Goal: Use online tool/utility: Utilize a website feature to perform a specific function

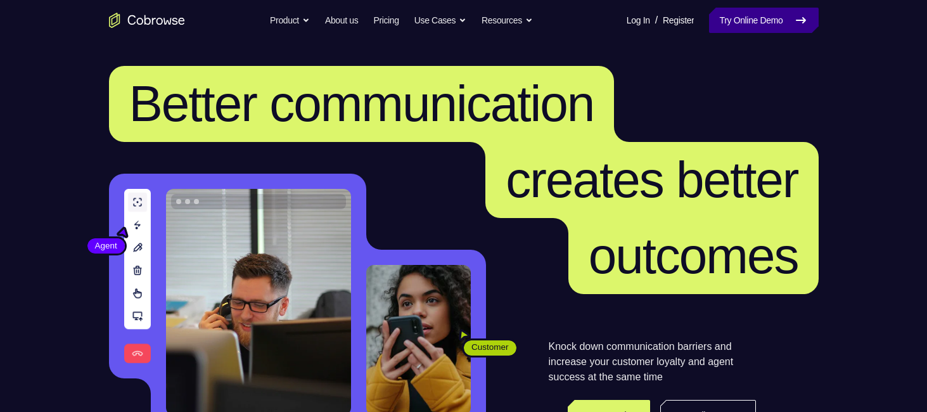
click at [754, 32] on link "Try Online Demo" at bounding box center [763, 20] width 109 height 25
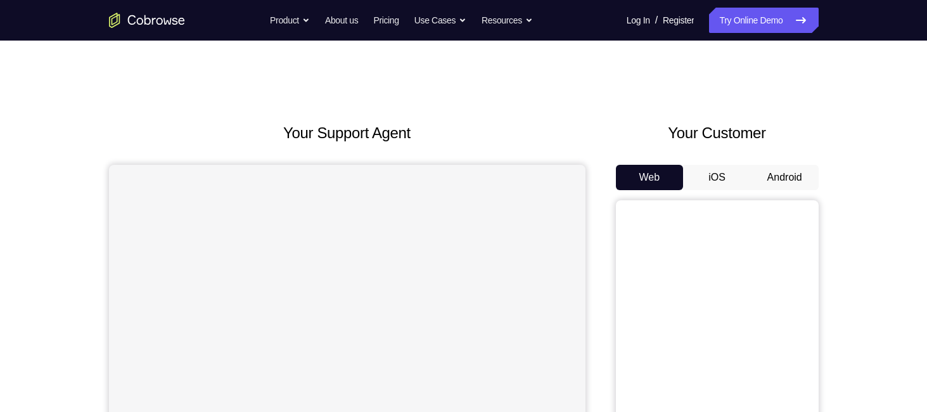
click at [793, 174] on button "Android" at bounding box center [785, 177] width 68 height 25
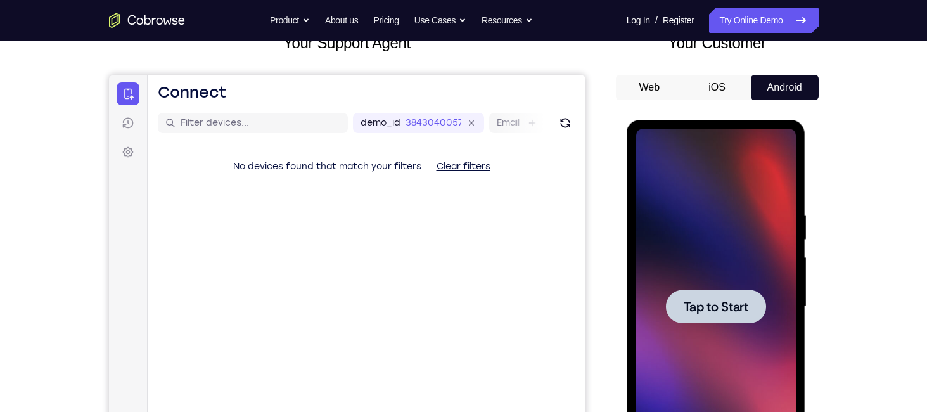
click at [627, 306] on div "Tap to Start" at bounding box center [716, 309] width 179 height 378
click at [701, 301] on span "Tap to Start" at bounding box center [716, 306] width 65 height 13
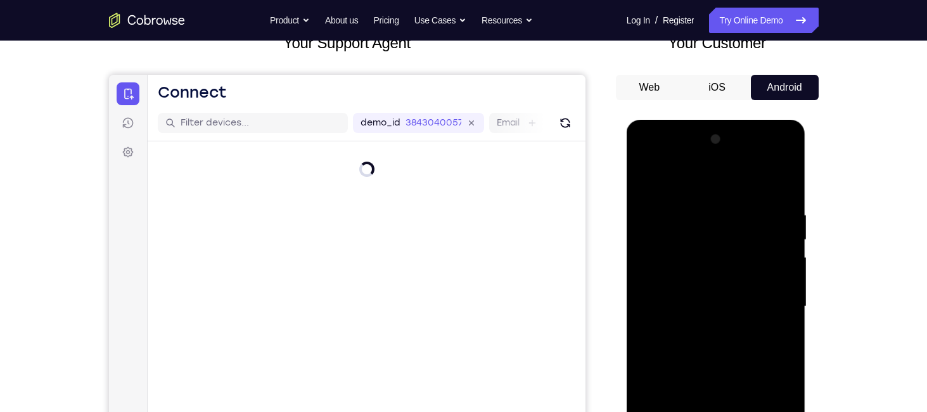
scroll to position [291, 0]
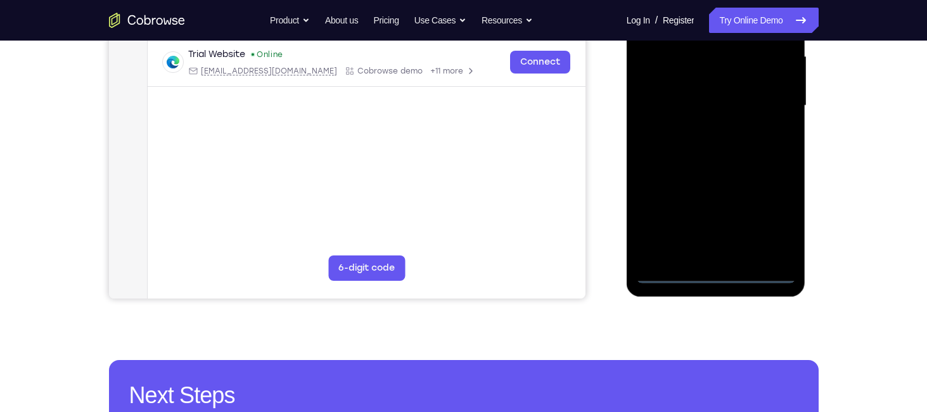
click at [720, 274] on div at bounding box center [716, 105] width 160 height 355
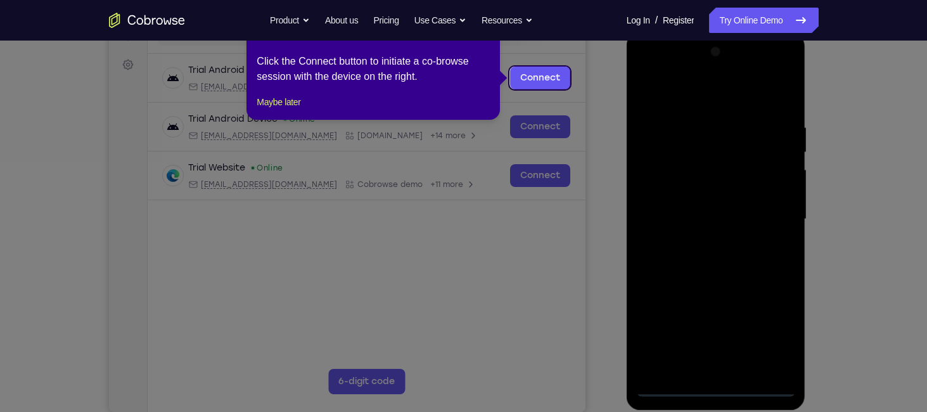
scroll to position [165, 0]
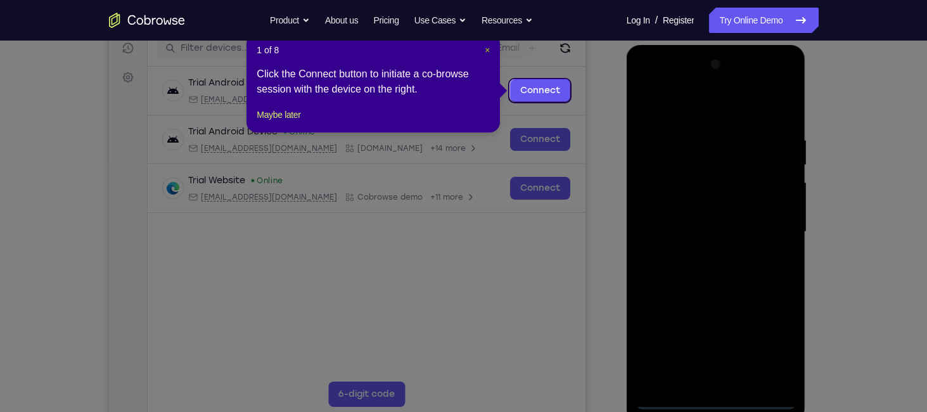
click at [485, 49] on span "×" at bounding box center [487, 50] width 5 height 10
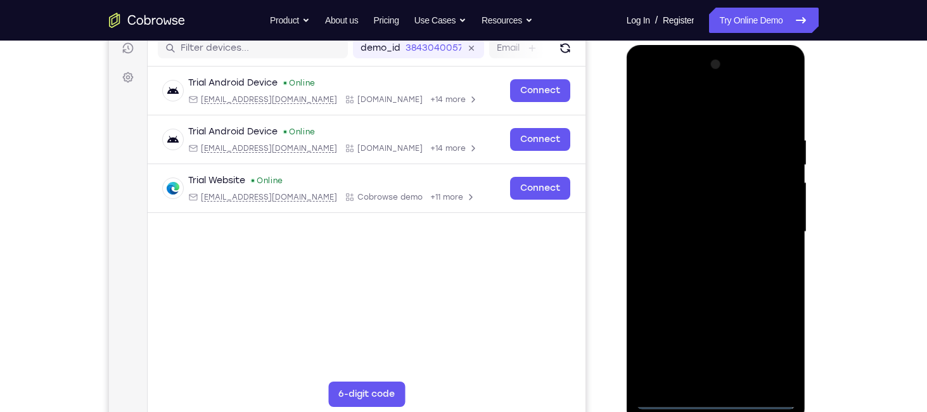
click at [772, 347] on div at bounding box center [716, 232] width 160 height 355
click at [657, 103] on div at bounding box center [716, 232] width 160 height 355
click at [772, 226] on div at bounding box center [716, 232] width 160 height 355
click at [701, 253] on div at bounding box center [716, 232] width 160 height 355
click at [698, 206] on div at bounding box center [716, 232] width 160 height 355
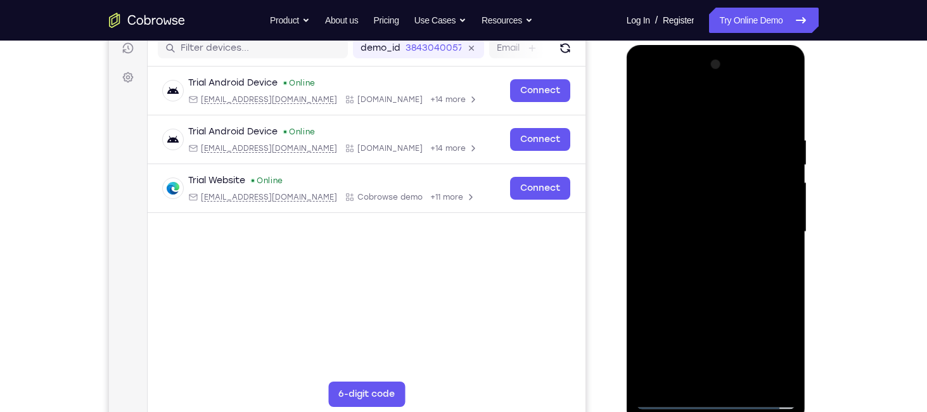
click at [670, 399] on div at bounding box center [716, 232] width 160 height 355
click at [716, 202] on div at bounding box center [716, 232] width 160 height 355
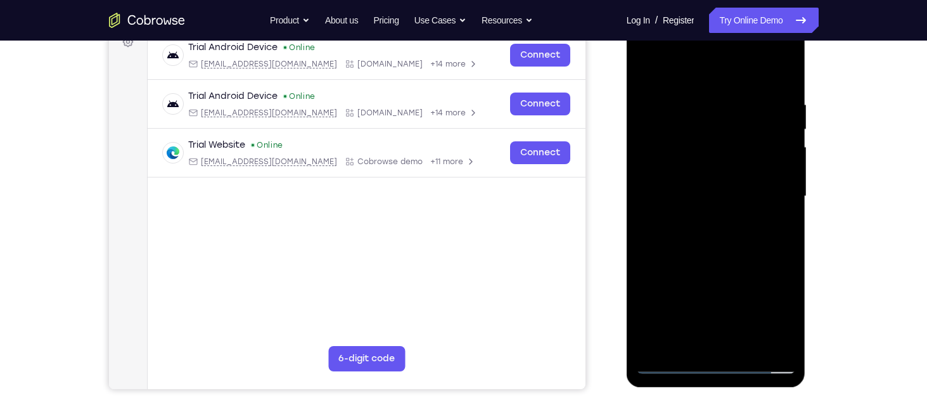
scroll to position [201, 0]
drag, startPoint x: 777, startPoint y: 257, endPoint x: 774, endPoint y: 223, distance: 35.0
click at [774, 223] on div at bounding box center [716, 195] width 160 height 355
click at [722, 243] on div at bounding box center [716, 195] width 160 height 355
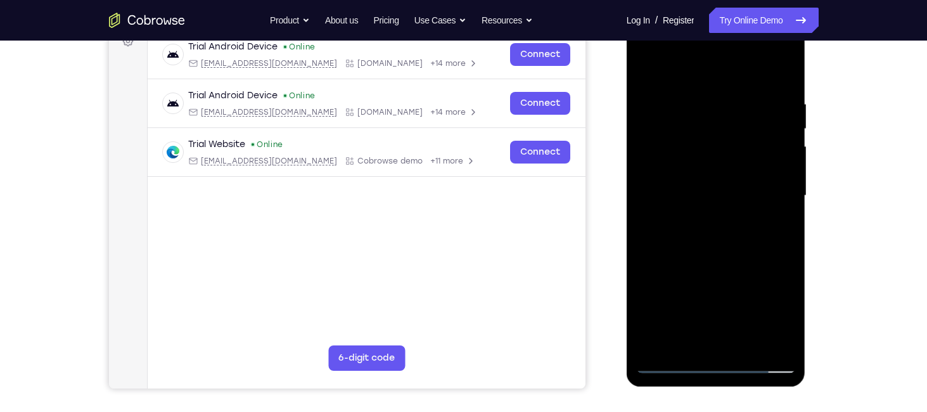
click at [722, 243] on div at bounding box center [716, 195] width 160 height 355
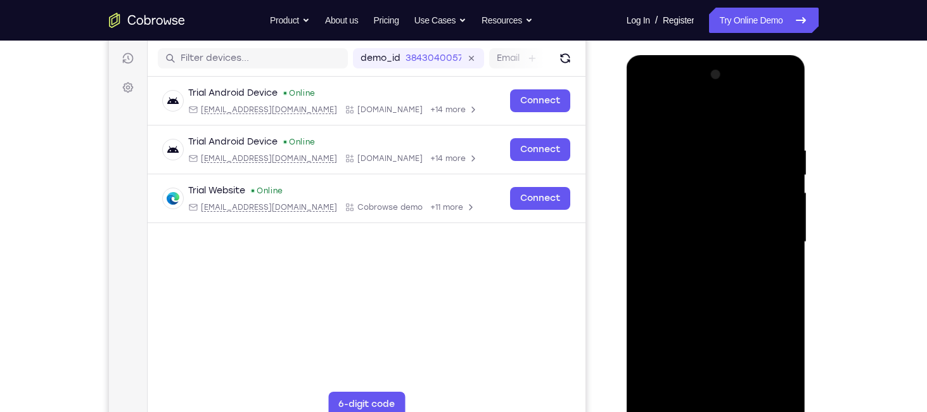
click at [732, 257] on div at bounding box center [716, 242] width 160 height 355
drag, startPoint x: 732, startPoint y: 257, endPoint x: 741, endPoint y: 209, distance: 48.4
click at [741, 209] on div at bounding box center [716, 242] width 160 height 355
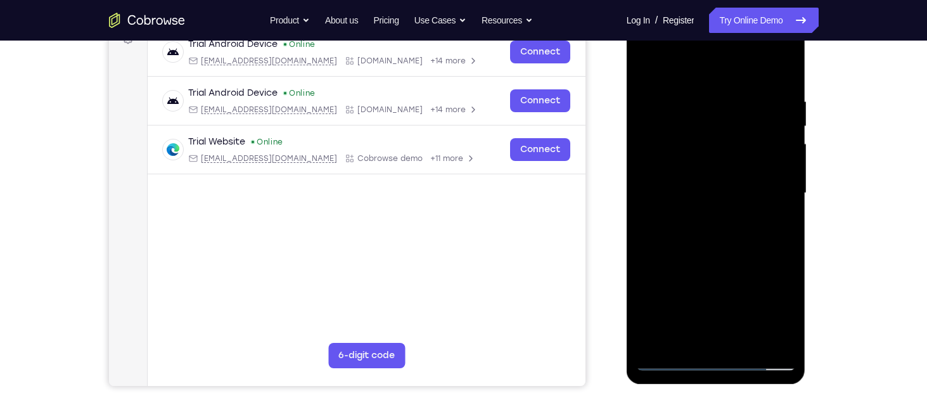
scroll to position [205, 0]
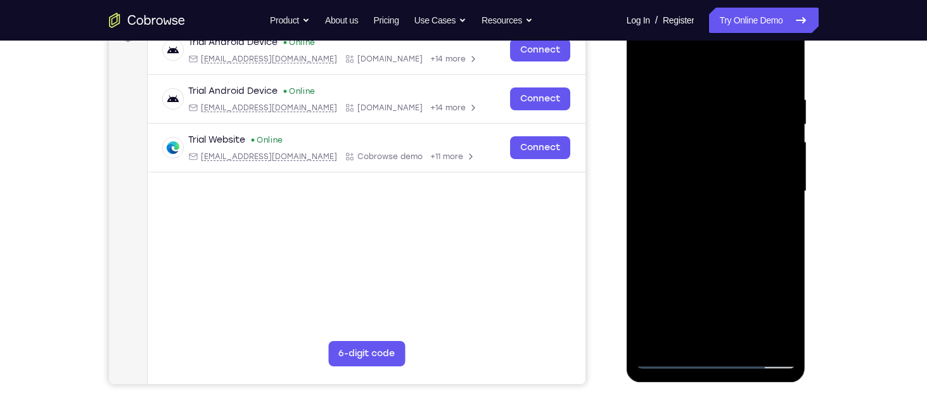
click at [784, 175] on div at bounding box center [716, 191] width 160 height 355
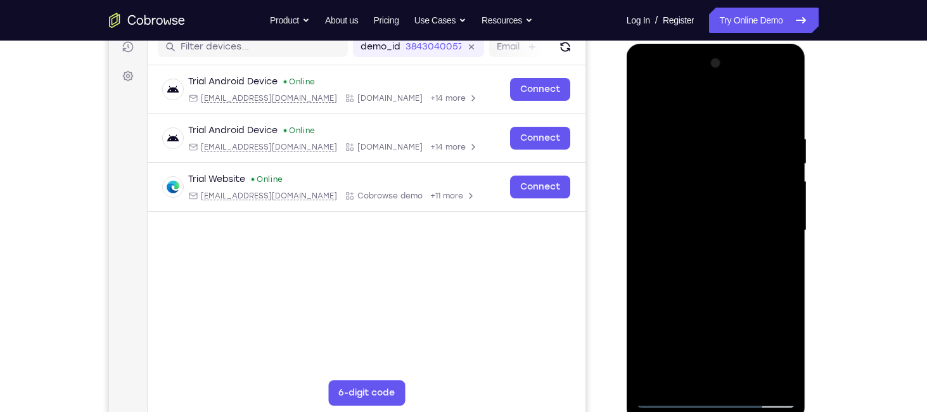
scroll to position [165, 0]
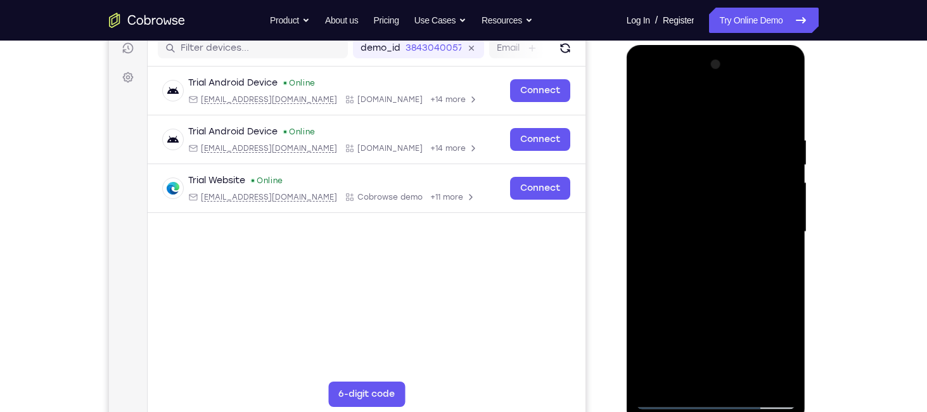
drag, startPoint x: 740, startPoint y: 267, endPoint x: 737, endPoint y: 244, distance: 23.0
click at [737, 244] on div at bounding box center [716, 232] width 160 height 355
click at [647, 210] on div at bounding box center [716, 232] width 160 height 355
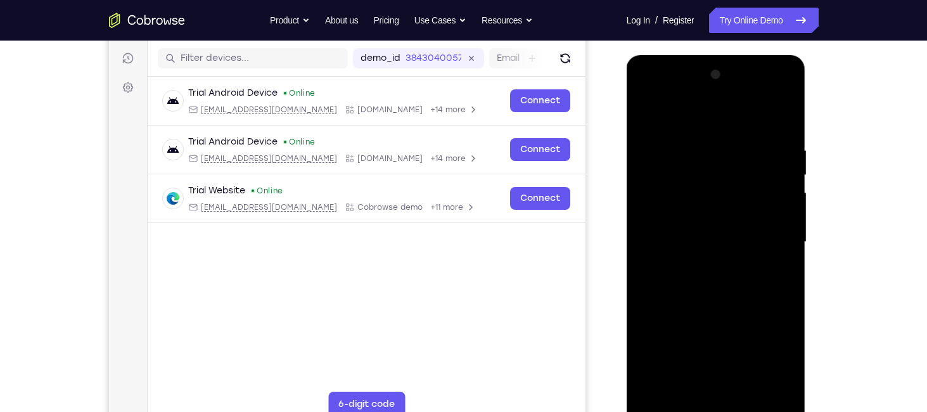
scroll to position [136, 0]
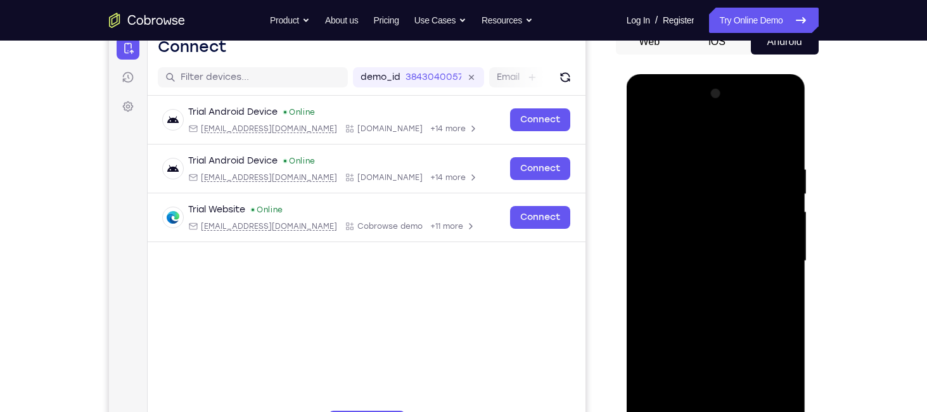
click at [785, 222] on div at bounding box center [716, 261] width 160 height 355
click at [784, 226] on div at bounding box center [716, 261] width 160 height 355
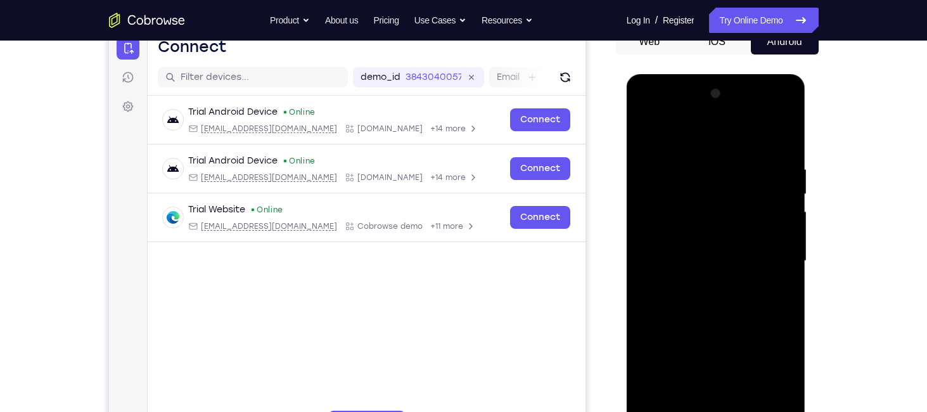
drag, startPoint x: 755, startPoint y: 276, endPoint x: 751, endPoint y: 192, distance: 83.8
click at [751, 192] on div at bounding box center [716, 261] width 160 height 355
click at [664, 256] on div at bounding box center [716, 261] width 160 height 355
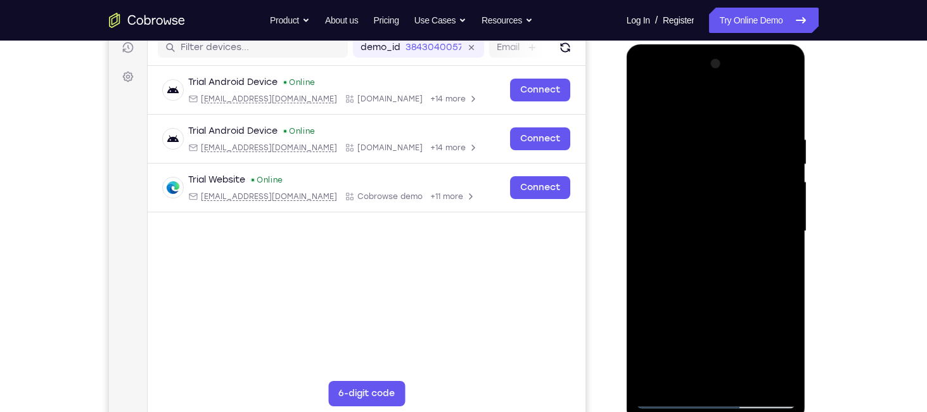
scroll to position [178, 0]
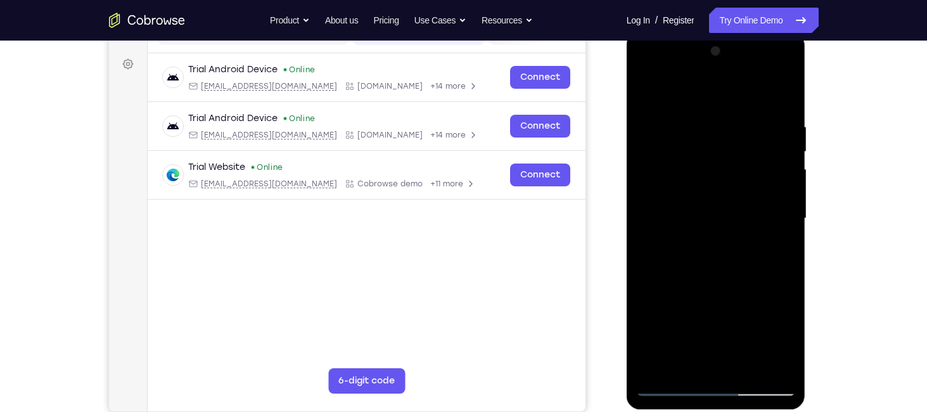
click at [686, 328] on div at bounding box center [716, 218] width 160 height 355
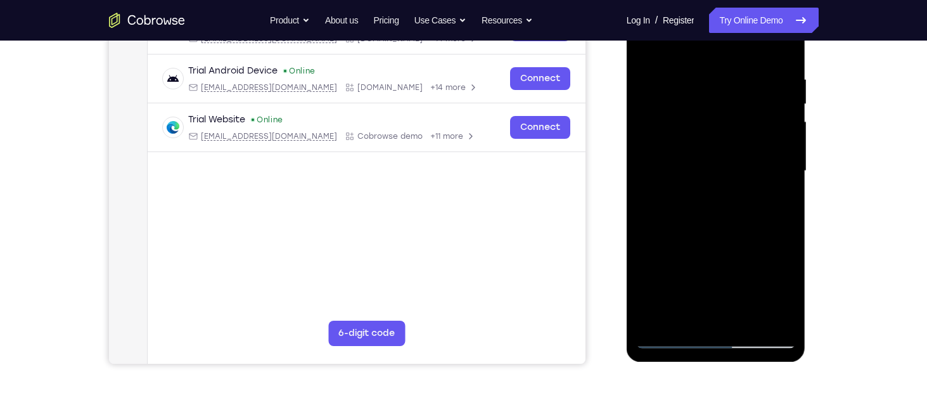
scroll to position [226, 0]
click at [682, 320] on div at bounding box center [716, 170] width 160 height 355
click at [754, 243] on div at bounding box center [716, 170] width 160 height 355
click at [686, 216] on div at bounding box center [716, 170] width 160 height 355
click at [775, 169] on div at bounding box center [716, 170] width 160 height 355
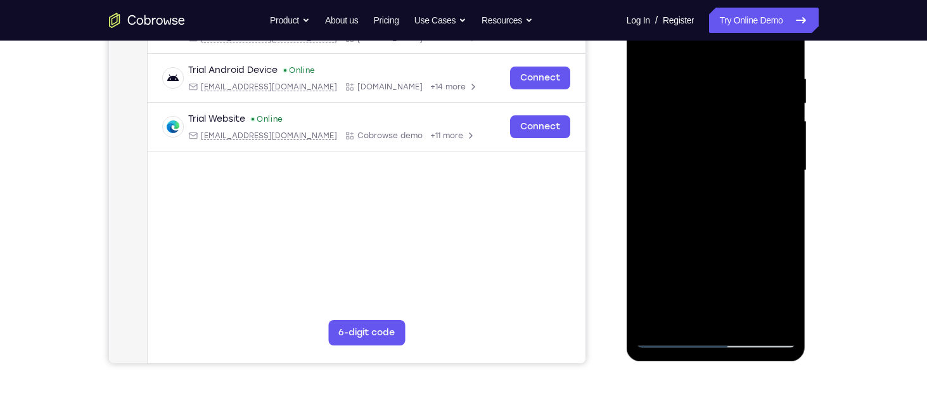
click at [775, 169] on div at bounding box center [716, 170] width 160 height 355
click at [772, 122] on div at bounding box center [716, 170] width 160 height 355
click at [780, 164] on div at bounding box center [716, 170] width 160 height 355
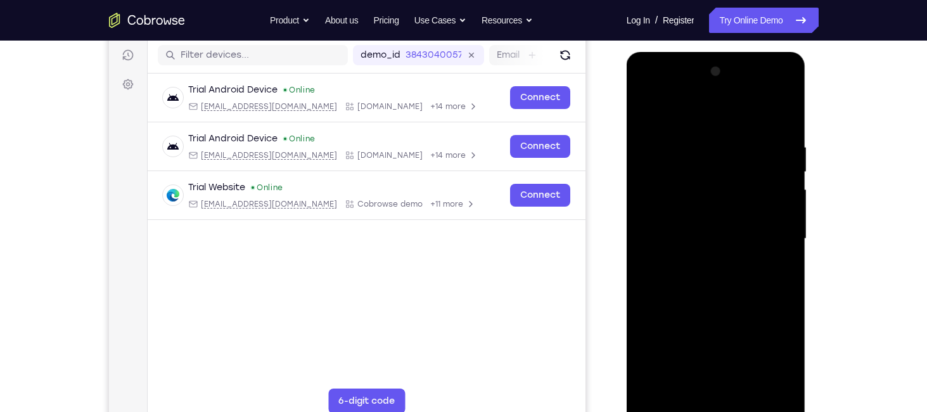
scroll to position [145, 0]
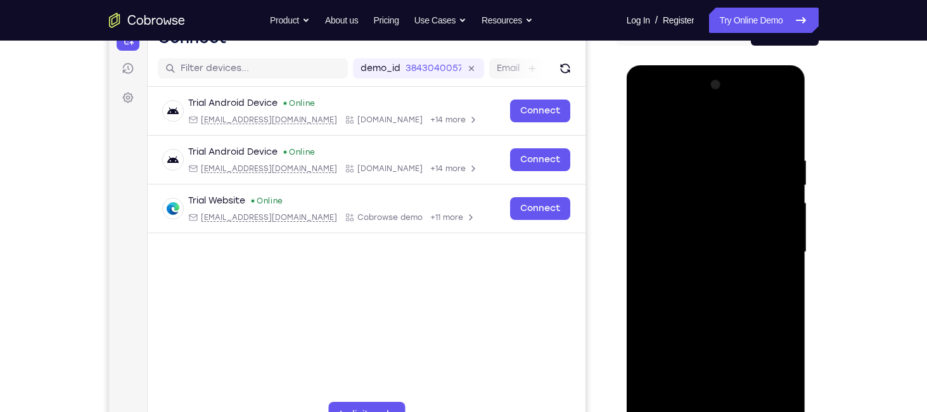
click at [649, 122] on div at bounding box center [716, 252] width 160 height 355
drag, startPoint x: 756, startPoint y: 240, endPoint x: 761, endPoint y: 145, distance: 95.2
click at [761, 145] on div at bounding box center [716, 252] width 160 height 355
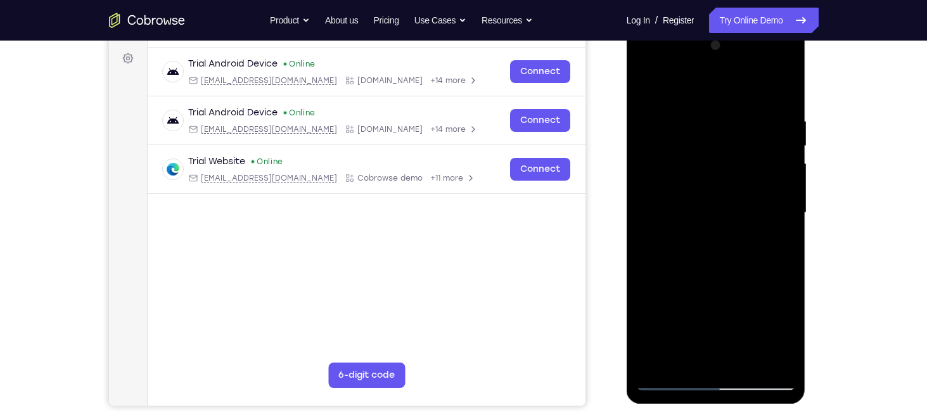
scroll to position [185, 0]
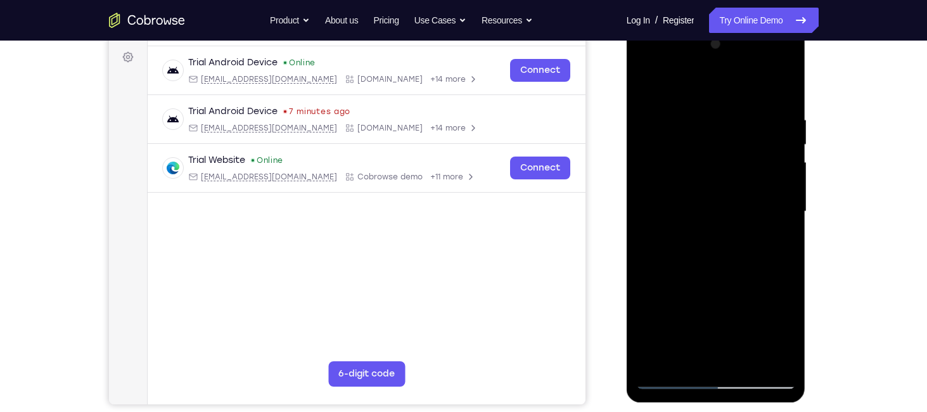
drag, startPoint x: 723, startPoint y: 317, endPoint x: 727, endPoint y: 148, distance: 169.3
click at [727, 148] on div at bounding box center [716, 211] width 160 height 355
drag, startPoint x: 729, startPoint y: 292, endPoint x: 738, endPoint y: 140, distance: 151.8
click at [738, 140] on div at bounding box center [716, 211] width 160 height 355
drag, startPoint x: 722, startPoint y: 296, endPoint x: 732, endPoint y: 169, distance: 127.8
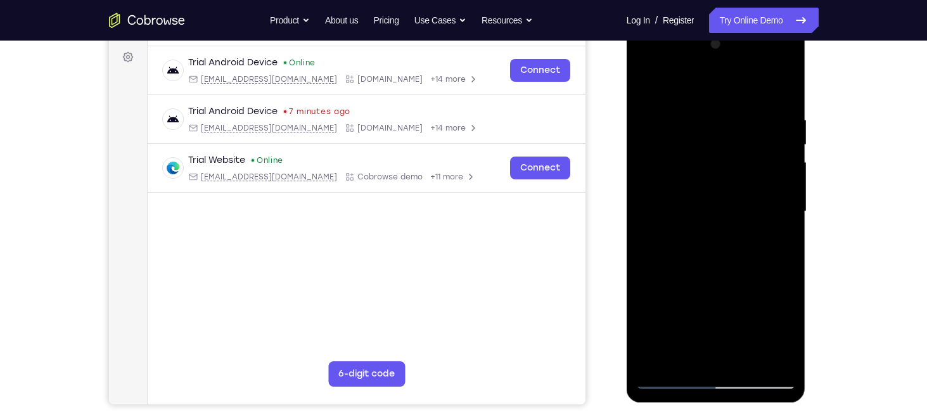
click at [732, 169] on div at bounding box center [716, 211] width 160 height 355
click at [648, 274] on div at bounding box center [716, 211] width 160 height 355
click at [784, 188] on div at bounding box center [716, 211] width 160 height 355
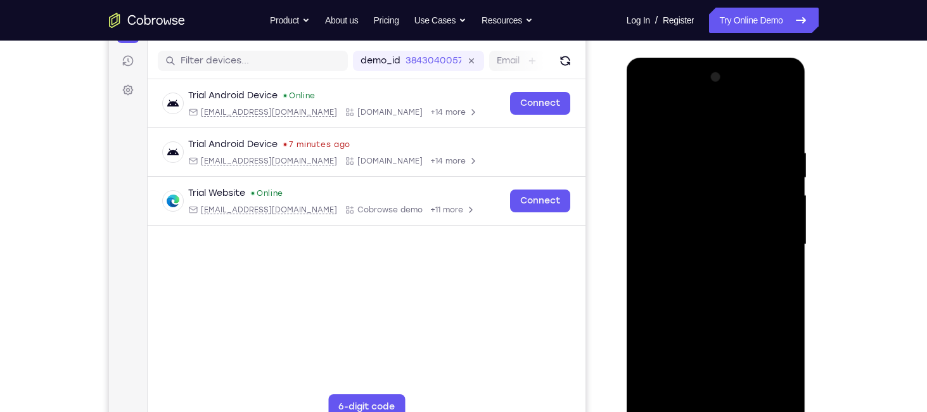
scroll to position [151, 0]
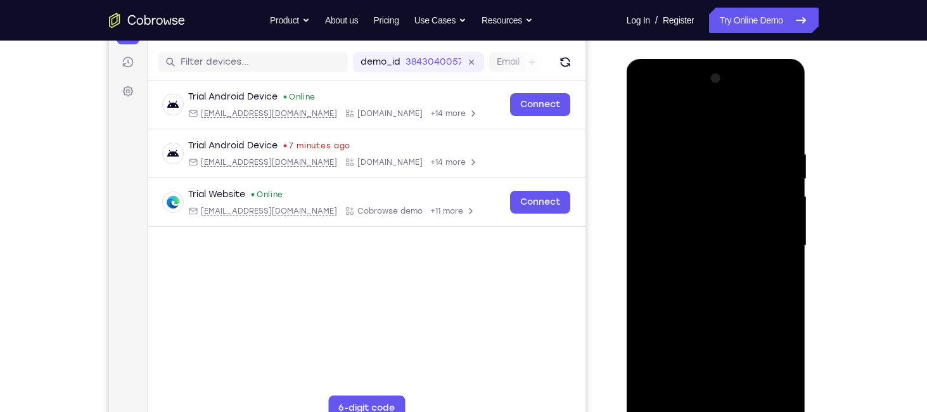
click at [786, 224] on div at bounding box center [716, 245] width 160 height 355
click at [791, 223] on div at bounding box center [716, 245] width 160 height 355
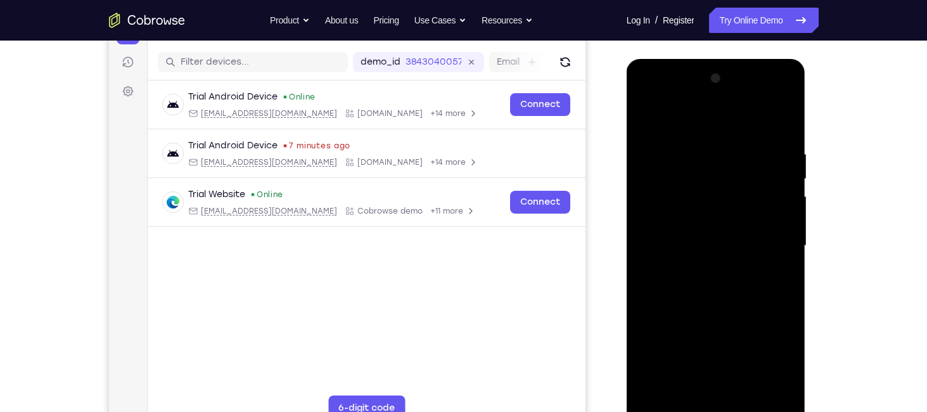
click at [791, 223] on div at bounding box center [716, 245] width 160 height 355
click at [788, 223] on div at bounding box center [716, 245] width 160 height 355
drag, startPoint x: 753, startPoint y: 266, endPoint x: 758, endPoint y: 94, distance: 171.9
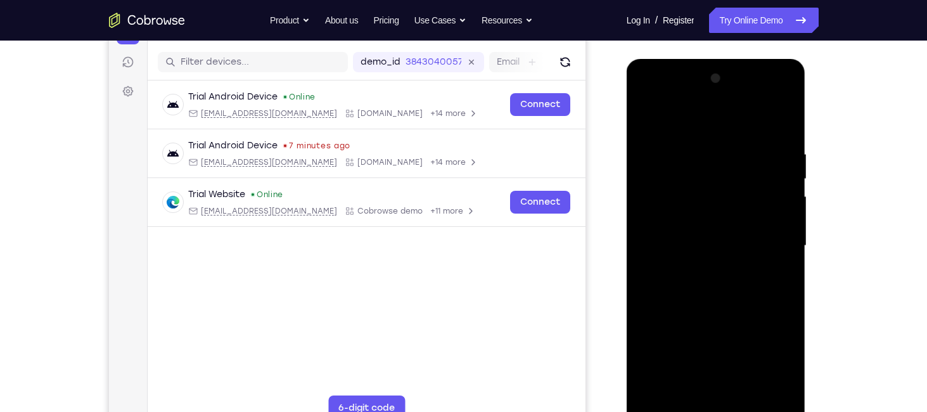
click at [758, 94] on div at bounding box center [716, 245] width 160 height 355
drag, startPoint x: 742, startPoint y: 299, endPoint x: 747, endPoint y: 160, distance: 138.9
click at [747, 160] on div at bounding box center [716, 245] width 160 height 355
click at [647, 242] on div at bounding box center [716, 245] width 160 height 355
drag, startPoint x: 749, startPoint y: 320, endPoint x: 751, endPoint y: 134, distance: 185.8
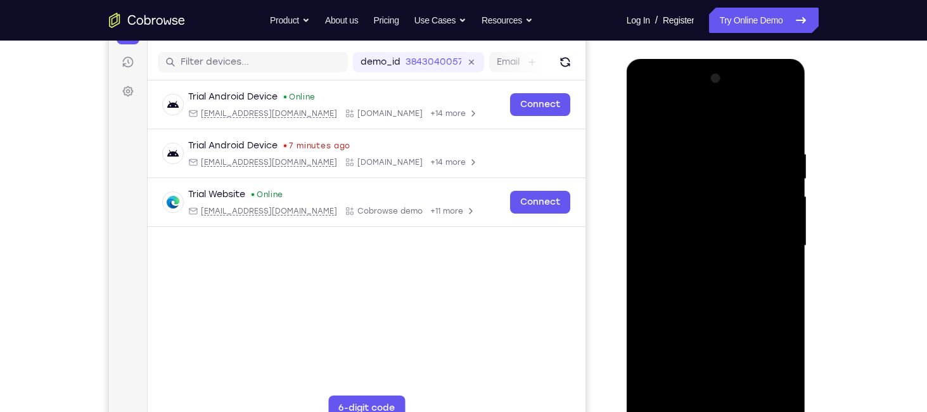
click at [751, 134] on div at bounding box center [716, 245] width 160 height 355
drag, startPoint x: 731, startPoint y: 295, endPoint x: 737, endPoint y: 103, distance: 192.8
click at [737, 103] on div at bounding box center [716, 245] width 160 height 355
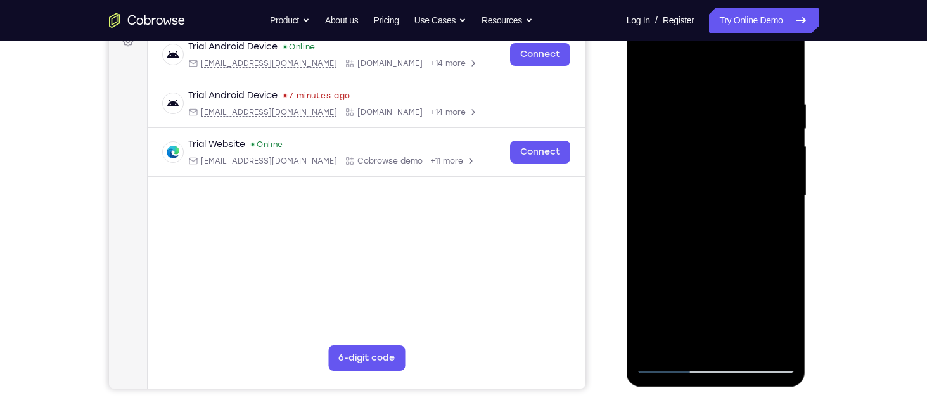
scroll to position [207, 0]
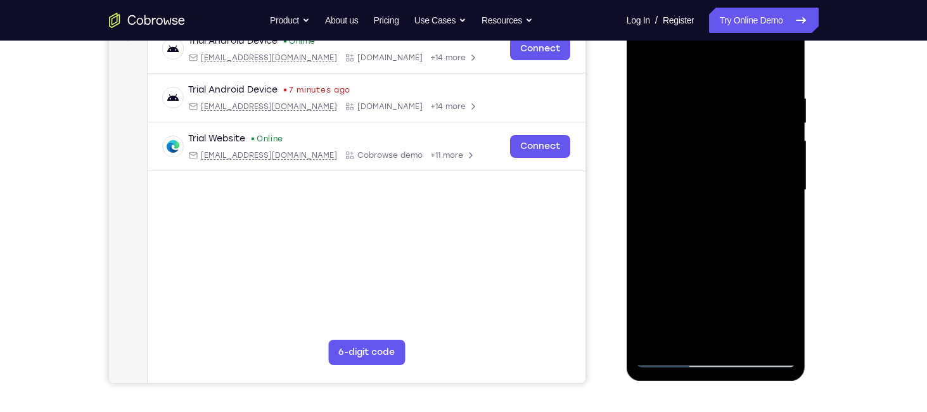
drag, startPoint x: 742, startPoint y: 248, endPoint x: 743, endPoint y: 94, distance: 153.4
click at [743, 94] on div at bounding box center [716, 190] width 160 height 355
drag, startPoint x: 732, startPoint y: 278, endPoint x: 742, endPoint y: 146, distance: 131.6
click at [742, 146] on div at bounding box center [716, 190] width 160 height 355
drag, startPoint x: 726, startPoint y: 281, endPoint x: 728, endPoint y: 200, distance: 81.2
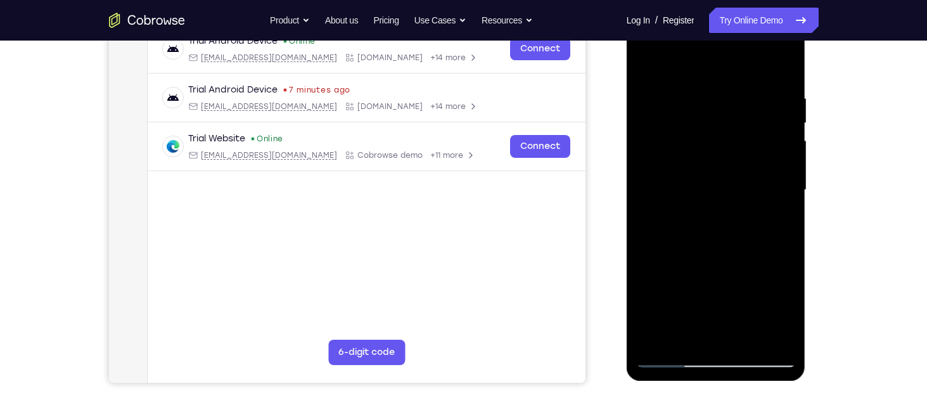
click at [728, 200] on div at bounding box center [716, 190] width 160 height 355
click at [785, 216] on div at bounding box center [716, 190] width 160 height 355
click at [734, 245] on div at bounding box center [716, 190] width 160 height 355
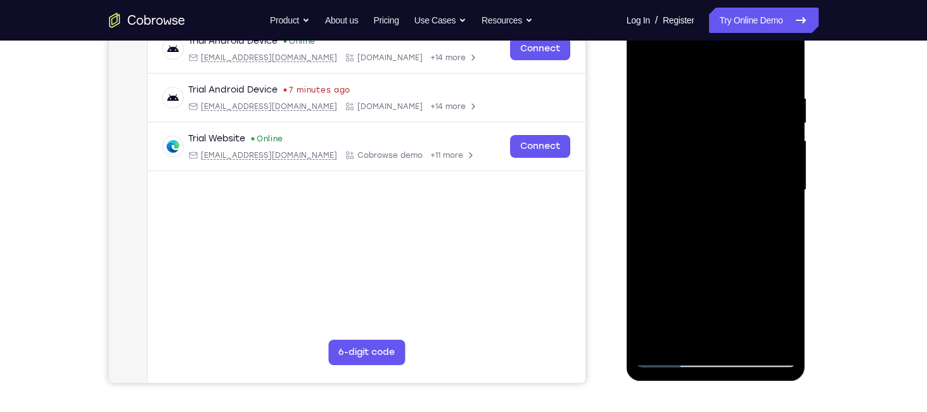
drag, startPoint x: 728, startPoint y: 273, endPoint x: 725, endPoint y: 165, distance: 107.8
click at [725, 165] on div at bounding box center [716, 190] width 160 height 355
drag, startPoint x: 716, startPoint y: 254, endPoint x: 718, endPoint y: 107, distance: 146.5
click at [718, 107] on div at bounding box center [716, 190] width 160 height 355
drag, startPoint x: 722, startPoint y: 262, endPoint x: 725, endPoint y: 210, distance: 52.0
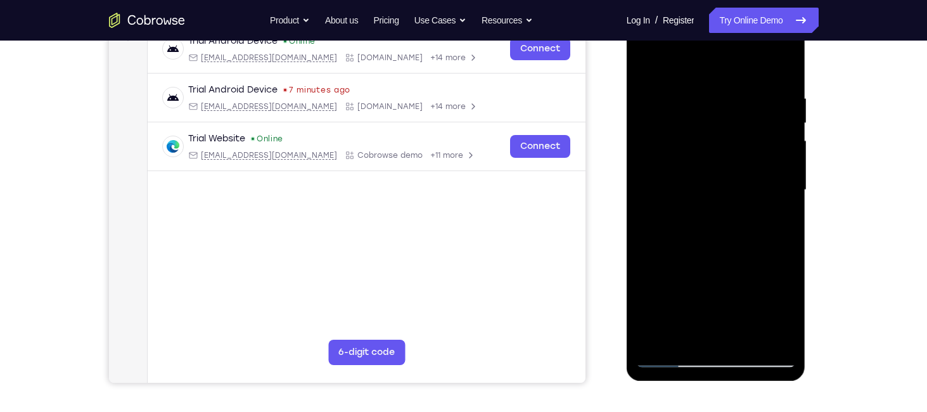
click at [725, 210] on div at bounding box center [716, 190] width 160 height 355
drag, startPoint x: 751, startPoint y: 280, endPoint x: 739, endPoint y: 106, distance: 174.7
click at [739, 106] on div at bounding box center [716, 190] width 160 height 355
drag, startPoint x: 731, startPoint y: 235, endPoint x: 739, endPoint y: 124, distance: 110.6
click at [739, 124] on div at bounding box center [716, 190] width 160 height 355
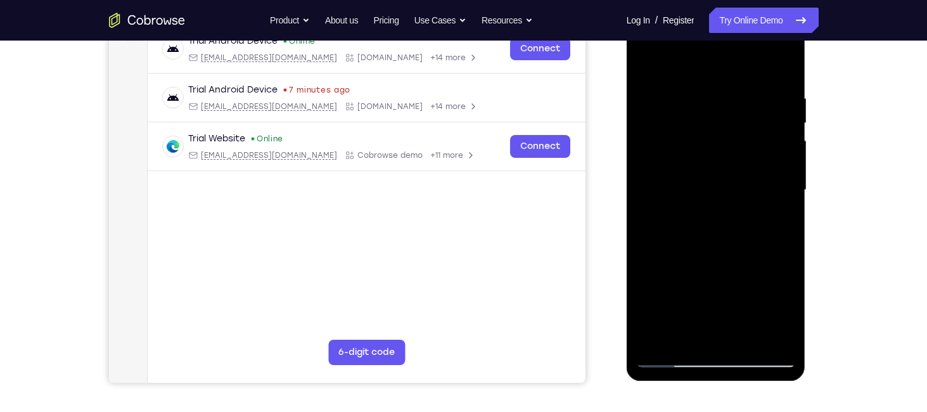
click at [734, 249] on div at bounding box center [716, 190] width 160 height 355
drag, startPoint x: 734, startPoint y: 249, endPoint x: 735, endPoint y: 143, distance: 106.5
click at [735, 143] on div at bounding box center [716, 190] width 160 height 355
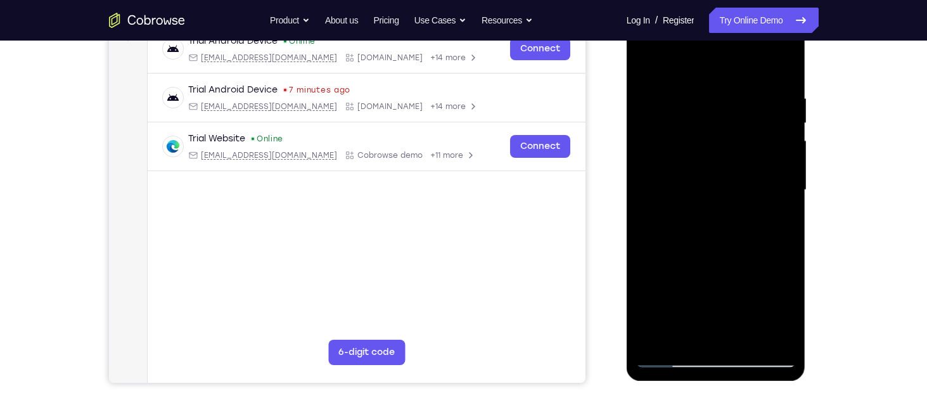
click at [650, 221] on div at bounding box center [716, 190] width 160 height 355
drag, startPoint x: 730, startPoint y: 266, endPoint x: 725, endPoint y: 127, distance: 138.3
click at [725, 127] on div at bounding box center [716, 190] width 160 height 355
drag, startPoint x: 717, startPoint y: 234, endPoint x: 731, endPoint y: 112, distance: 123.1
click at [731, 112] on div at bounding box center [716, 190] width 160 height 355
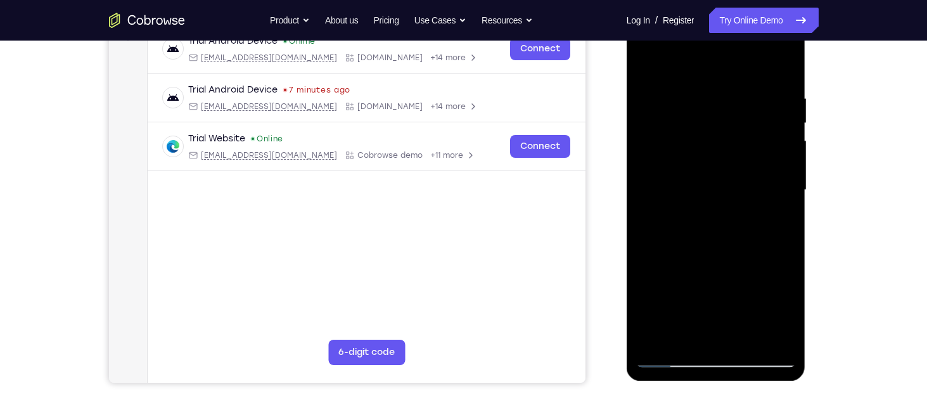
drag, startPoint x: 726, startPoint y: 284, endPoint x: 732, endPoint y: 153, distance: 130.7
click at [732, 153] on div at bounding box center [716, 190] width 160 height 355
drag, startPoint x: 734, startPoint y: 285, endPoint x: 735, endPoint y: 236, distance: 48.2
click at [735, 236] on div at bounding box center [716, 190] width 160 height 355
click at [784, 226] on div at bounding box center [716, 190] width 160 height 355
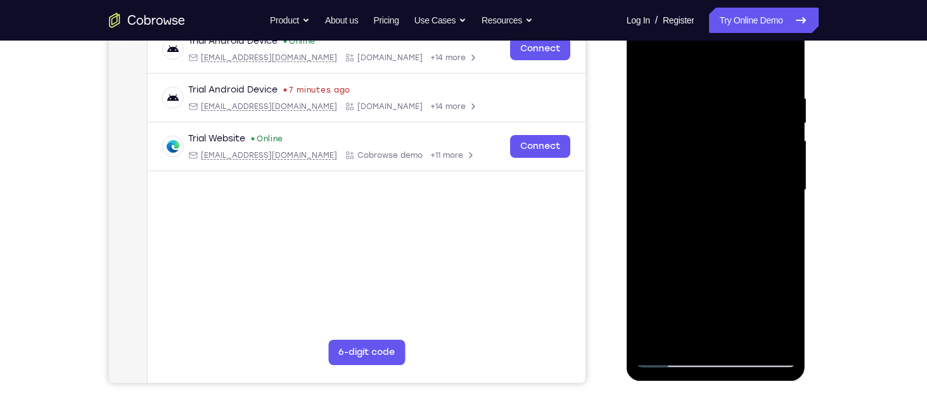
click at [735, 254] on div at bounding box center [716, 190] width 160 height 355
click at [789, 229] on div at bounding box center [716, 190] width 160 height 355
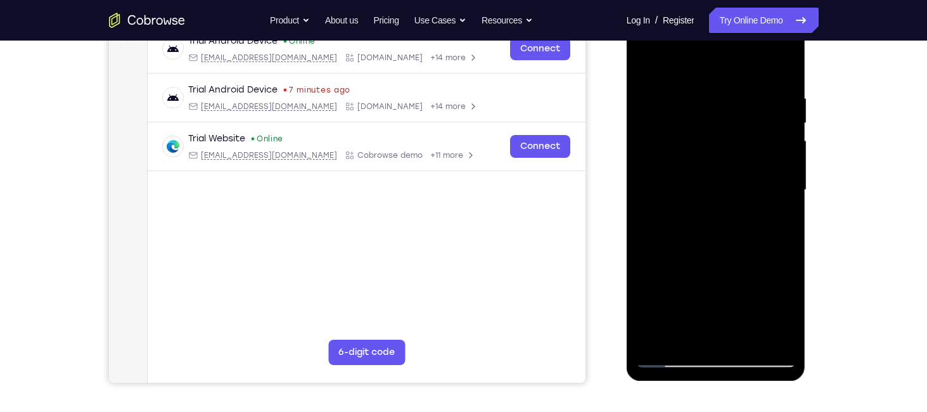
click at [787, 228] on div at bounding box center [716, 190] width 160 height 355
drag, startPoint x: 734, startPoint y: 268, endPoint x: 730, endPoint y: 164, distance: 103.4
click at [730, 164] on div at bounding box center [716, 190] width 160 height 355
click at [647, 242] on div at bounding box center [716, 190] width 160 height 355
drag, startPoint x: 732, startPoint y: 293, endPoint x: 732, endPoint y: 142, distance: 150.9
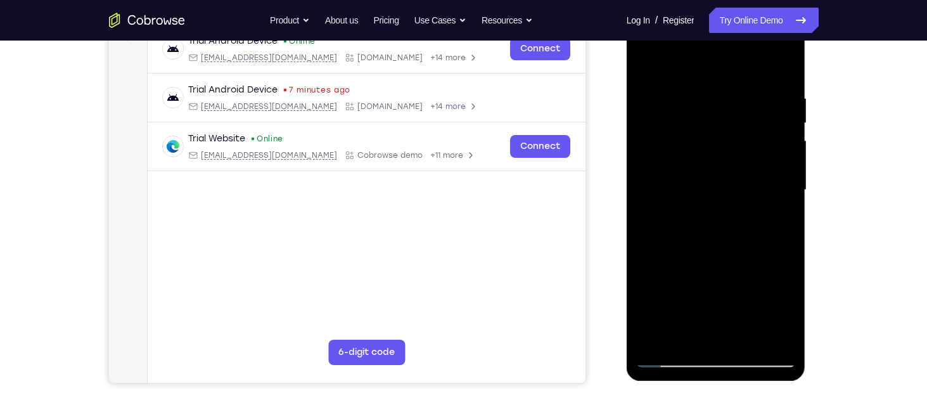
click at [732, 142] on div at bounding box center [716, 190] width 160 height 355
drag, startPoint x: 735, startPoint y: 276, endPoint x: 741, endPoint y: 176, distance: 100.4
click at [741, 176] on div at bounding box center [716, 190] width 160 height 355
drag, startPoint x: 745, startPoint y: 244, endPoint x: 749, endPoint y: 181, distance: 62.9
click at [749, 181] on div at bounding box center [716, 190] width 160 height 355
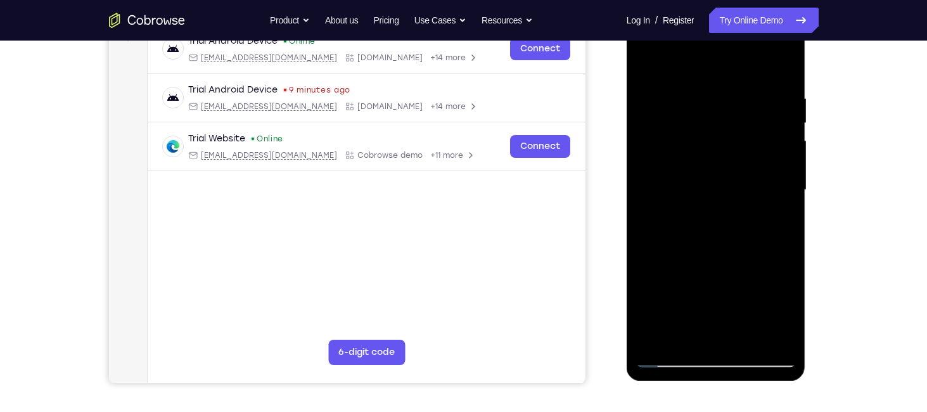
click at [742, 264] on div at bounding box center [716, 190] width 160 height 355
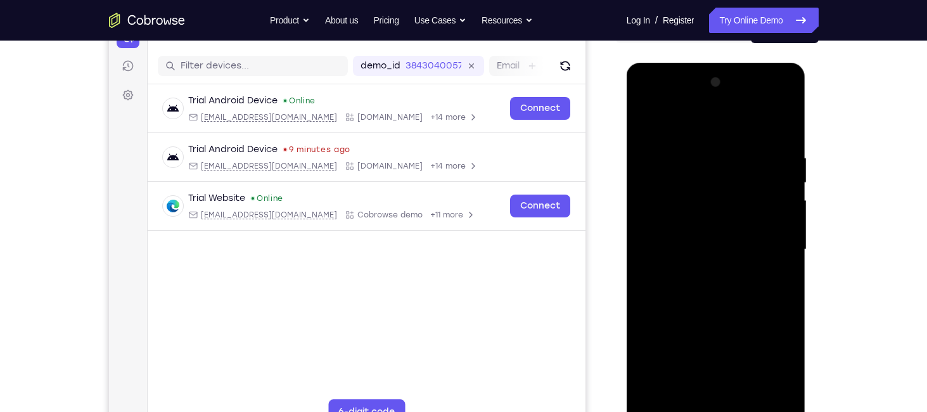
scroll to position [146, 0]
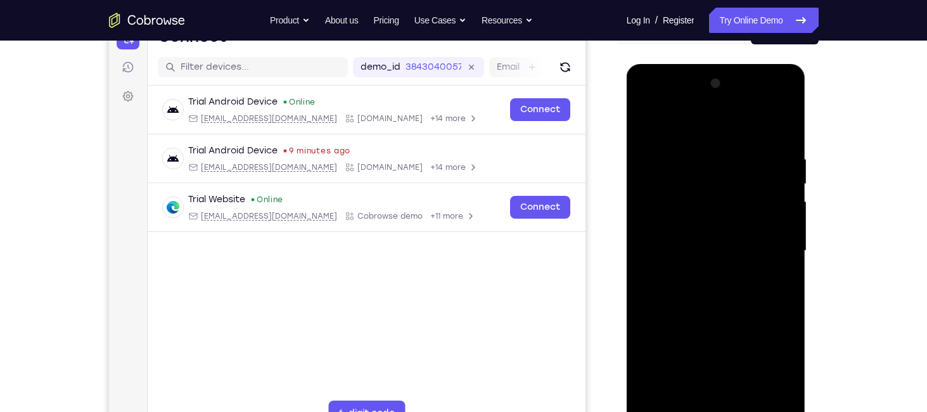
click at [791, 183] on div at bounding box center [716, 251] width 160 height 355
drag, startPoint x: 749, startPoint y: 182, endPoint x: 751, endPoint y: 225, distance: 43.1
click at [751, 225] on div at bounding box center [716, 251] width 160 height 355
drag, startPoint x: 737, startPoint y: 290, endPoint x: 738, endPoint y: 115, distance: 175.0
click at [738, 115] on div at bounding box center [716, 251] width 160 height 355
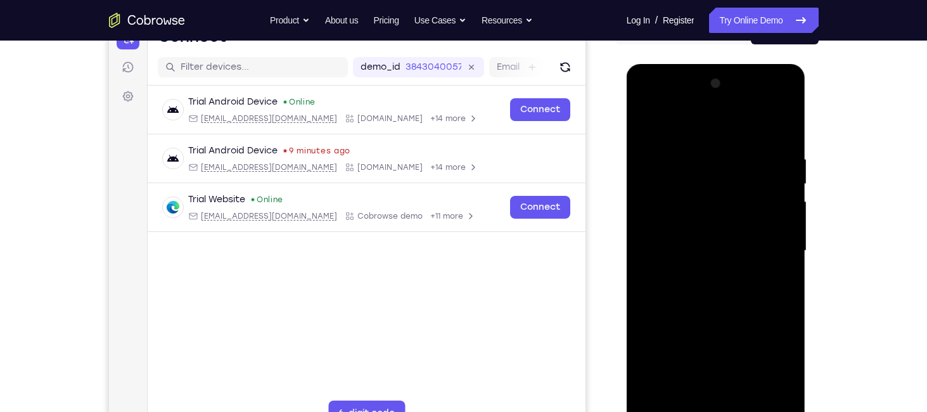
drag, startPoint x: 730, startPoint y: 324, endPoint x: 739, endPoint y: 170, distance: 154.3
click at [739, 170] on div at bounding box center [716, 251] width 160 height 355
drag, startPoint x: 735, startPoint y: 274, endPoint x: 730, endPoint y: 134, distance: 139.6
click at [730, 134] on div at bounding box center [716, 251] width 160 height 355
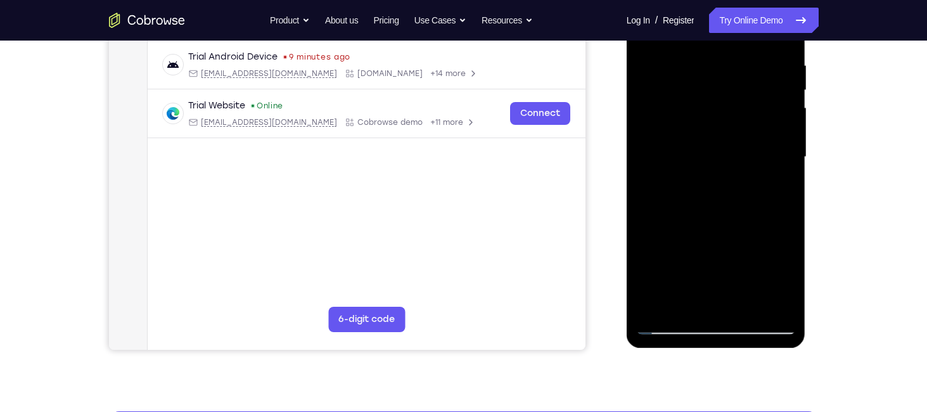
scroll to position [240, 0]
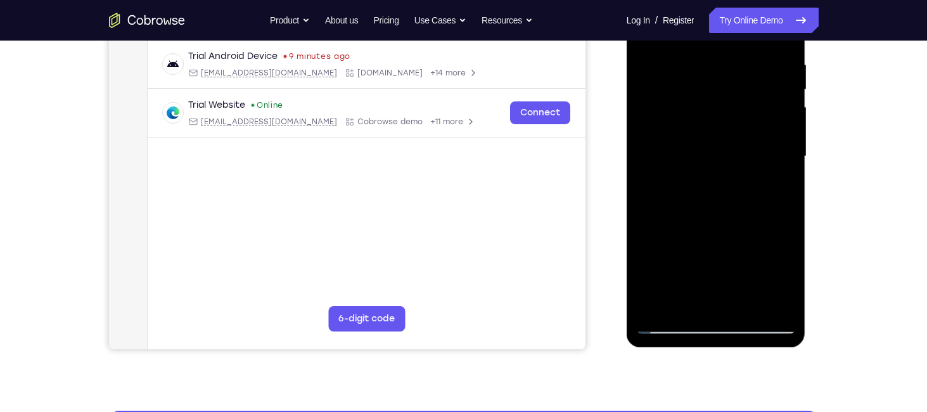
click at [746, 302] on div at bounding box center [716, 156] width 160 height 355
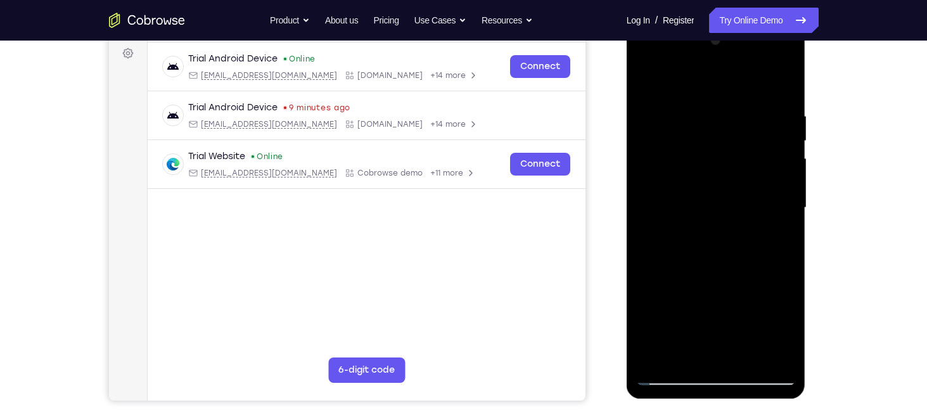
scroll to position [188, 0]
click at [718, 271] on div at bounding box center [716, 208] width 160 height 355
click at [741, 228] on div at bounding box center [716, 208] width 160 height 355
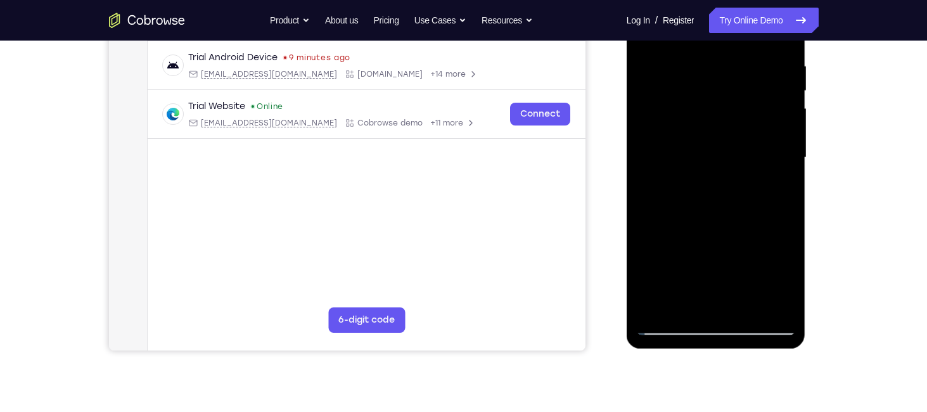
scroll to position [240, 0]
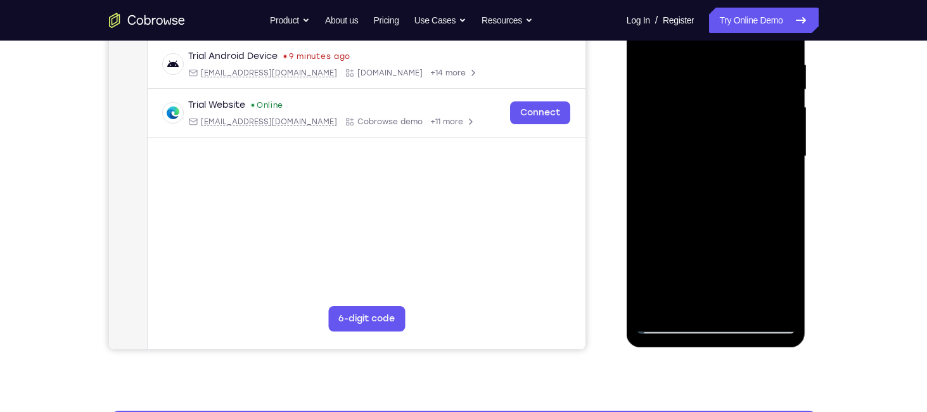
click at [668, 323] on div at bounding box center [716, 156] width 160 height 355
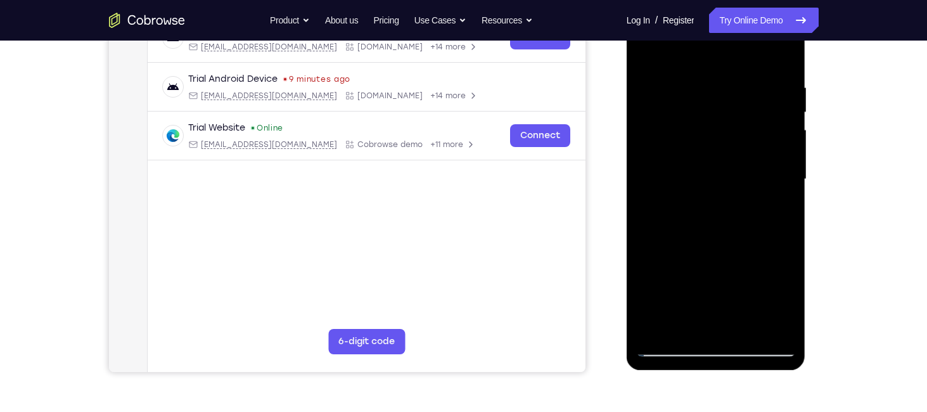
scroll to position [216, 0]
click at [707, 172] on div at bounding box center [716, 180] width 160 height 355
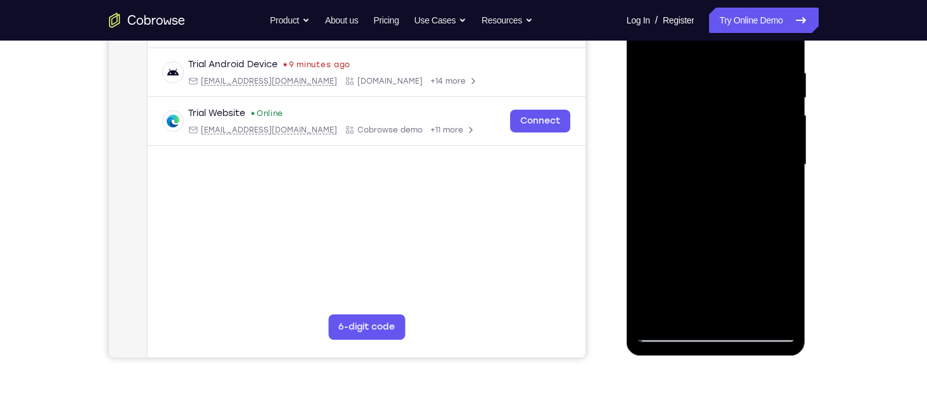
scroll to position [233, 0]
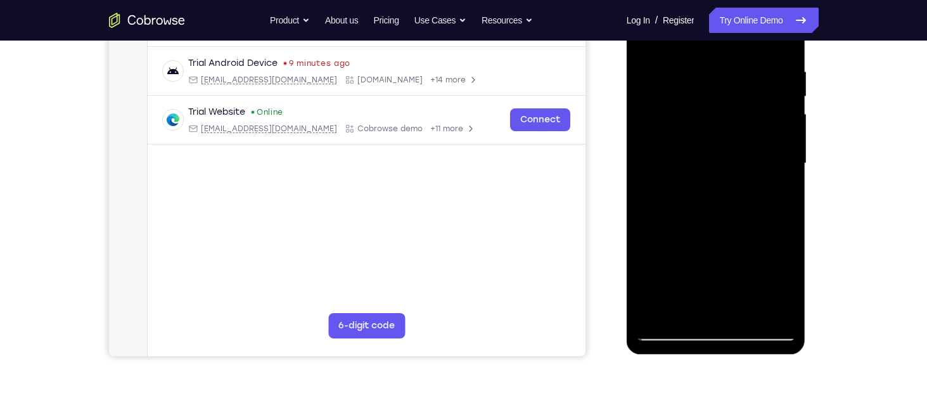
click at [676, 330] on div at bounding box center [716, 163] width 160 height 355
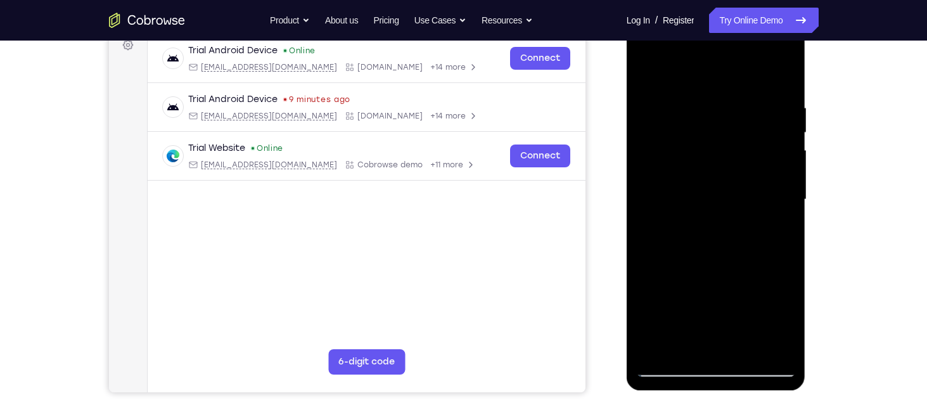
scroll to position [195, 0]
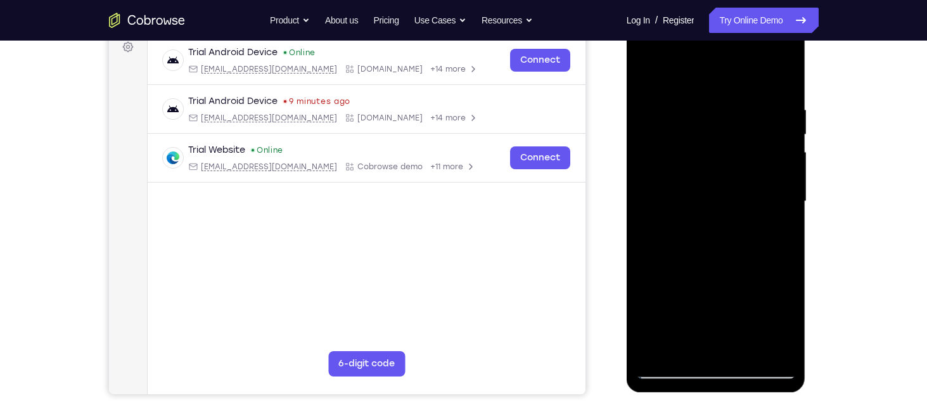
click at [703, 169] on div at bounding box center [716, 201] width 160 height 355
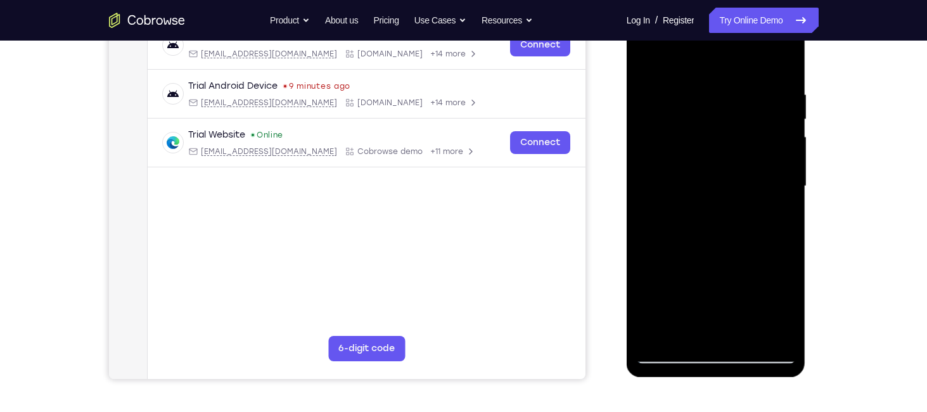
scroll to position [212, 0]
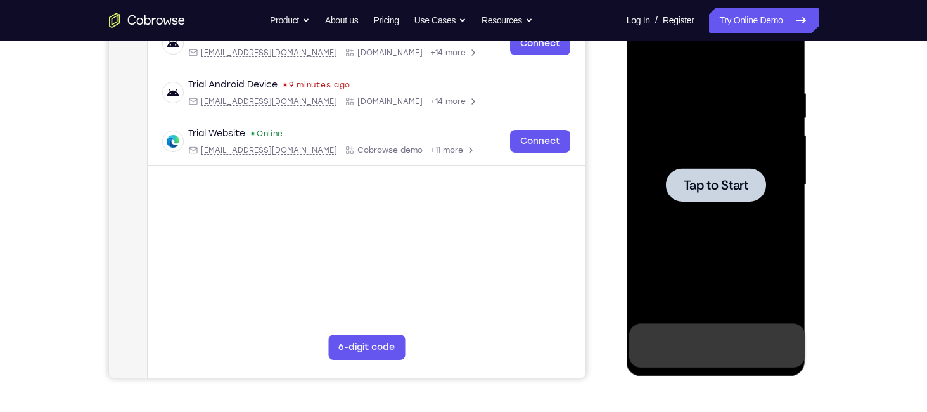
click at [728, 193] on div at bounding box center [716, 185] width 100 height 34
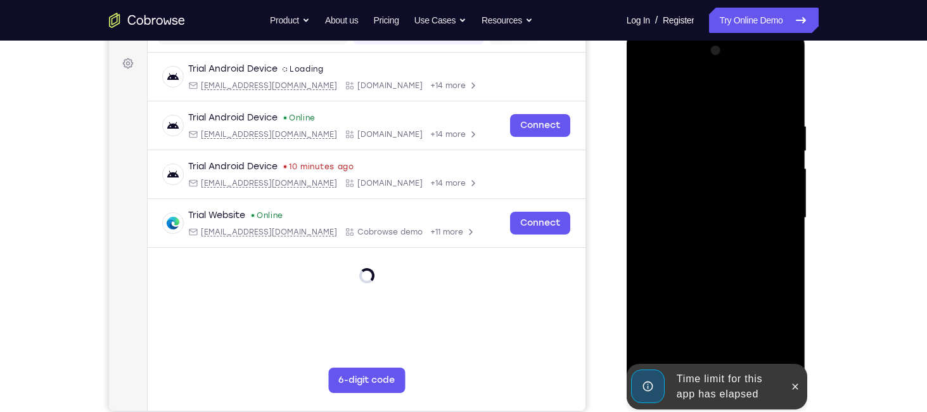
scroll to position [183, 0]
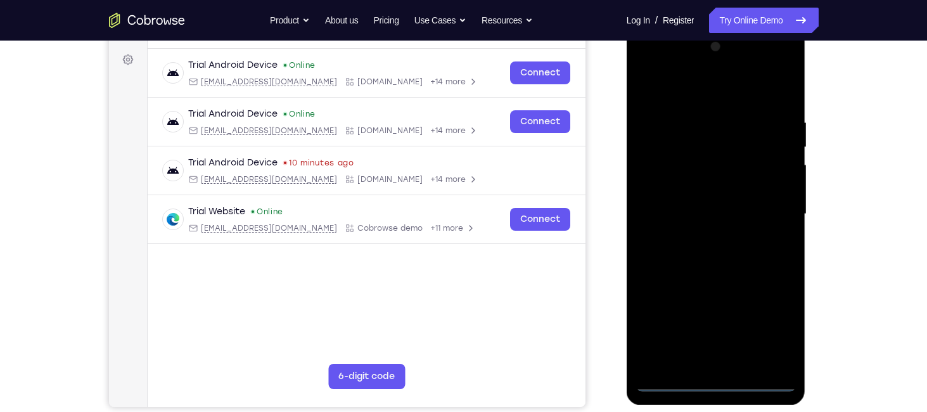
click at [724, 383] on div at bounding box center [716, 214] width 160 height 355
click at [777, 322] on div at bounding box center [716, 214] width 160 height 355
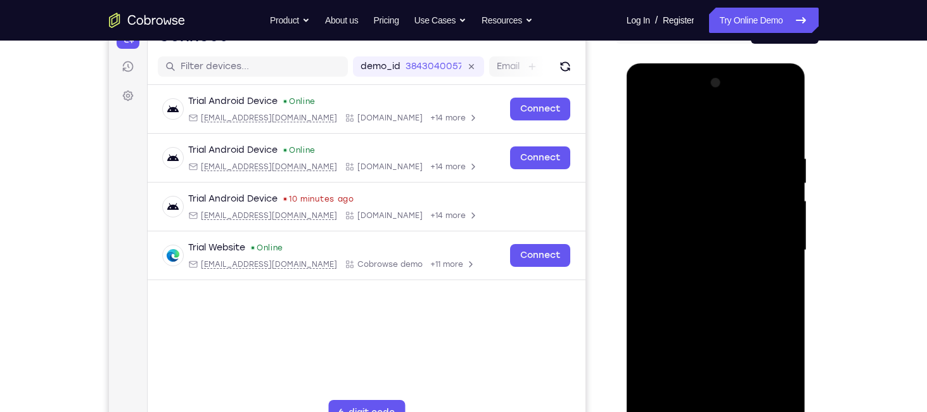
scroll to position [146, 0]
click at [658, 106] on div at bounding box center [716, 251] width 160 height 355
click at [766, 248] on div at bounding box center [716, 251] width 160 height 355
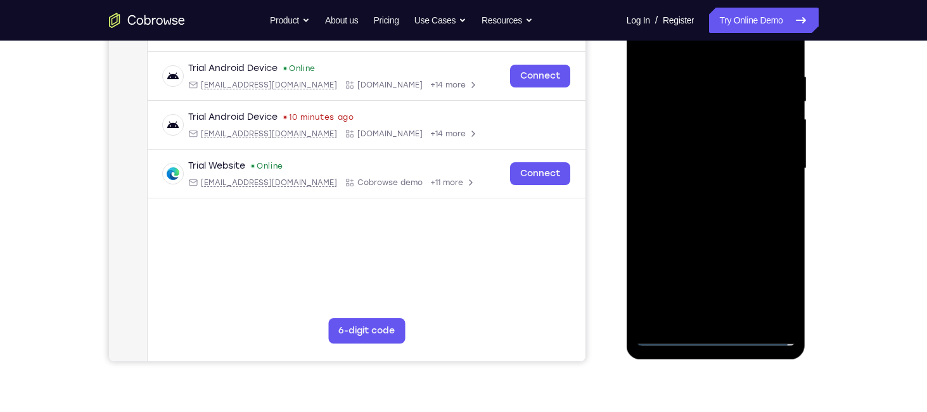
scroll to position [229, 0]
click at [715, 280] on div at bounding box center [716, 167] width 160 height 355
click at [701, 190] on div at bounding box center [716, 167] width 160 height 355
click at [689, 148] on div at bounding box center [716, 167] width 160 height 355
click at [685, 161] on div at bounding box center [716, 167] width 160 height 355
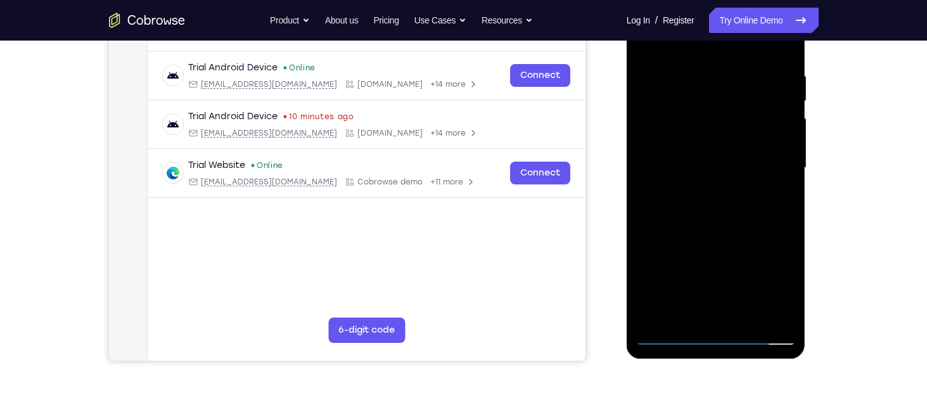
click at [743, 229] on div at bounding box center [716, 167] width 160 height 355
click at [746, 316] on div at bounding box center [716, 167] width 160 height 355
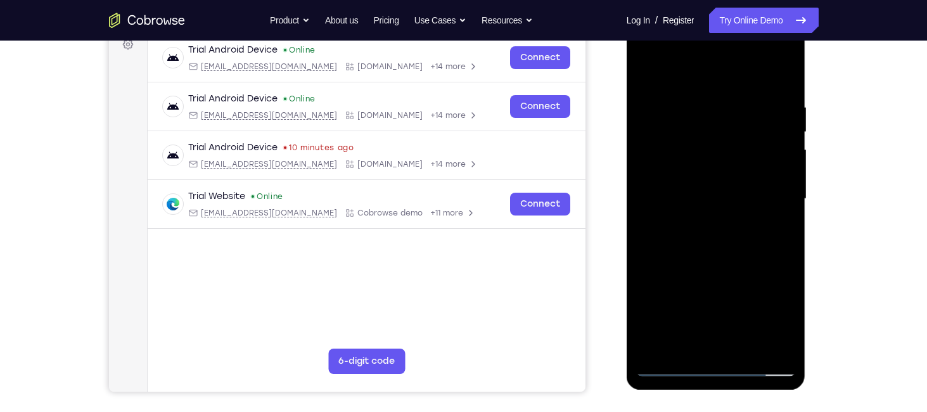
scroll to position [194, 0]
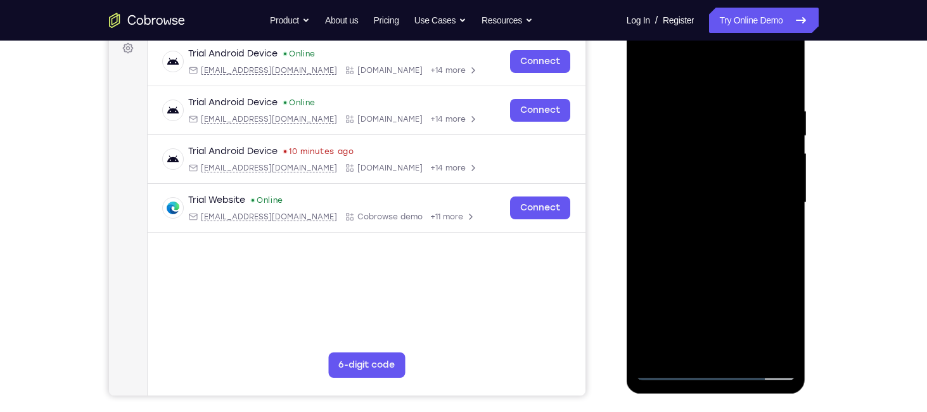
click at [685, 270] on div at bounding box center [716, 202] width 160 height 355
drag, startPoint x: 743, startPoint y: 285, endPoint x: 741, endPoint y: 165, distance: 119.2
click at [741, 165] on div at bounding box center [716, 202] width 160 height 355
drag, startPoint x: 730, startPoint y: 297, endPoint x: 739, endPoint y: 187, distance: 110.0
click at [739, 187] on div at bounding box center [716, 202] width 160 height 355
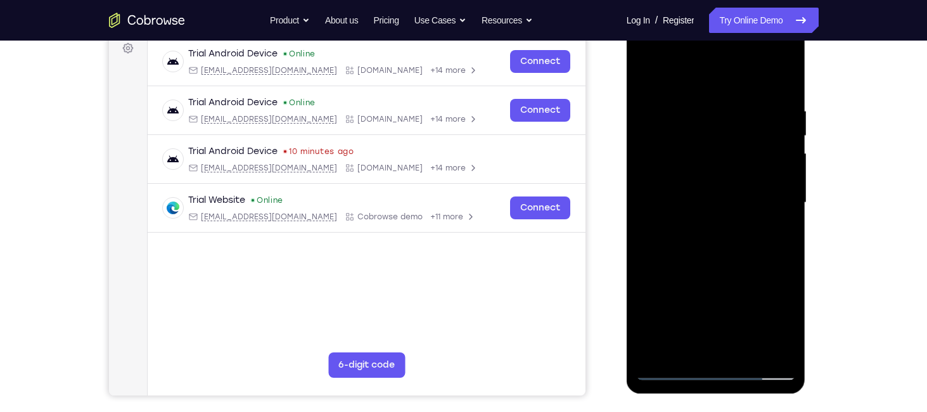
drag, startPoint x: 732, startPoint y: 314, endPoint x: 736, endPoint y: 217, distance: 97.1
click at [736, 217] on div at bounding box center [716, 202] width 160 height 355
click at [775, 75] on div at bounding box center [716, 202] width 160 height 355
click at [696, 89] on div at bounding box center [716, 202] width 160 height 355
click at [668, 370] on div at bounding box center [716, 202] width 160 height 355
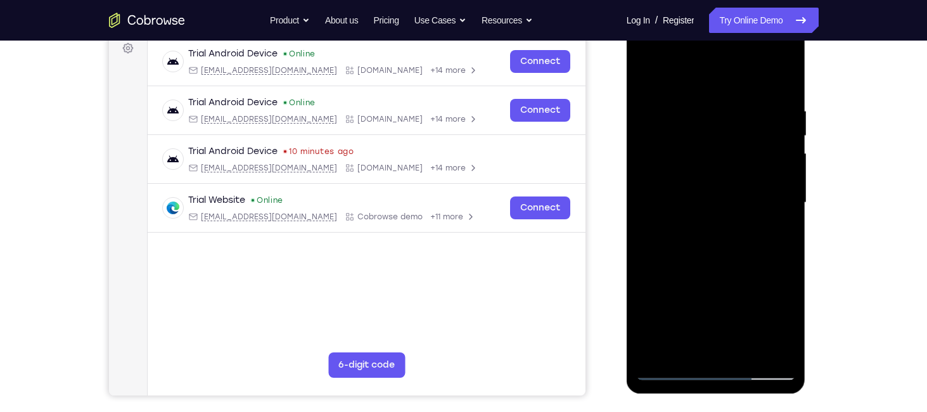
click at [671, 235] on div at bounding box center [716, 202] width 160 height 355
click at [687, 109] on div at bounding box center [716, 202] width 160 height 355
click at [697, 346] on div at bounding box center [716, 202] width 160 height 355
click at [786, 327] on div at bounding box center [716, 202] width 160 height 355
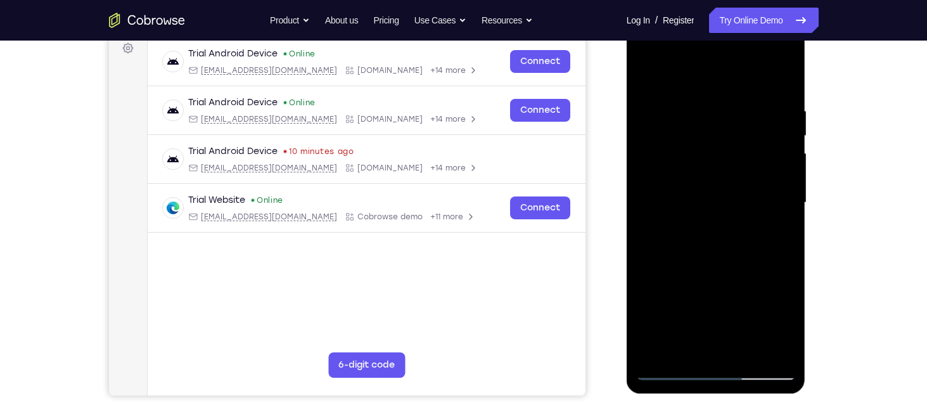
click at [786, 327] on div at bounding box center [716, 202] width 160 height 355
click at [695, 237] on div at bounding box center [716, 202] width 160 height 355
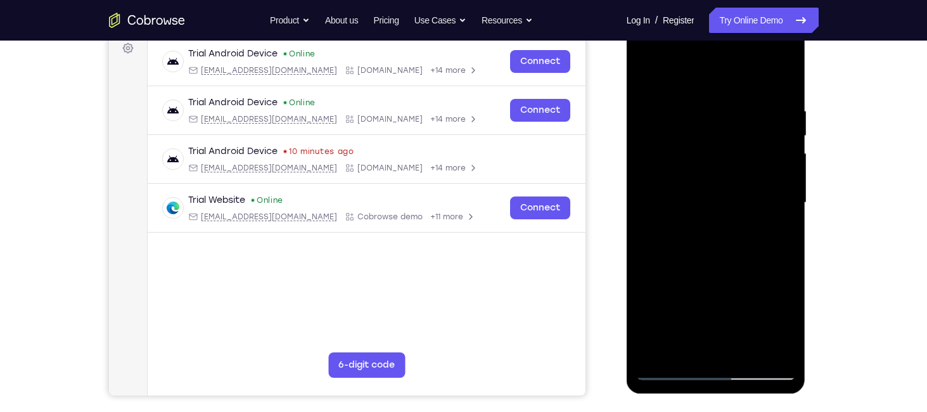
click at [649, 73] on div at bounding box center [716, 202] width 160 height 355
click at [751, 351] on div at bounding box center [716, 202] width 160 height 355
drag, startPoint x: 726, startPoint y: 298, endPoint x: 738, endPoint y: 127, distance: 171.5
click at [738, 127] on div at bounding box center [716, 202] width 160 height 355
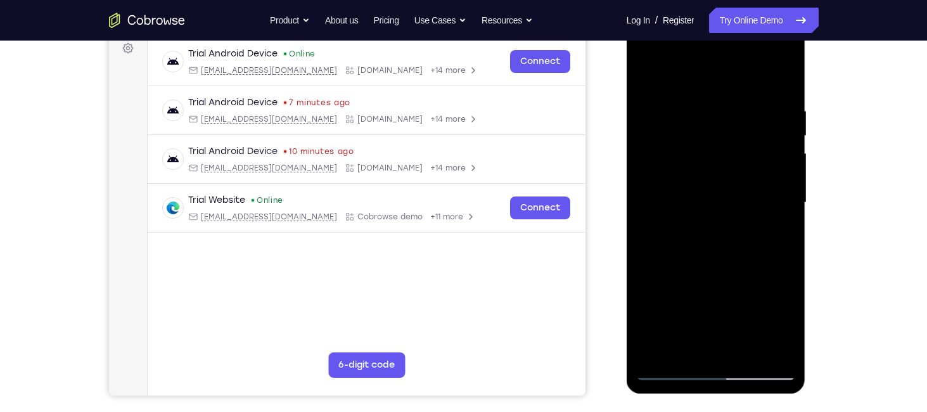
drag, startPoint x: 698, startPoint y: 321, endPoint x: 721, endPoint y: 150, distance: 172.8
click at [721, 150] on div at bounding box center [716, 202] width 160 height 355
drag, startPoint x: 711, startPoint y: 320, endPoint x: 721, endPoint y: 238, distance: 83.0
click at [721, 238] on div at bounding box center [716, 202] width 160 height 355
click at [704, 185] on div at bounding box center [716, 202] width 160 height 355
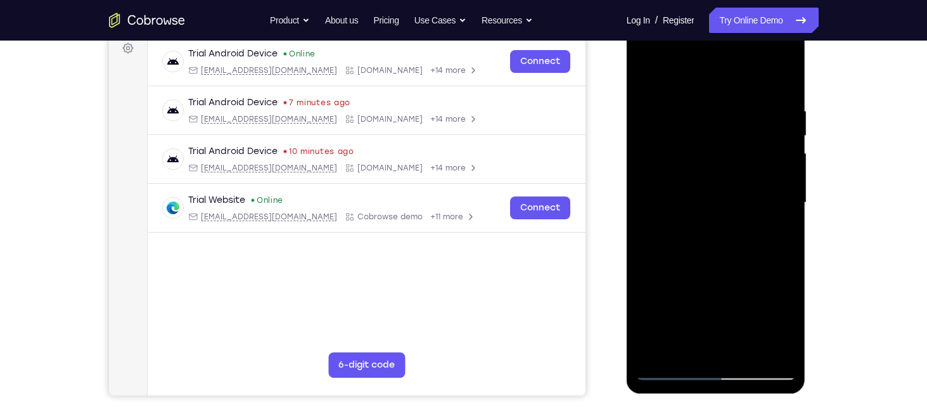
drag, startPoint x: 705, startPoint y: 314, endPoint x: 708, endPoint y: 231, distance: 83.1
click at [708, 231] on div at bounding box center [716, 202] width 160 height 355
drag, startPoint x: 693, startPoint y: 296, endPoint x: 693, endPoint y: 404, distance: 108.4
click at [693, 396] on html "Online web based iOS Simulators and Android Emulators. Run iPhone, iPad, Mobile…" at bounding box center [717, 206] width 181 height 380
click at [645, 75] on div at bounding box center [716, 202] width 160 height 355
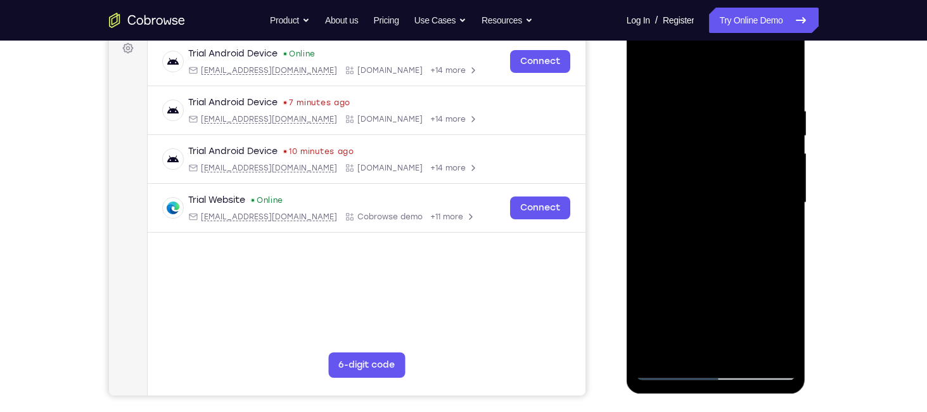
drag, startPoint x: 695, startPoint y: 198, endPoint x: 690, endPoint y: 410, distance: 211.2
click at [690, 396] on html "Online web based iOS Simulators and Android Emulators. Run iPhone, iPad, Mobile…" at bounding box center [717, 206] width 181 height 380
drag, startPoint x: 719, startPoint y: 276, endPoint x: 687, endPoint y: 417, distance: 144.4
click at [687, 396] on html "Online web based iOS Simulators and Android Emulators. Run iPhone, iPad, Mobile…" at bounding box center [717, 206] width 181 height 380
click at [712, 88] on div at bounding box center [716, 202] width 160 height 355
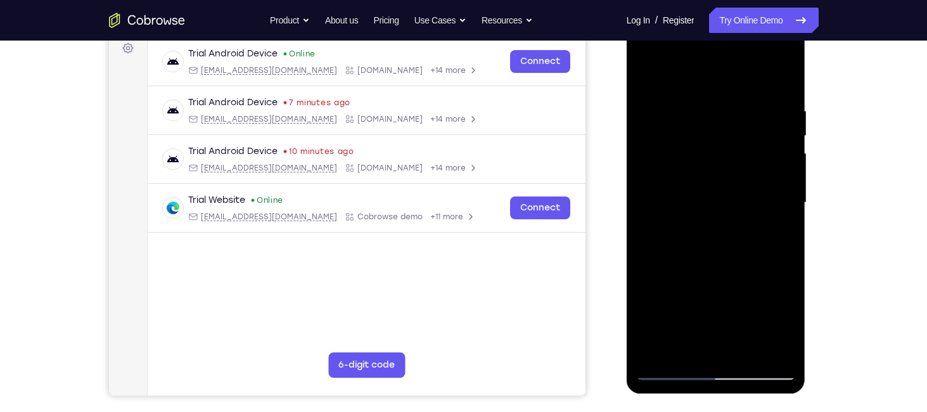
click at [683, 223] on div at bounding box center [716, 202] width 160 height 355
click at [689, 346] on div at bounding box center [716, 202] width 160 height 355
click at [775, 236] on div at bounding box center [716, 202] width 160 height 355
click at [716, 232] on div at bounding box center [716, 202] width 160 height 355
click at [778, 232] on div at bounding box center [716, 202] width 160 height 355
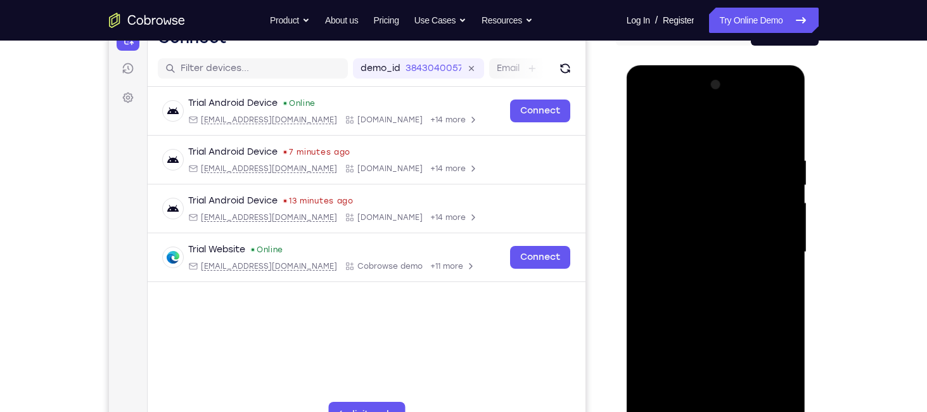
scroll to position [143, 0]
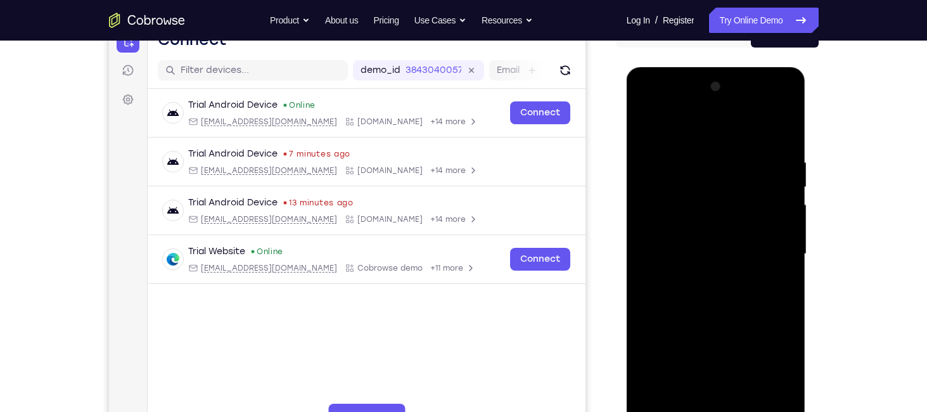
click at [680, 145] on div at bounding box center [716, 254] width 160 height 355
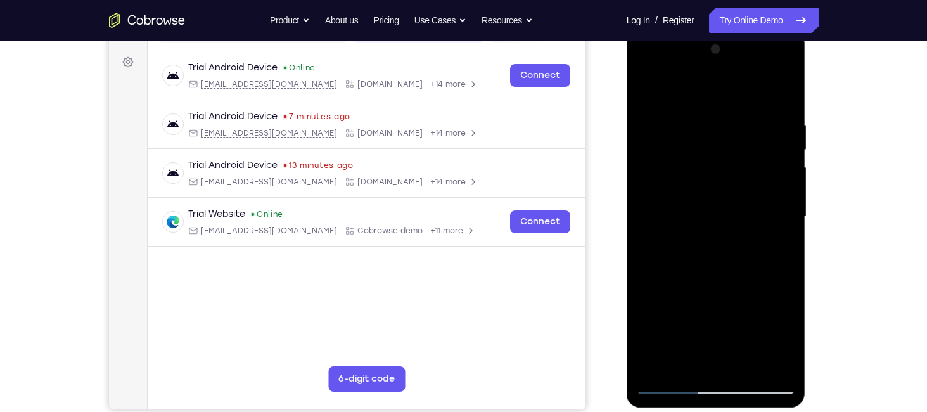
scroll to position [203, 0]
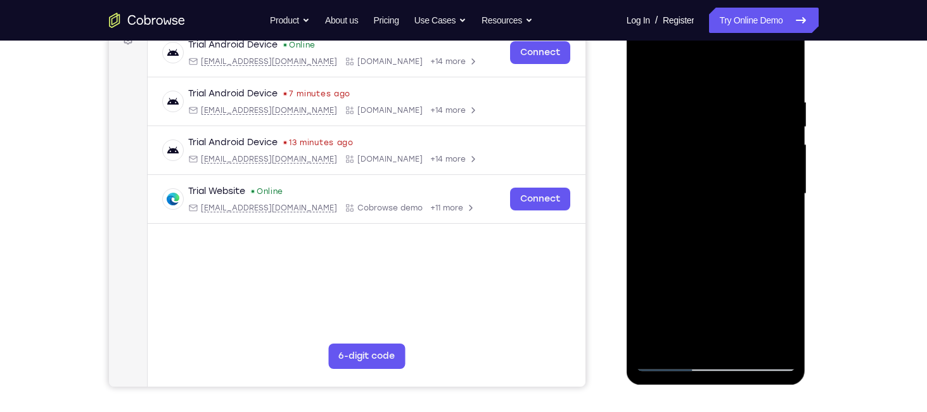
click at [786, 247] on div at bounding box center [716, 193] width 160 height 355
drag, startPoint x: 725, startPoint y: 287, endPoint x: 721, endPoint y: 148, distance: 138.3
click at [721, 148] on div at bounding box center [716, 193] width 160 height 355
click at [789, 72] on div at bounding box center [716, 193] width 160 height 355
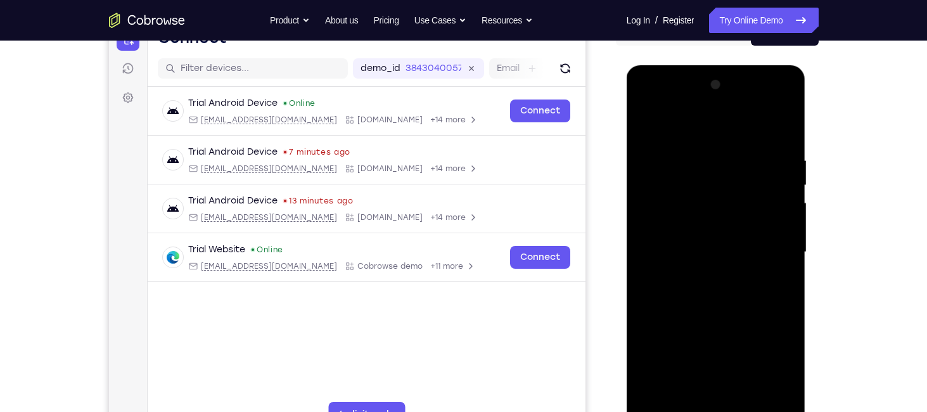
scroll to position [145, 0]
drag, startPoint x: 713, startPoint y: 323, endPoint x: 718, endPoint y: 210, distance: 113.6
click at [718, 210] on div at bounding box center [716, 252] width 160 height 355
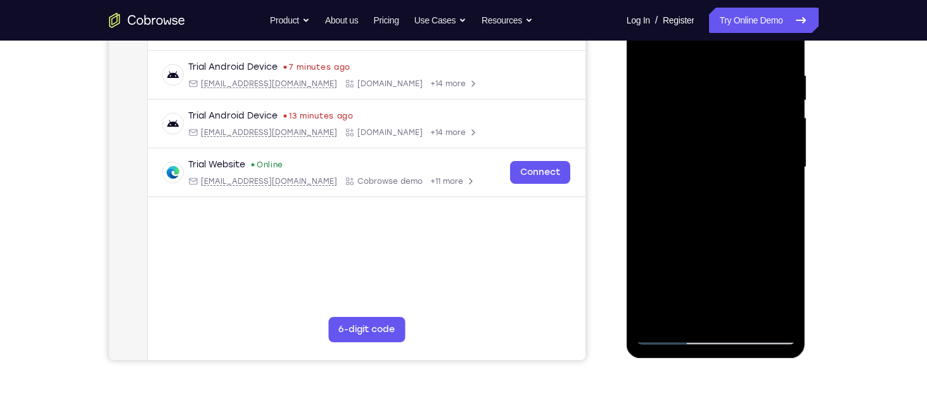
scroll to position [230, 0]
click at [650, 321] on div at bounding box center [716, 166] width 160 height 355
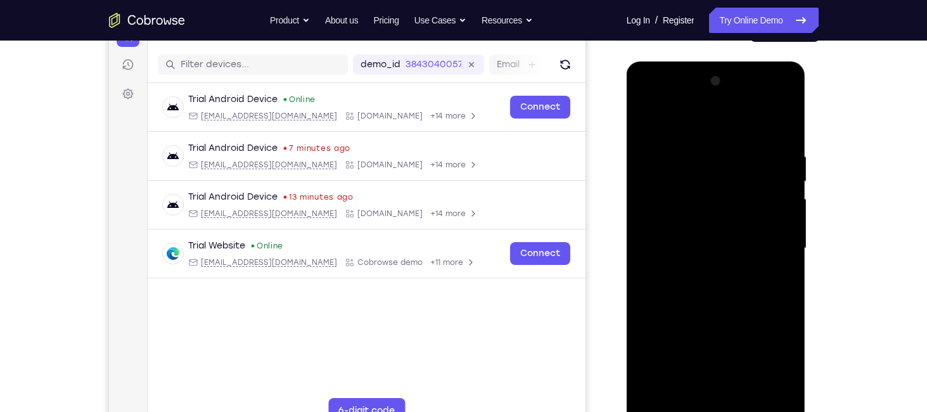
click at [791, 86] on div at bounding box center [716, 248] width 160 height 355
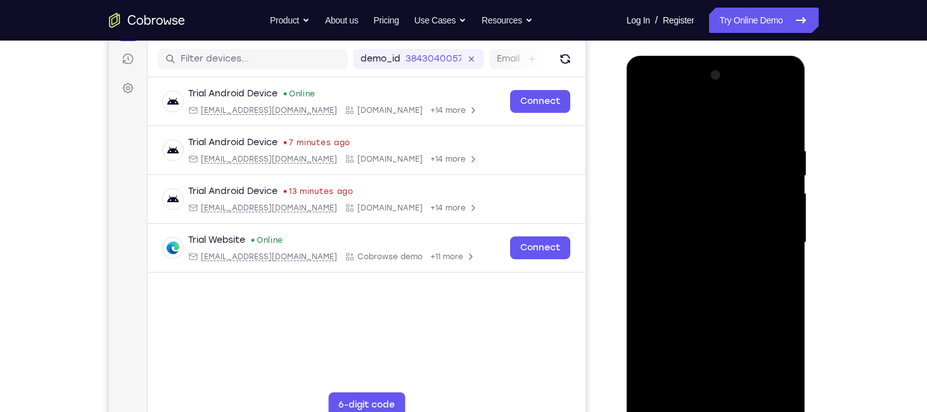
scroll to position [150, 0]
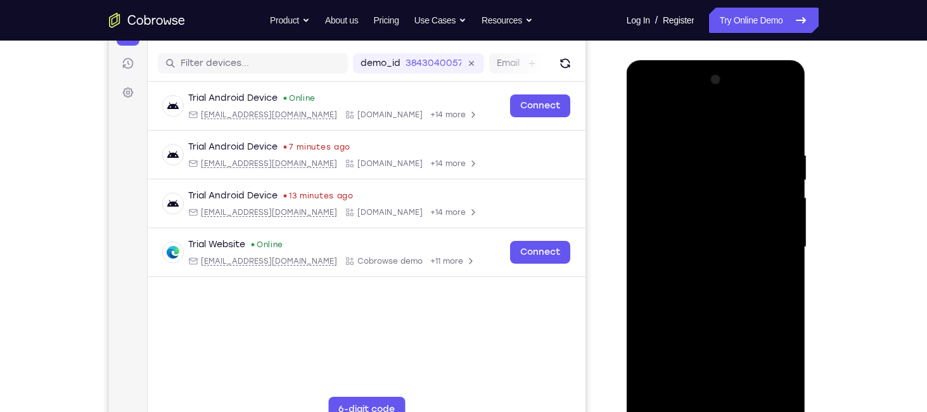
click at [650, 124] on div at bounding box center [716, 247] width 160 height 355
click at [647, 118] on div at bounding box center [716, 247] width 160 height 355
click at [704, 141] on div at bounding box center [716, 247] width 160 height 355
click at [782, 205] on div at bounding box center [716, 247] width 160 height 355
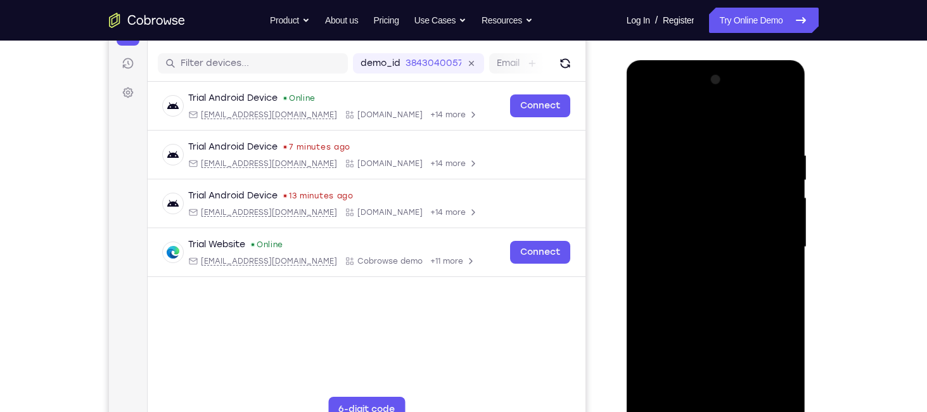
click at [782, 205] on div at bounding box center [716, 247] width 160 height 355
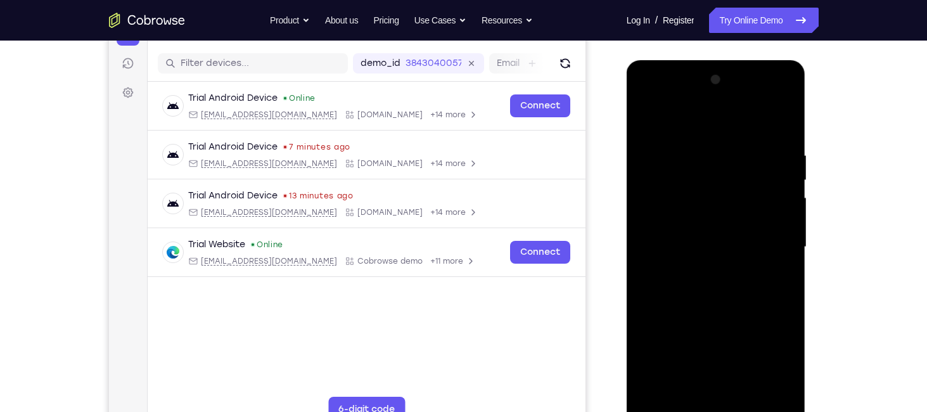
click at [782, 205] on div at bounding box center [716, 247] width 160 height 355
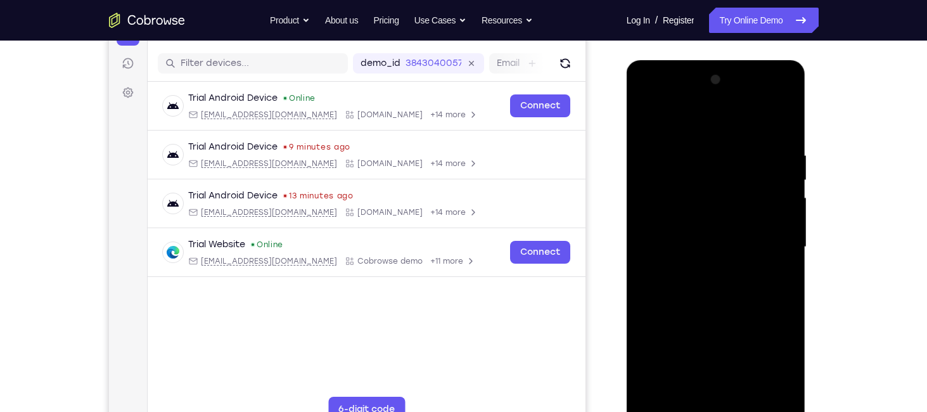
click at [782, 205] on div at bounding box center [716, 247] width 160 height 355
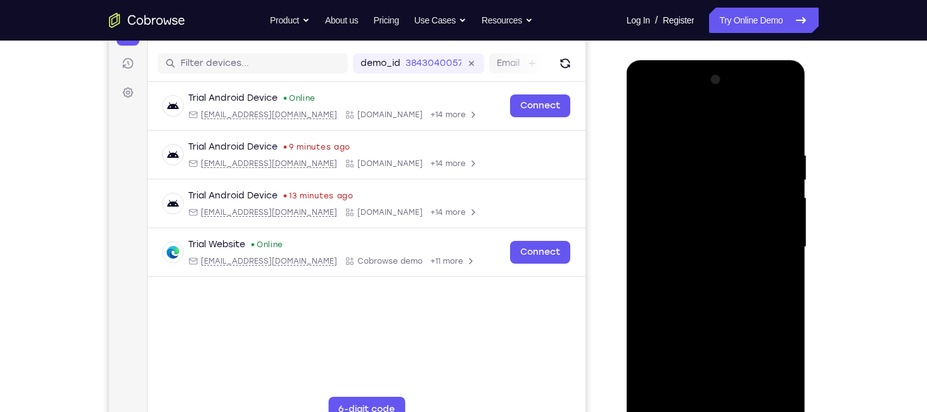
click at [782, 205] on div at bounding box center [716, 247] width 160 height 355
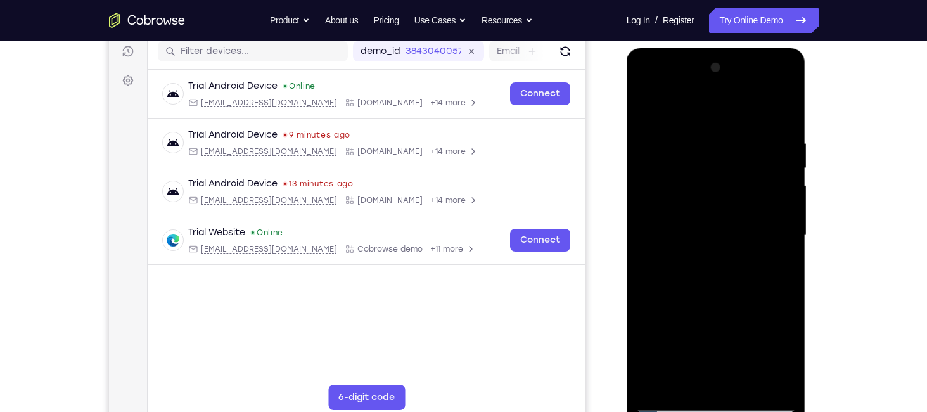
scroll to position [163, 0]
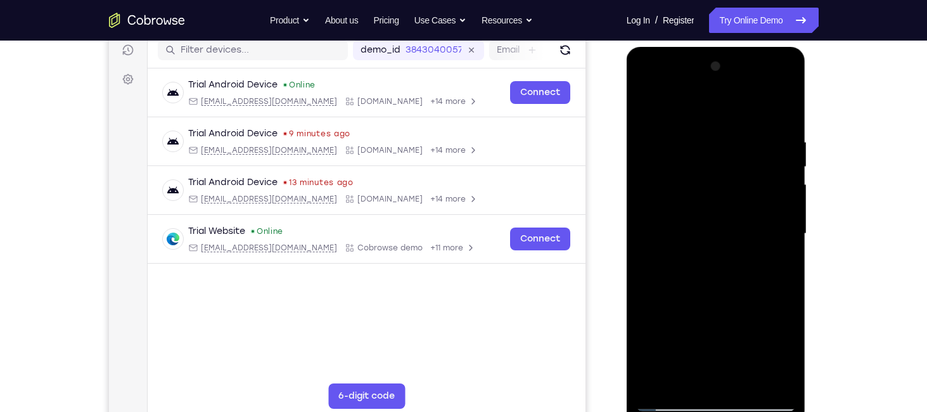
click at [782, 205] on div at bounding box center [716, 233] width 160 height 355
click at [785, 236] on div at bounding box center [716, 233] width 160 height 355
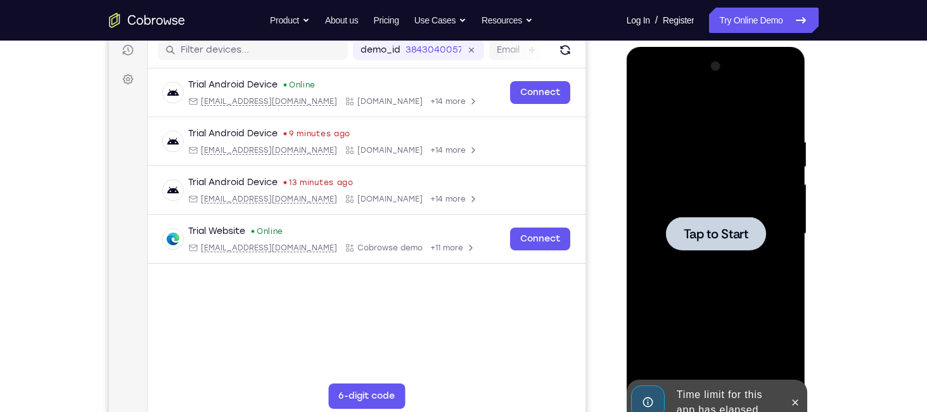
click at [785, 47] on div "Tap to Start" at bounding box center [716, 47] width 179 height 0
click at [692, 229] on span "Tap to Start" at bounding box center [716, 234] width 65 height 13
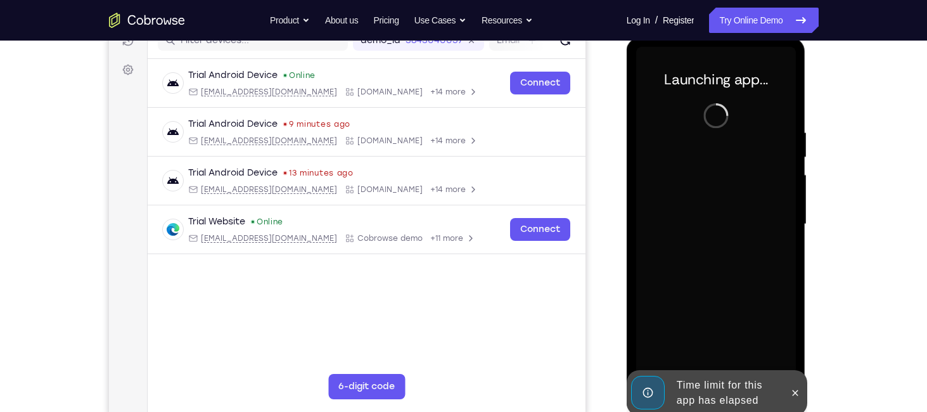
scroll to position [179, 0]
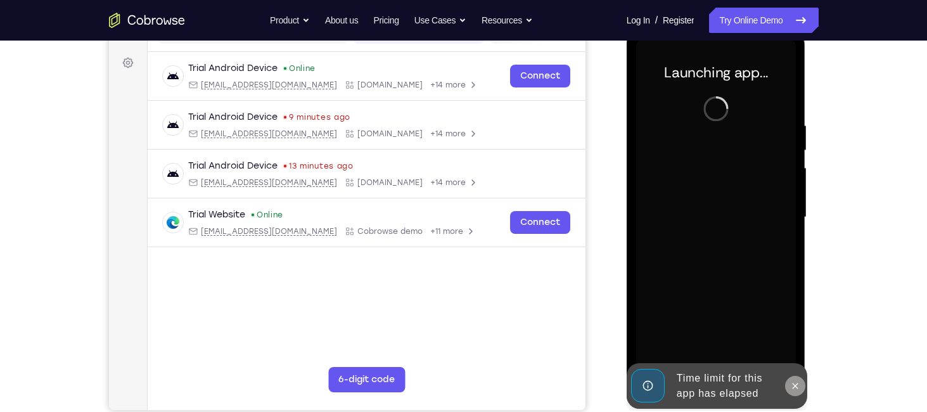
click at [792, 390] on icon at bounding box center [796, 386] width 10 height 10
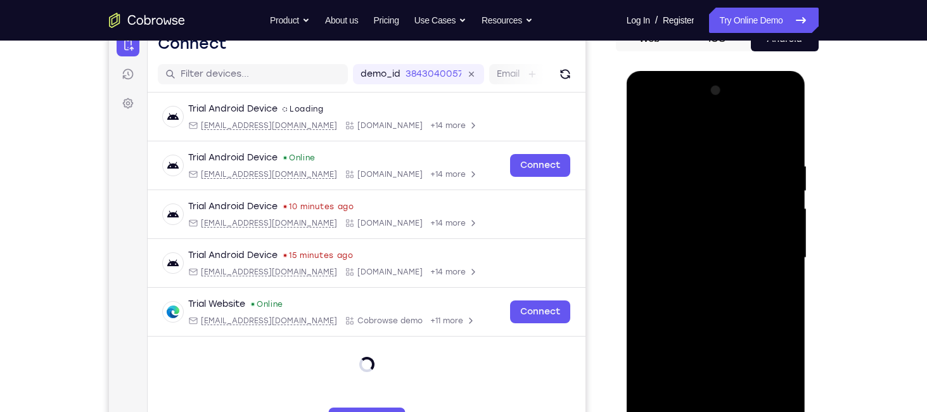
scroll to position [175, 0]
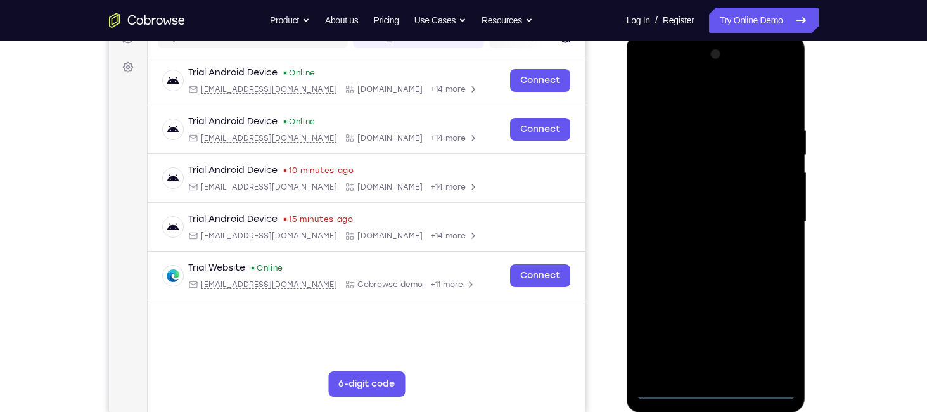
click at [710, 387] on div at bounding box center [716, 221] width 160 height 355
click at [773, 330] on div at bounding box center [716, 221] width 160 height 355
click at [655, 91] on div at bounding box center [716, 221] width 160 height 355
click at [770, 216] on div at bounding box center [716, 221] width 160 height 355
click at [732, 370] on div at bounding box center [716, 221] width 160 height 355
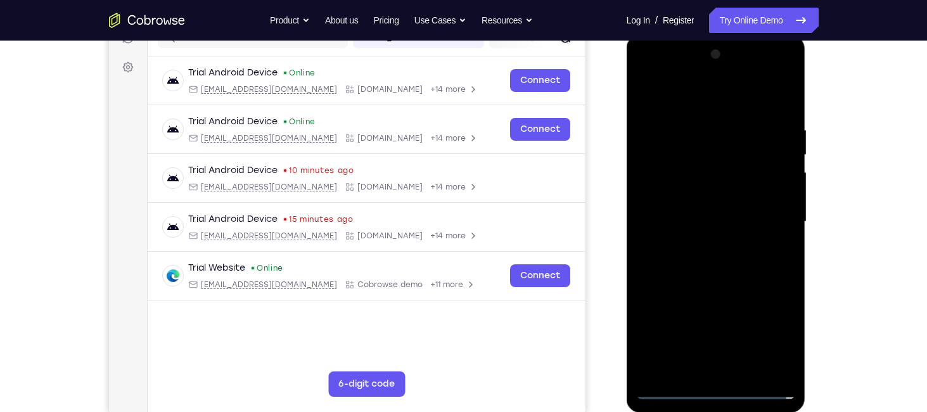
click at [706, 202] on div at bounding box center [716, 221] width 160 height 355
click at [780, 197] on div at bounding box center [716, 221] width 160 height 355
click at [715, 228] on div at bounding box center [716, 221] width 160 height 355
click at [688, 261] on div at bounding box center [716, 221] width 160 height 355
click at [709, 122] on div at bounding box center [716, 221] width 160 height 355
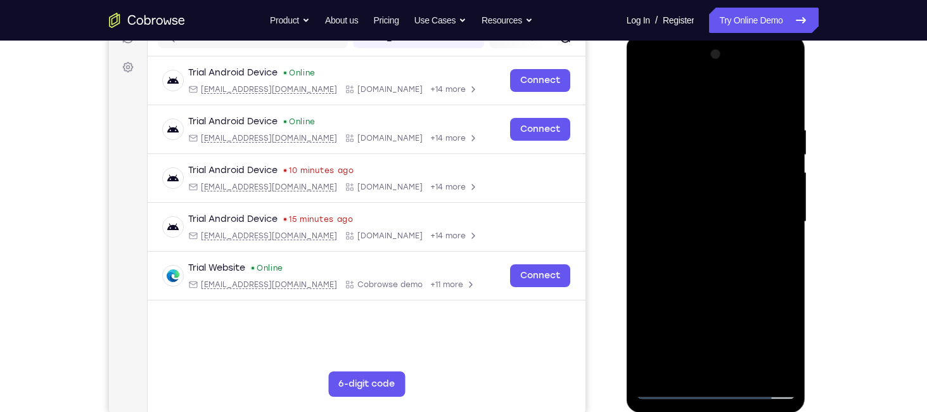
click at [789, 158] on div at bounding box center [716, 221] width 160 height 355
click at [776, 93] on div at bounding box center [716, 221] width 160 height 355
click at [782, 172] on div at bounding box center [716, 221] width 160 height 355
click at [791, 172] on div at bounding box center [716, 221] width 160 height 355
click at [787, 173] on div at bounding box center [716, 221] width 160 height 355
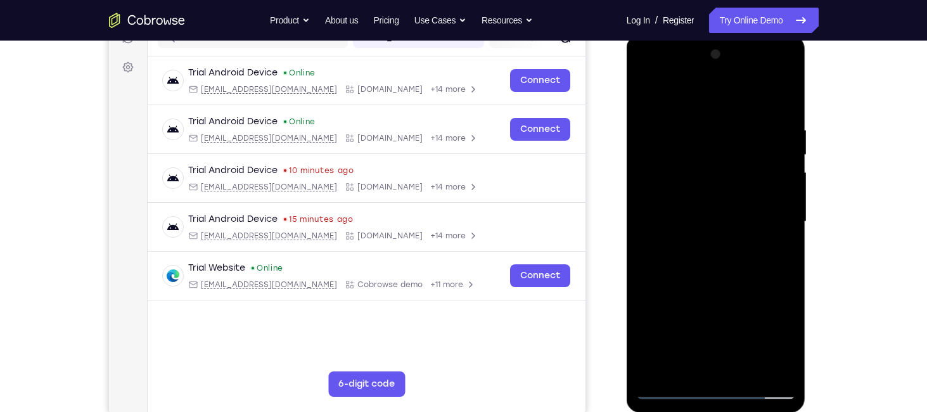
drag, startPoint x: 788, startPoint y: 173, endPoint x: 656, endPoint y: 171, distance: 131.9
click at [656, 171] on div at bounding box center [716, 221] width 160 height 355
click at [784, 170] on div at bounding box center [716, 221] width 160 height 355
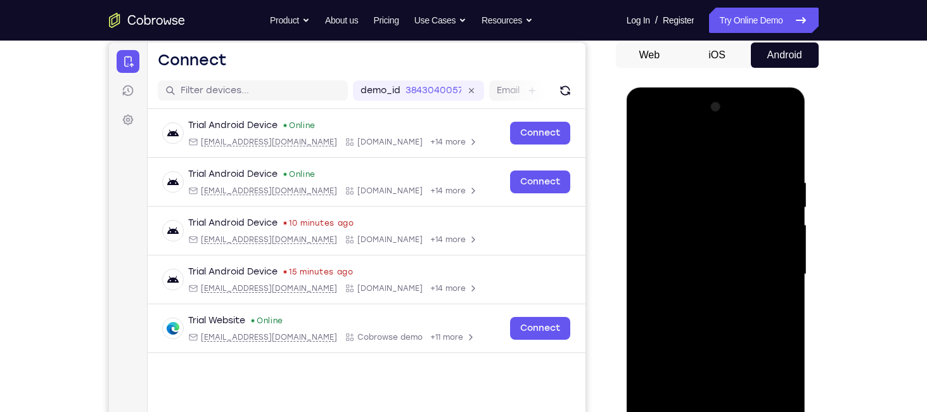
scroll to position [122, 0]
click at [785, 151] on div at bounding box center [716, 275] width 160 height 355
click at [785, 162] on div at bounding box center [716, 275] width 160 height 355
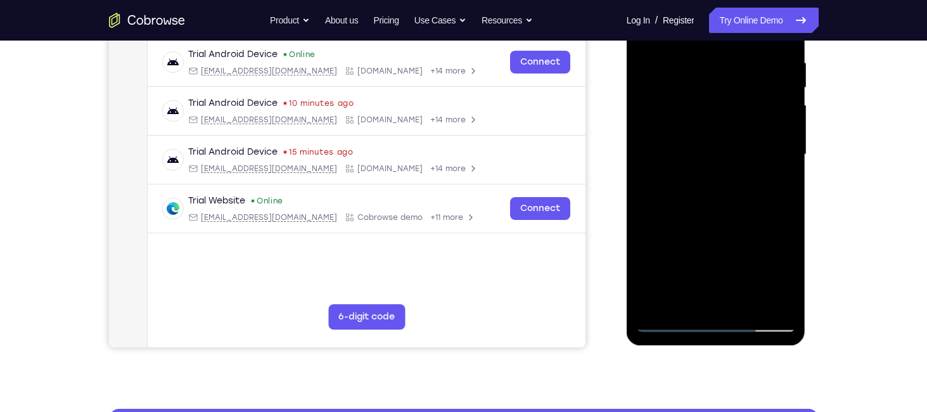
scroll to position [243, 0]
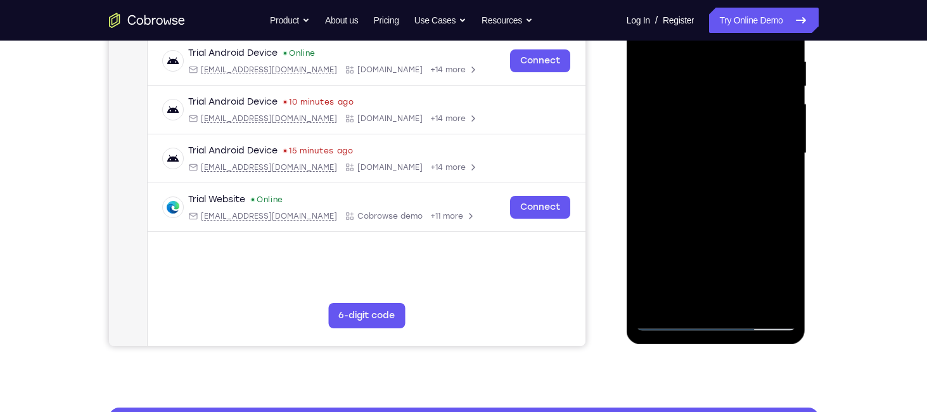
click at [687, 300] on div at bounding box center [716, 153] width 160 height 355
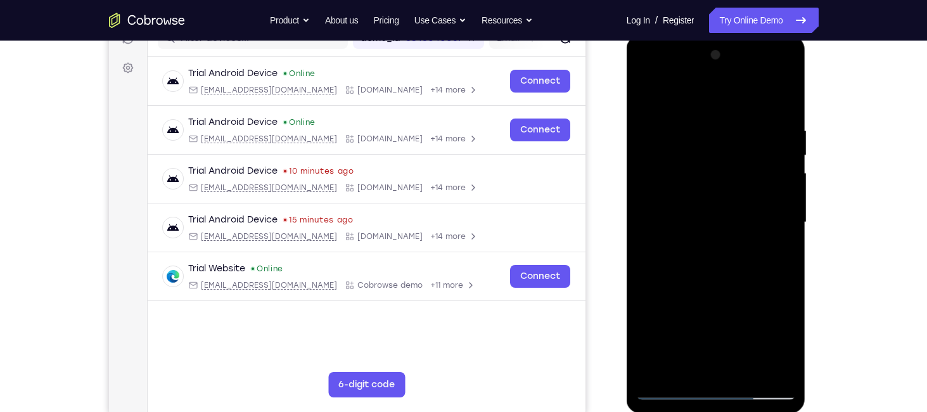
scroll to position [173, 0]
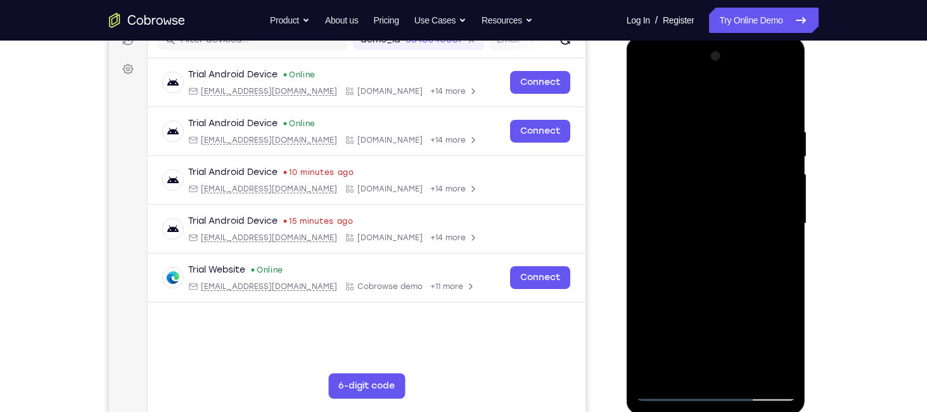
click at [690, 94] on div at bounding box center [716, 223] width 160 height 355
click at [708, 135] on div at bounding box center [716, 223] width 160 height 355
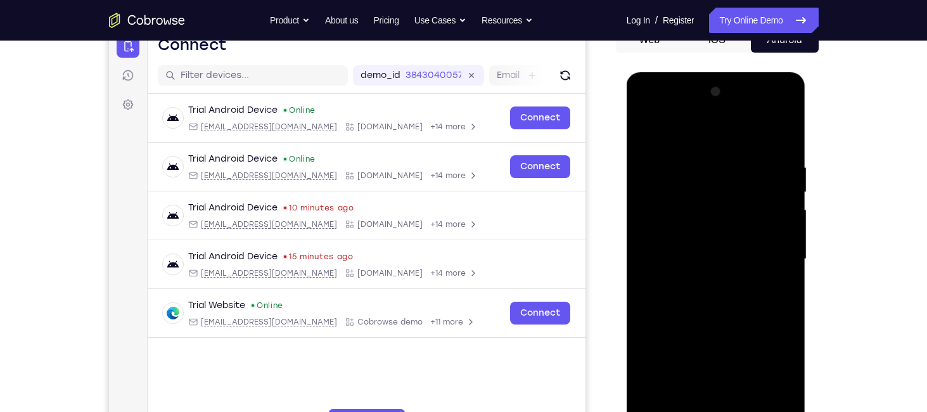
scroll to position [137, 0]
click at [664, 162] on div at bounding box center [716, 259] width 160 height 355
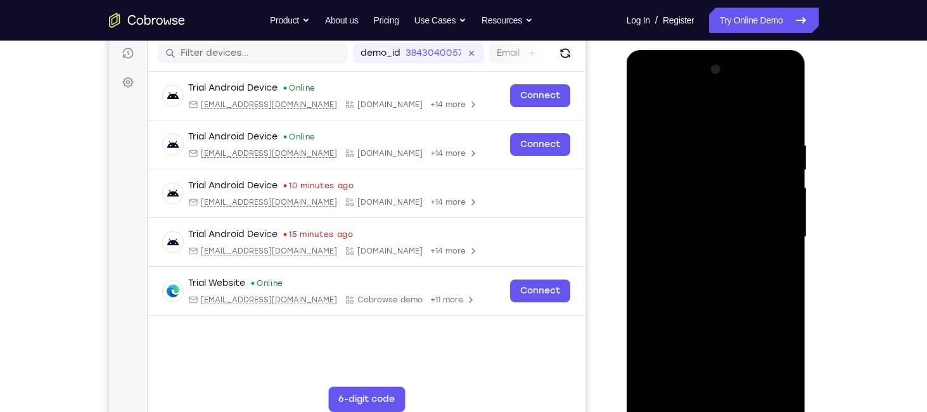
scroll to position [183, 0]
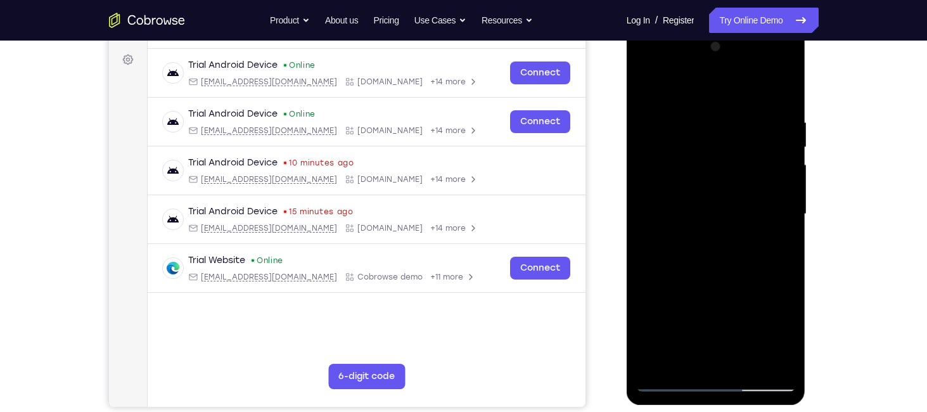
drag, startPoint x: 766, startPoint y: 214, endPoint x: 750, endPoint y: 169, distance: 47.9
click at [750, 169] on div at bounding box center [716, 214] width 160 height 355
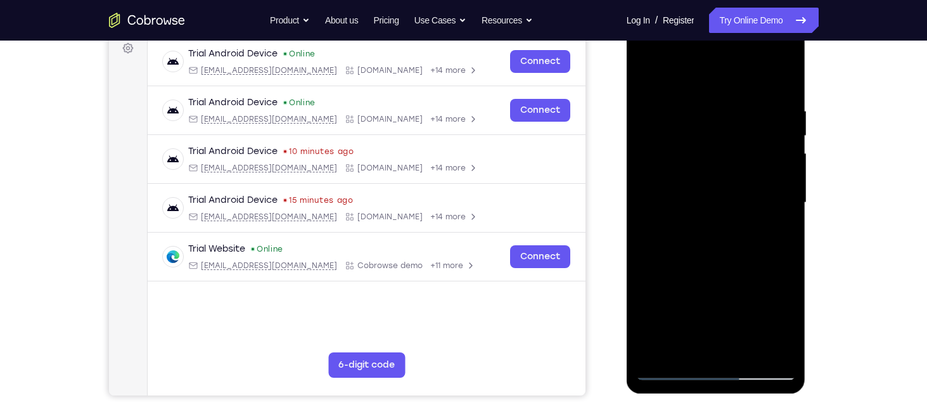
scroll to position [195, 0]
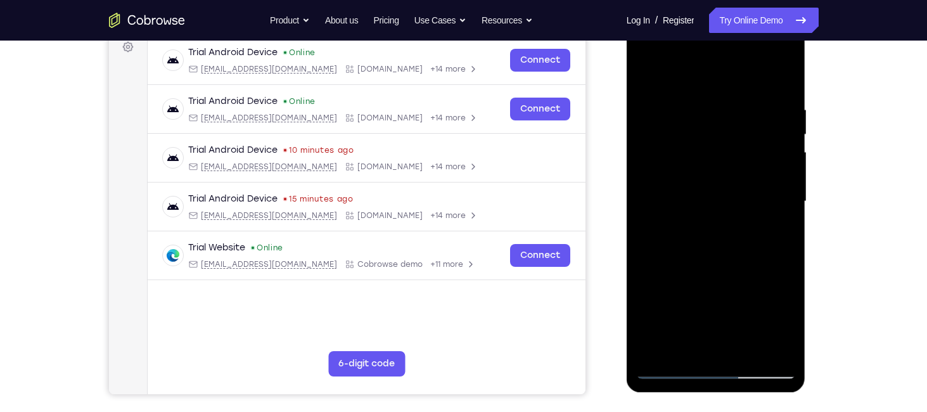
click at [772, 157] on div at bounding box center [716, 201] width 160 height 355
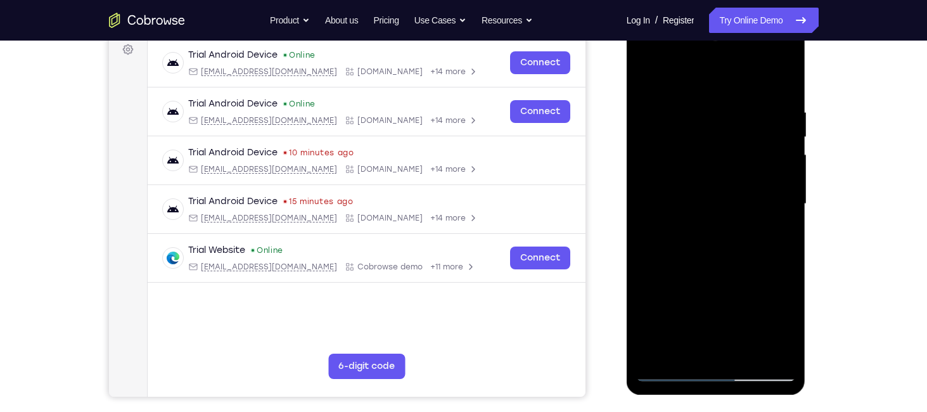
scroll to position [193, 0]
click at [780, 170] on div at bounding box center [716, 203] width 160 height 355
click at [647, 137] on div at bounding box center [716, 203] width 160 height 355
click at [641, 132] on div at bounding box center [716, 203] width 160 height 355
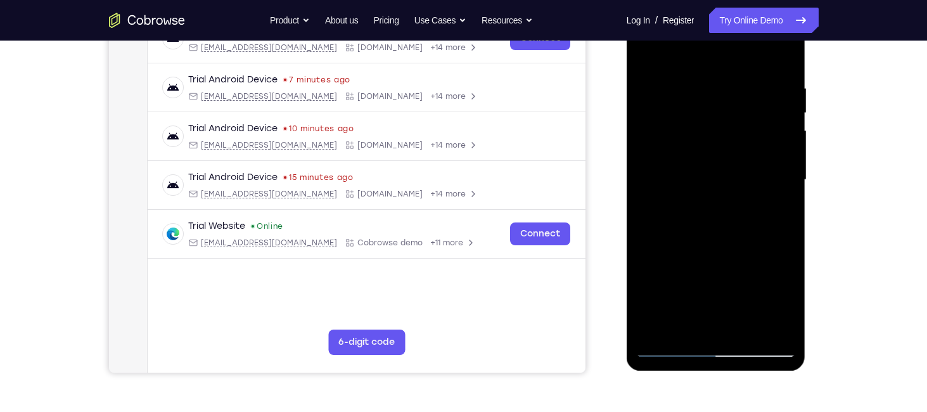
scroll to position [160, 0]
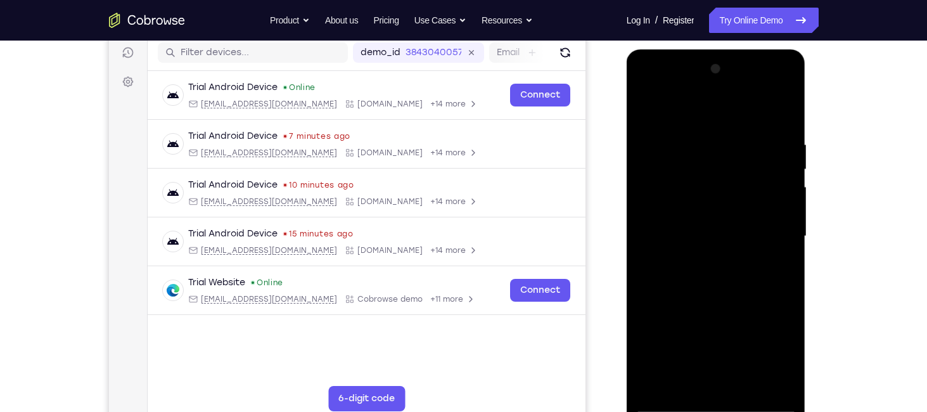
click at [786, 157] on div at bounding box center [716, 236] width 160 height 355
click at [784, 114] on div at bounding box center [716, 236] width 160 height 355
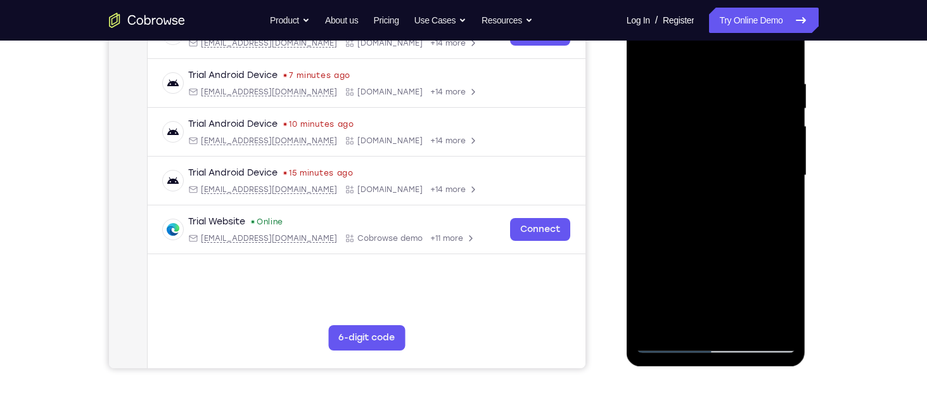
scroll to position [167, 0]
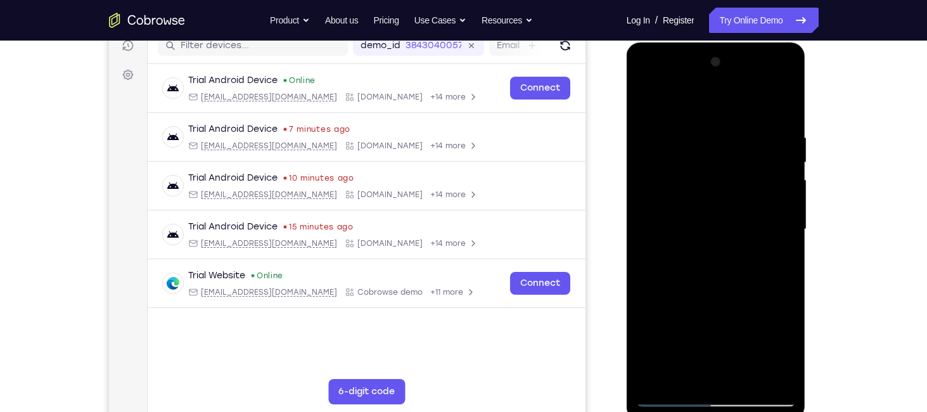
click at [784, 107] on div at bounding box center [716, 229] width 160 height 355
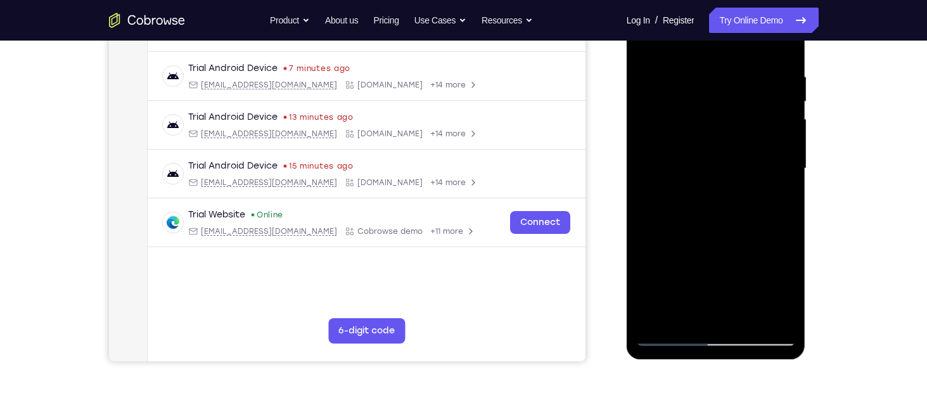
scroll to position [228, 0]
drag, startPoint x: 733, startPoint y: 259, endPoint x: 733, endPoint y: 148, distance: 110.9
click at [733, 148] on div at bounding box center [716, 168] width 160 height 355
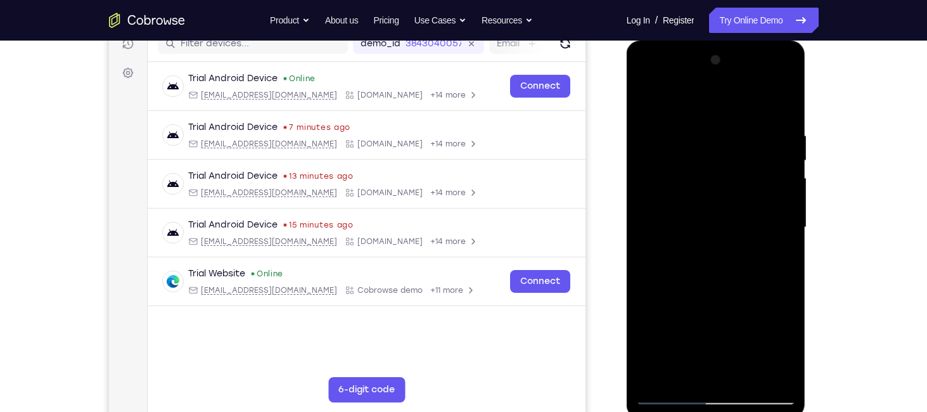
scroll to position [168, 0]
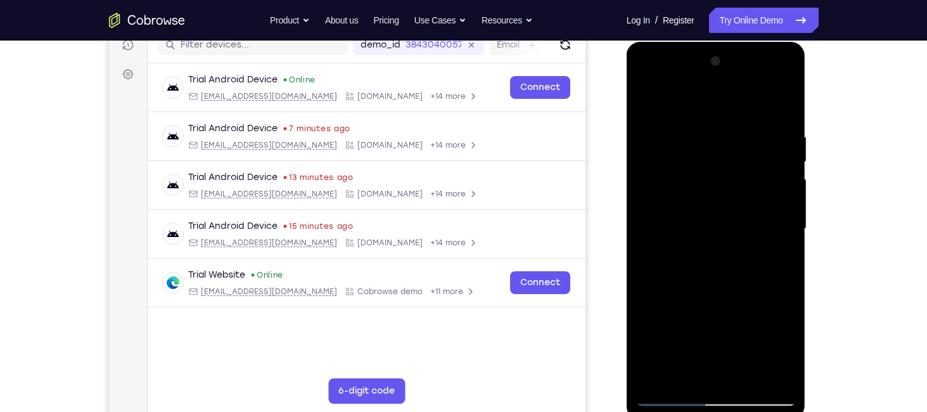
click at [649, 101] on div at bounding box center [716, 228] width 160 height 355
click at [685, 121] on div at bounding box center [716, 228] width 160 height 355
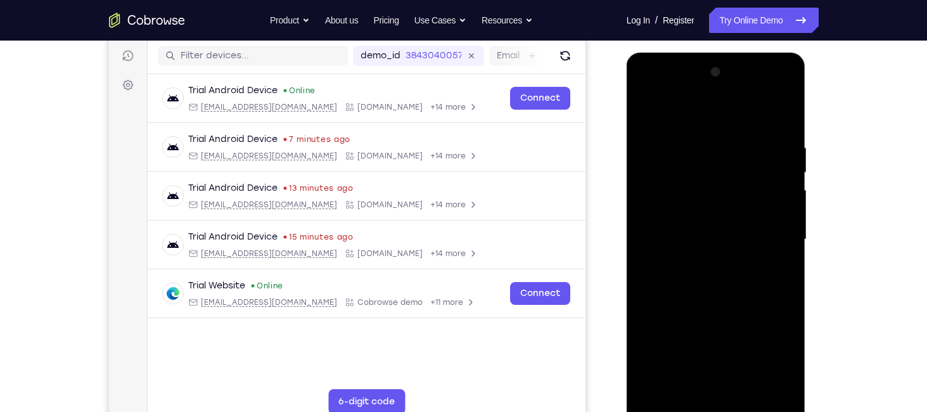
scroll to position [157, 0]
click at [658, 132] on div at bounding box center [716, 240] width 160 height 355
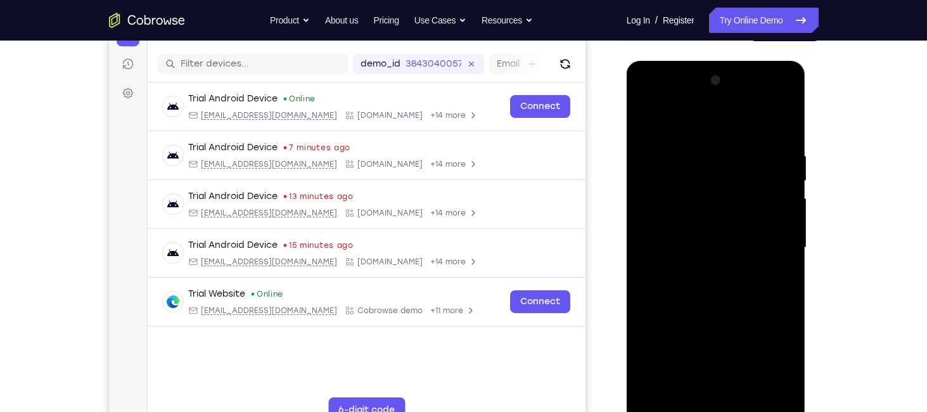
scroll to position [147, 0]
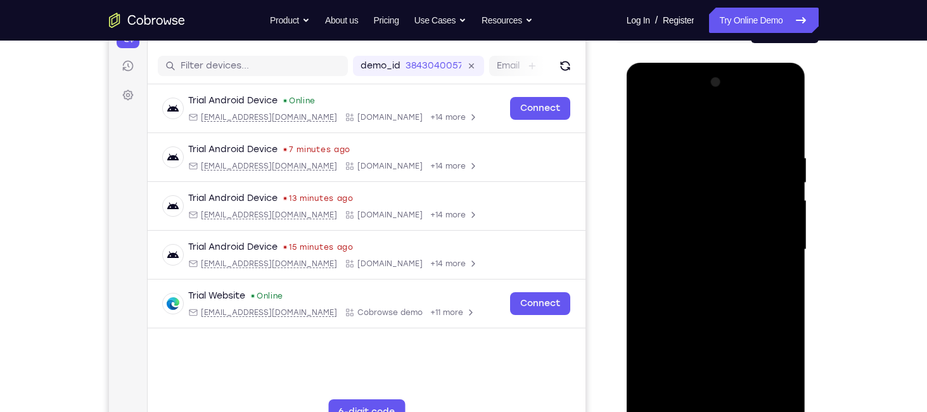
click at [662, 141] on div at bounding box center [716, 249] width 160 height 355
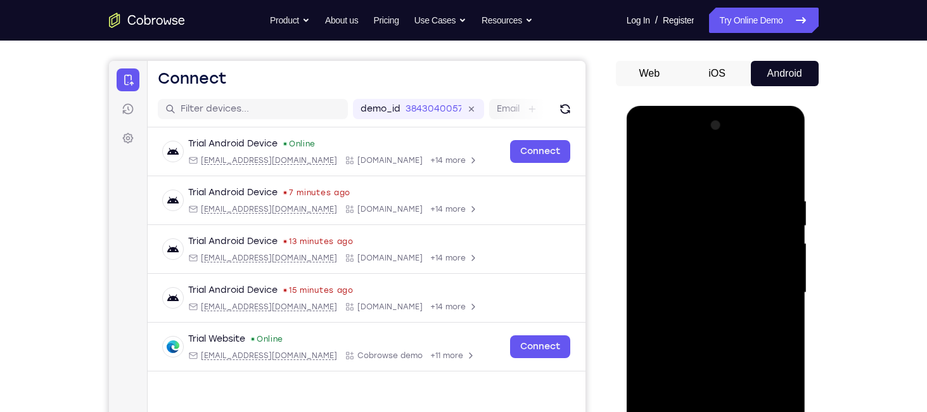
click at [651, 163] on div at bounding box center [716, 292] width 160 height 355
click at [679, 231] on div at bounding box center [716, 292] width 160 height 355
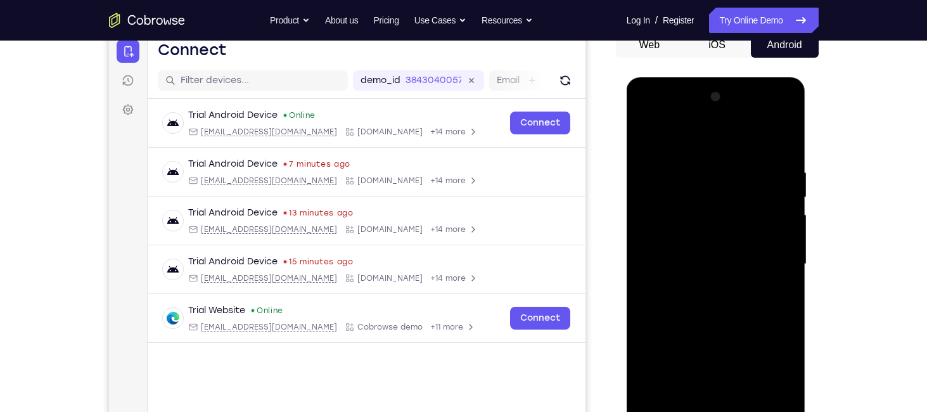
scroll to position [129, 0]
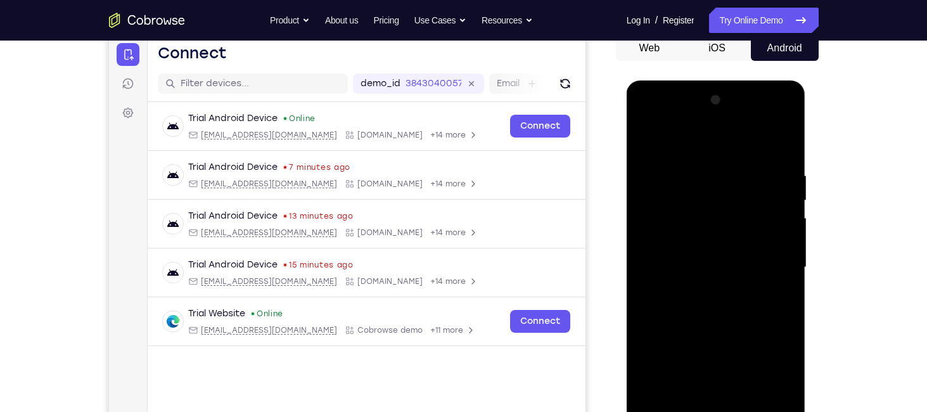
click at [649, 139] on div at bounding box center [716, 267] width 160 height 355
click at [784, 150] on div at bounding box center [716, 267] width 160 height 355
click at [710, 153] on div at bounding box center [716, 267] width 160 height 355
click at [740, 156] on div at bounding box center [716, 267] width 160 height 355
click at [732, 310] on div at bounding box center [716, 267] width 160 height 355
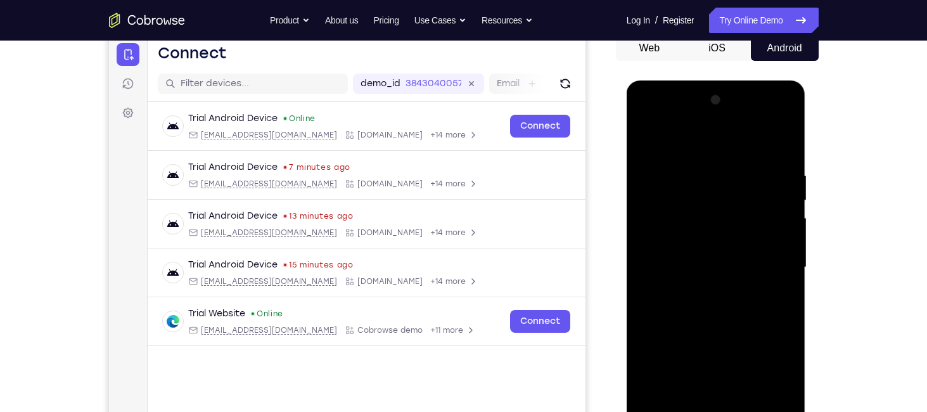
click at [647, 134] on div at bounding box center [716, 267] width 160 height 355
click at [707, 196] on div at bounding box center [716, 267] width 160 height 355
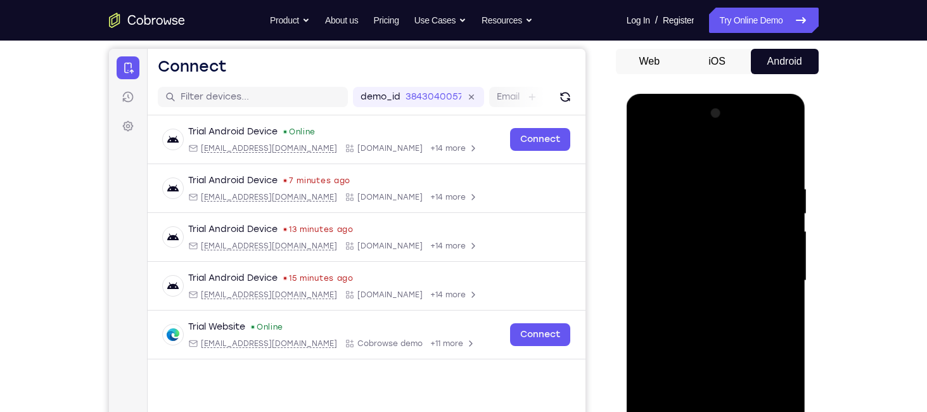
scroll to position [114, 0]
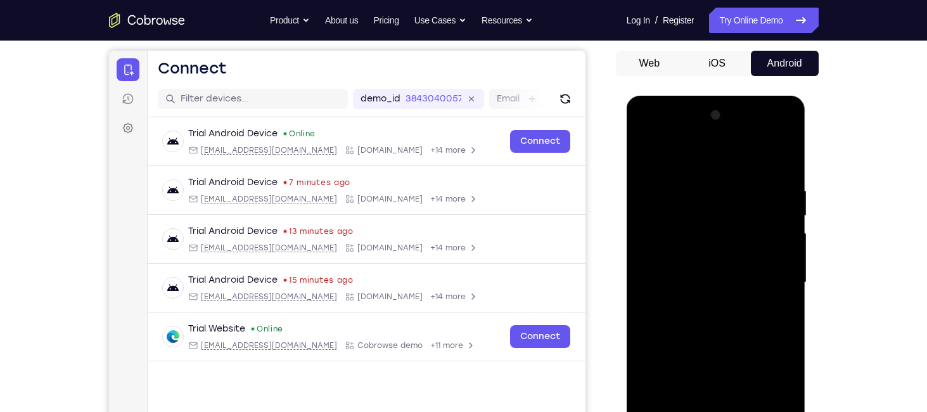
click at [648, 155] on div at bounding box center [716, 282] width 160 height 355
click at [777, 169] on div at bounding box center [716, 282] width 160 height 355
click at [708, 172] on div at bounding box center [716, 282] width 160 height 355
click at [647, 249] on div at bounding box center [716, 282] width 160 height 355
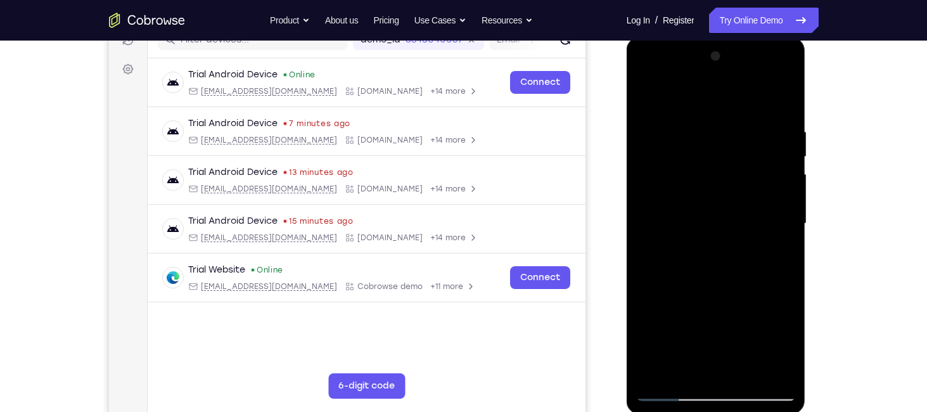
scroll to position [179, 0]
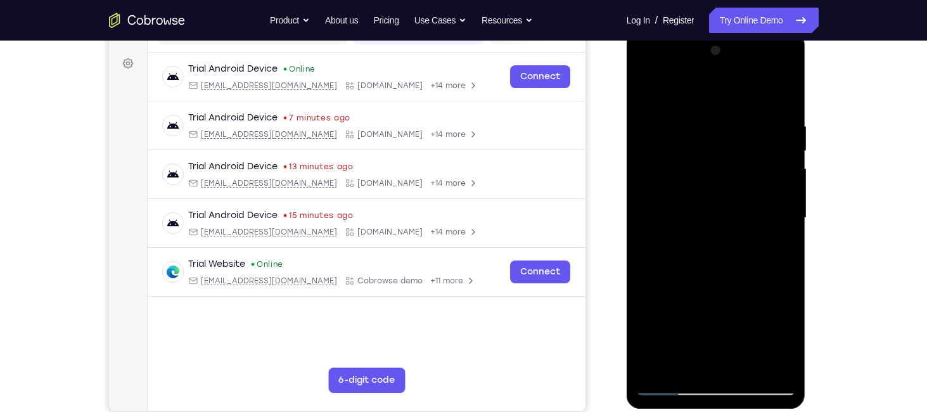
click at [780, 192] on div at bounding box center [716, 218] width 160 height 355
drag, startPoint x: 780, startPoint y: 173, endPoint x: 780, endPoint y: 192, distance: 19.0
click at [780, 192] on div at bounding box center [716, 218] width 160 height 355
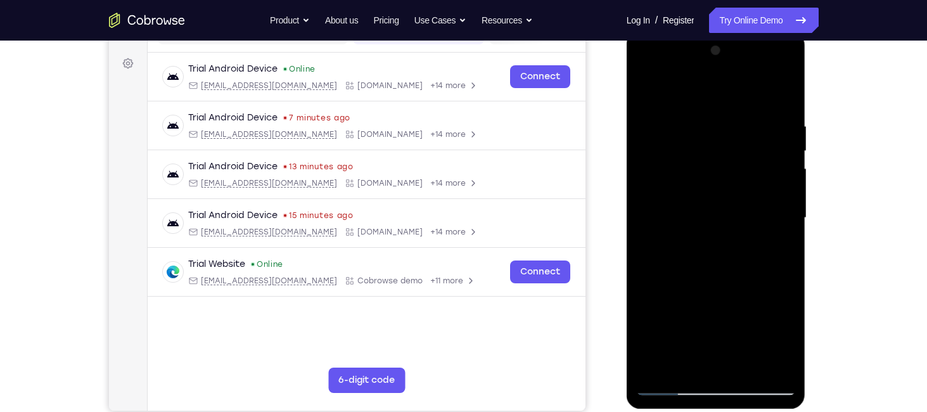
click at [780, 192] on div at bounding box center [716, 218] width 160 height 355
click at [781, 177] on div at bounding box center [716, 218] width 160 height 355
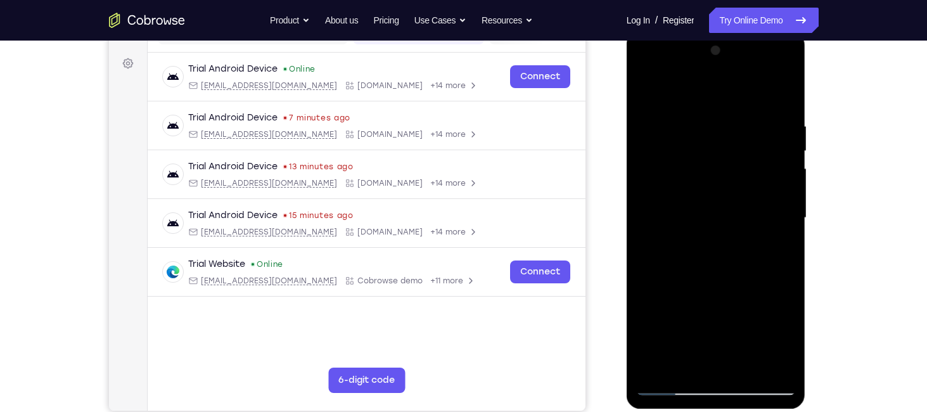
click at [781, 177] on div at bounding box center [716, 218] width 160 height 355
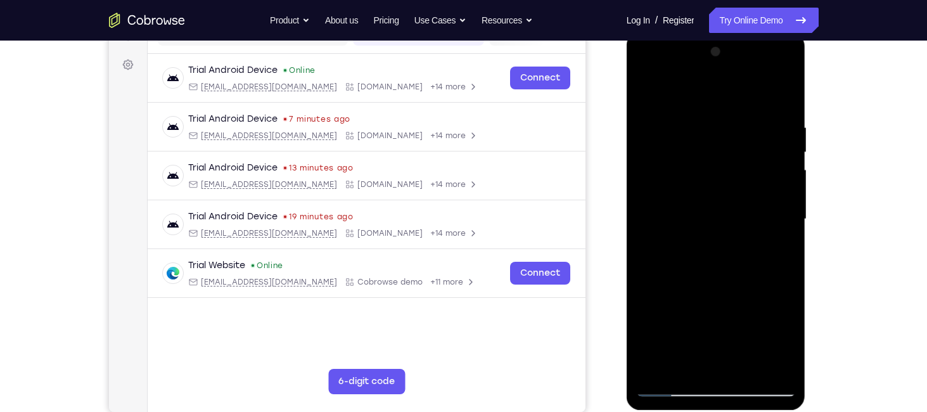
click at [788, 170] on div at bounding box center [716, 219] width 160 height 355
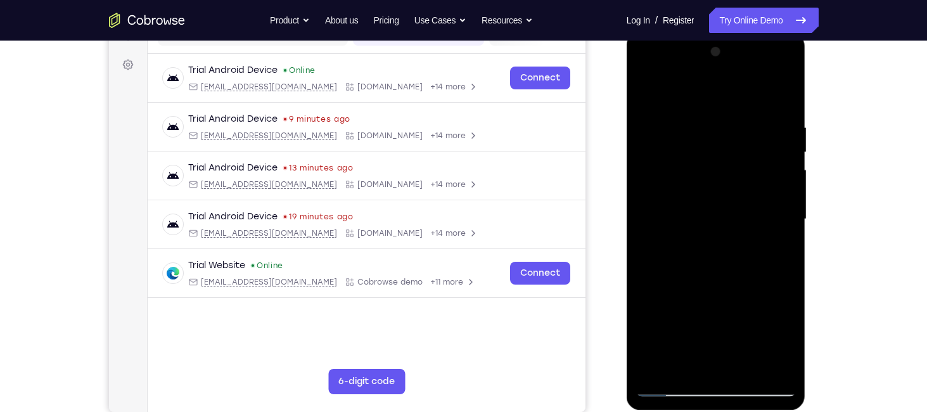
click at [788, 170] on div at bounding box center [716, 219] width 160 height 355
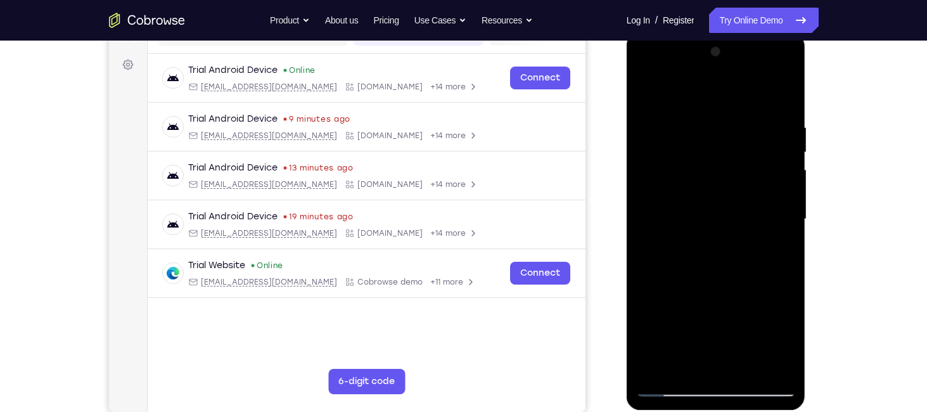
click at [788, 170] on div at bounding box center [716, 219] width 160 height 355
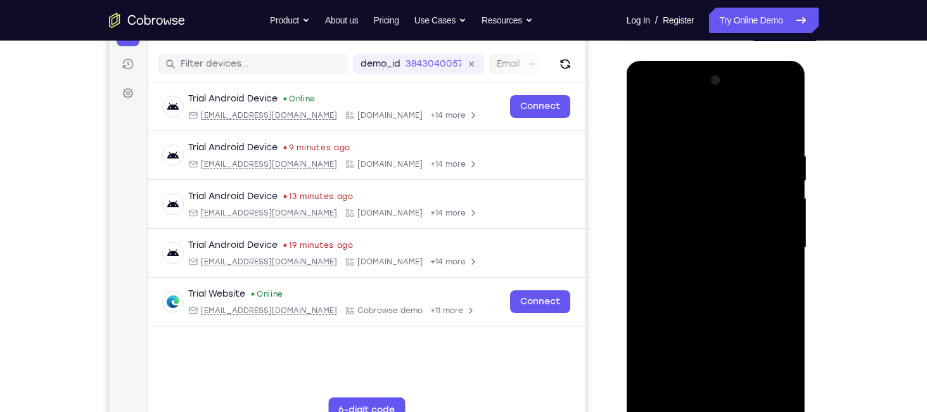
scroll to position [161, 0]
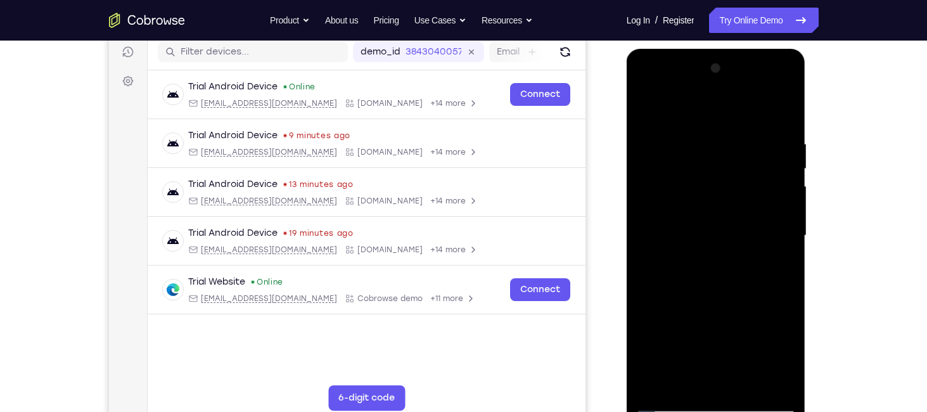
click at [788, 170] on div at bounding box center [716, 235] width 160 height 355
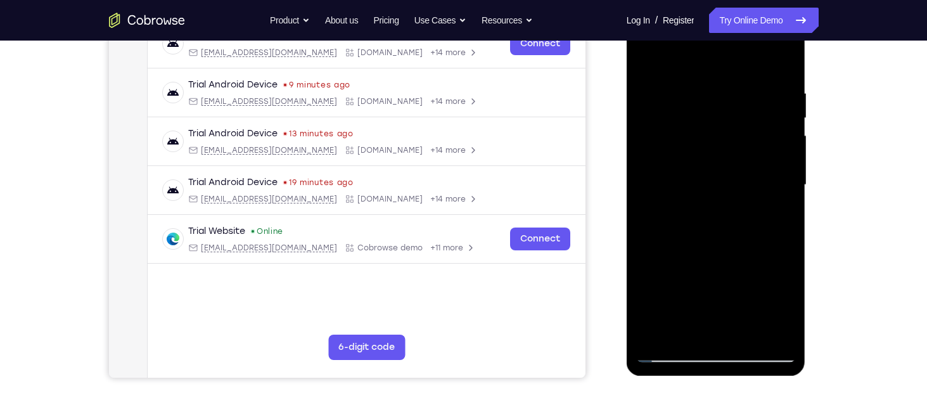
click at [643, 161] on div at bounding box center [716, 185] width 160 height 355
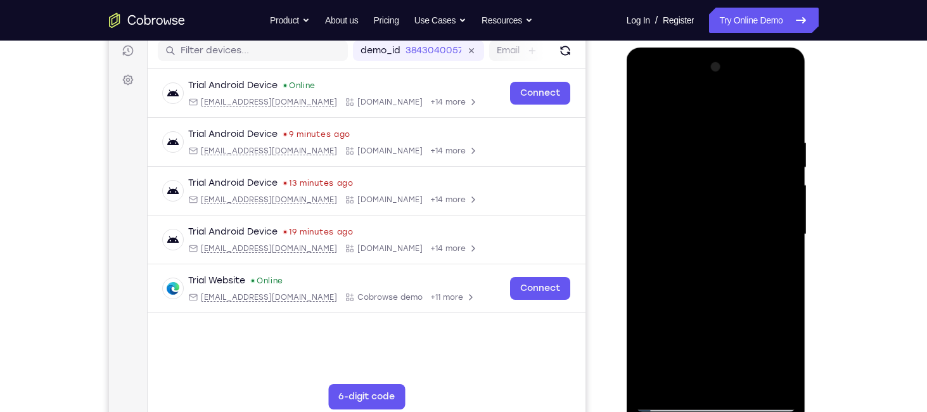
scroll to position [162, 0]
click at [782, 72] on div at bounding box center [716, 235] width 160 height 355
click at [787, 73] on div at bounding box center [716, 235] width 160 height 355
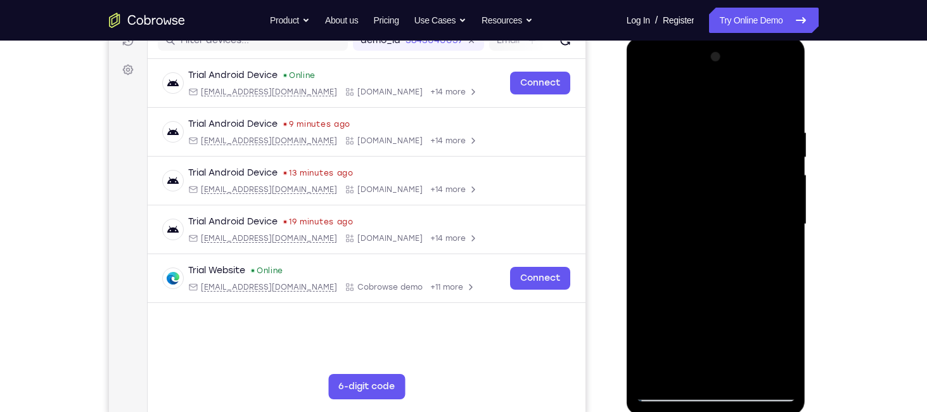
scroll to position [172, 0]
click at [784, 178] on div at bounding box center [716, 224] width 160 height 355
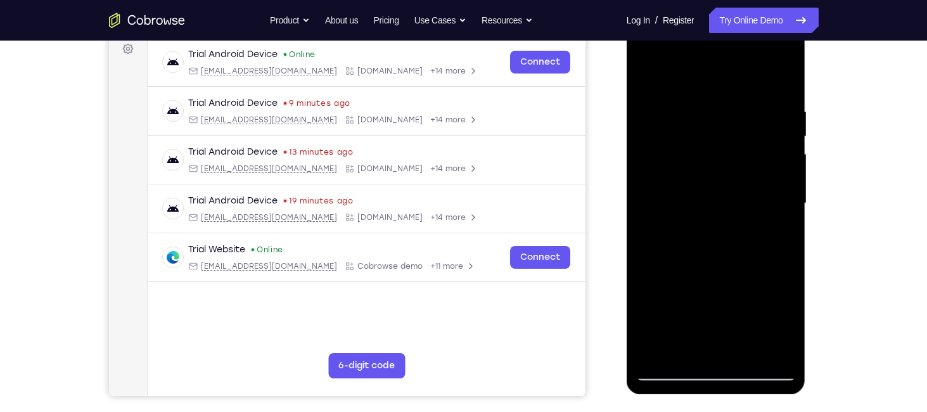
scroll to position [194, 0]
click at [781, 198] on div at bounding box center [716, 202] width 160 height 355
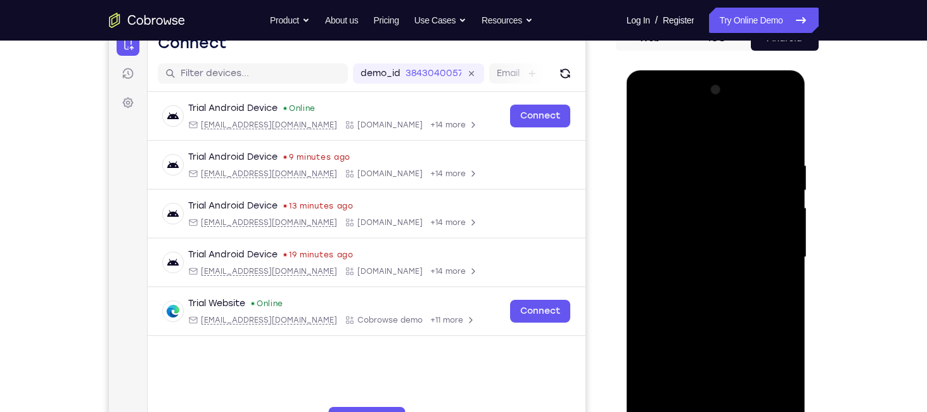
scroll to position [159, 0]
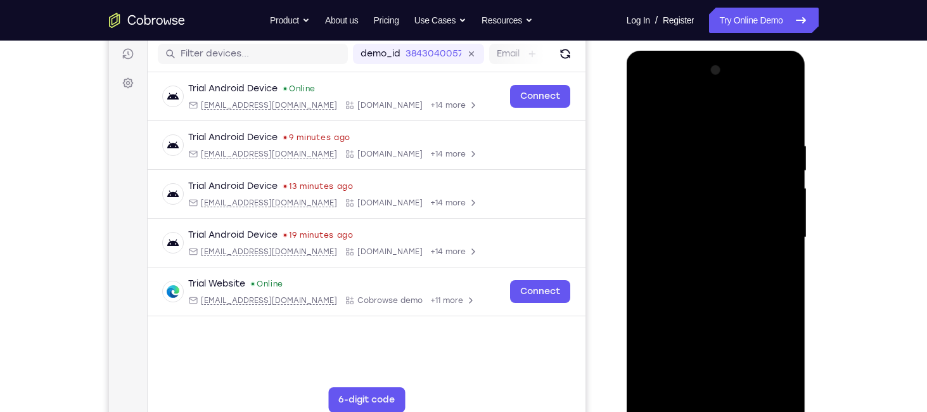
click at [788, 78] on div at bounding box center [716, 237] width 160 height 355
click at [785, 79] on div at bounding box center [716, 237] width 160 height 355
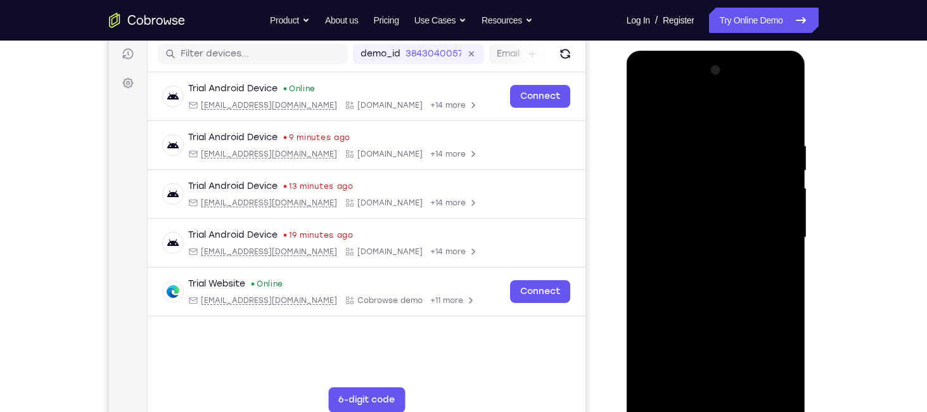
click at [785, 79] on div at bounding box center [716, 237] width 160 height 355
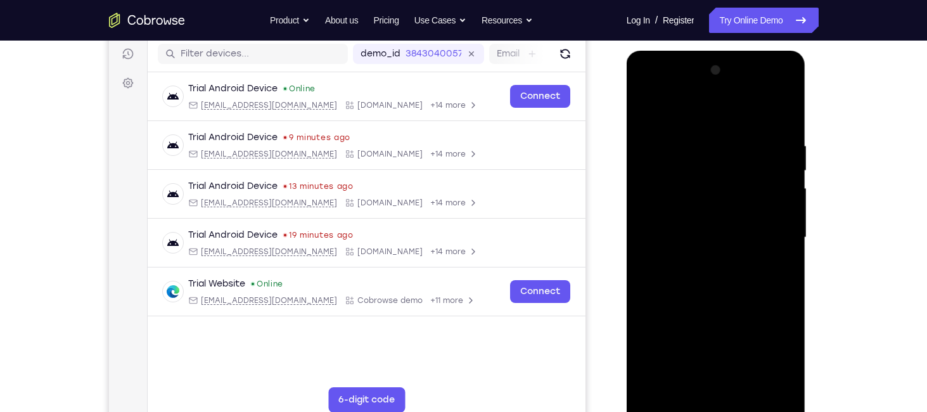
click at [785, 79] on div at bounding box center [716, 237] width 160 height 355
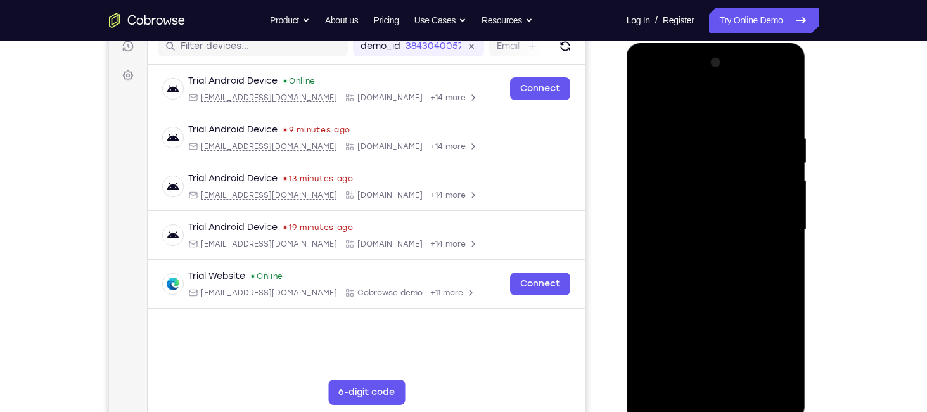
scroll to position [166, 0]
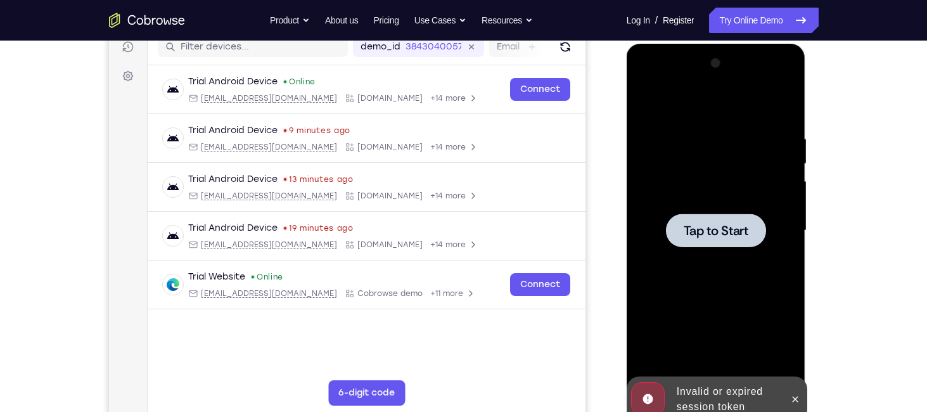
click at [784, 66] on div at bounding box center [716, 230] width 160 height 355
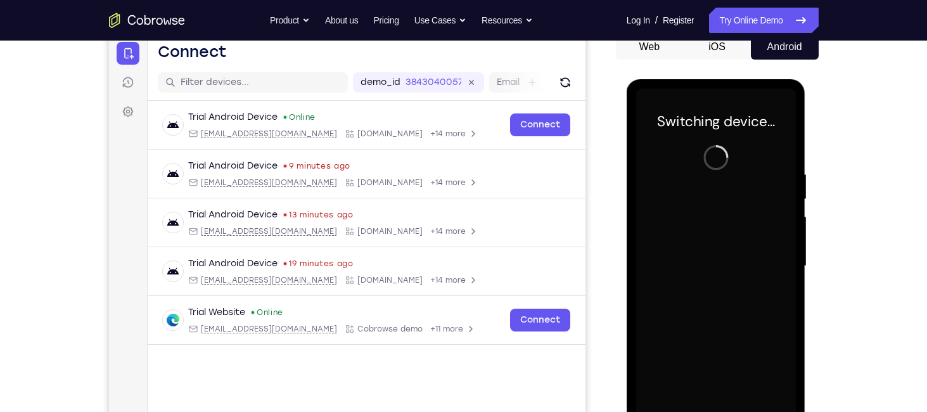
scroll to position [245, 0]
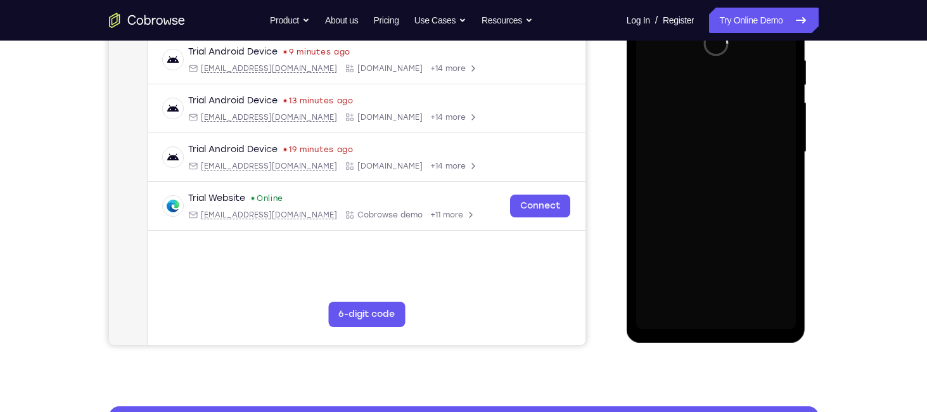
drag, startPoint x: 728, startPoint y: 124, endPoint x: 728, endPoint y: 238, distance: 114.1
click at [728, 238] on div at bounding box center [716, 152] width 160 height 355
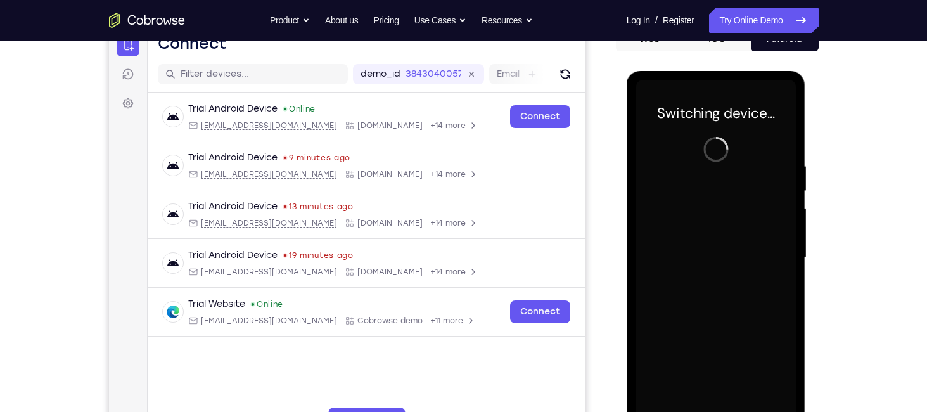
scroll to position [134, 0]
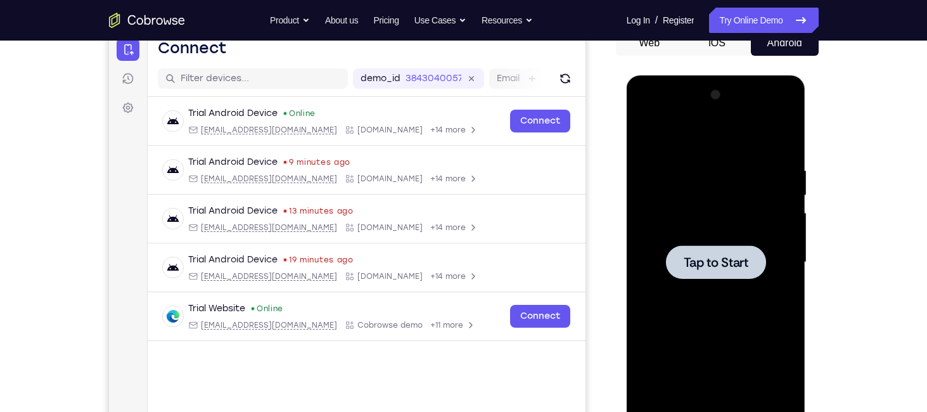
click at [713, 269] on span "Tap to Start" at bounding box center [716, 262] width 65 height 13
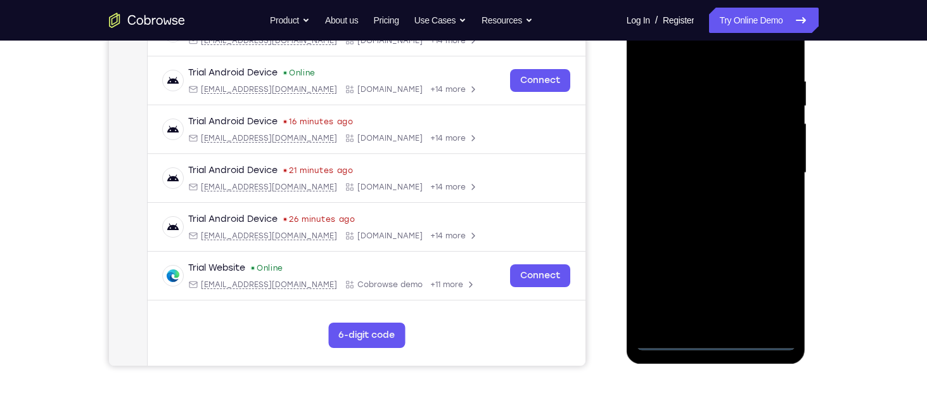
scroll to position [226, 0]
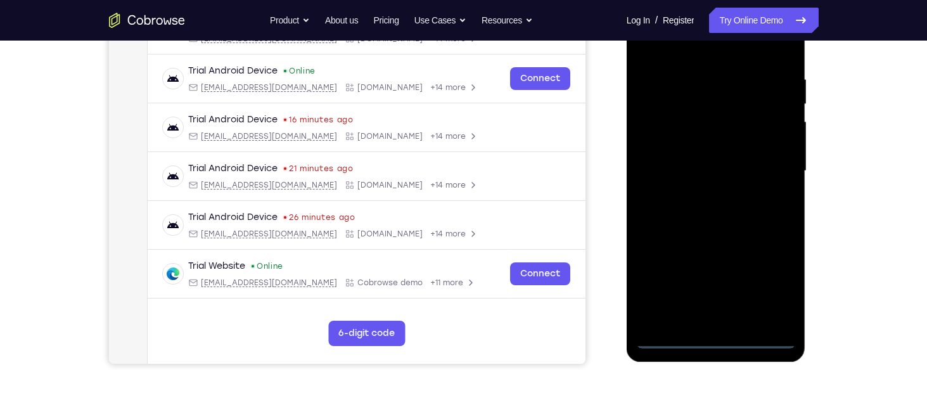
click at [722, 340] on div at bounding box center [716, 171] width 160 height 355
click at [773, 280] on div at bounding box center [716, 171] width 160 height 355
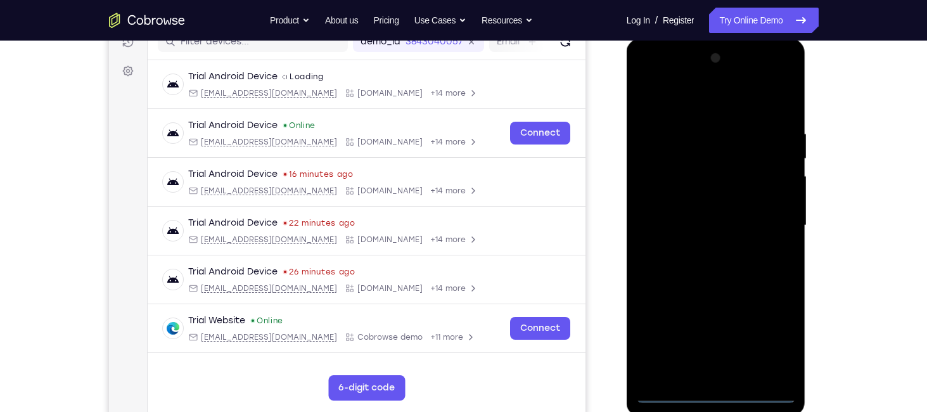
scroll to position [171, 0]
click at [687, 108] on div at bounding box center [716, 226] width 160 height 355
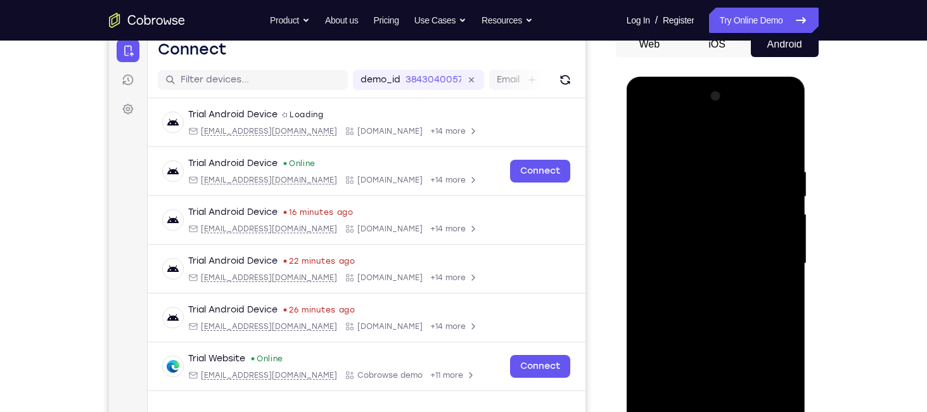
click at [763, 260] on div at bounding box center [716, 263] width 160 height 355
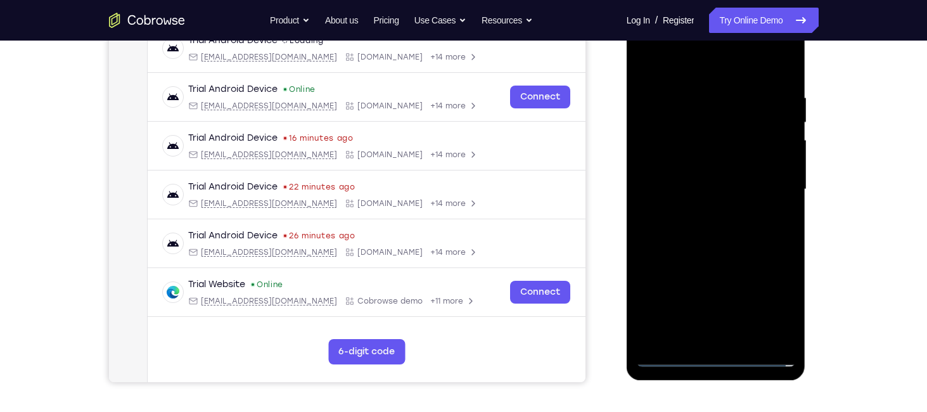
scroll to position [208, 0]
click at [706, 303] on div at bounding box center [716, 188] width 160 height 355
click at [703, 210] on div at bounding box center [716, 188] width 160 height 355
click at [719, 175] on div at bounding box center [716, 188] width 160 height 355
click at [710, 189] on div at bounding box center [716, 188] width 160 height 355
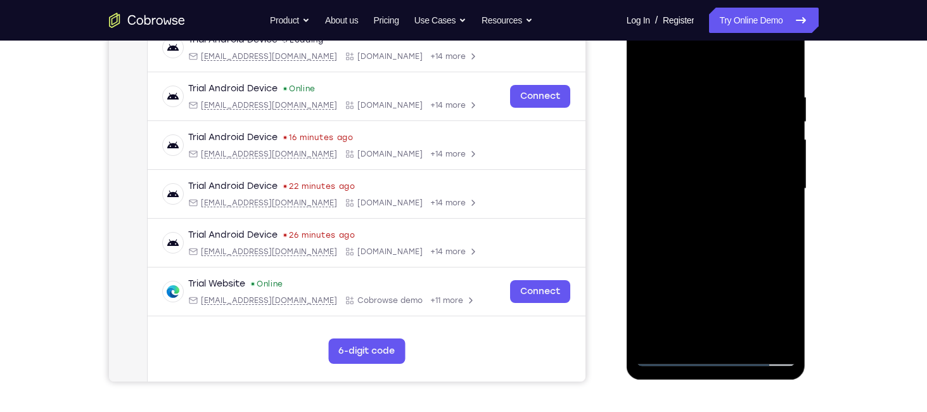
click at [718, 243] on div at bounding box center [716, 188] width 160 height 355
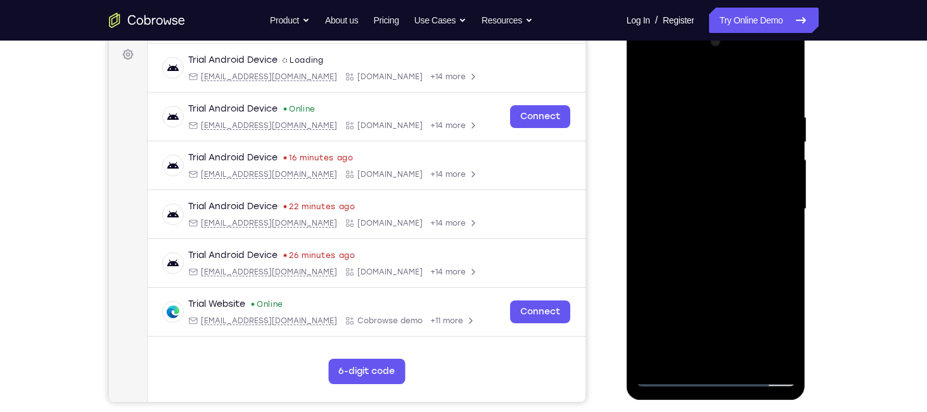
scroll to position [188, 0]
click at [706, 119] on div at bounding box center [716, 209] width 160 height 355
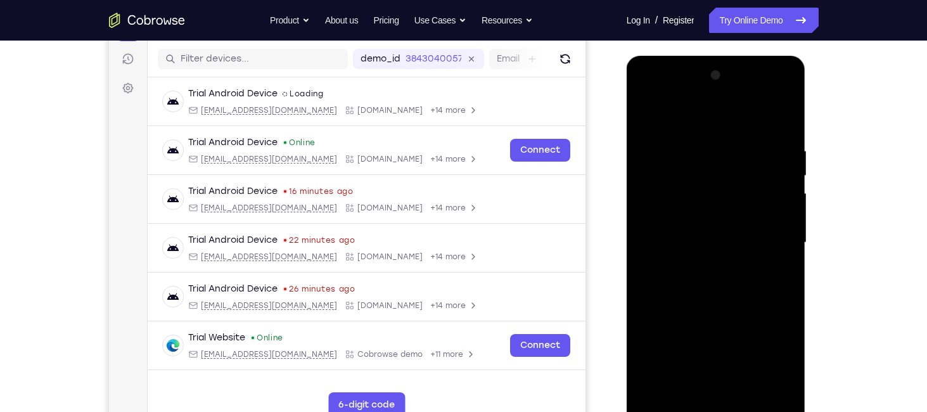
scroll to position [152, 0]
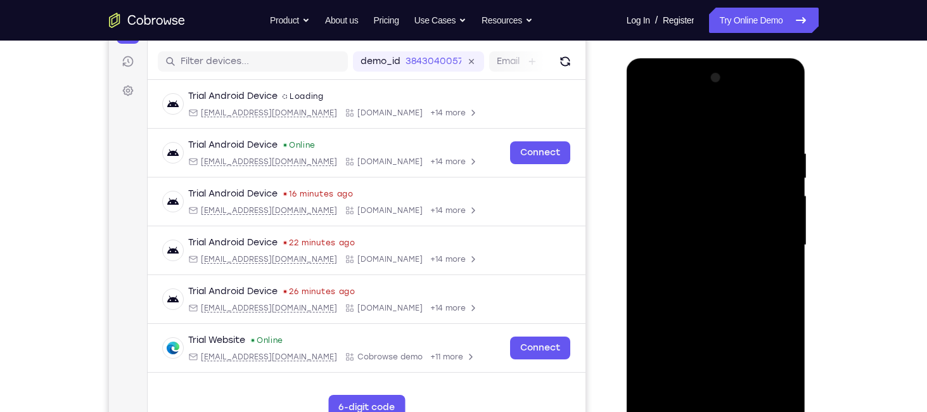
click at [773, 119] on div at bounding box center [716, 245] width 160 height 355
click at [780, 205] on div at bounding box center [716, 245] width 160 height 355
click at [647, 191] on div at bounding box center [716, 245] width 160 height 355
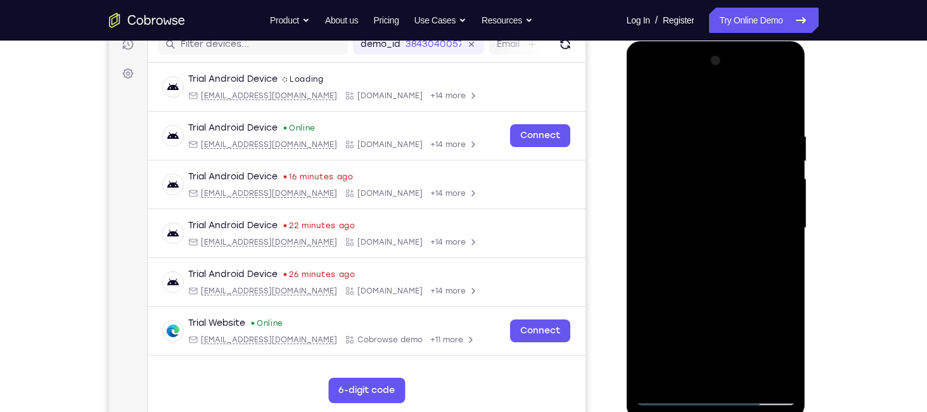
scroll to position [148, 0]
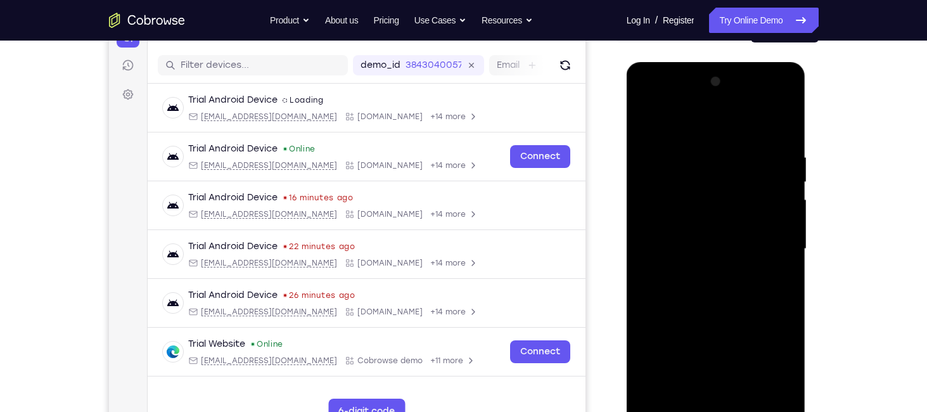
click at [775, 195] on div at bounding box center [716, 249] width 160 height 355
click at [784, 179] on div at bounding box center [716, 249] width 160 height 355
click at [785, 189] on div at bounding box center [716, 249] width 160 height 355
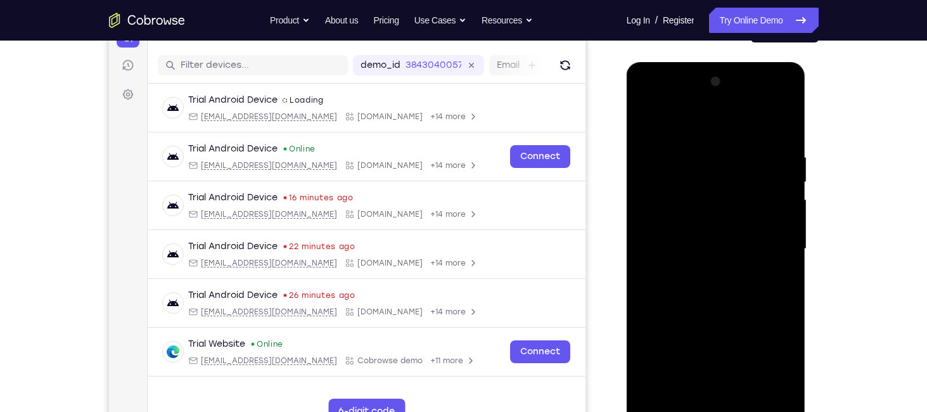
click at [784, 130] on div at bounding box center [716, 249] width 160 height 355
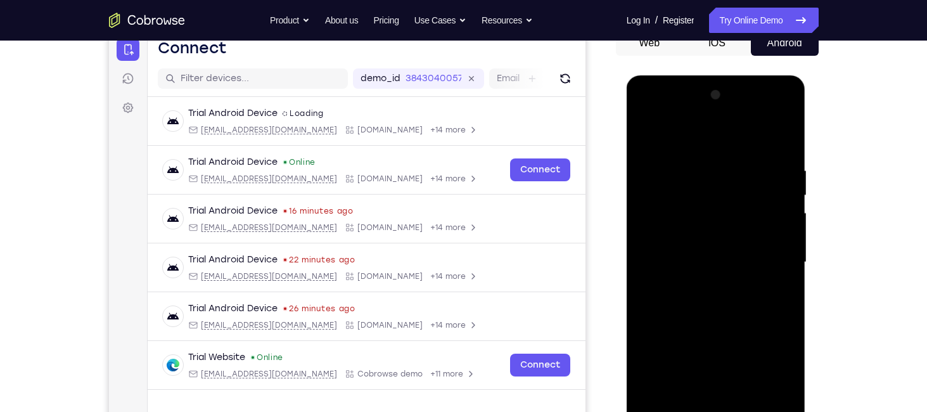
scroll to position [134, 0]
click at [787, 136] on div at bounding box center [716, 263] width 160 height 355
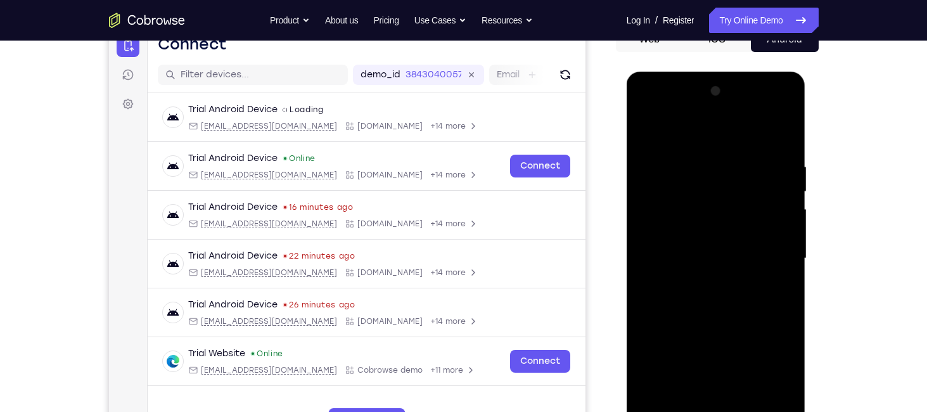
scroll to position [139, 0]
click at [775, 165] on div at bounding box center [716, 258] width 160 height 355
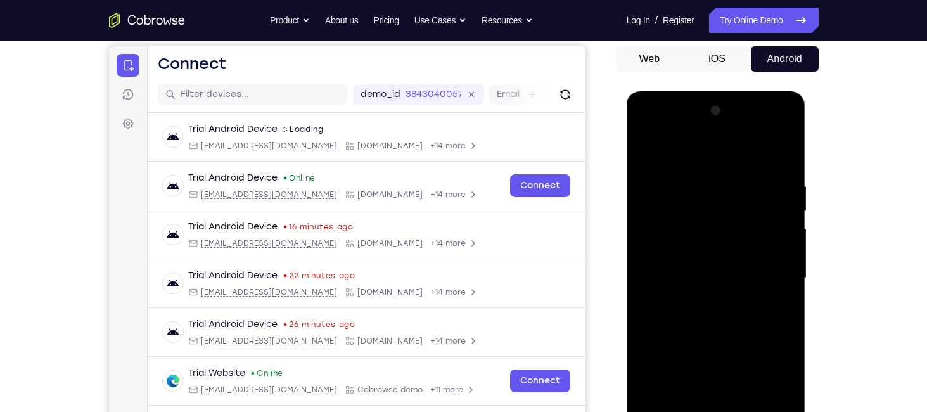
scroll to position [117, 0]
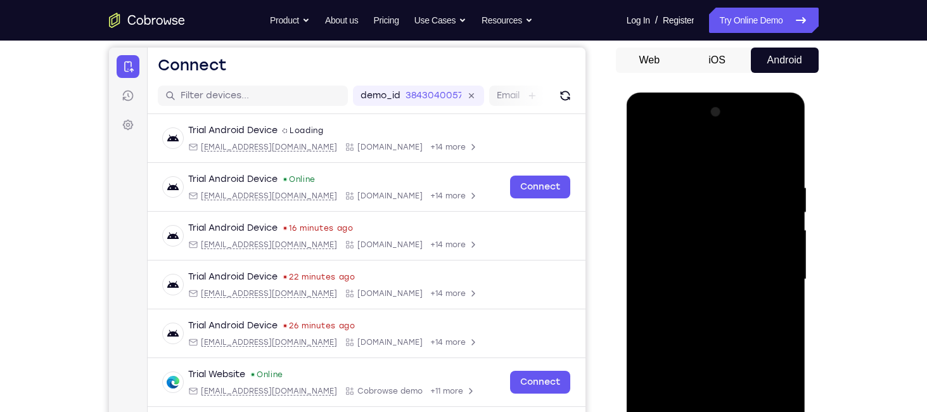
click at [768, 181] on div at bounding box center [716, 279] width 160 height 355
click at [768, 185] on div at bounding box center [716, 279] width 160 height 355
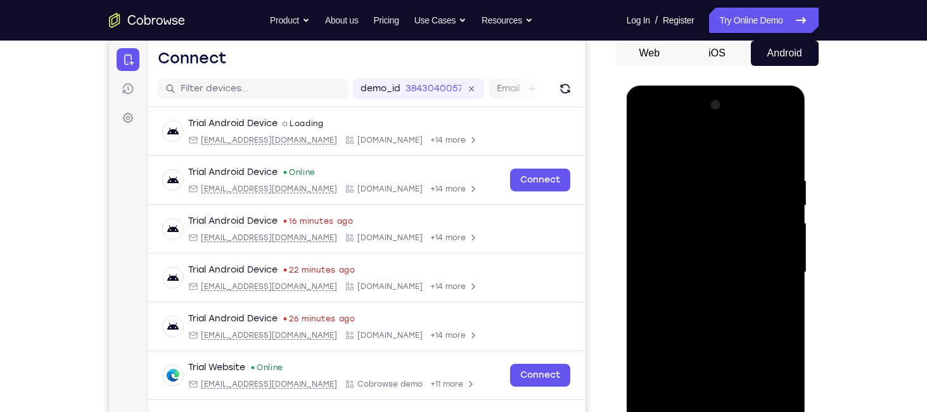
scroll to position [96, 0]
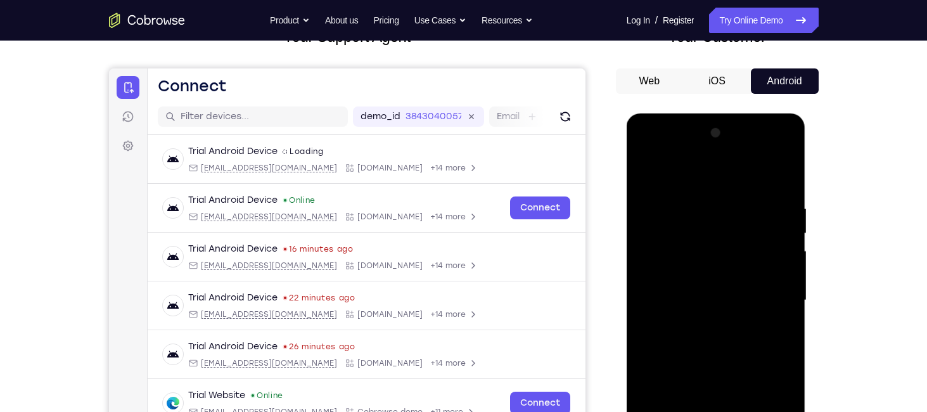
click at [763, 228] on div at bounding box center [716, 300] width 160 height 355
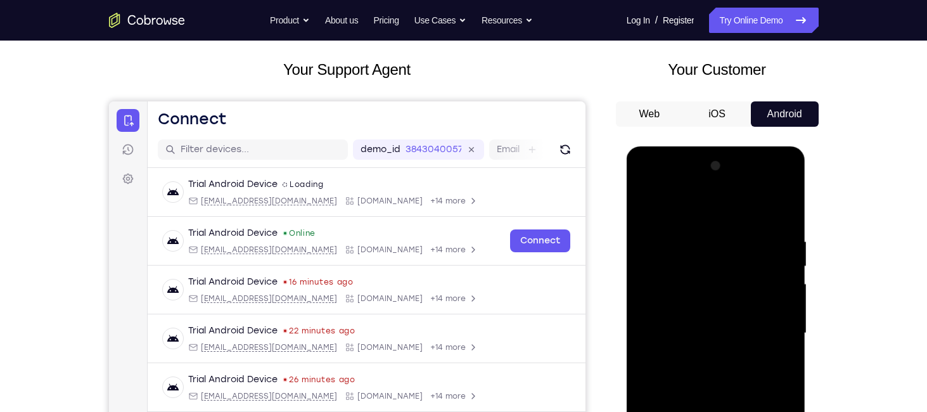
scroll to position [63, 0]
click at [655, 209] on div at bounding box center [716, 334] width 160 height 355
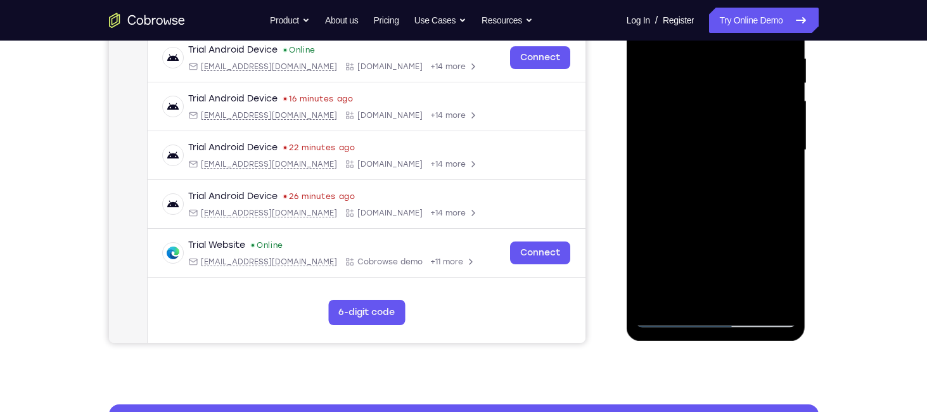
scroll to position [248, 0]
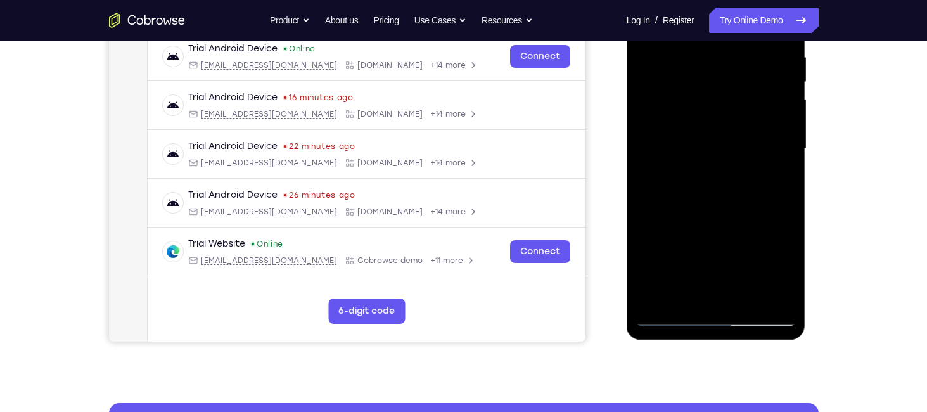
drag, startPoint x: 701, startPoint y: 240, endPoint x: 718, endPoint y: 76, distance: 164.4
click at [718, 76] on div at bounding box center [716, 148] width 160 height 355
drag, startPoint x: 697, startPoint y: 268, endPoint x: 735, endPoint y: 96, distance: 176.6
click at [735, 96] on div at bounding box center [716, 148] width 160 height 355
drag, startPoint x: 723, startPoint y: 246, endPoint x: 750, endPoint y: 96, distance: 152.7
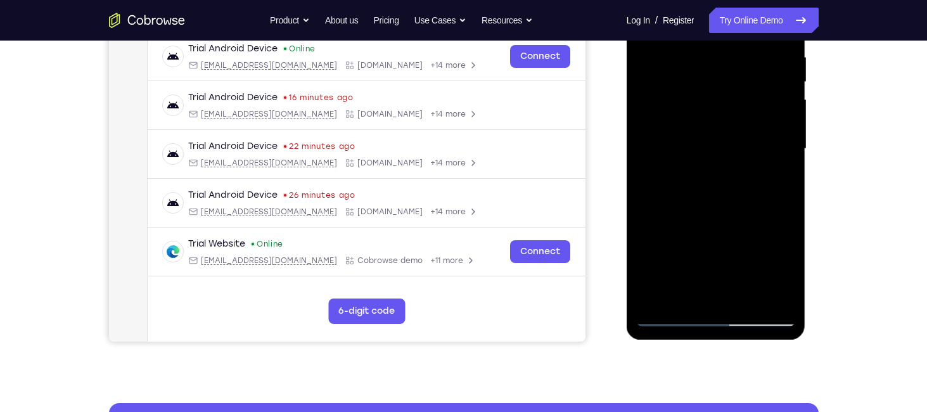
click at [750, 96] on div at bounding box center [716, 148] width 160 height 355
drag, startPoint x: 728, startPoint y: 247, endPoint x: 744, endPoint y: 122, distance: 126.5
click at [744, 122] on div at bounding box center [716, 148] width 160 height 355
drag, startPoint x: 720, startPoint y: 257, endPoint x: 742, endPoint y: 100, distance: 158.7
click at [742, 100] on div at bounding box center [716, 148] width 160 height 355
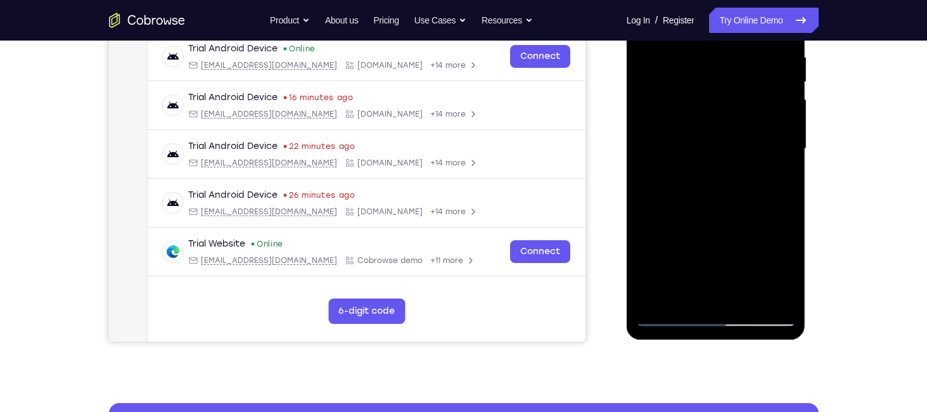
click at [686, 301] on div at bounding box center [716, 148] width 160 height 355
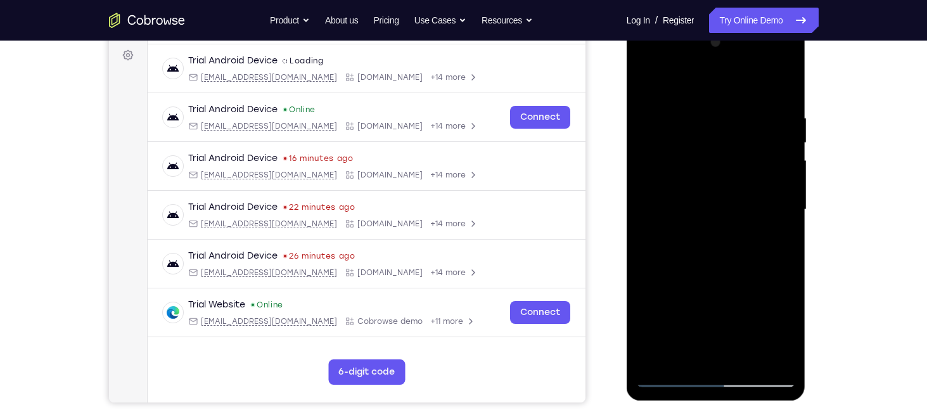
scroll to position [150, 0]
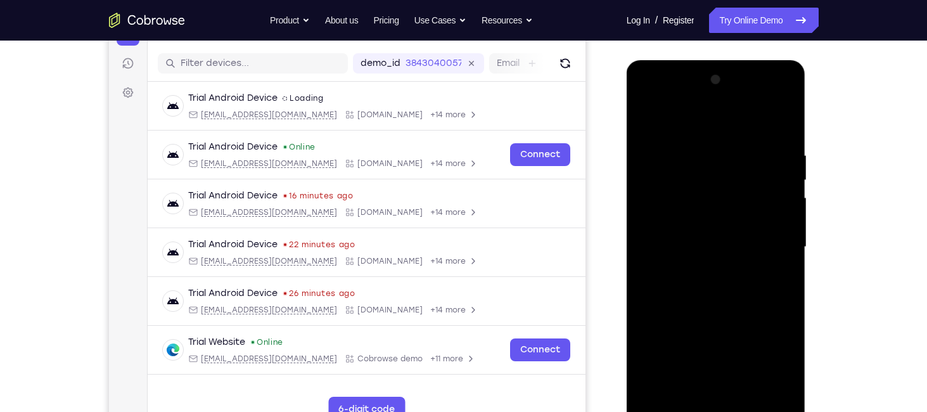
click at [687, 391] on div at bounding box center [716, 247] width 160 height 355
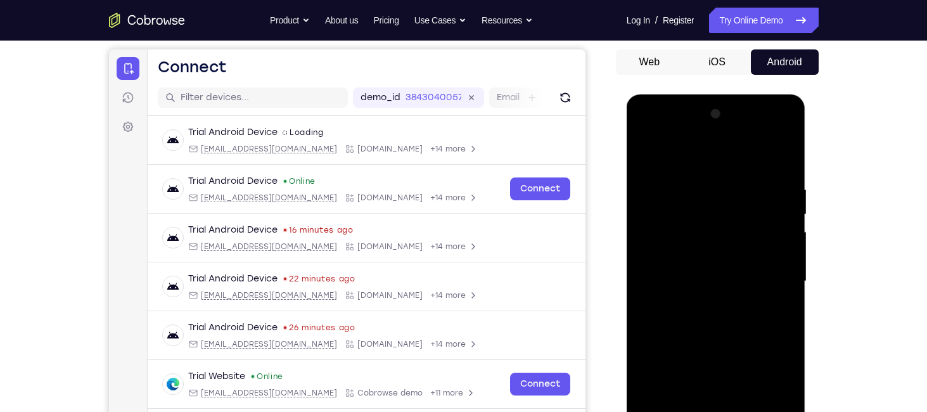
scroll to position [115, 0]
click at [709, 151] on div at bounding box center [716, 282] width 160 height 355
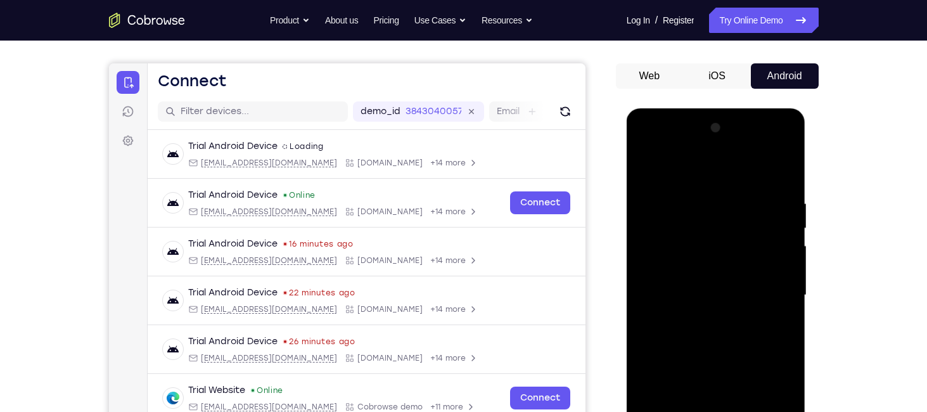
scroll to position [98, 0]
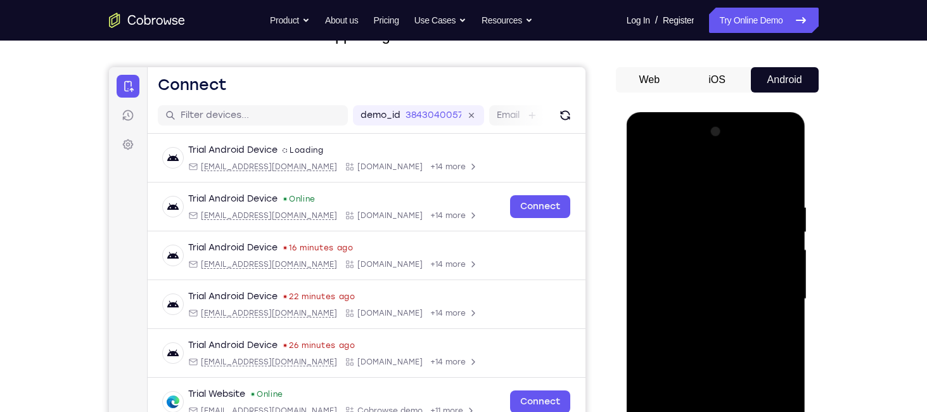
drag, startPoint x: 743, startPoint y: 228, endPoint x: 749, endPoint y: 155, distance: 73.1
click at [749, 155] on div at bounding box center [716, 299] width 160 height 355
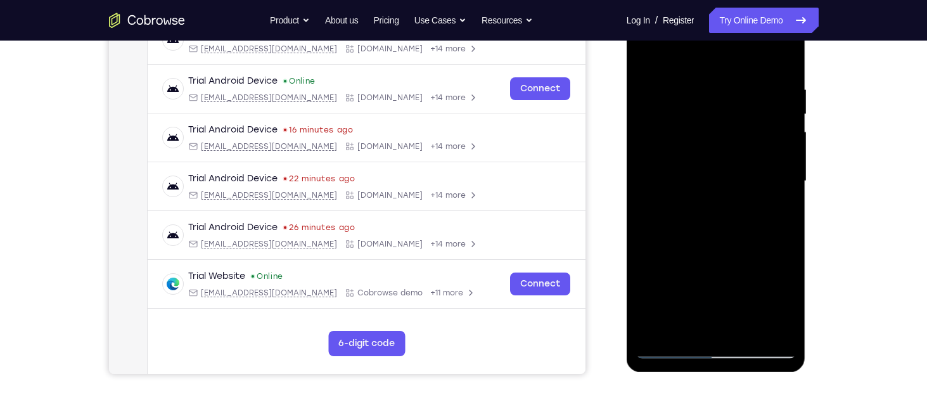
scroll to position [172, 0]
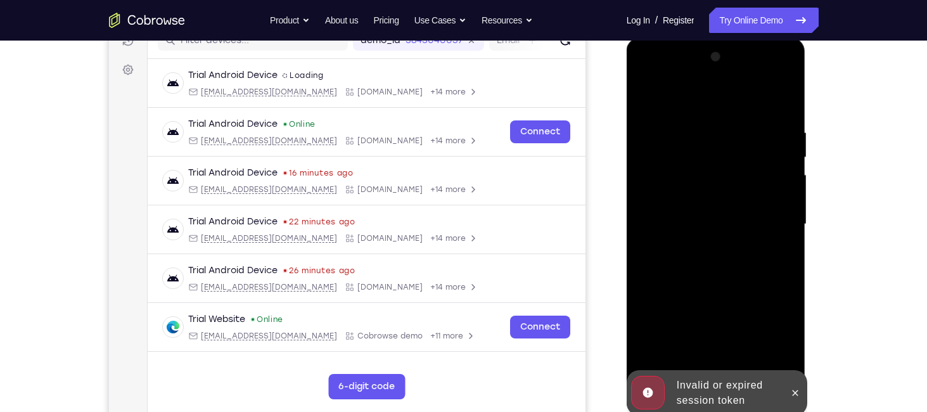
click at [747, 122] on div at bounding box center [716, 224] width 160 height 355
click at [702, 231] on span "Tap to Start" at bounding box center [716, 224] width 65 height 13
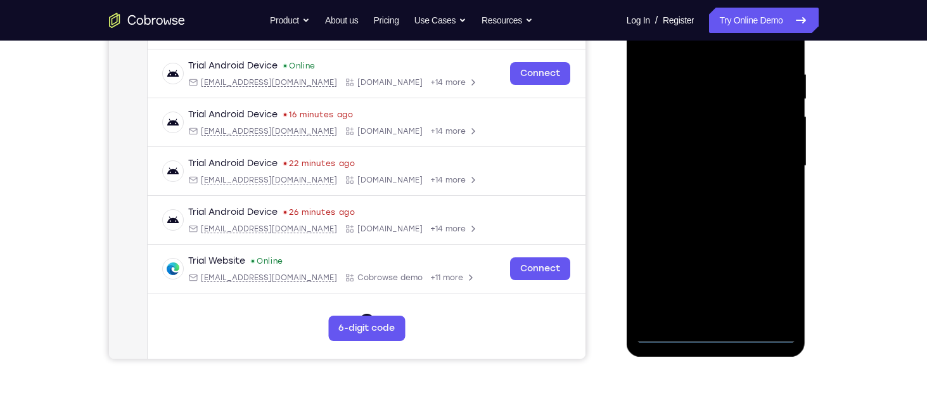
scroll to position [237, 0]
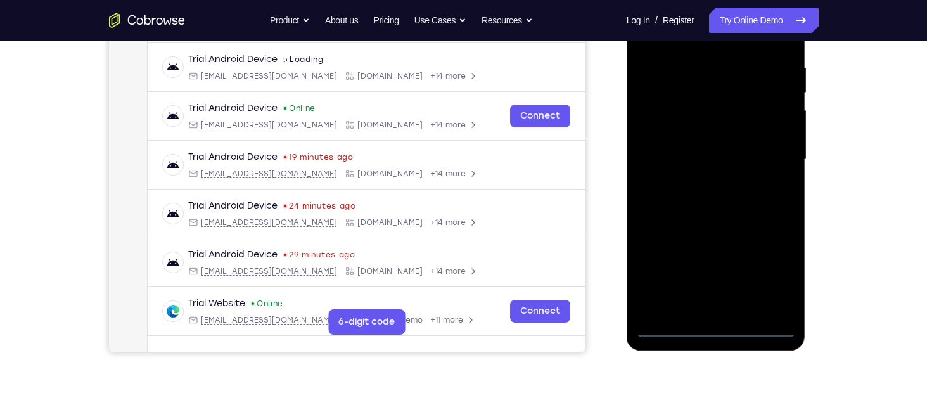
click at [713, 329] on div at bounding box center [716, 159] width 160 height 355
click at [771, 281] on div at bounding box center [716, 159] width 160 height 355
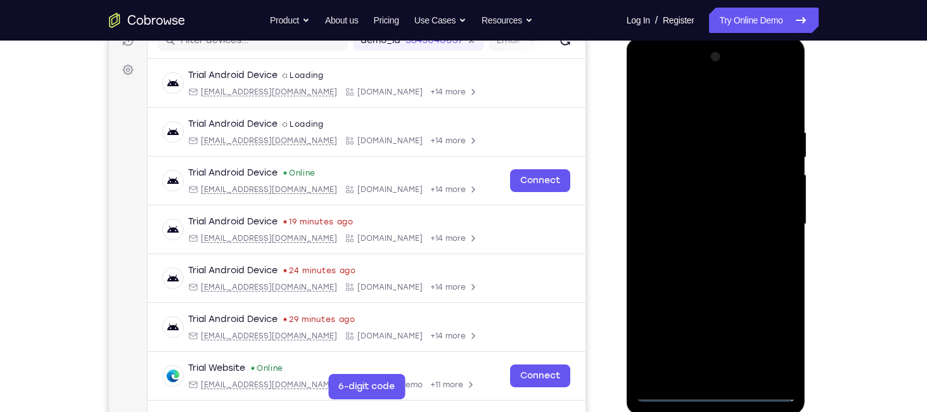
scroll to position [172, 0]
click at [683, 99] on div at bounding box center [716, 225] width 160 height 355
click at [772, 228] on div at bounding box center [716, 225] width 160 height 355
click at [703, 246] on div at bounding box center [716, 225] width 160 height 355
click at [716, 214] on div at bounding box center [716, 225] width 160 height 355
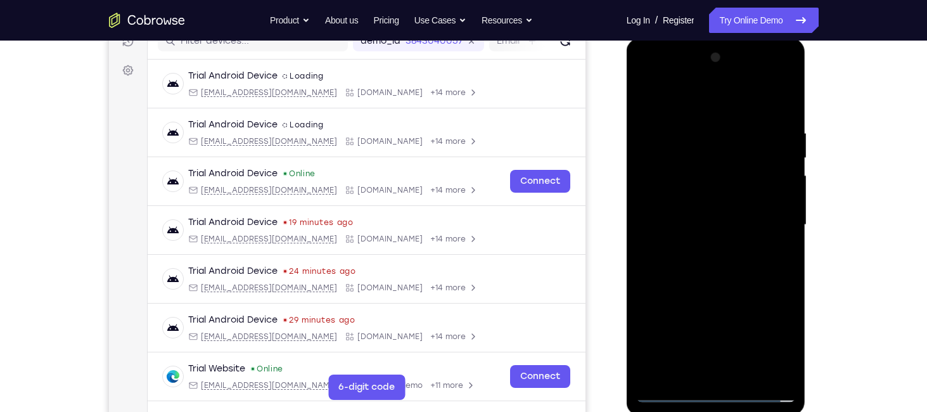
click at [694, 226] on div at bounding box center [716, 225] width 160 height 355
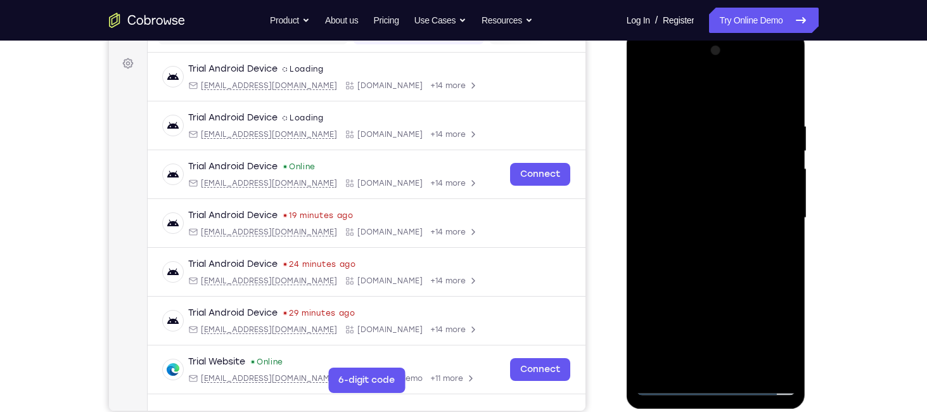
scroll to position [192, 0]
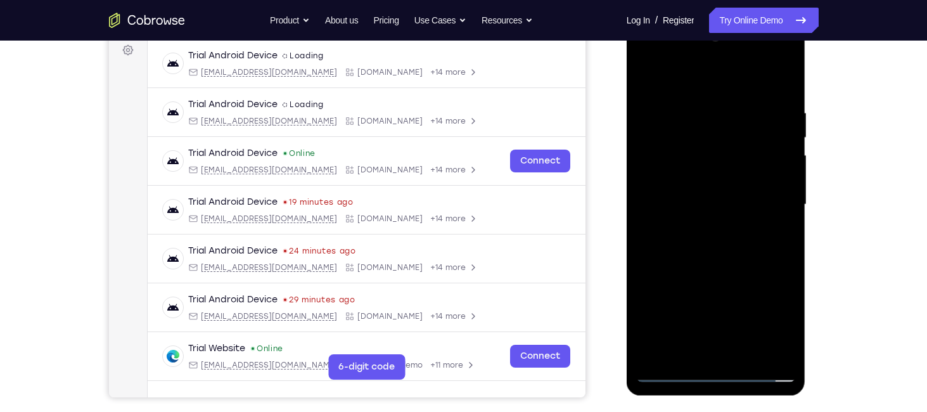
click at [736, 257] on div at bounding box center [716, 204] width 160 height 355
click at [744, 352] on div at bounding box center [716, 204] width 160 height 355
click at [713, 271] on div at bounding box center [716, 204] width 160 height 355
click at [711, 200] on div at bounding box center [716, 204] width 160 height 355
click at [705, 345] on div at bounding box center [716, 204] width 160 height 355
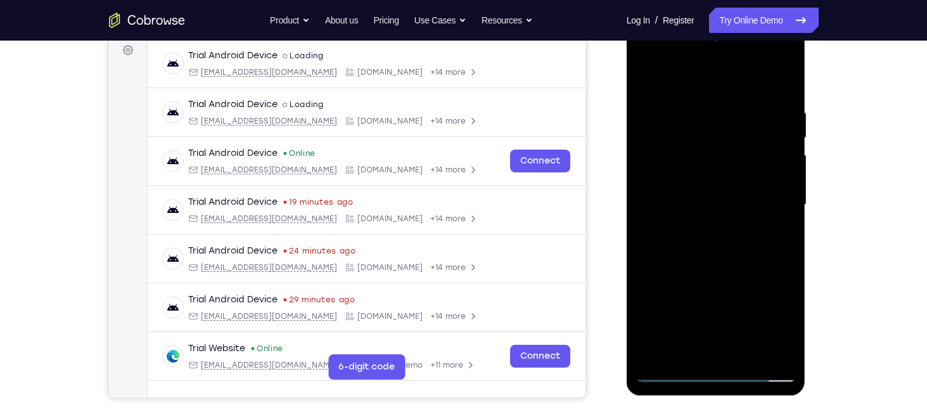
click at [768, 230] on div at bounding box center [716, 204] width 160 height 355
click at [773, 236] on div at bounding box center [716, 204] width 160 height 355
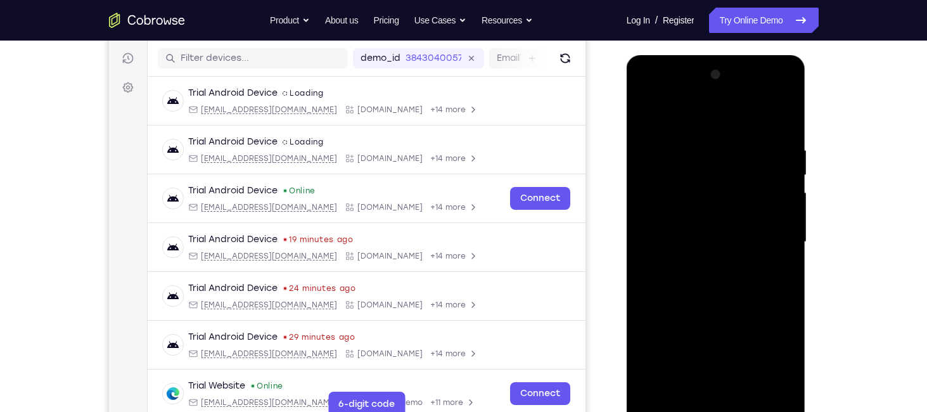
click at [773, 118] on div at bounding box center [716, 242] width 160 height 355
click at [639, 112] on div at bounding box center [716, 242] width 160 height 355
click at [647, 112] on div at bounding box center [716, 242] width 160 height 355
click at [778, 124] on div at bounding box center [716, 242] width 160 height 355
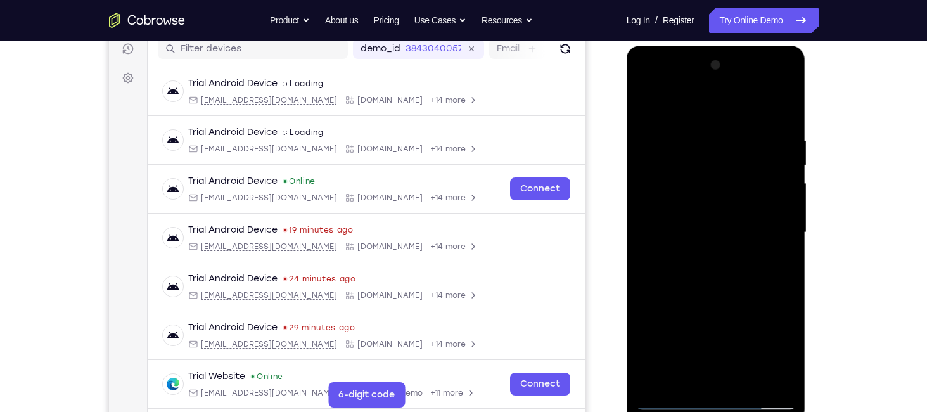
click at [782, 106] on div at bounding box center [716, 232] width 160 height 355
click at [645, 103] on div at bounding box center [716, 232] width 160 height 355
click at [746, 380] on div at bounding box center [716, 232] width 160 height 355
click at [713, 196] on div at bounding box center [716, 232] width 160 height 355
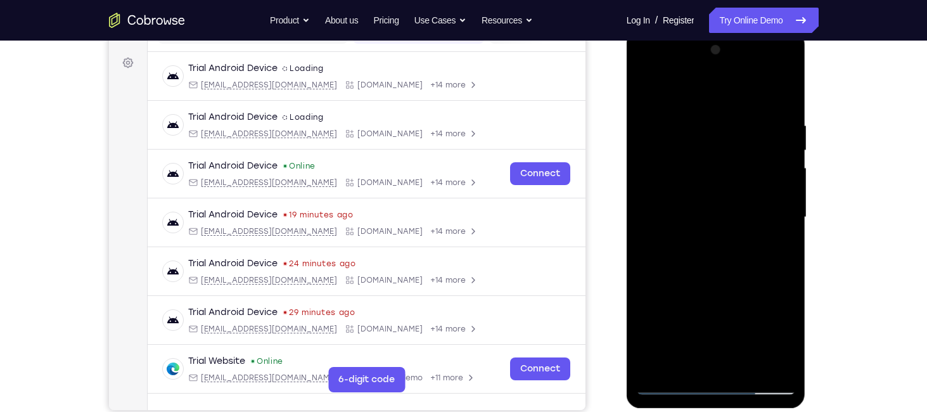
scroll to position [180, 0]
click at [693, 358] on div at bounding box center [716, 216] width 160 height 355
click at [689, 247] on div at bounding box center [716, 216] width 160 height 355
click at [720, 201] on div at bounding box center [716, 216] width 160 height 355
click at [740, 308] on div at bounding box center [716, 216] width 160 height 355
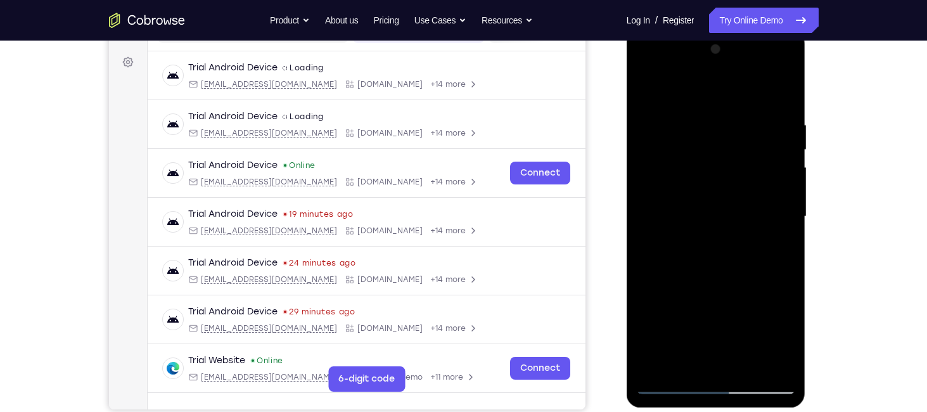
click at [791, 341] on div at bounding box center [716, 216] width 160 height 355
click at [749, 247] on div at bounding box center [716, 216] width 160 height 355
click at [789, 338] on div at bounding box center [716, 216] width 160 height 355
click at [776, 247] on div at bounding box center [716, 216] width 160 height 355
click at [709, 249] on div at bounding box center [716, 216] width 160 height 355
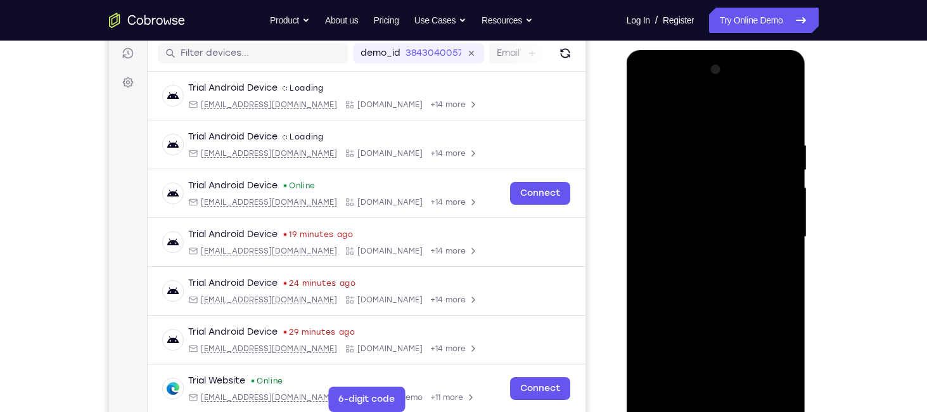
scroll to position [157, 0]
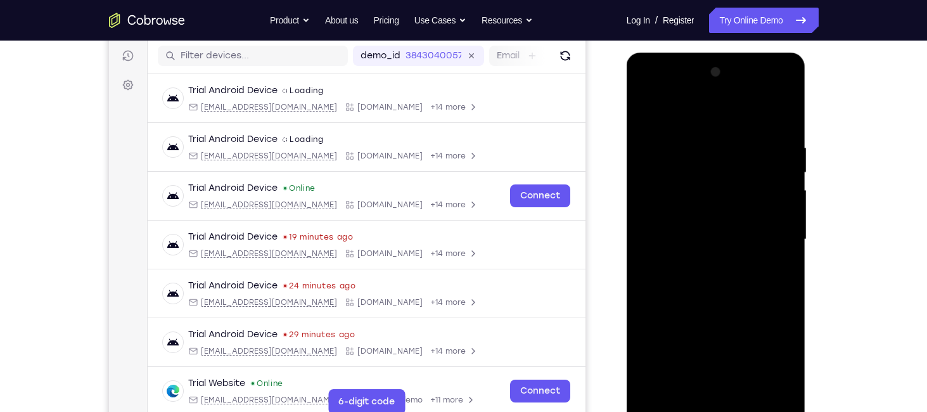
drag, startPoint x: 712, startPoint y: 157, endPoint x: 711, endPoint y: 200, distance: 43.1
click at [711, 200] on div at bounding box center [716, 239] width 160 height 355
click at [704, 146] on div at bounding box center [716, 239] width 160 height 355
click at [727, 221] on div at bounding box center [716, 239] width 160 height 355
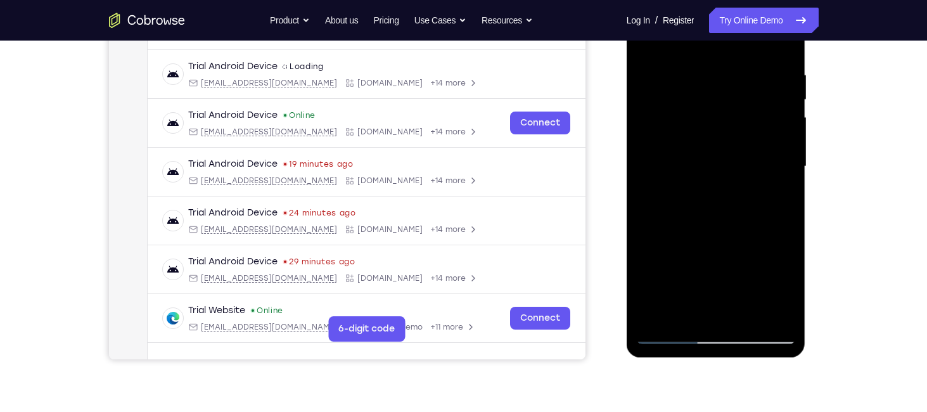
scroll to position [231, 0]
click at [683, 314] on div at bounding box center [716, 166] width 160 height 355
click at [751, 238] on div at bounding box center [716, 166] width 160 height 355
click at [781, 188] on div at bounding box center [716, 166] width 160 height 355
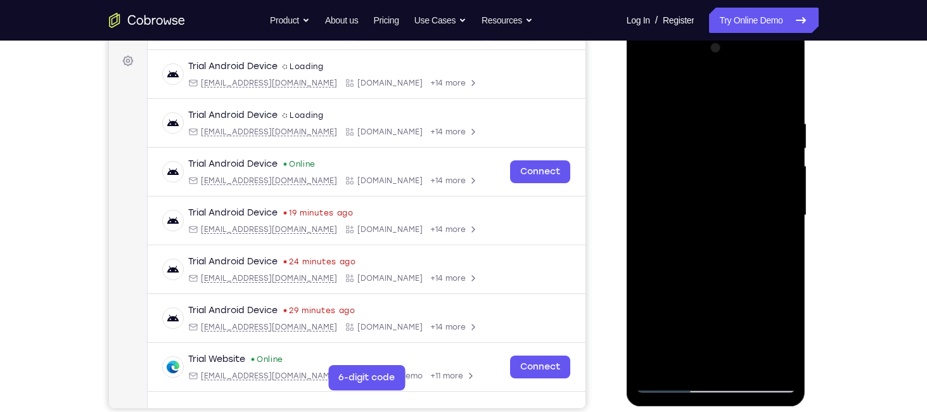
scroll to position [181, 0]
click at [652, 91] on div at bounding box center [716, 216] width 160 height 355
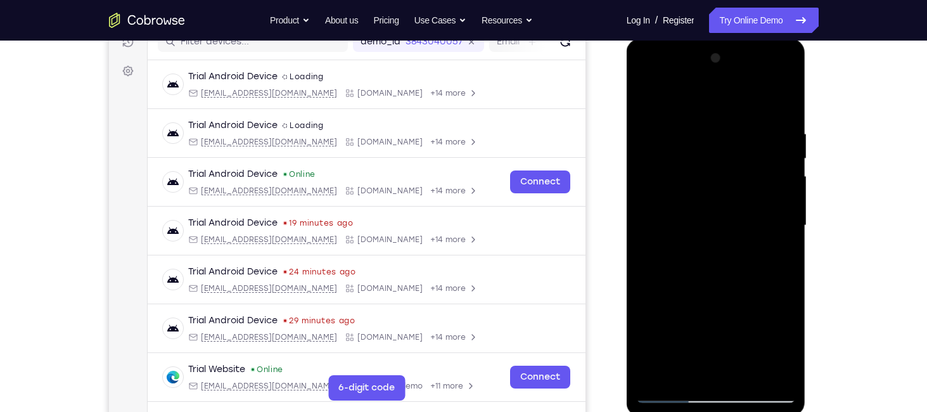
scroll to position [172, 0]
click at [649, 92] on div at bounding box center [716, 225] width 160 height 355
click at [742, 126] on div at bounding box center [716, 225] width 160 height 355
click at [788, 198] on div at bounding box center [716, 225] width 160 height 355
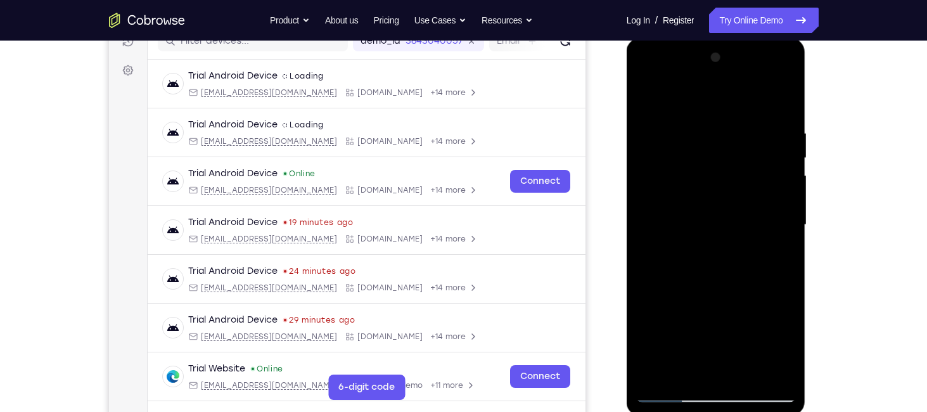
click at [783, 101] on div at bounding box center [716, 225] width 160 height 355
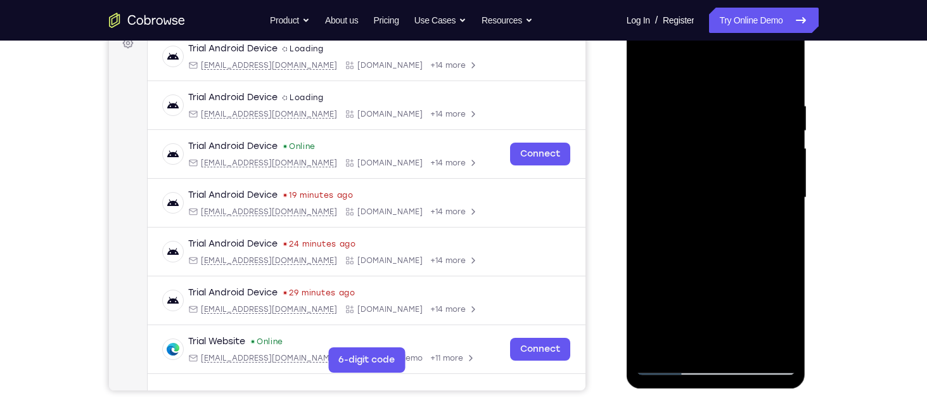
scroll to position [200, 0]
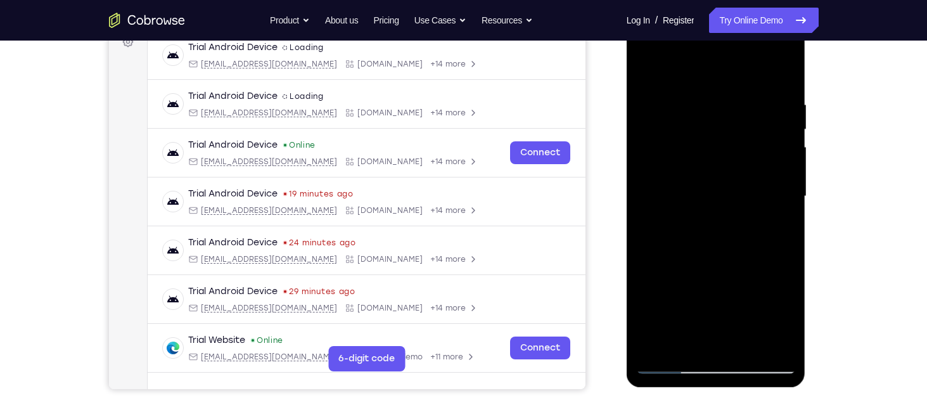
drag, startPoint x: 746, startPoint y: 257, endPoint x: 750, endPoint y: 113, distance: 144.0
click at [750, 113] on div at bounding box center [716, 196] width 160 height 355
drag, startPoint x: 729, startPoint y: 257, endPoint x: 731, endPoint y: 125, distance: 131.9
click at [731, 125] on div at bounding box center [716, 196] width 160 height 355
drag, startPoint x: 733, startPoint y: 274, endPoint x: 728, endPoint y: 170, distance: 104.7
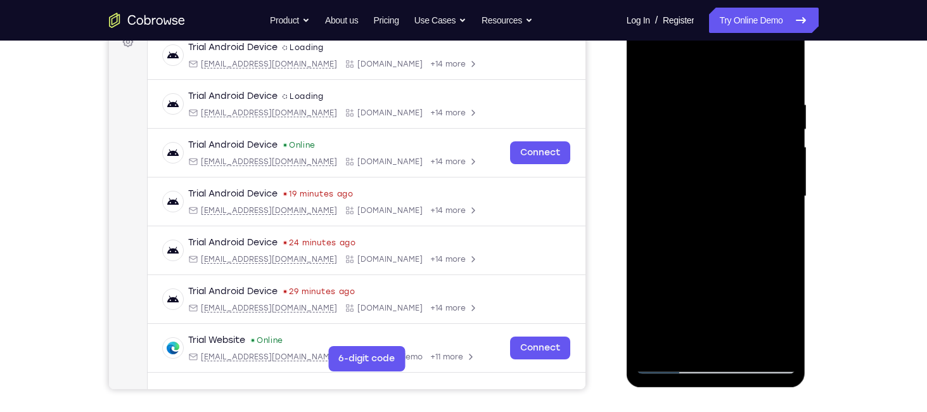
click at [728, 170] on div at bounding box center [716, 196] width 160 height 355
drag, startPoint x: 727, startPoint y: 288, endPoint x: 725, endPoint y: 139, distance: 149.0
click at [725, 139] on div at bounding box center [716, 196] width 160 height 355
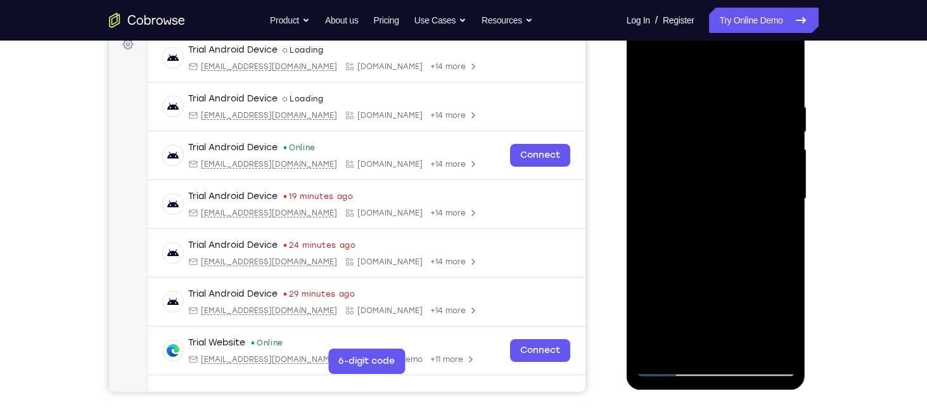
scroll to position [198, 0]
click at [660, 352] on div at bounding box center [716, 198] width 160 height 355
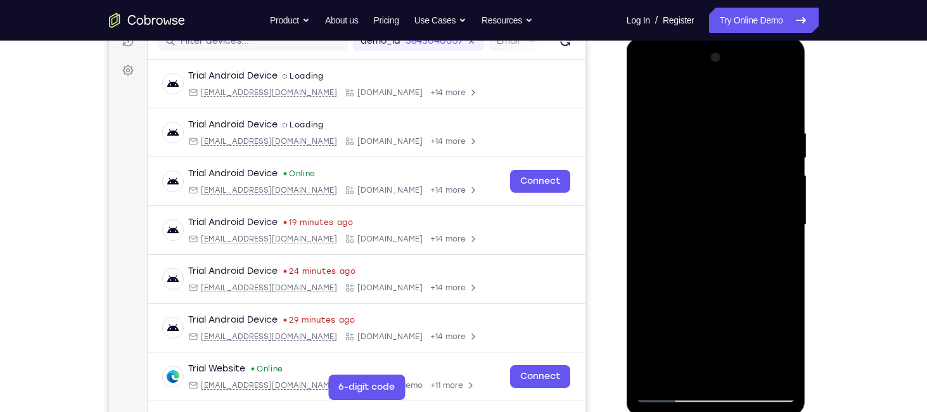
scroll to position [169, 0]
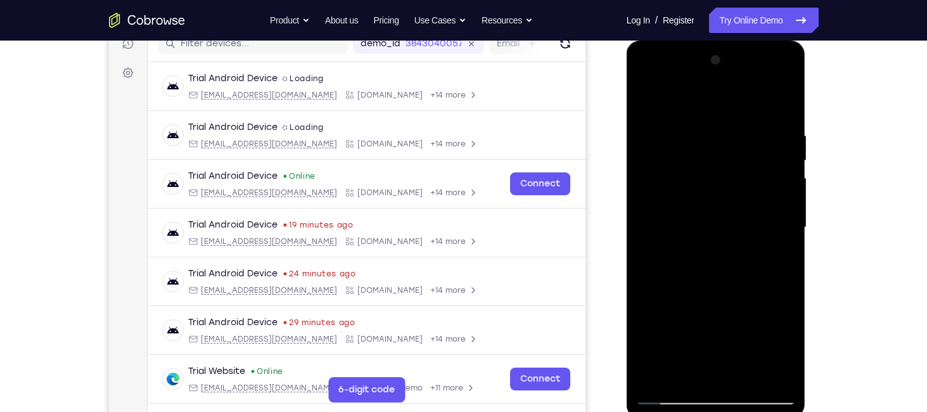
drag, startPoint x: 683, startPoint y: 273, endPoint x: 691, endPoint y: 174, distance: 99.2
click at [691, 174] on div at bounding box center [716, 227] width 160 height 355
click at [744, 378] on div at bounding box center [716, 227] width 160 height 355
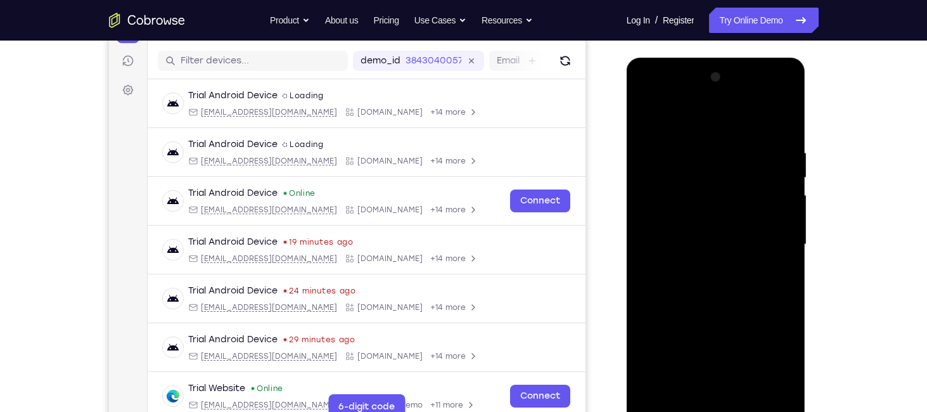
click at [732, 213] on div at bounding box center [716, 244] width 160 height 355
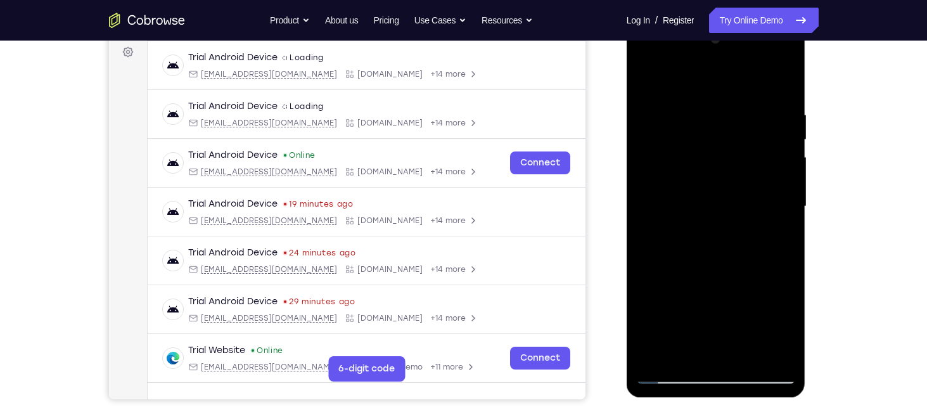
scroll to position [191, 0]
click at [677, 352] on div at bounding box center [716, 206] width 160 height 355
click at [789, 326] on div at bounding box center [716, 206] width 160 height 355
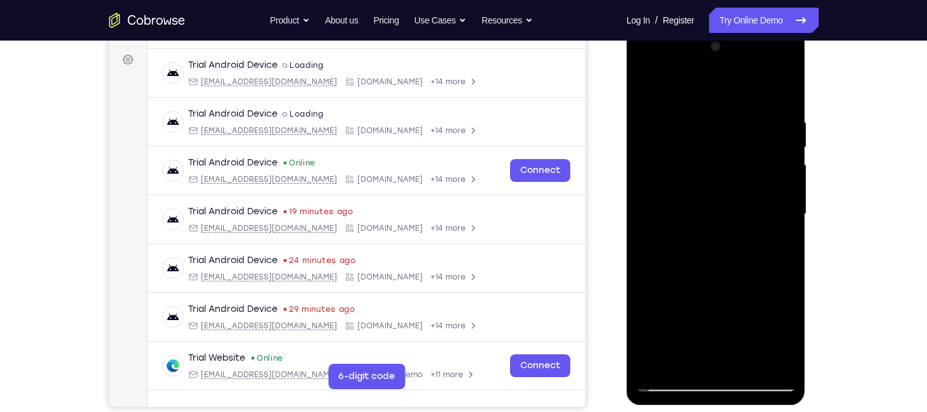
scroll to position [182, 0]
click at [648, 89] on div at bounding box center [716, 214] width 160 height 355
click at [654, 84] on div at bounding box center [716, 214] width 160 height 355
drag, startPoint x: 730, startPoint y: 250, endPoint x: 765, endPoint y: 132, distance: 123.6
click at [765, 132] on div at bounding box center [716, 214] width 160 height 355
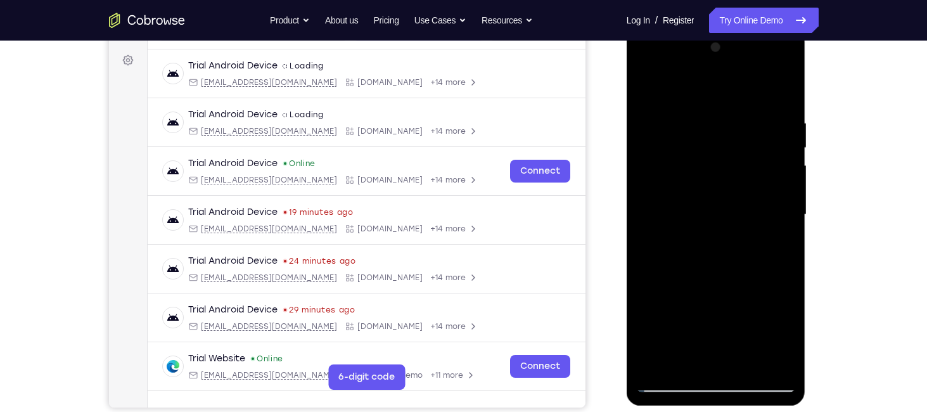
drag, startPoint x: 714, startPoint y: 289, endPoint x: 754, endPoint y: 172, distance: 123.3
click at [754, 172] on div at bounding box center [716, 214] width 160 height 355
drag, startPoint x: 721, startPoint y: 313, endPoint x: 749, endPoint y: 195, distance: 121.2
click at [749, 195] on div at bounding box center [716, 214] width 160 height 355
drag, startPoint x: 736, startPoint y: 318, endPoint x: 766, endPoint y: 153, distance: 167.5
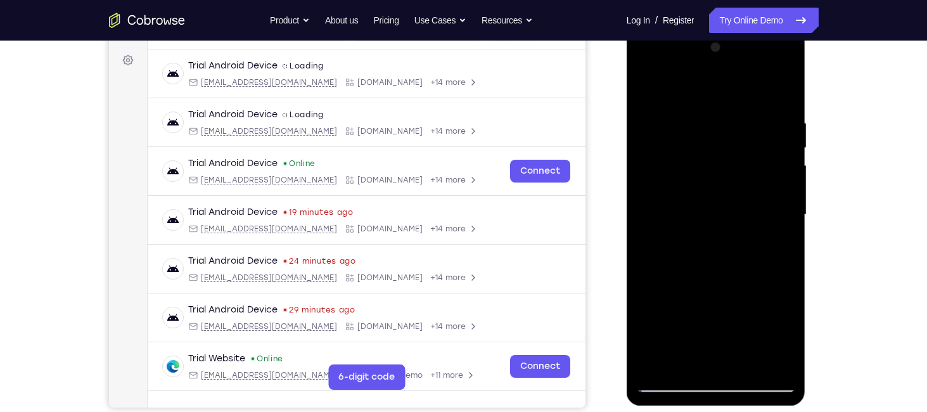
click at [766, 153] on div at bounding box center [716, 214] width 160 height 355
drag, startPoint x: 711, startPoint y: 314, endPoint x: 758, endPoint y: 111, distance: 208.8
click at [758, 111] on div at bounding box center [716, 214] width 160 height 355
drag, startPoint x: 746, startPoint y: 294, endPoint x: 753, endPoint y: 115, distance: 178.9
click at [753, 115] on div at bounding box center [716, 214] width 160 height 355
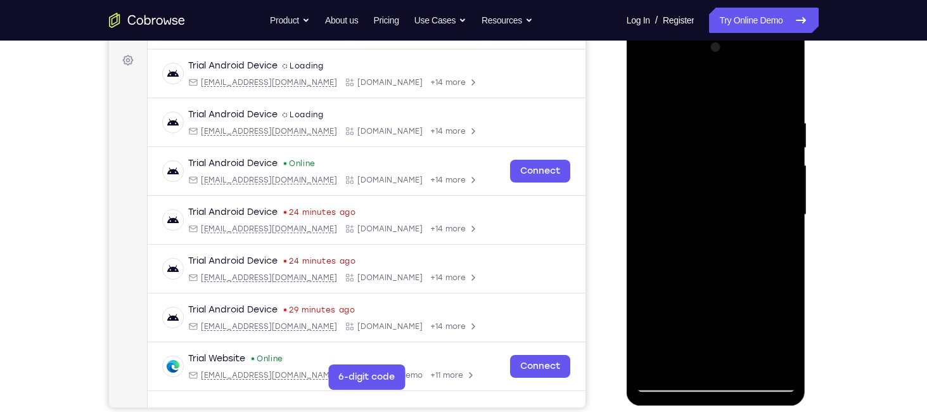
drag, startPoint x: 723, startPoint y: 311, endPoint x: 739, endPoint y: 172, distance: 139.2
click at [739, 172] on div at bounding box center [716, 214] width 160 height 355
drag, startPoint x: 738, startPoint y: 290, endPoint x: 761, endPoint y: 127, distance: 164.6
click at [761, 127] on div at bounding box center [716, 214] width 160 height 355
drag, startPoint x: 739, startPoint y: 273, endPoint x: 748, endPoint y: 152, distance: 121.5
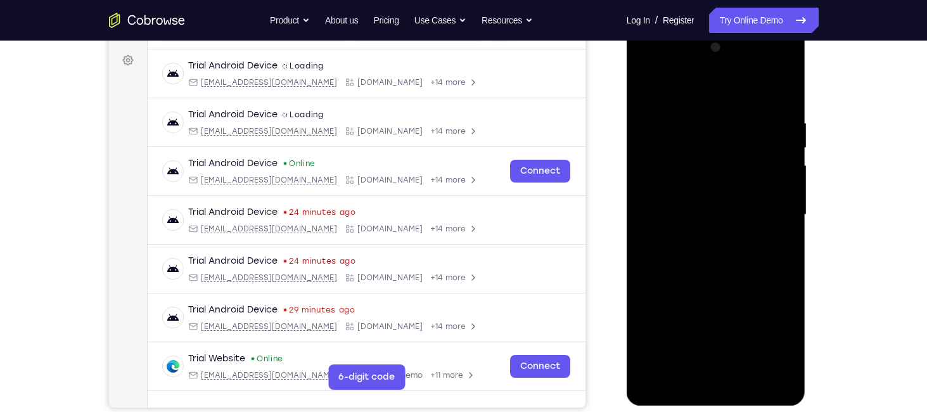
click at [748, 152] on div at bounding box center [716, 214] width 160 height 355
click at [714, 224] on div at bounding box center [716, 215] width 100 height 34
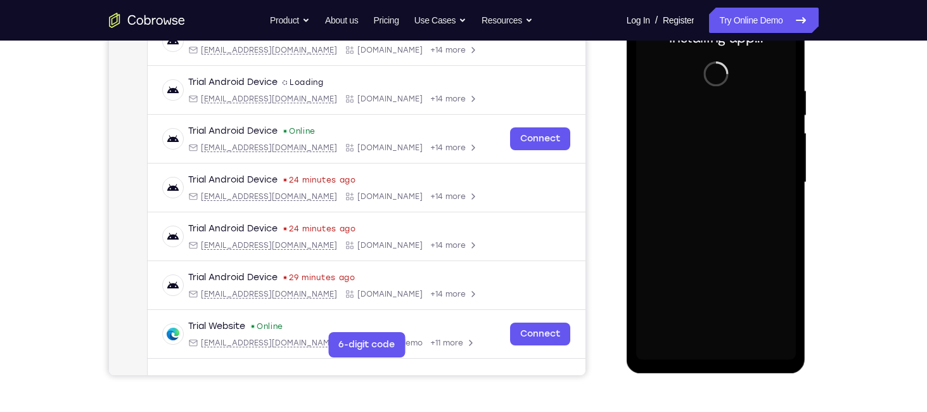
scroll to position [216, 0]
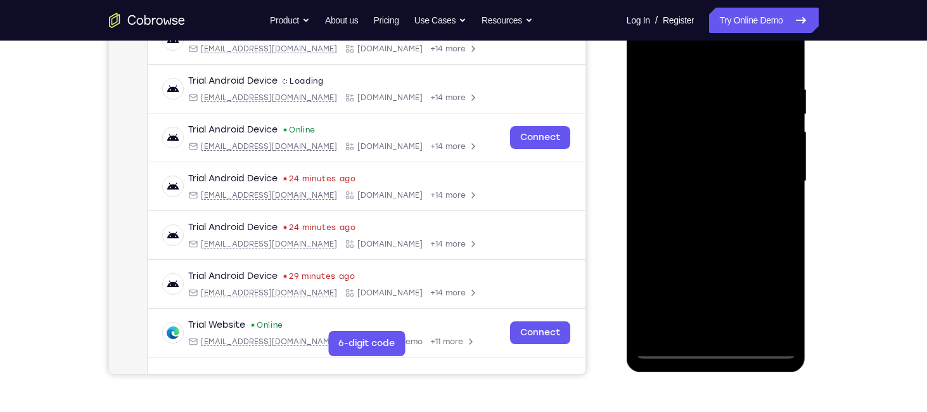
click at [717, 351] on div at bounding box center [716, 181] width 160 height 355
click at [770, 294] on div at bounding box center [716, 181] width 160 height 355
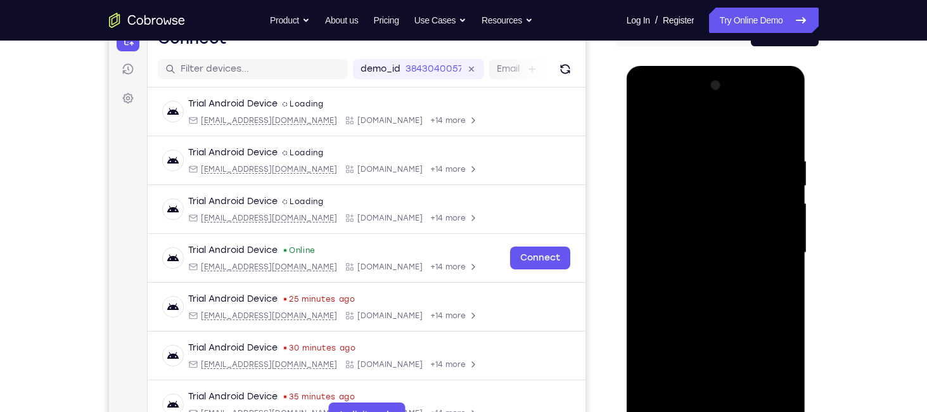
scroll to position [143, 0]
click at [678, 132] on div at bounding box center [716, 253] width 160 height 355
click at [784, 254] on div at bounding box center [716, 253] width 160 height 355
click at [704, 280] on div at bounding box center [716, 253] width 160 height 355
click at [706, 242] on div at bounding box center [716, 253] width 160 height 355
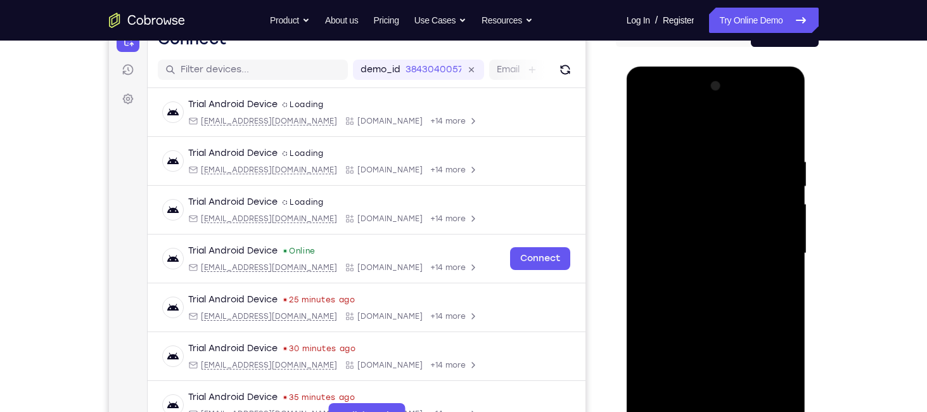
click at [692, 256] on div at bounding box center [716, 253] width 160 height 355
click at [687, 254] on div at bounding box center [716, 253] width 160 height 355
click at [678, 257] on div at bounding box center [716, 253] width 160 height 355
click at [704, 292] on div at bounding box center [716, 253] width 160 height 355
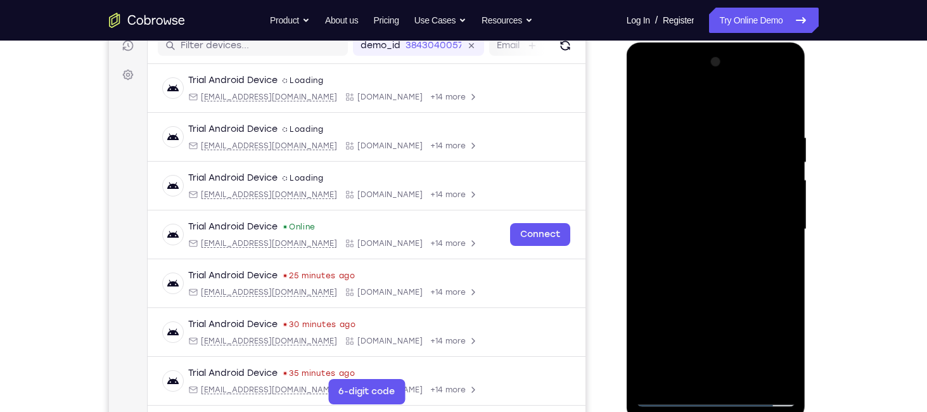
scroll to position [167, 0]
click at [664, 271] on div at bounding box center [716, 229] width 160 height 355
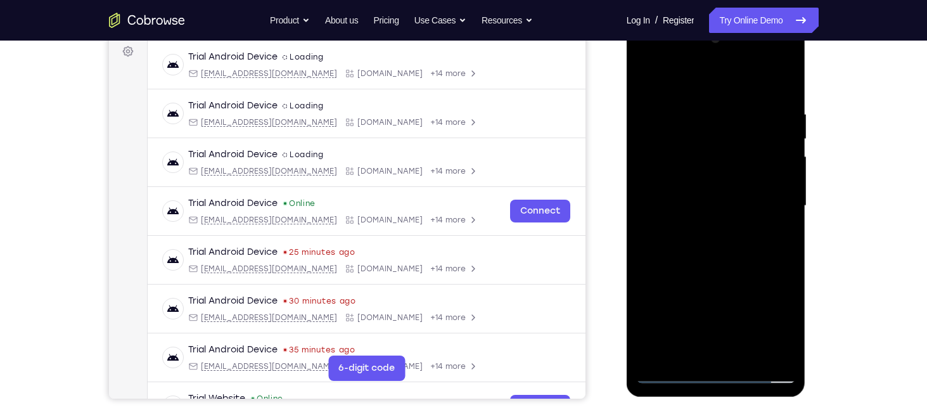
scroll to position [192, 0]
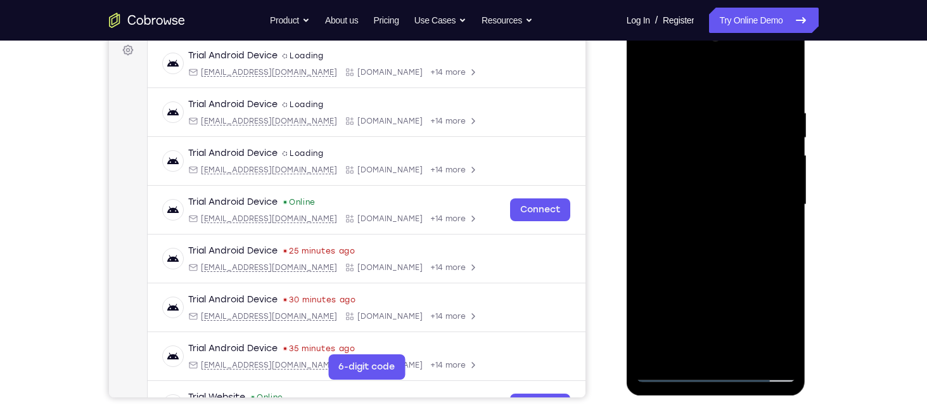
click at [736, 264] on div at bounding box center [716, 204] width 160 height 355
drag, startPoint x: 735, startPoint y: 304, endPoint x: 746, endPoint y: 179, distance: 126.0
click at [746, 179] on div at bounding box center [716, 204] width 160 height 355
drag, startPoint x: 733, startPoint y: 273, endPoint x: 733, endPoint y: 153, distance: 119.8
click at [733, 153] on div at bounding box center [716, 204] width 160 height 355
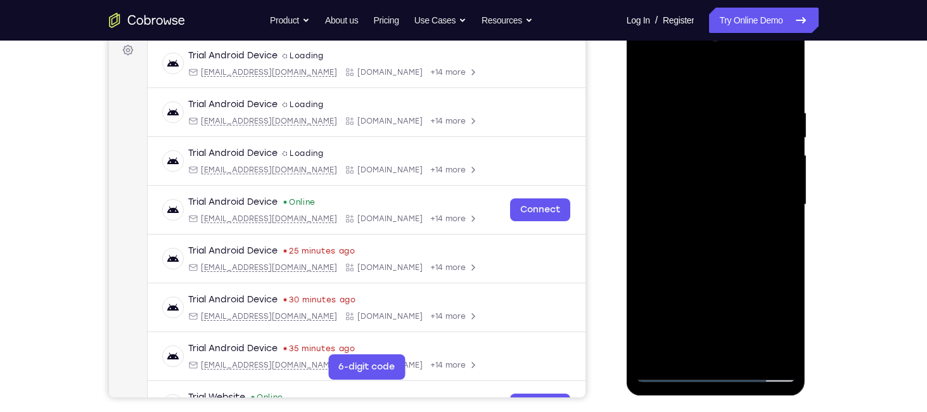
drag, startPoint x: 746, startPoint y: 317, endPoint x: 739, endPoint y: 182, distance: 135.2
click at [739, 182] on div at bounding box center [716, 204] width 160 height 355
drag, startPoint x: 744, startPoint y: 316, endPoint x: 749, endPoint y: 185, distance: 130.7
click at [749, 185] on div at bounding box center [716, 204] width 160 height 355
drag, startPoint x: 751, startPoint y: 297, endPoint x: 751, endPoint y: 145, distance: 151.5
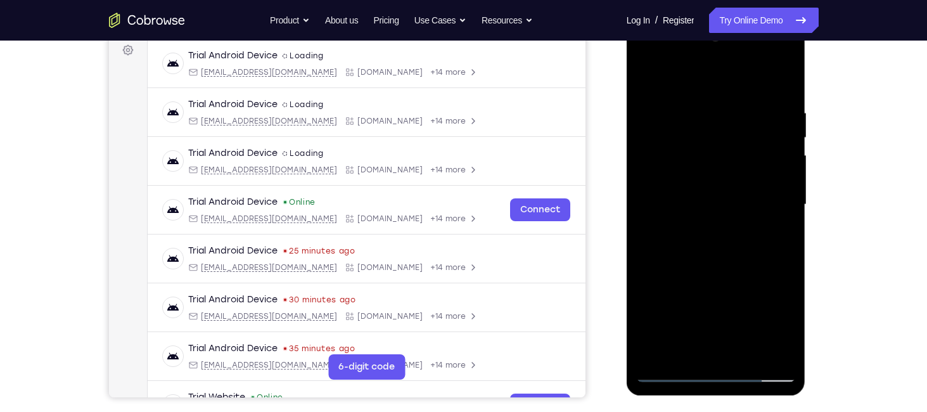
click at [751, 145] on div at bounding box center [716, 204] width 160 height 355
drag, startPoint x: 737, startPoint y: 292, endPoint x: 740, endPoint y: 105, distance: 187.0
click at [740, 105] on div at bounding box center [716, 204] width 160 height 355
drag, startPoint x: 729, startPoint y: 313, endPoint x: 732, endPoint y: 129, distance: 183.9
click at [732, 129] on div at bounding box center [716, 204] width 160 height 355
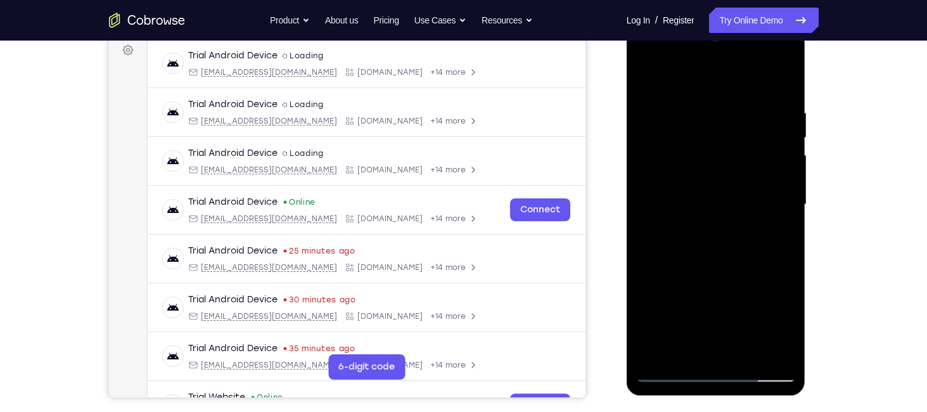
drag, startPoint x: 750, startPoint y: 294, endPoint x: 731, endPoint y: 160, distance: 135.1
click at [731, 160] on div at bounding box center [716, 204] width 160 height 355
click at [686, 356] on div at bounding box center [716, 204] width 160 height 355
click at [688, 353] on div at bounding box center [716, 204] width 160 height 355
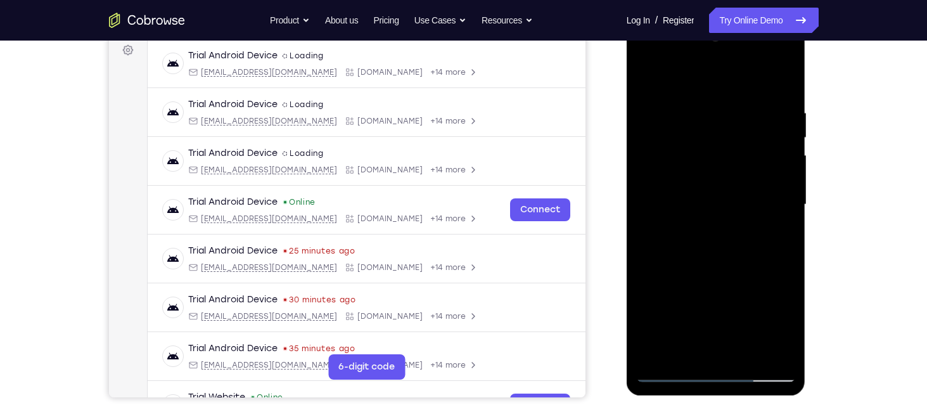
click at [688, 353] on div at bounding box center [716, 204] width 160 height 355
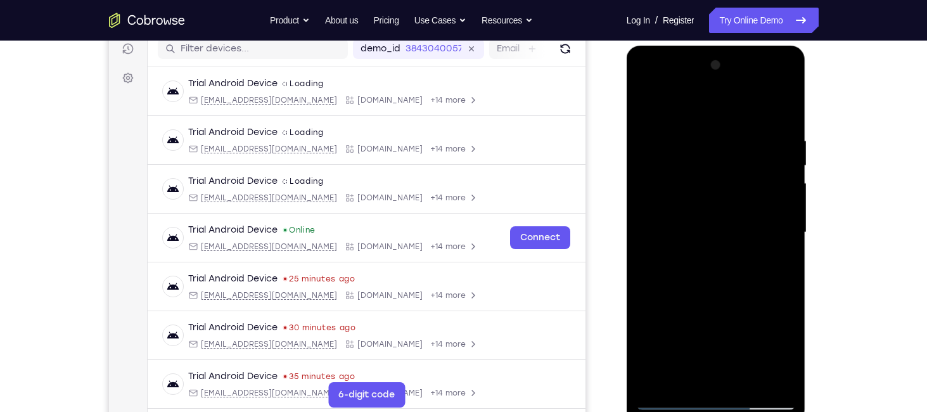
click at [695, 105] on div at bounding box center [716, 232] width 160 height 355
click at [788, 383] on div at bounding box center [716, 232] width 160 height 355
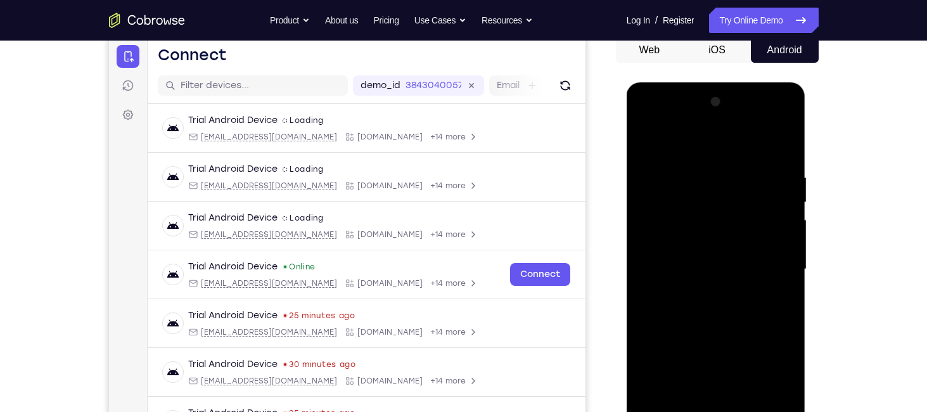
drag, startPoint x: 733, startPoint y: 181, endPoint x: 730, endPoint y: 252, distance: 70.4
click at [730, 252] on div at bounding box center [716, 269] width 160 height 355
click at [706, 167] on div at bounding box center [716, 269] width 160 height 355
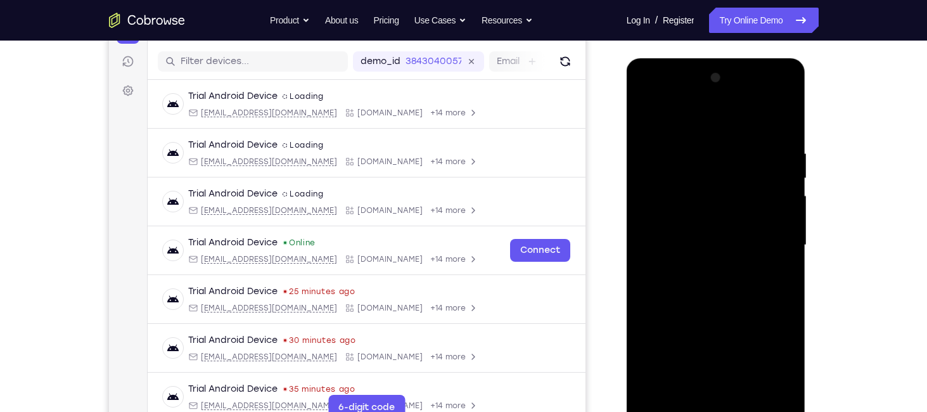
scroll to position [137, 0]
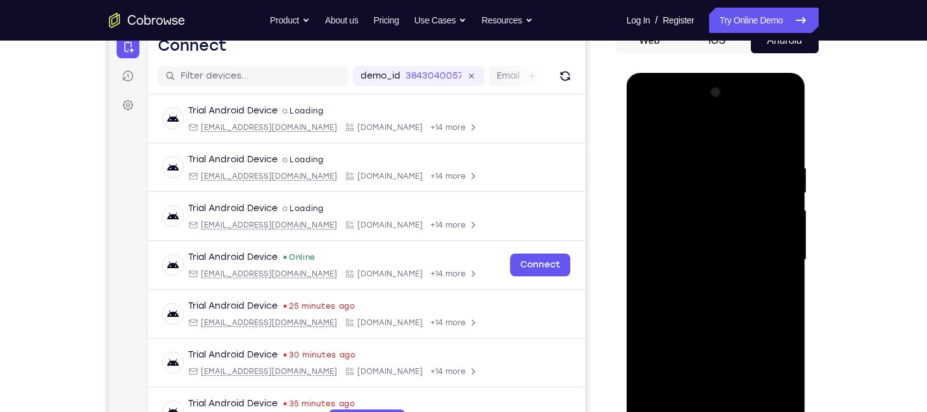
click at [678, 223] on div at bounding box center [716, 259] width 160 height 355
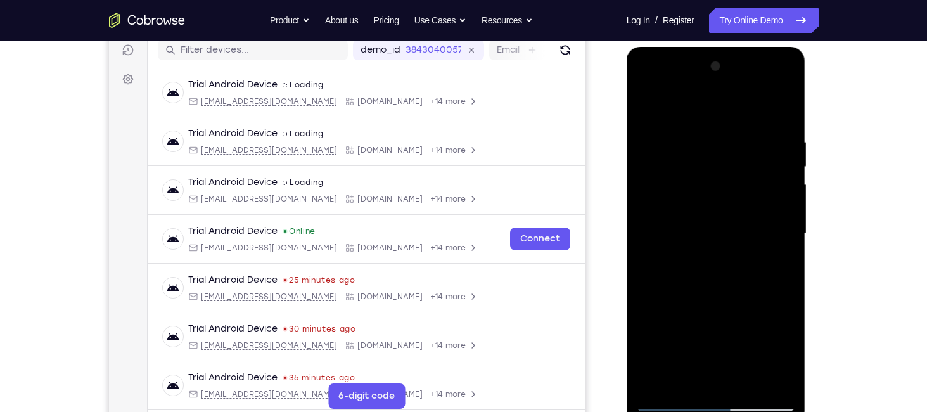
scroll to position [165, 0]
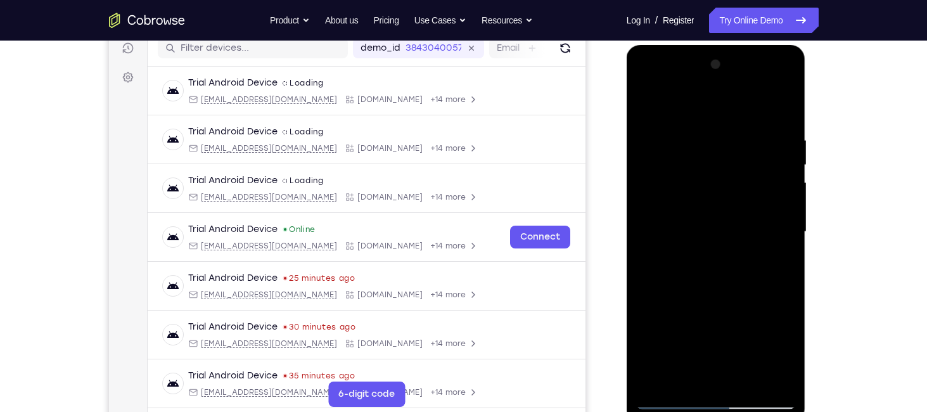
drag, startPoint x: 746, startPoint y: 231, endPoint x: 754, endPoint y: 158, distance: 74.0
click at [754, 158] on div at bounding box center [716, 232] width 160 height 355
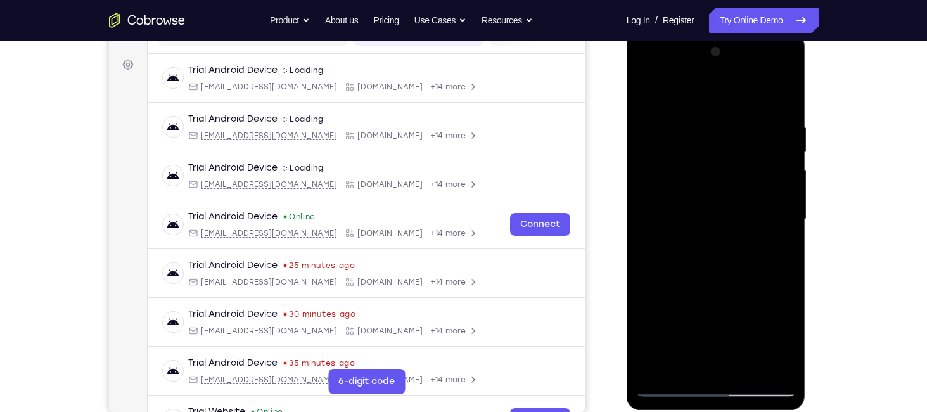
scroll to position [178, 0]
drag, startPoint x: 728, startPoint y: 278, endPoint x: 732, endPoint y: 186, distance: 92.0
click at [732, 186] on div at bounding box center [716, 218] width 160 height 355
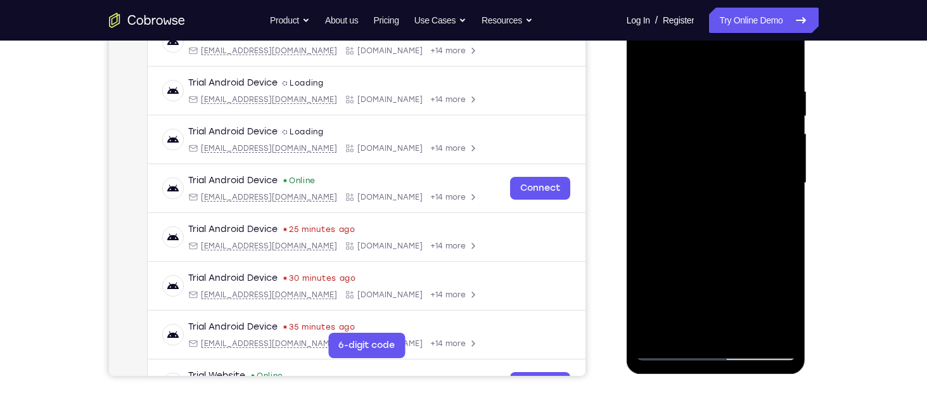
scroll to position [218, 0]
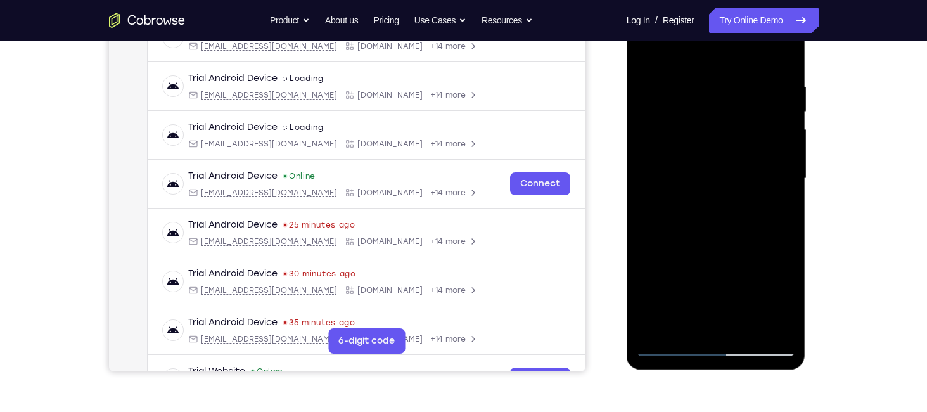
drag, startPoint x: 725, startPoint y: 274, endPoint x: 730, endPoint y: 164, distance: 111.1
click at [730, 164] on div at bounding box center [716, 178] width 160 height 355
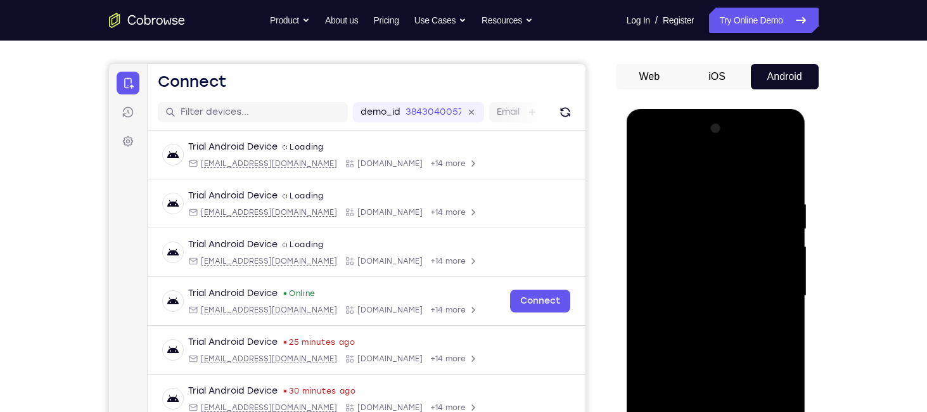
scroll to position [70, 0]
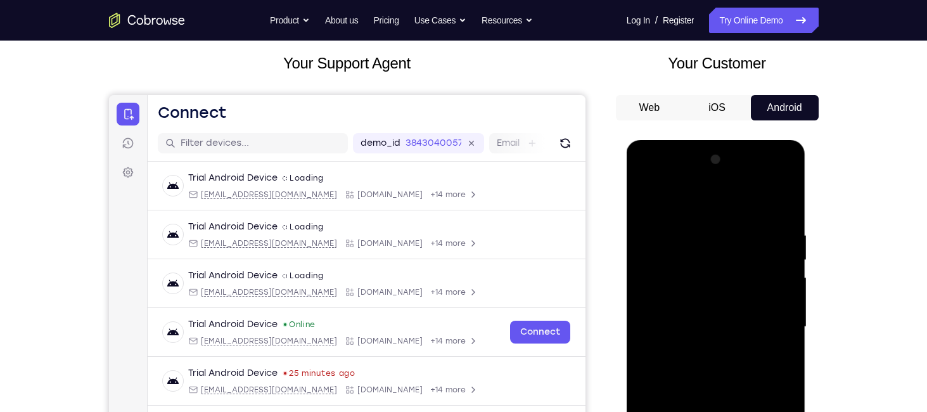
click at [647, 200] on div at bounding box center [716, 327] width 160 height 355
drag, startPoint x: 712, startPoint y: 254, endPoint x: 713, endPoint y: 293, distance: 38.7
click at [713, 293] on div at bounding box center [716, 327] width 160 height 355
click at [728, 238] on div at bounding box center [716, 327] width 160 height 355
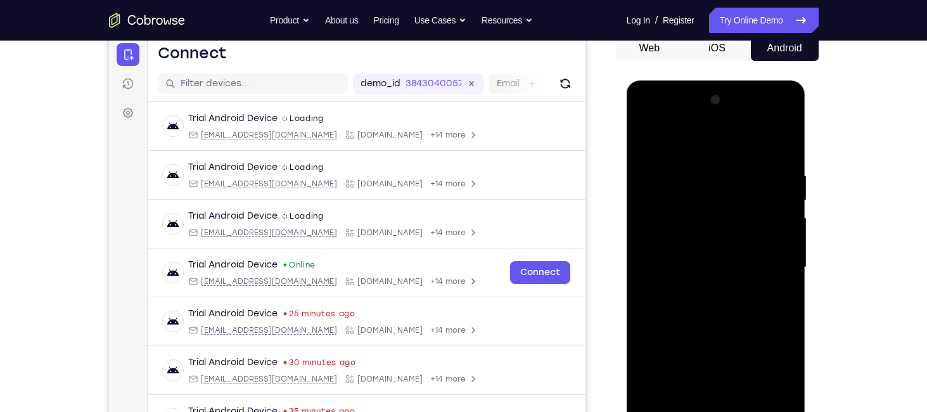
scroll to position [134, 0]
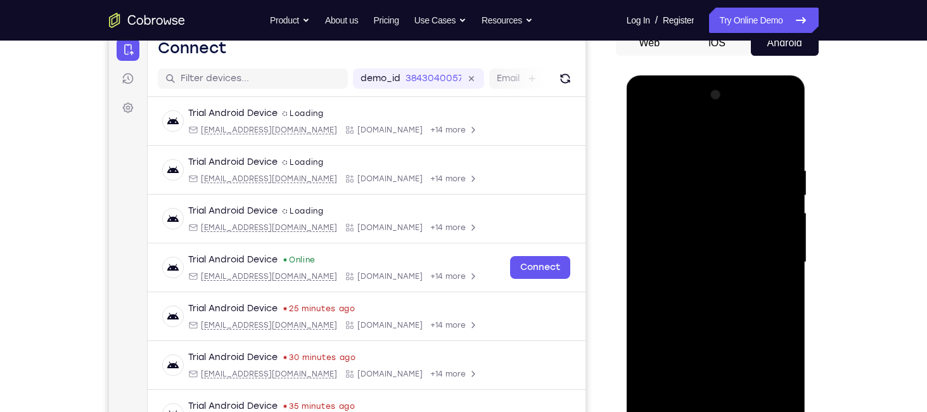
click at [646, 130] on div at bounding box center [716, 262] width 160 height 355
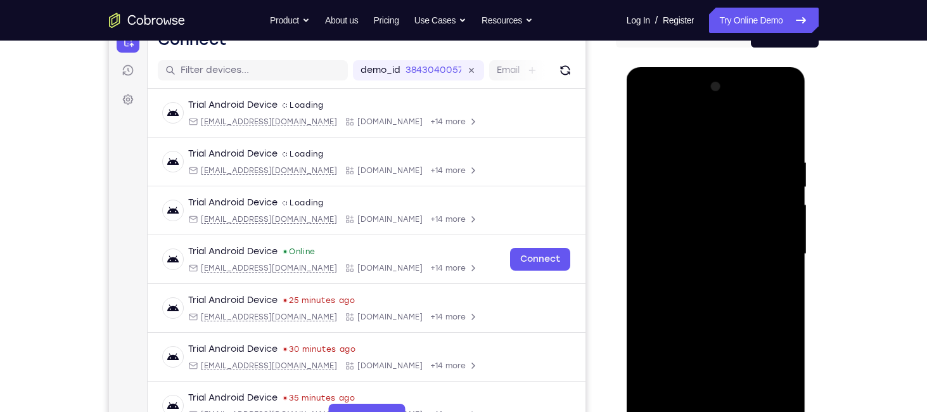
click at [702, 192] on div at bounding box center [716, 254] width 160 height 355
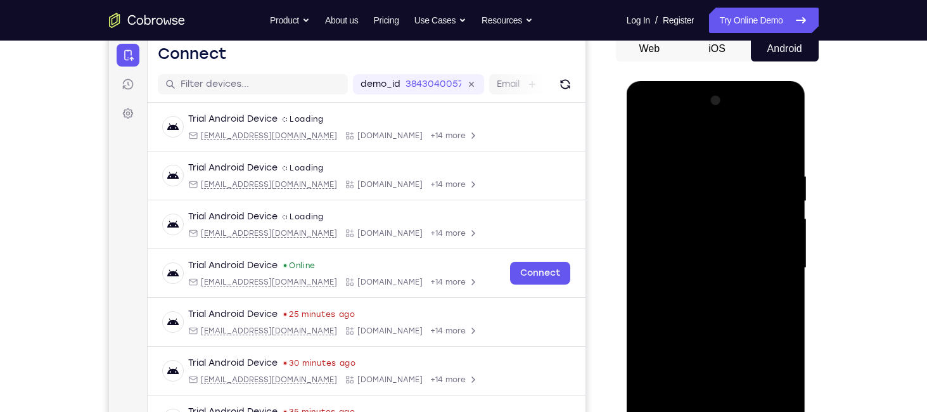
scroll to position [127, 0]
click at [648, 142] on div at bounding box center [716, 269] width 160 height 355
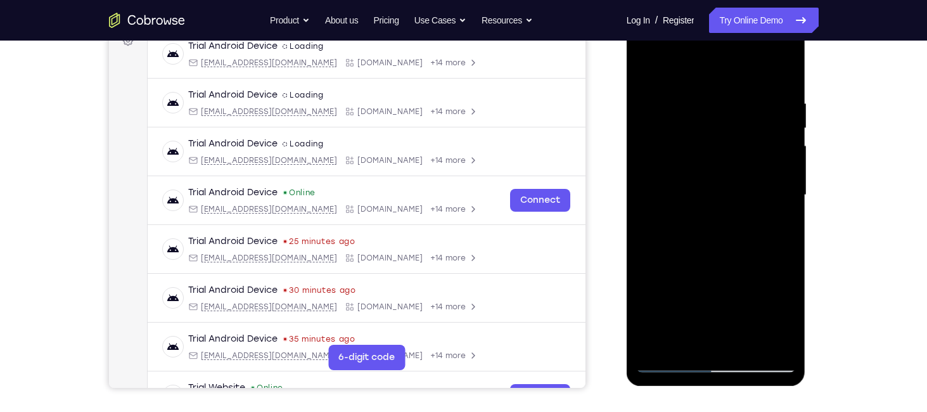
scroll to position [203, 0]
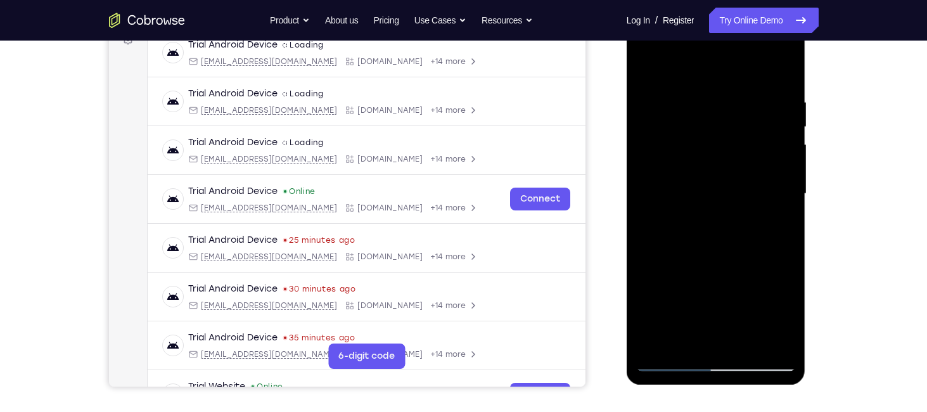
click at [749, 228] on div at bounding box center [716, 193] width 160 height 355
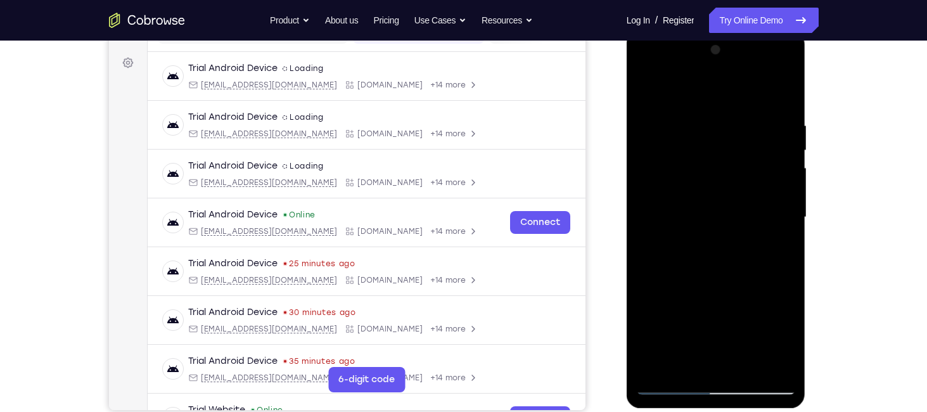
scroll to position [179, 0]
click at [702, 286] on div at bounding box center [716, 218] width 160 height 355
click at [713, 188] on div at bounding box center [716, 218] width 160 height 355
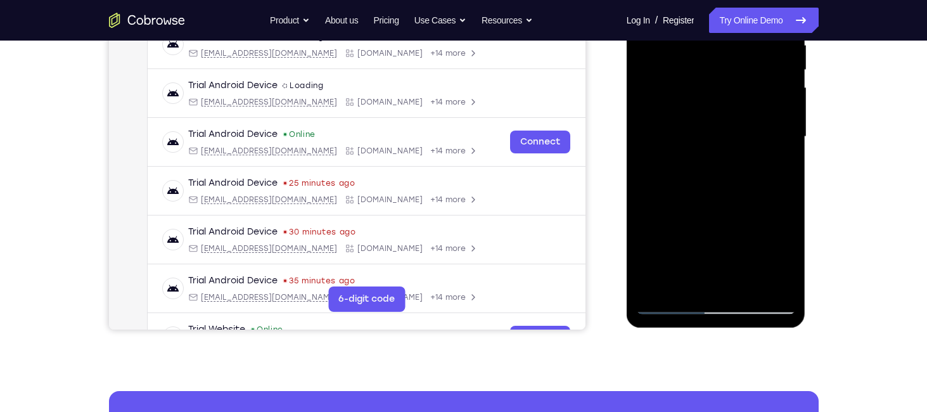
scroll to position [270, 0]
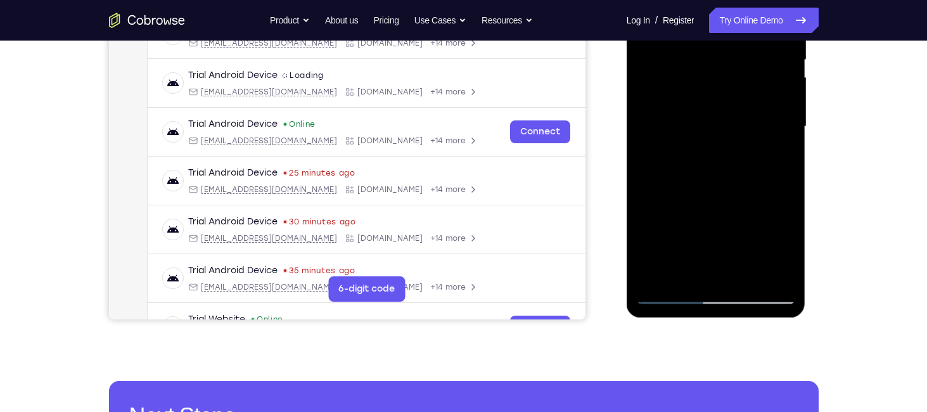
click at [690, 272] on div at bounding box center [716, 126] width 160 height 355
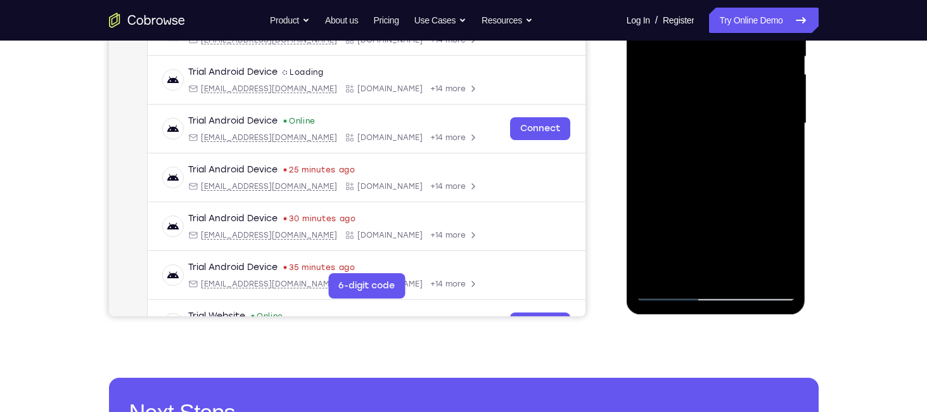
scroll to position [276, 0]
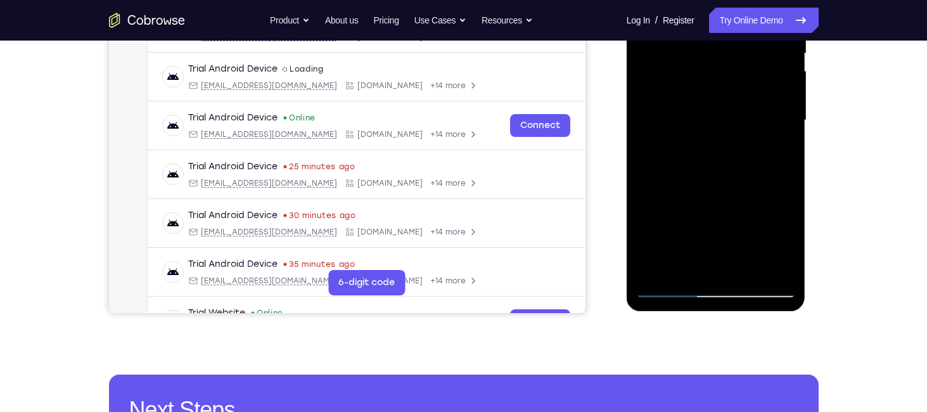
click at [780, 153] on div at bounding box center [716, 120] width 160 height 355
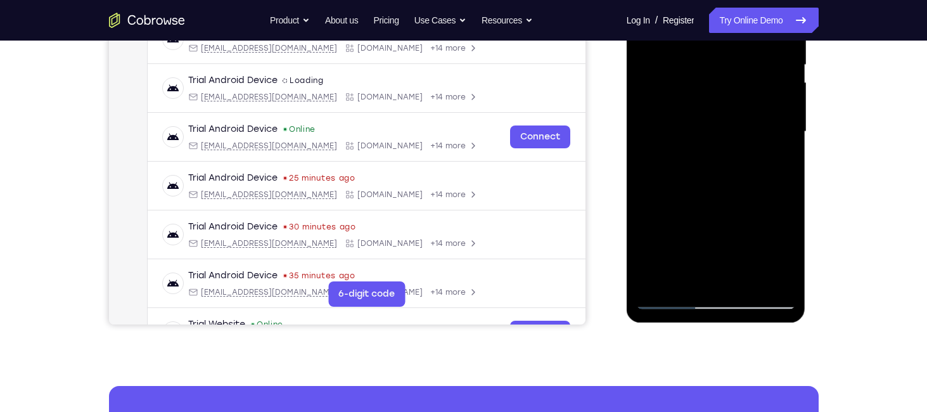
scroll to position [259, 0]
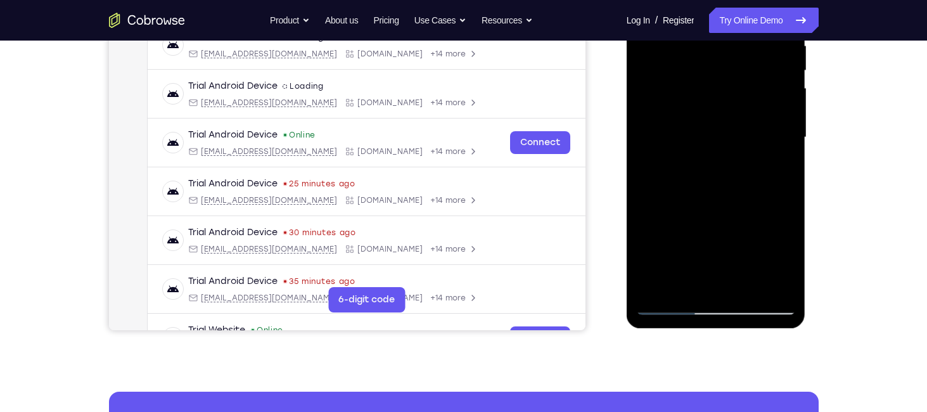
click at [709, 120] on div at bounding box center [716, 137] width 160 height 355
click at [737, 229] on div at bounding box center [716, 137] width 160 height 355
click at [687, 290] on div at bounding box center [716, 137] width 160 height 355
click at [750, 210] on div at bounding box center [716, 137] width 160 height 355
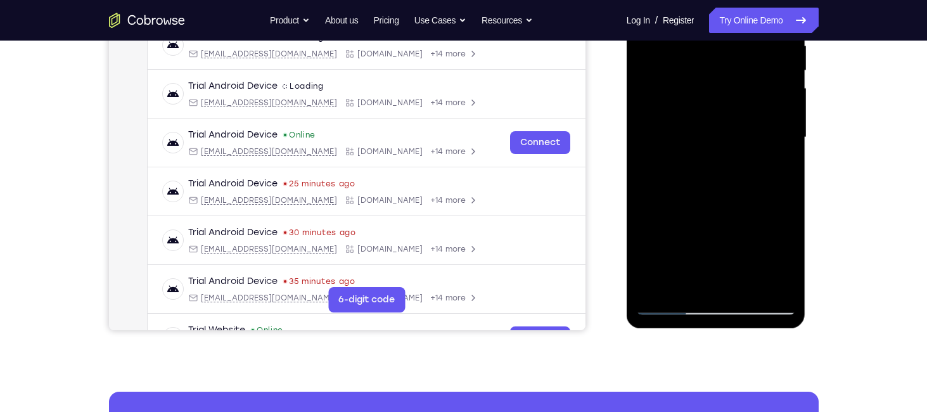
click at [750, 210] on div at bounding box center [716, 137] width 160 height 355
click at [683, 161] on div at bounding box center [716, 137] width 160 height 355
click at [683, 160] on div at bounding box center [716, 137] width 160 height 355
click at [778, 161] on div at bounding box center [716, 137] width 160 height 355
click at [707, 165] on div at bounding box center [716, 137] width 160 height 355
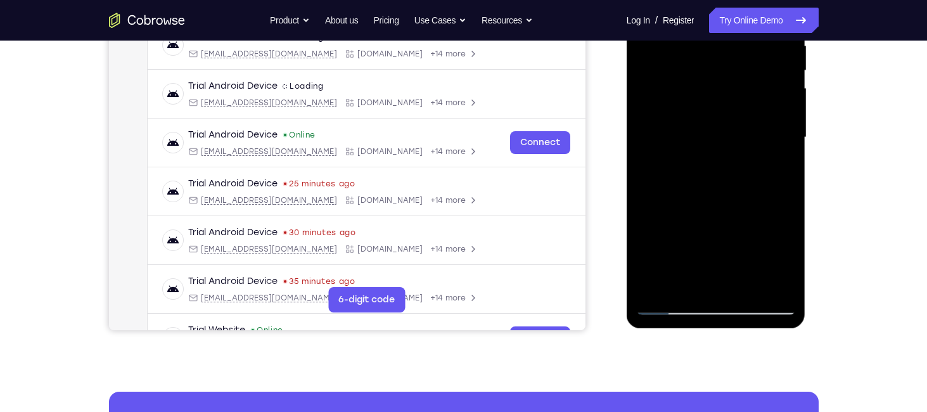
click at [781, 254] on div at bounding box center [716, 137] width 160 height 355
click at [787, 257] on div at bounding box center [716, 137] width 160 height 355
click at [779, 171] on div at bounding box center [716, 137] width 160 height 355
click at [702, 173] on div at bounding box center [716, 137] width 160 height 355
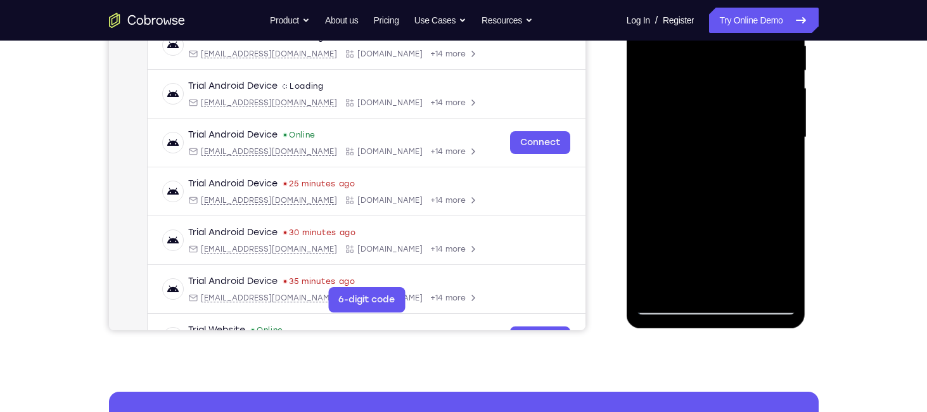
click at [787, 262] on div at bounding box center [716, 137] width 160 height 355
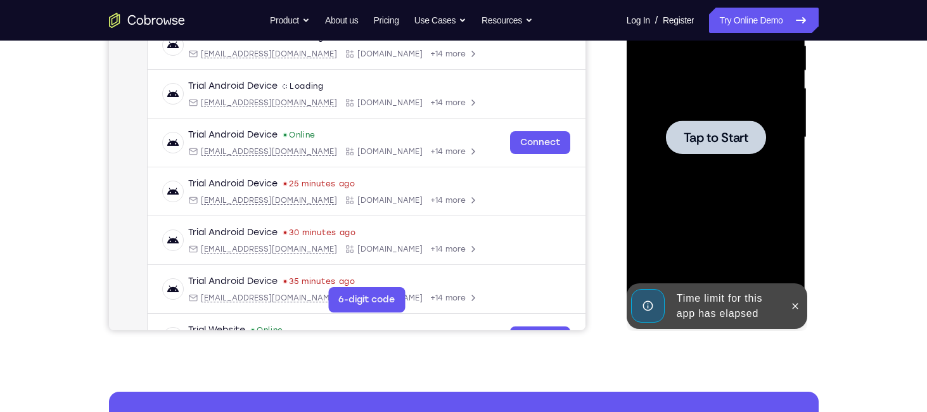
click at [740, 143] on span "Tap to Start" at bounding box center [716, 137] width 65 height 13
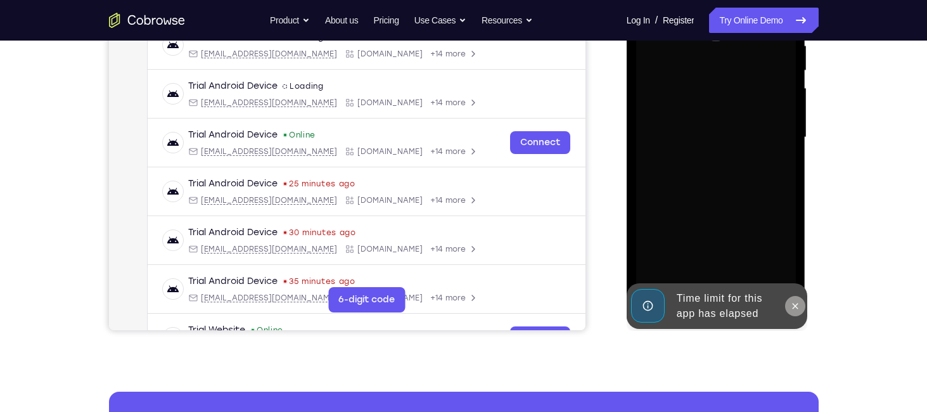
click at [801, 309] on button at bounding box center [795, 306] width 20 height 20
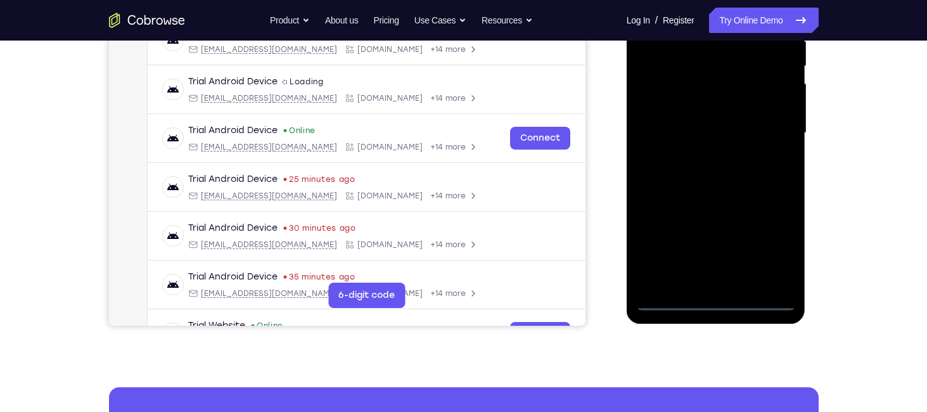
scroll to position [274, 0]
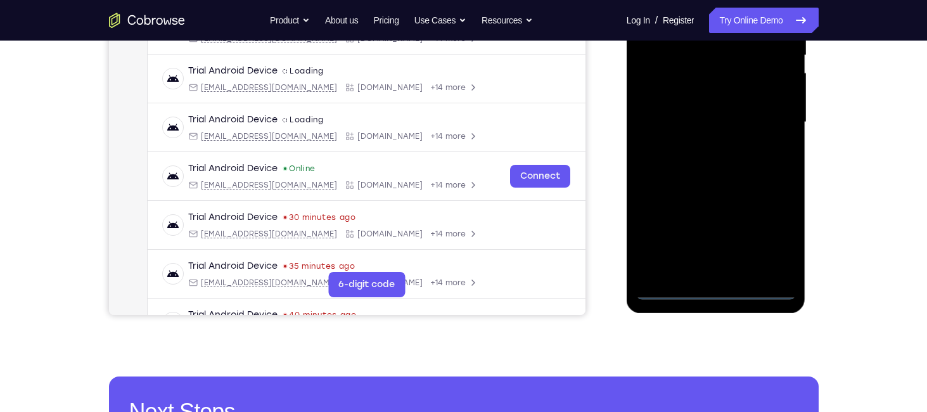
click at [716, 288] on div at bounding box center [716, 122] width 160 height 355
click at [772, 235] on div at bounding box center [716, 122] width 160 height 355
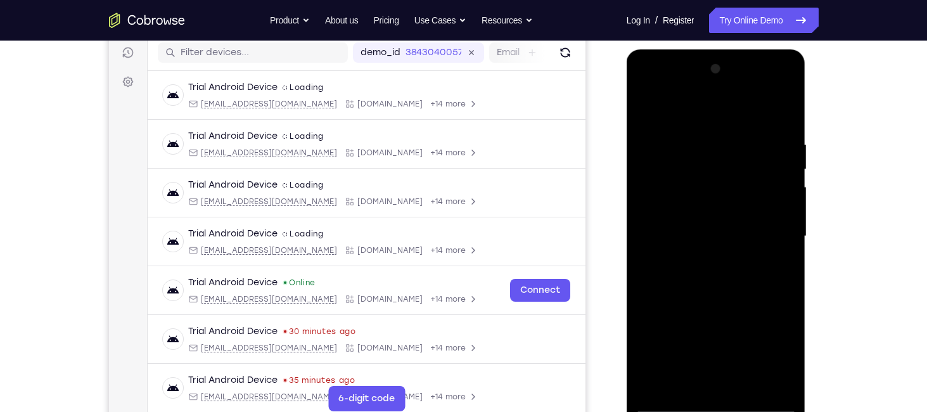
scroll to position [160, 0]
click at [661, 84] on div at bounding box center [716, 237] width 160 height 355
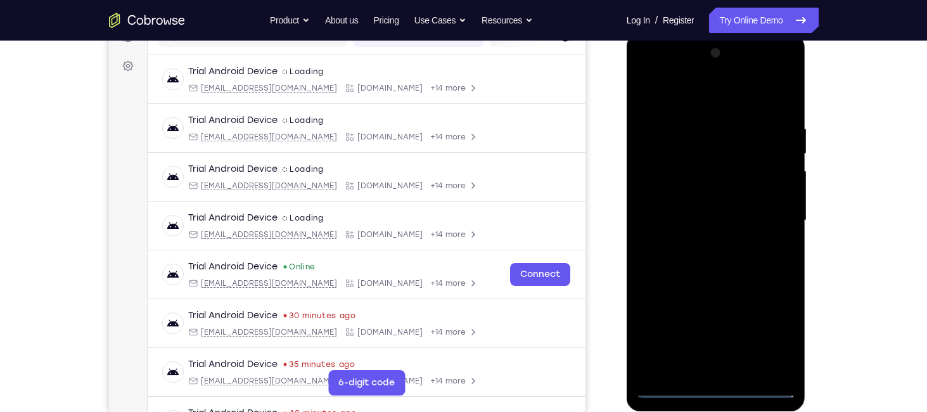
click at [768, 223] on div at bounding box center [716, 220] width 160 height 355
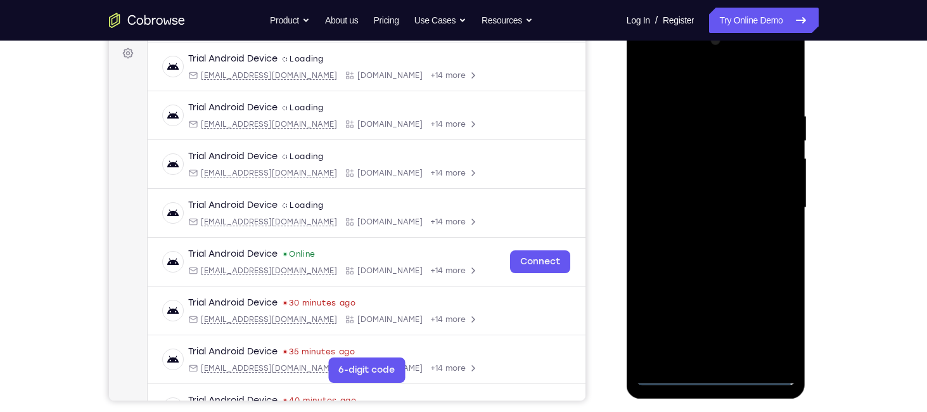
scroll to position [201, 0]
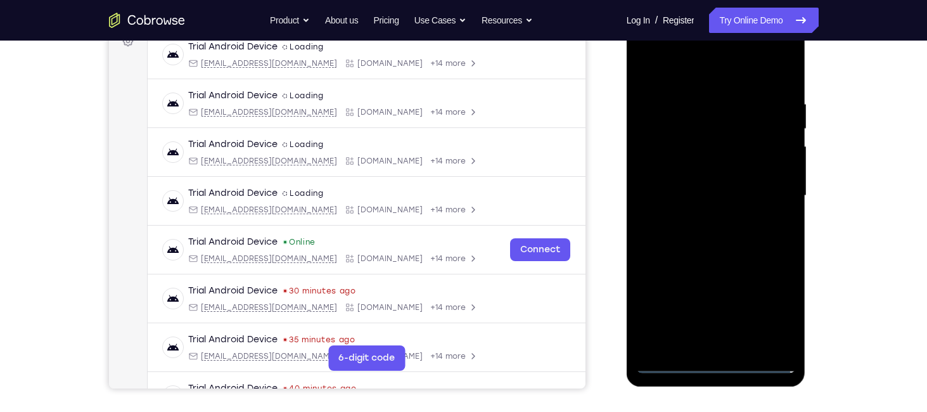
click at [704, 219] on div at bounding box center [716, 195] width 160 height 355
click at [694, 179] on div at bounding box center [716, 195] width 160 height 355
click at [685, 190] on div at bounding box center [716, 195] width 160 height 355
click at [713, 248] on div at bounding box center [716, 195] width 160 height 355
click at [673, 186] on div at bounding box center [716, 195] width 160 height 355
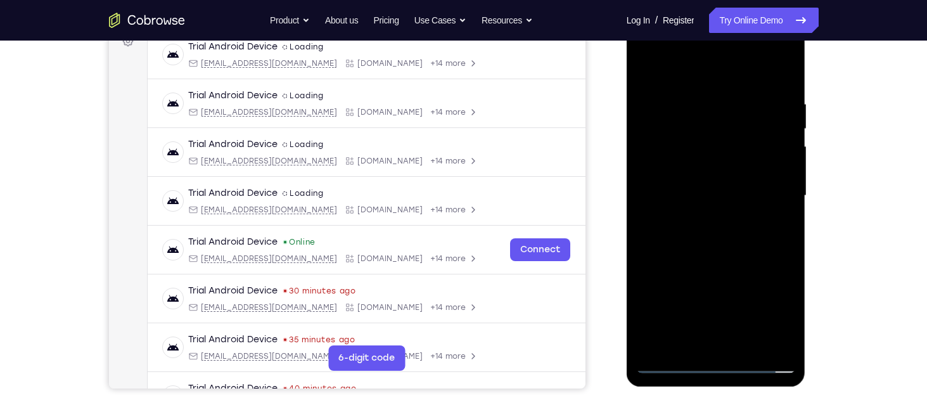
click at [716, 199] on div at bounding box center [716, 195] width 160 height 355
click at [657, 236] on div at bounding box center [716, 195] width 160 height 355
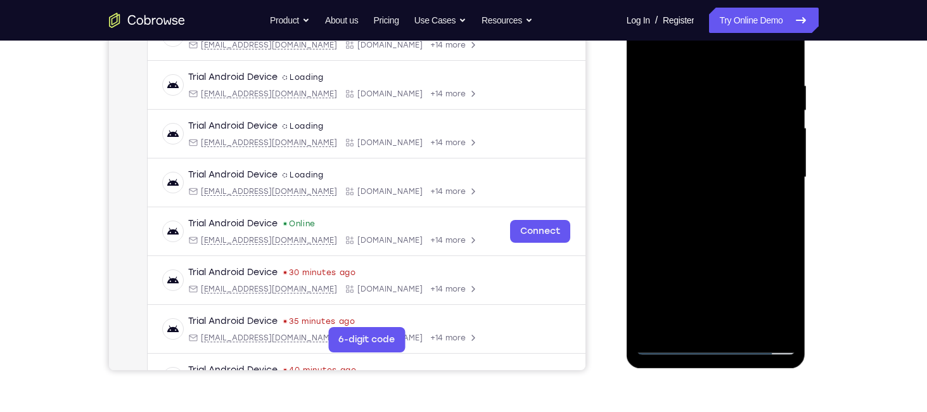
scroll to position [223, 0]
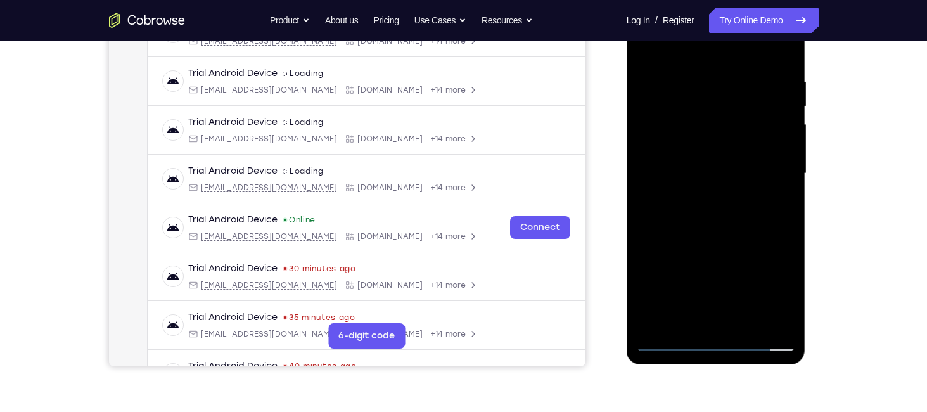
click at [784, 45] on div at bounding box center [716, 173] width 160 height 355
click at [651, 42] on div at bounding box center [716, 173] width 160 height 355
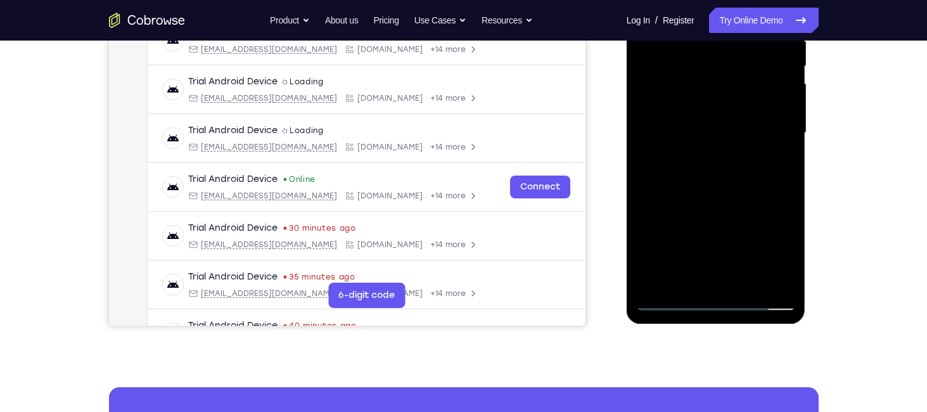
click at [748, 284] on div at bounding box center [716, 133] width 160 height 355
click at [709, 200] on div at bounding box center [716, 133] width 160 height 355
click at [721, 102] on div at bounding box center [716, 133] width 160 height 355
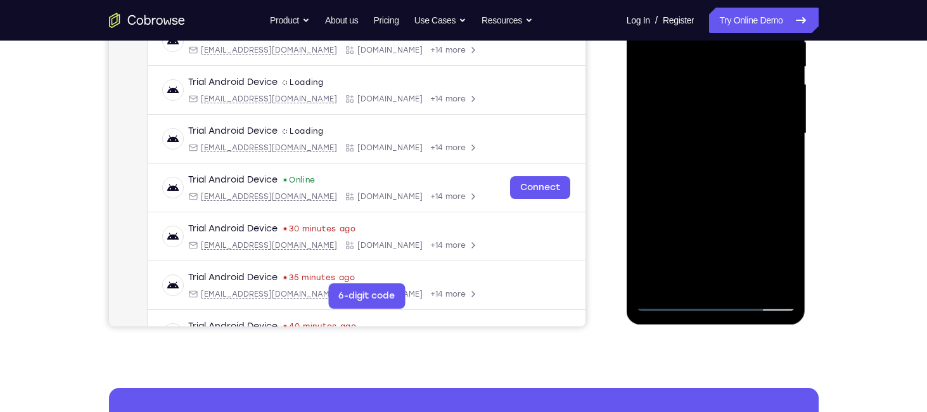
scroll to position [276, 0]
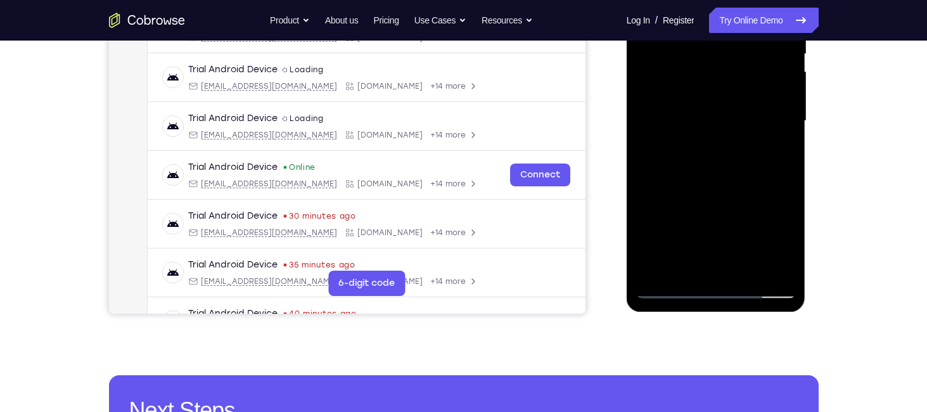
click at [682, 269] on div at bounding box center [716, 121] width 160 height 355
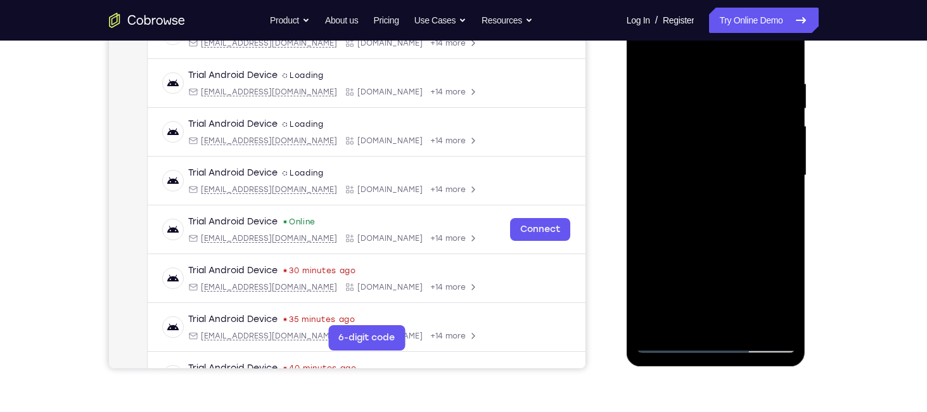
scroll to position [236, 0]
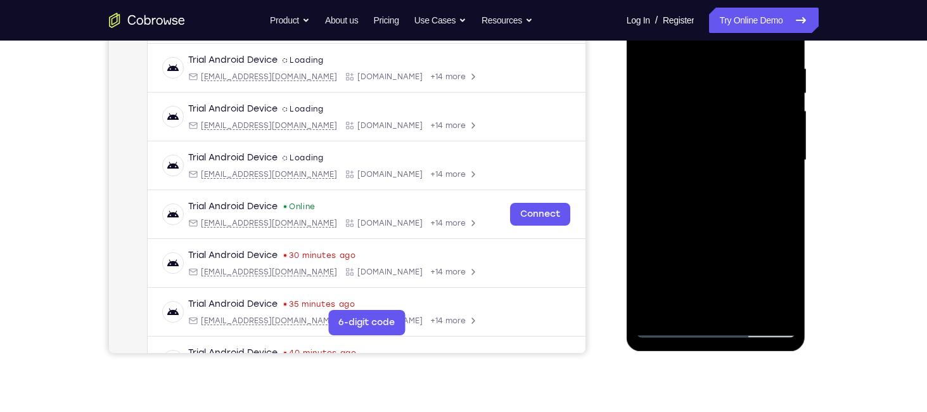
click at [782, 283] on div at bounding box center [716, 160] width 160 height 355
click at [777, 188] on div at bounding box center [716, 160] width 160 height 355
click at [772, 193] on div at bounding box center [716, 160] width 160 height 355
click at [683, 193] on div at bounding box center [716, 160] width 160 height 355
click at [683, 191] on div at bounding box center [716, 160] width 160 height 355
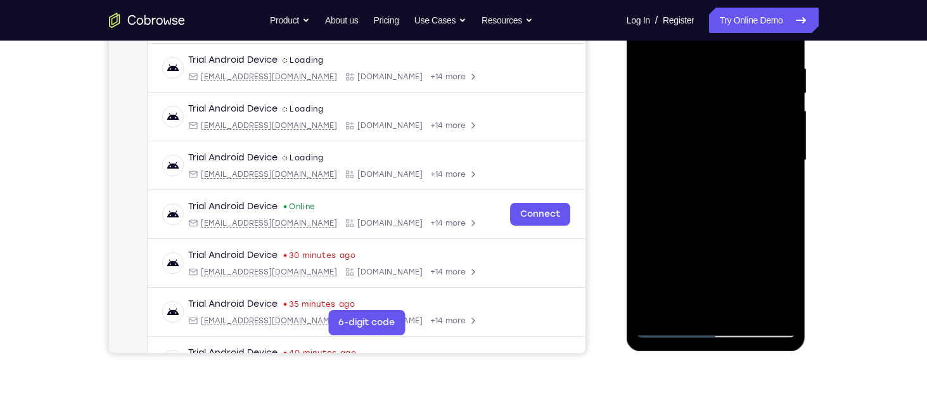
click at [777, 281] on div at bounding box center [716, 160] width 160 height 355
click at [785, 279] on div at bounding box center [716, 160] width 160 height 355
click at [778, 193] on div at bounding box center [716, 160] width 160 height 355
click at [708, 193] on div at bounding box center [716, 160] width 160 height 355
click at [784, 283] on div at bounding box center [716, 160] width 160 height 355
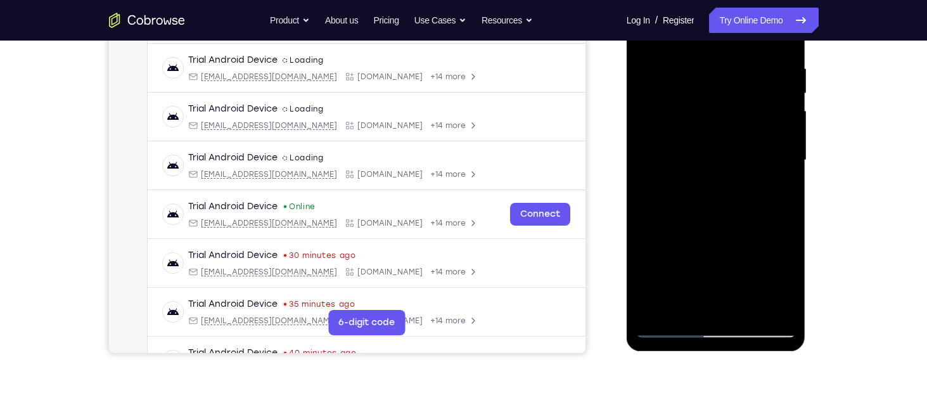
click at [692, 186] on div at bounding box center [716, 160] width 160 height 355
click at [782, 190] on div at bounding box center [716, 160] width 160 height 355
click at [791, 280] on div at bounding box center [716, 160] width 160 height 355
click at [778, 193] on div at bounding box center [716, 160] width 160 height 355
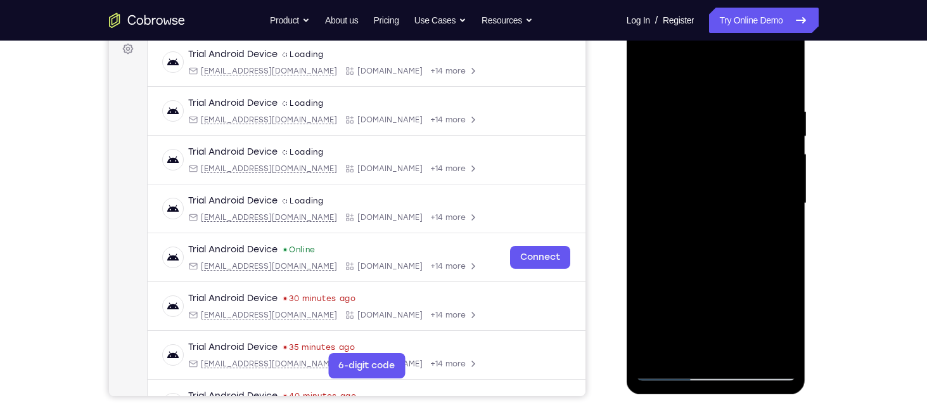
scroll to position [193, 0]
click at [645, 80] on div at bounding box center [716, 204] width 160 height 355
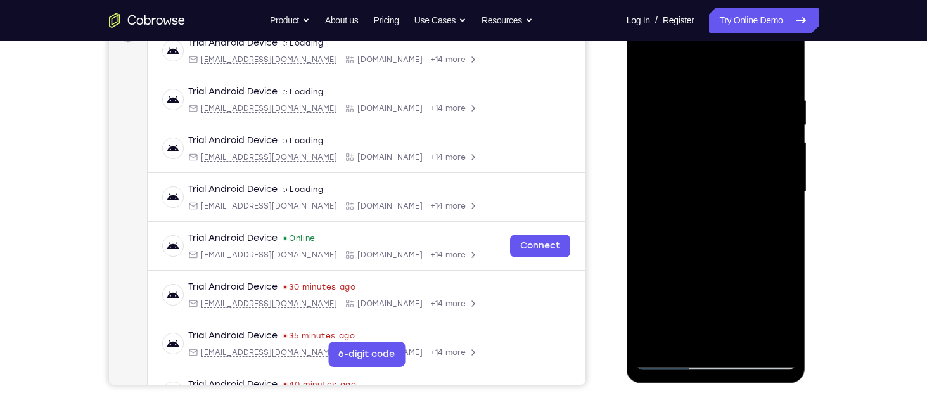
scroll to position [205, 0]
click at [654, 64] on div at bounding box center [716, 191] width 160 height 355
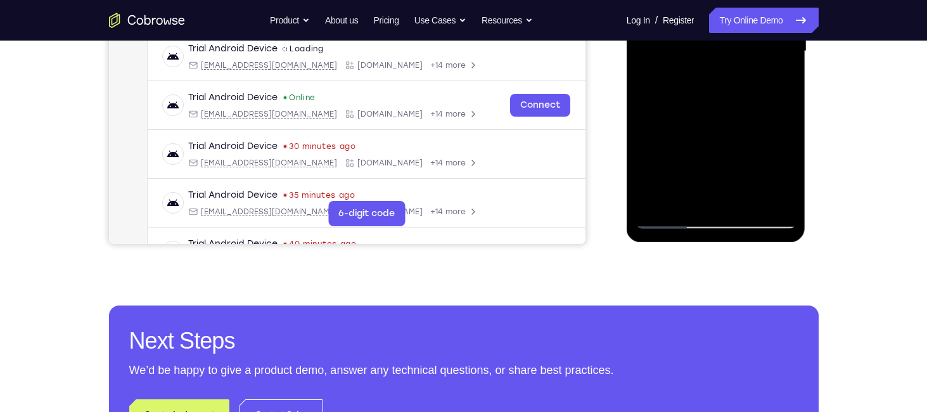
scroll to position [349, 0]
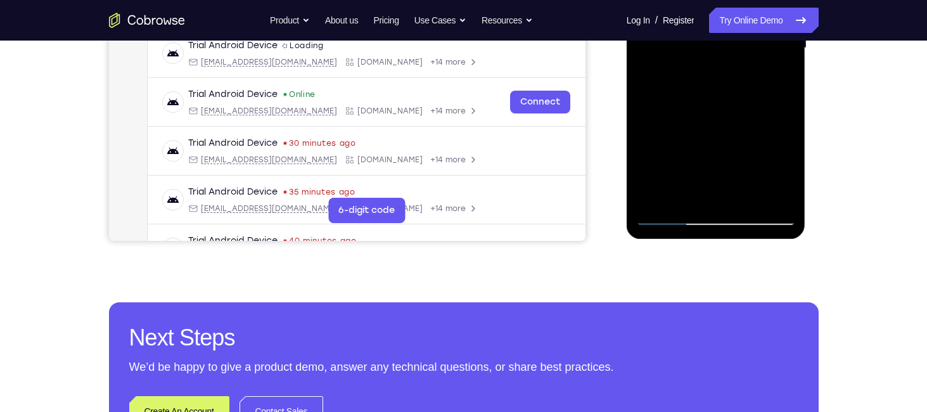
click at [657, 197] on div at bounding box center [716, 48] width 160 height 355
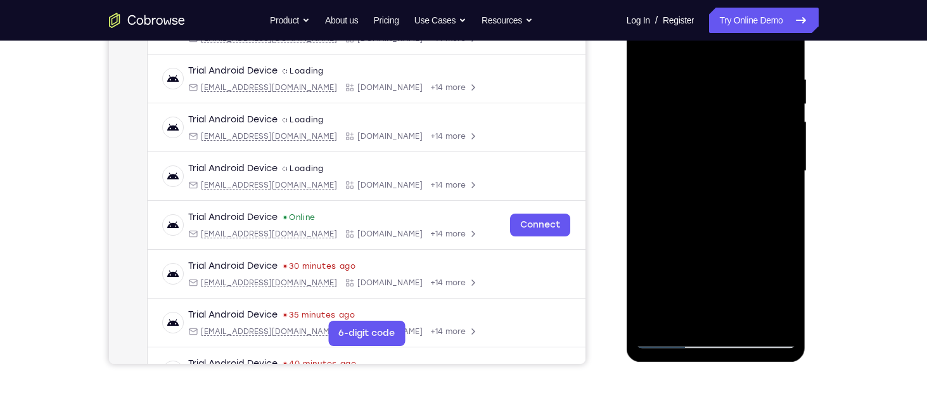
scroll to position [202, 0]
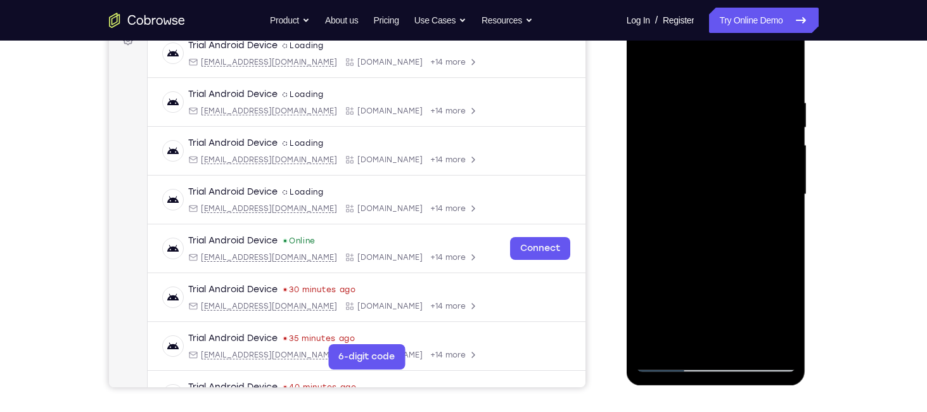
drag, startPoint x: 755, startPoint y: 228, endPoint x: 747, endPoint y: 81, distance: 147.9
click at [747, 81] on div at bounding box center [716, 194] width 160 height 355
drag, startPoint x: 747, startPoint y: 195, endPoint x: 737, endPoint y: 81, distance: 115.2
click at [737, 81] on div at bounding box center [716, 194] width 160 height 355
drag, startPoint x: 697, startPoint y: 274, endPoint x: 725, endPoint y: 127, distance: 149.7
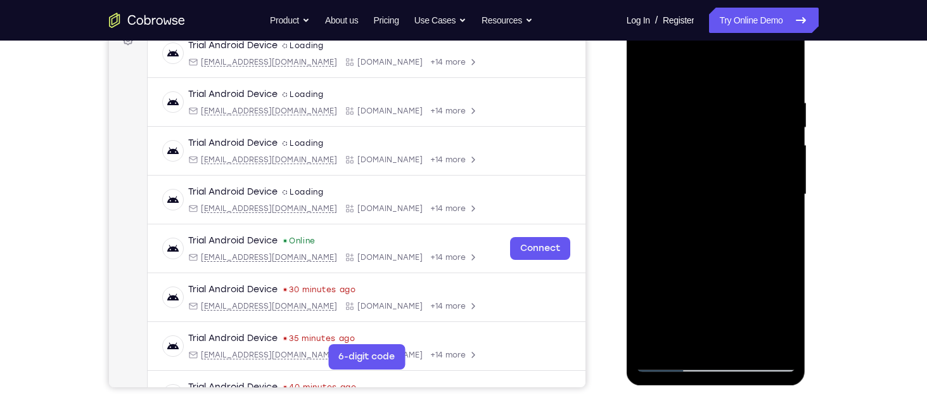
click at [725, 127] on div at bounding box center [716, 194] width 160 height 355
drag, startPoint x: 716, startPoint y: 212, endPoint x: 722, endPoint y: 165, distance: 48.0
click at [722, 165] on div at bounding box center [716, 194] width 160 height 355
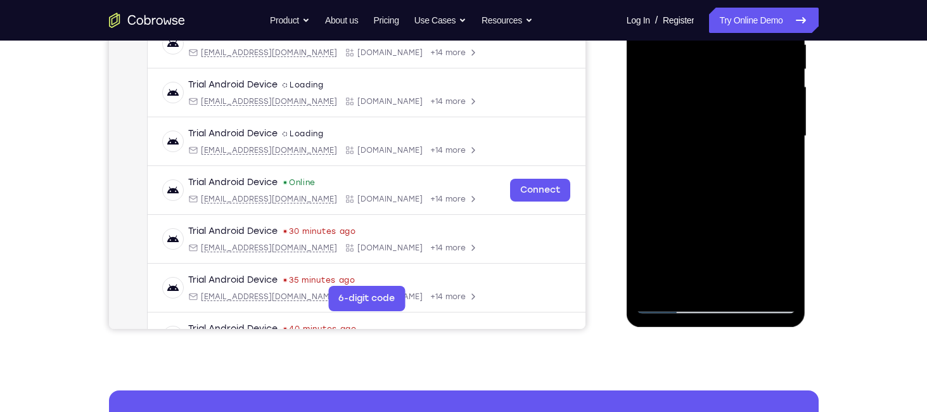
drag, startPoint x: 756, startPoint y: 238, endPoint x: 708, endPoint y: 104, distance: 142.8
click at [708, 104] on div at bounding box center [716, 136] width 160 height 355
drag, startPoint x: 751, startPoint y: 224, endPoint x: 756, endPoint y: 87, distance: 137.0
click at [756, 87] on div at bounding box center [716, 136] width 160 height 355
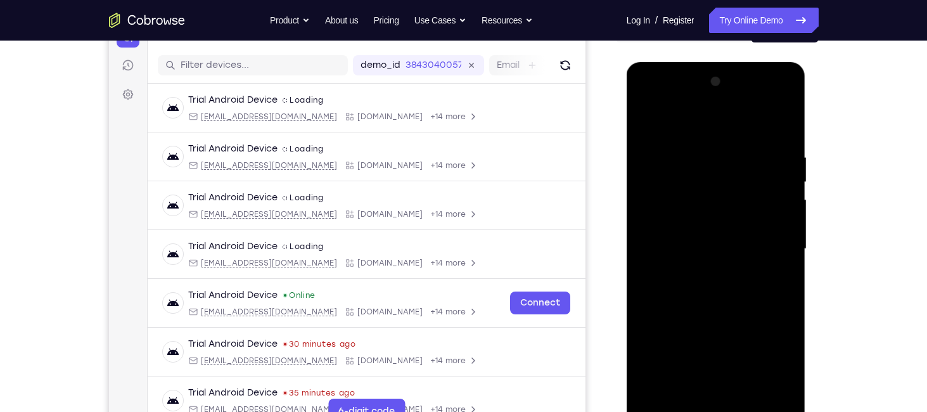
scroll to position [145, 0]
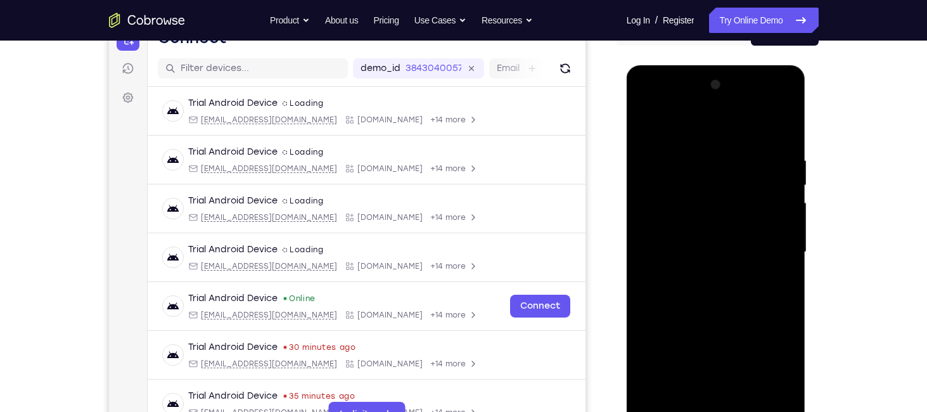
drag, startPoint x: 701, startPoint y: 352, endPoint x: 702, endPoint y: 141, distance: 211.1
click at [702, 141] on div at bounding box center [716, 252] width 160 height 355
drag, startPoint x: 749, startPoint y: 321, endPoint x: 751, endPoint y: 193, distance: 128.1
click at [751, 193] on div at bounding box center [716, 252] width 160 height 355
drag, startPoint x: 744, startPoint y: 310, endPoint x: 731, endPoint y: 240, distance: 71.0
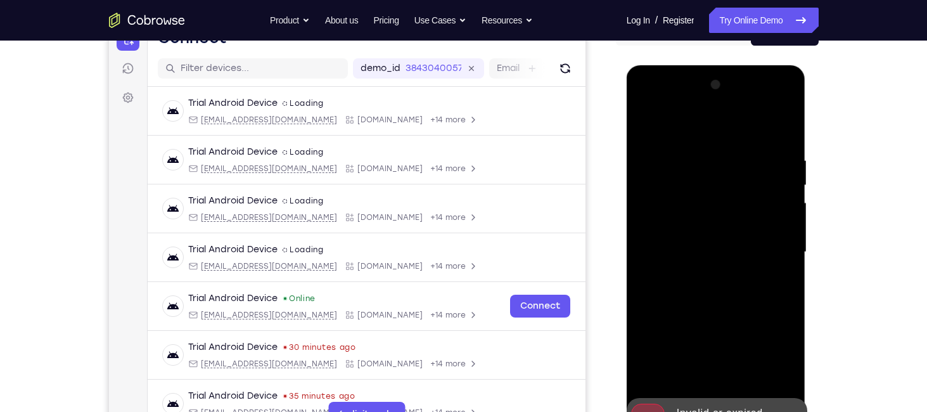
click at [731, 240] on div at bounding box center [716, 252] width 160 height 355
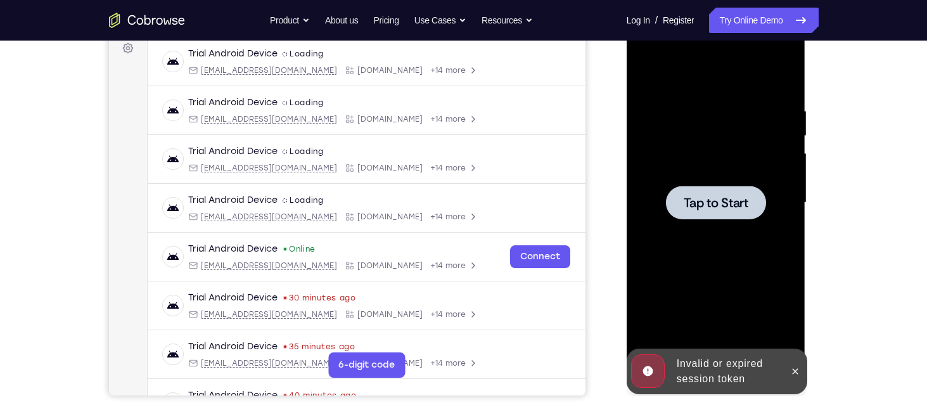
scroll to position [195, 0]
click at [797, 370] on icon at bounding box center [796, 371] width 10 height 10
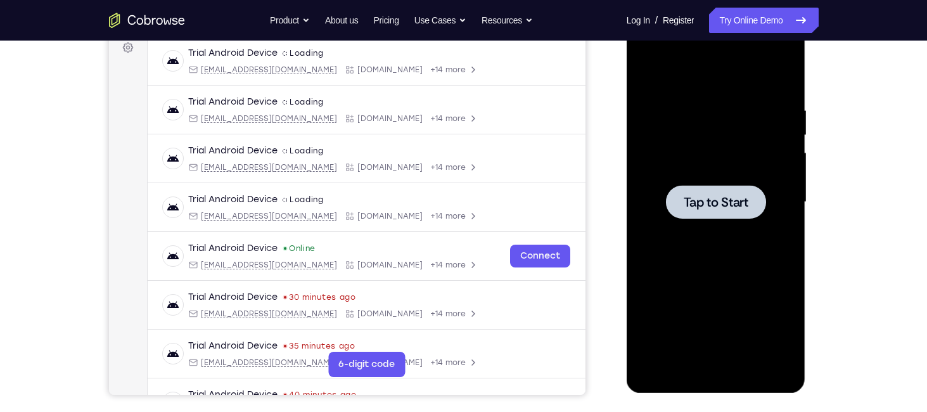
click at [702, 203] on span "Tap to Start" at bounding box center [716, 202] width 65 height 13
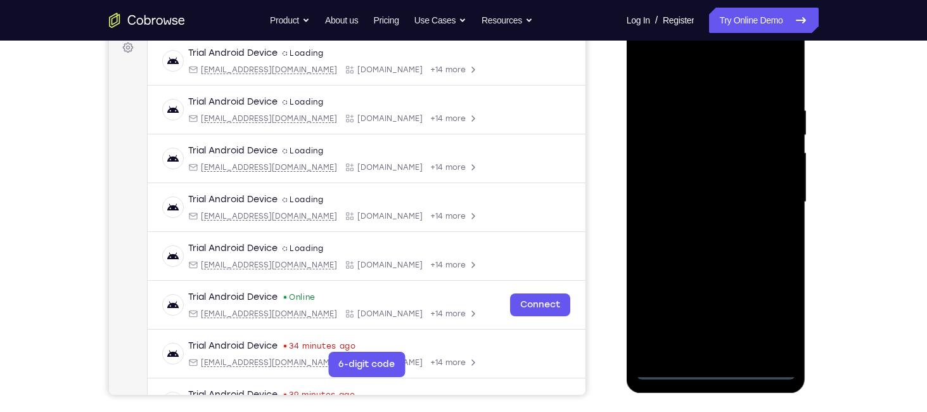
click at [717, 369] on div at bounding box center [716, 202] width 160 height 355
click at [775, 320] on div at bounding box center [716, 202] width 160 height 355
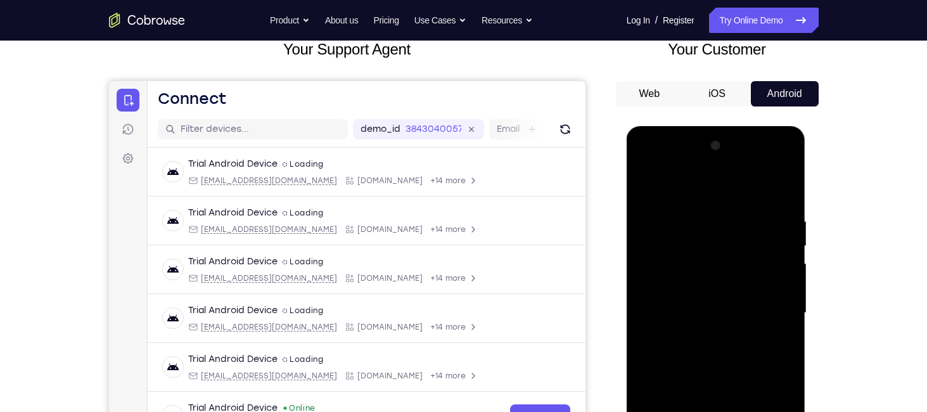
scroll to position [74, 0]
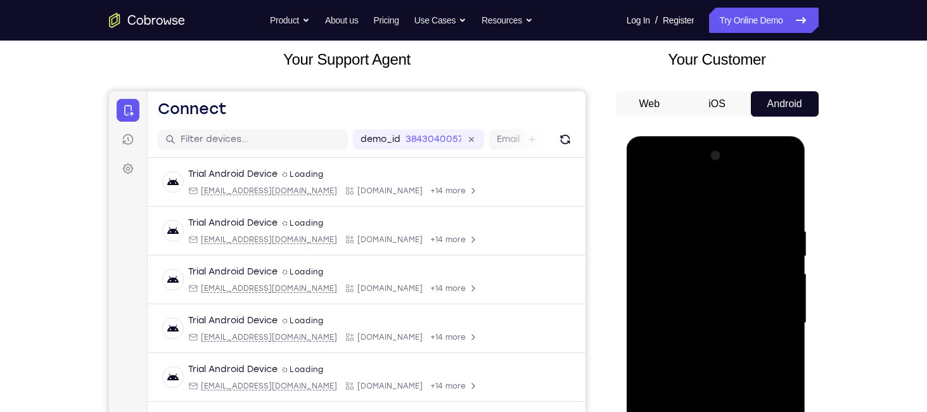
click at [681, 205] on div at bounding box center [716, 323] width 160 height 355
click at [771, 319] on div at bounding box center [716, 323] width 160 height 355
click at [704, 344] on div at bounding box center [716, 323] width 160 height 355
click at [716, 321] on div at bounding box center [716, 323] width 160 height 355
click at [673, 332] on div at bounding box center [716, 323] width 160 height 355
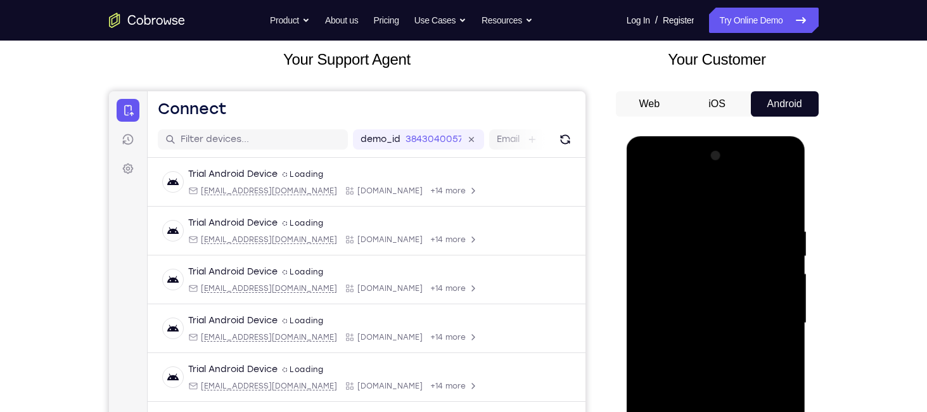
click at [669, 361] on div at bounding box center [716, 323] width 160 height 355
click at [690, 361] on div at bounding box center [716, 323] width 160 height 355
click at [780, 219] on div at bounding box center [716, 323] width 160 height 355
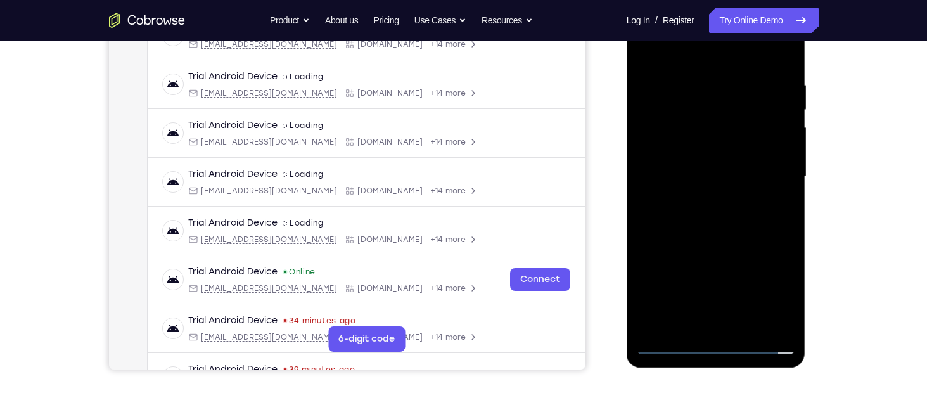
scroll to position [221, 0]
click at [760, 341] on div at bounding box center [716, 176] width 160 height 355
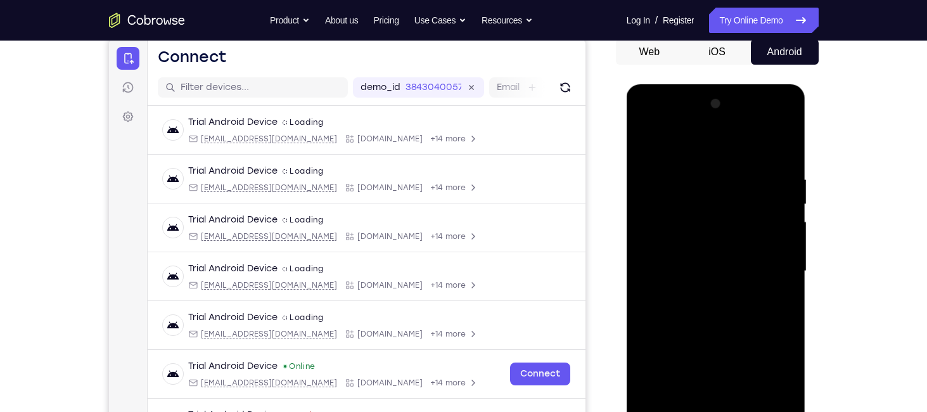
scroll to position [124, 0]
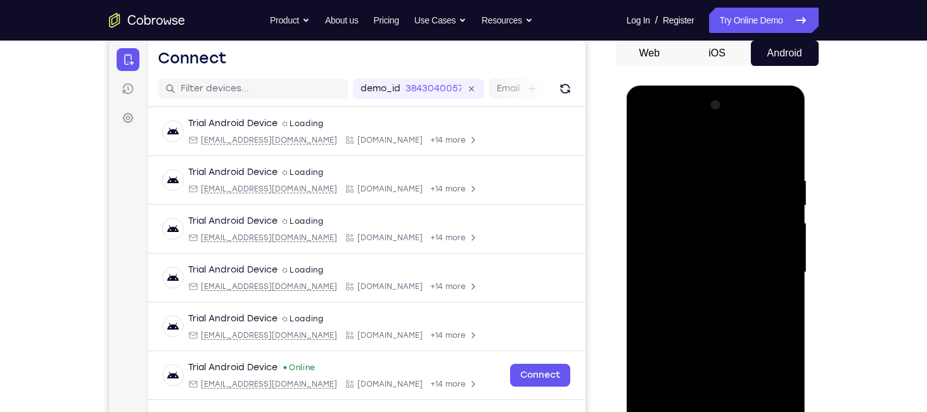
drag, startPoint x: 737, startPoint y: 304, endPoint x: 759, endPoint y: 85, distance: 219.8
click at [759, 86] on div at bounding box center [716, 275] width 179 height 378
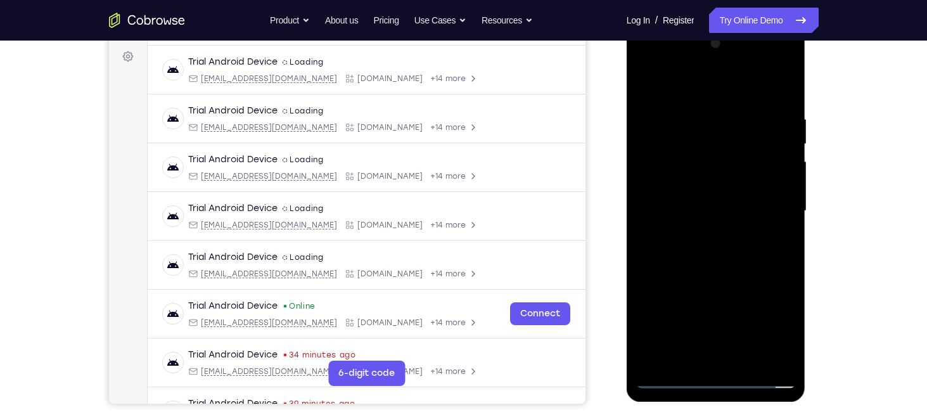
scroll to position [195, 0]
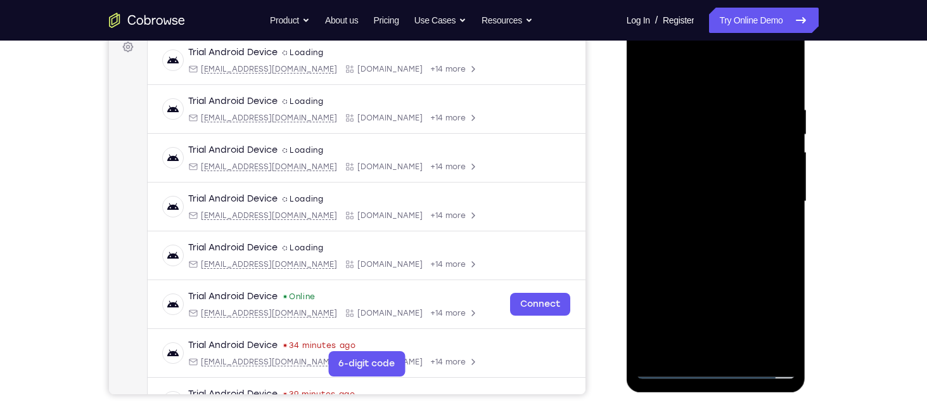
click at [714, 370] on div at bounding box center [716, 201] width 160 height 355
click at [778, 314] on div at bounding box center [716, 201] width 160 height 355
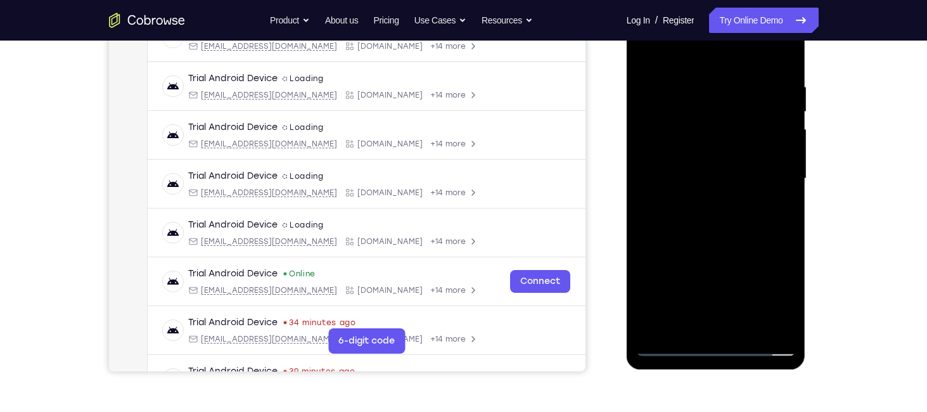
scroll to position [218, 0]
click at [744, 238] on div at bounding box center [716, 178] width 160 height 355
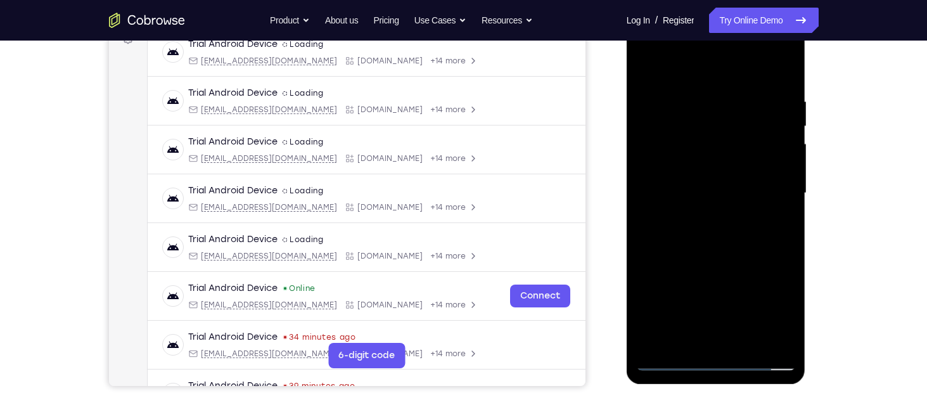
drag, startPoint x: 727, startPoint y: 283, endPoint x: 742, endPoint y: 108, distance: 175.6
click at [742, 108] on div at bounding box center [716, 193] width 160 height 355
click at [687, 340] on div at bounding box center [716, 193] width 160 height 355
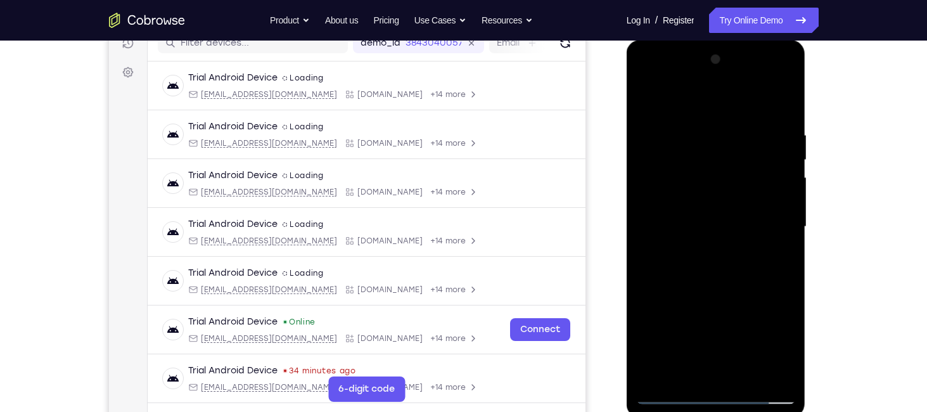
click at [711, 100] on div at bounding box center [716, 226] width 160 height 355
click at [654, 143] on div at bounding box center [716, 226] width 160 height 355
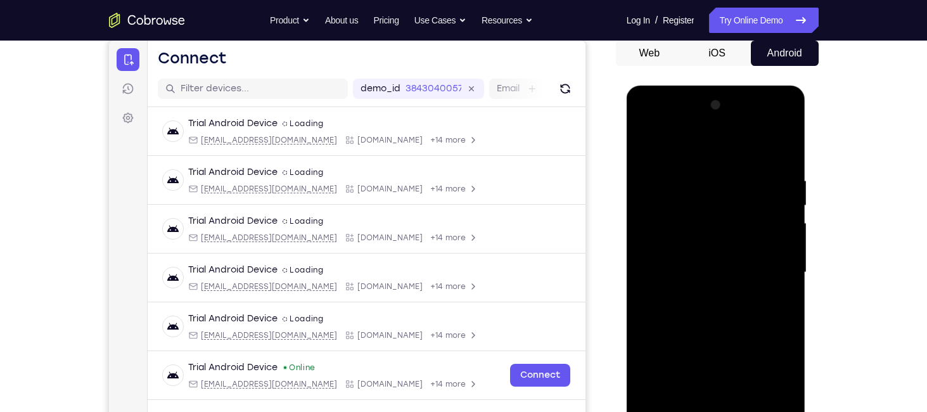
scroll to position [123, 0]
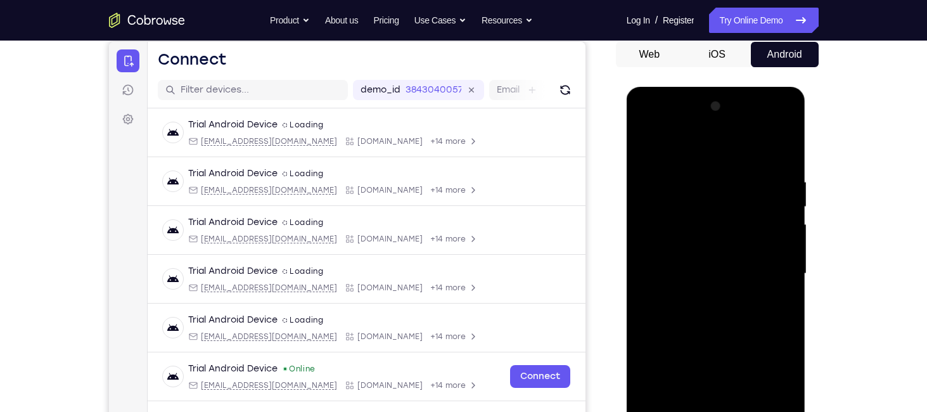
click at [752, 231] on div at bounding box center [716, 273] width 160 height 355
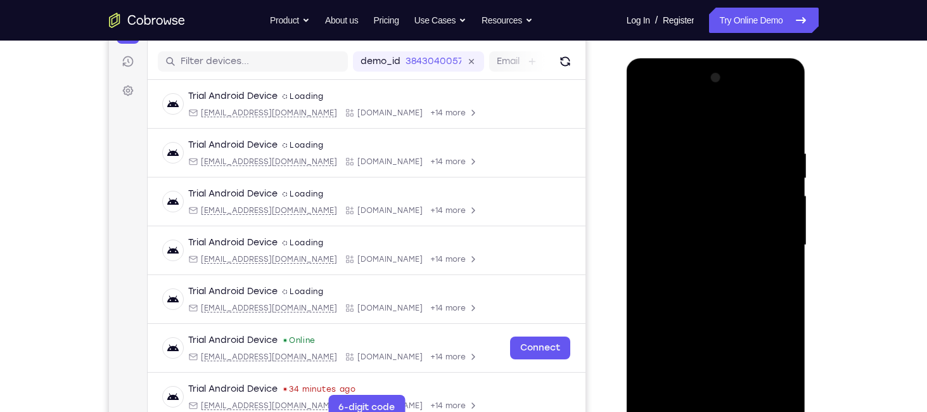
scroll to position [155, 0]
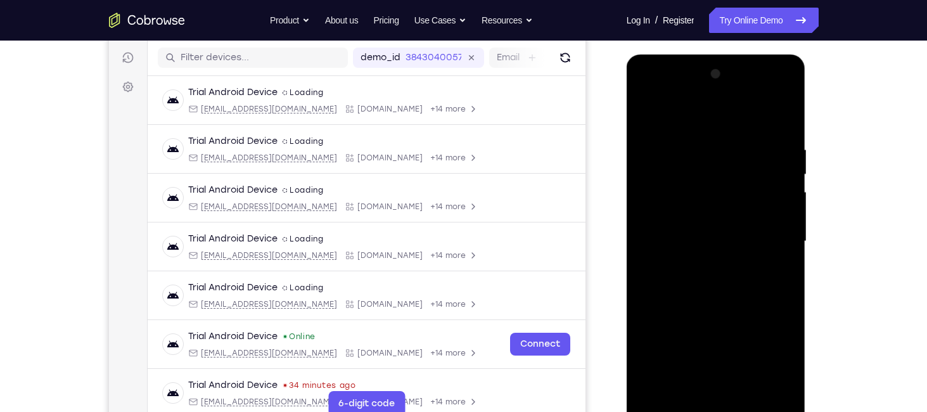
click at [783, 210] on div at bounding box center [716, 241] width 160 height 355
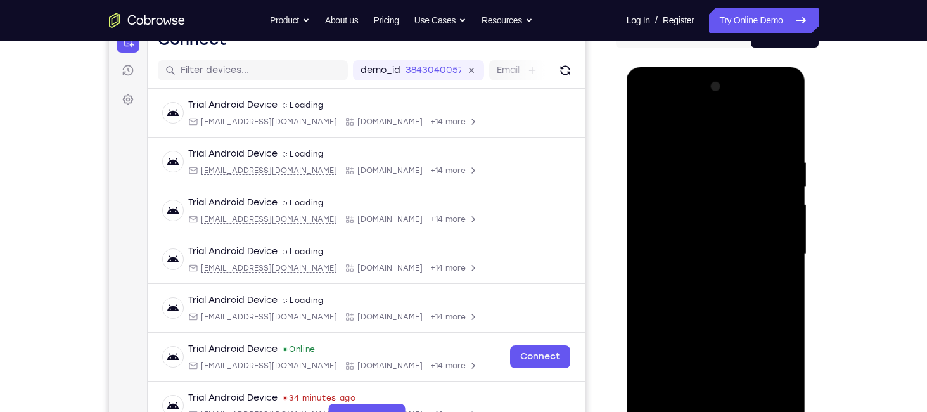
scroll to position [138, 0]
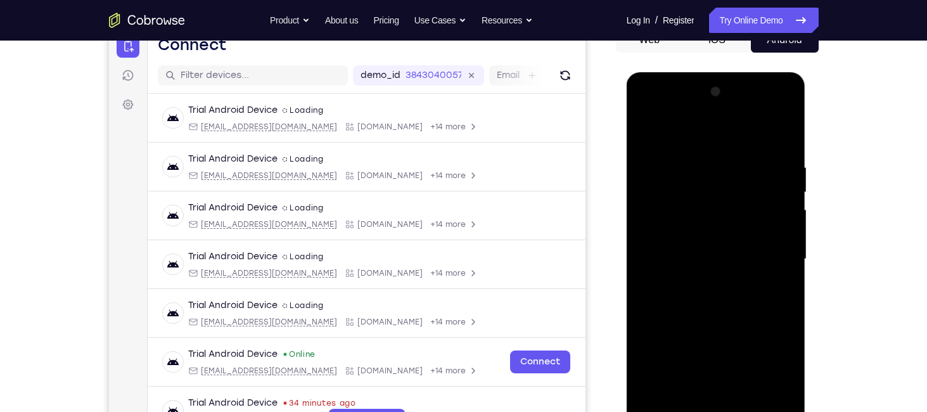
click at [642, 260] on div at bounding box center [716, 259] width 160 height 355
click at [782, 141] on div at bounding box center [716, 259] width 160 height 355
click at [782, 137] on div at bounding box center [716, 259] width 160 height 355
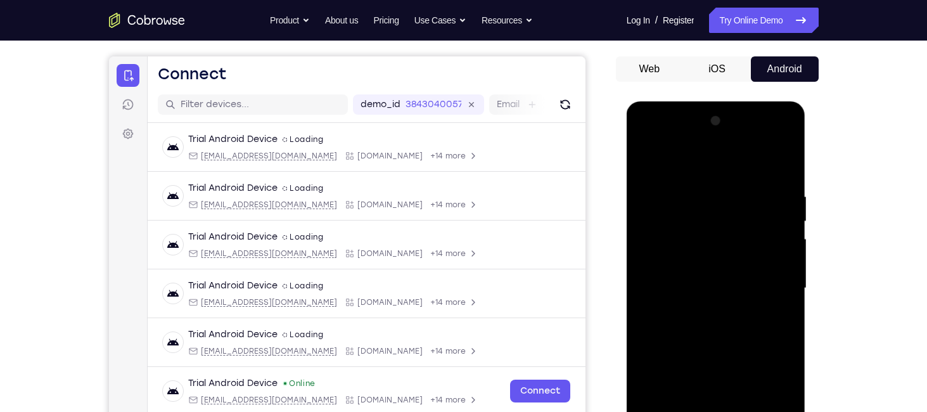
scroll to position [108, 0]
drag, startPoint x: 743, startPoint y: 249, endPoint x: 724, endPoint y: 370, distance: 122.6
click at [724, 370] on div at bounding box center [716, 289] width 160 height 355
drag, startPoint x: 727, startPoint y: 229, endPoint x: 707, endPoint y: 380, distance: 152.2
click at [707, 380] on div at bounding box center [716, 289] width 160 height 355
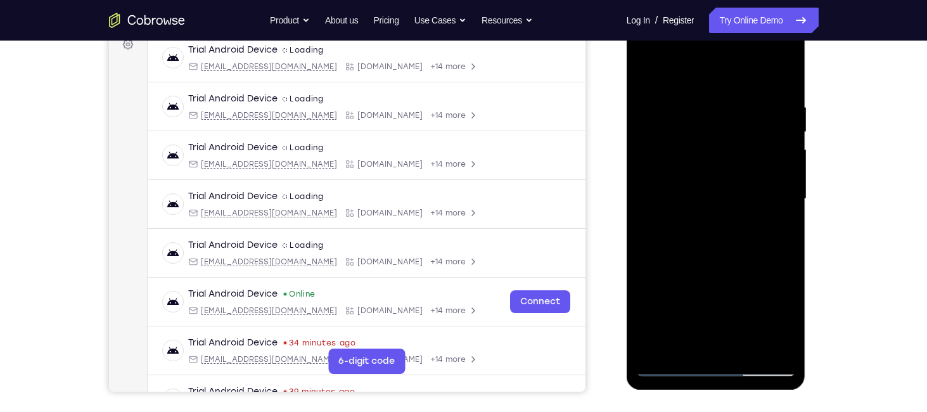
scroll to position [200, 0]
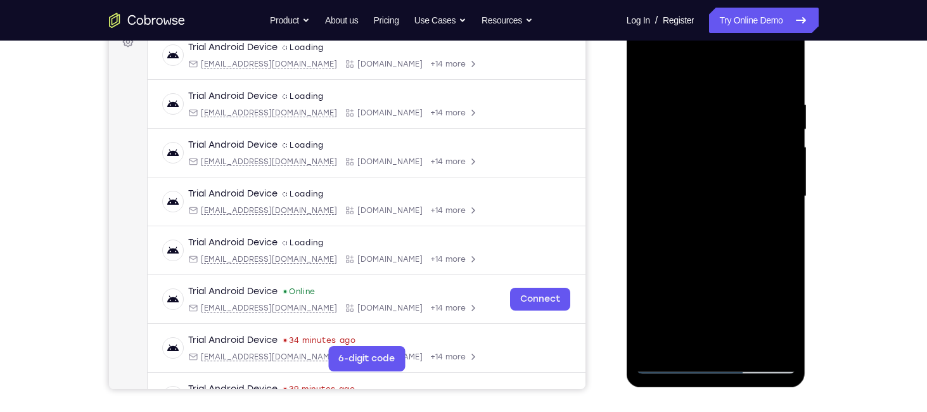
click at [656, 342] on div at bounding box center [716, 196] width 160 height 355
drag, startPoint x: 752, startPoint y: 278, endPoint x: 768, endPoint y: 37, distance: 241.5
click at [768, 37] on div at bounding box center [716, 196] width 160 height 355
drag, startPoint x: 733, startPoint y: 259, endPoint x: 749, endPoint y: 65, distance: 193.9
click at [749, 65] on div at bounding box center [716, 196] width 160 height 355
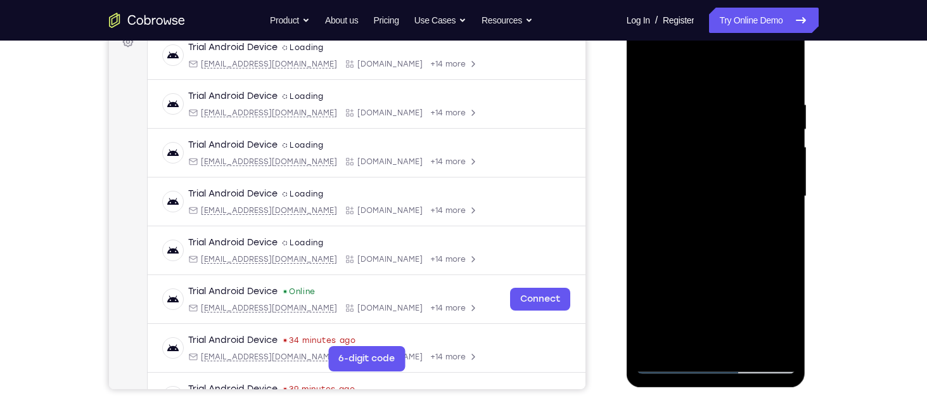
drag, startPoint x: 731, startPoint y: 255, endPoint x: 740, endPoint y: 148, distance: 108.1
click at [740, 148] on div at bounding box center [716, 196] width 160 height 355
click at [744, 341] on div at bounding box center [716, 196] width 160 height 355
click at [714, 261] on div at bounding box center [716, 196] width 160 height 355
click at [722, 159] on div at bounding box center [716, 196] width 160 height 355
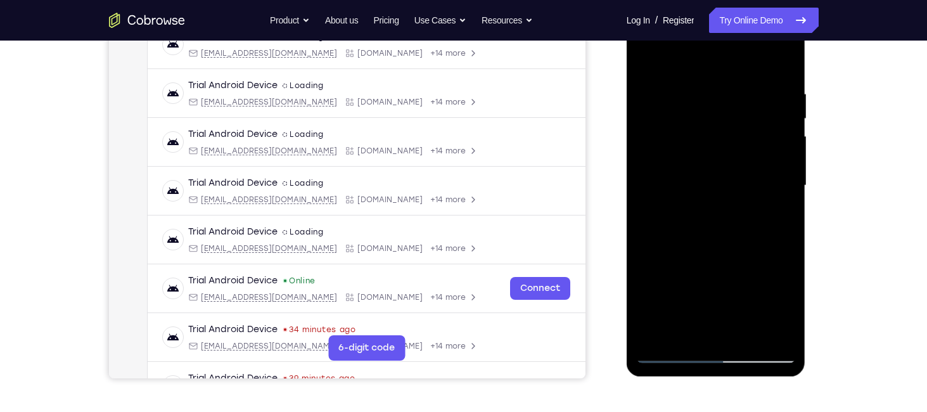
scroll to position [212, 0]
click at [676, 349] on div at bounding box center [716, 185] width 160 height 355
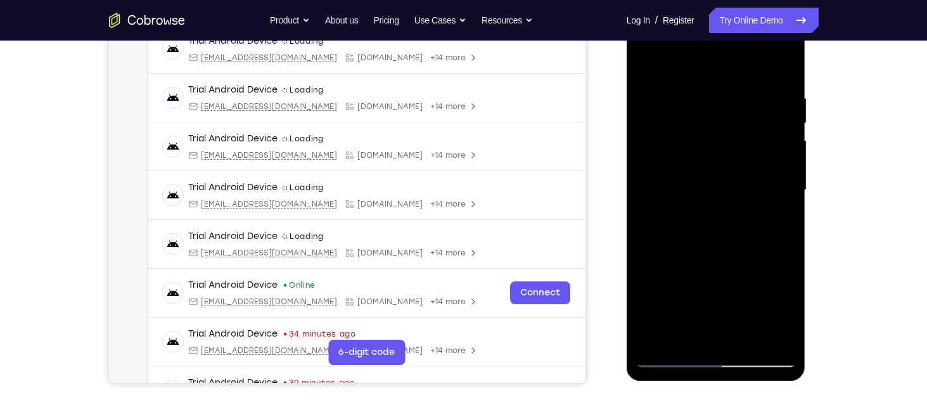
scroll to position [210, 0]
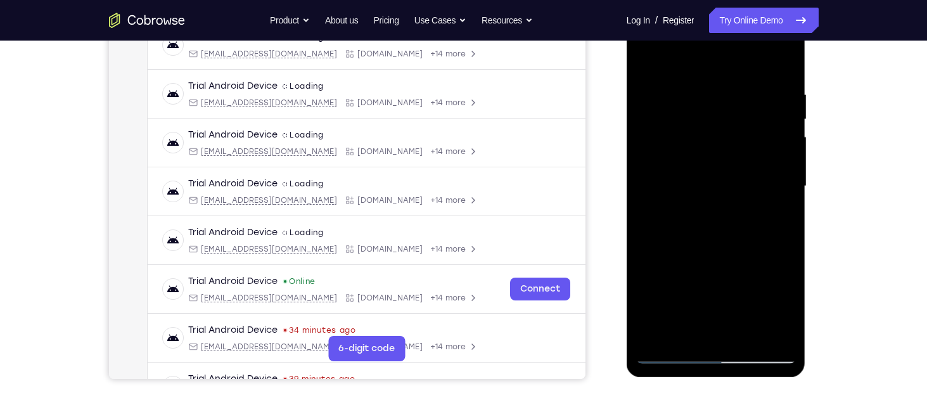
click at [706, 139] on div at bounding box center [716, 186] width 160 height 355
drag, startPoint x: 740, startPoint y: 197, endPoint x: 726, endPoint y: 352, distance: 155.3
click at [726, 352] on div at bounding box center [716, 186] width 160 height 355
click at [707, 119] on div at bounding box center [716, 186] width 160 height 355
click at [783, 59] on div at bounding box center [716, 186] width 160 height 355
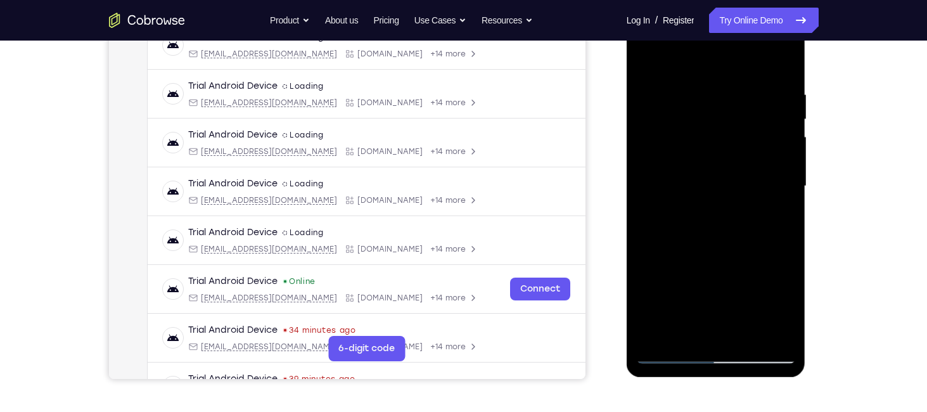
drag, startPoint x: 701, startPoint y: 283, endPoint x: 724, endPoint y: -43, distance: 327.3
click at [724, 0] on html "Online web based iOS Simulators and Android Emulators. Run iPhone, iPad, Mobile…" at bounding box center [717, 189] width 181 height 380
click at [673, 353] on div at bounding box center [716, 186] width 160 height 355
click at [641, 64] on div at bounding box center [716, 186] width 160 height 355
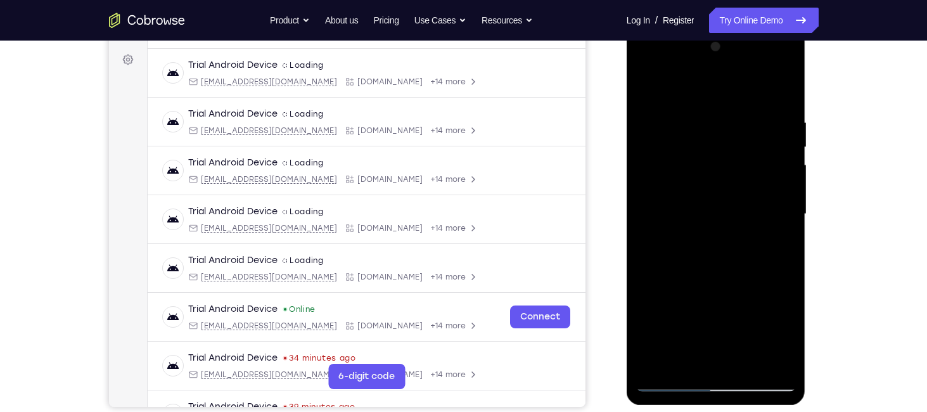
scroll to position [181, 0]
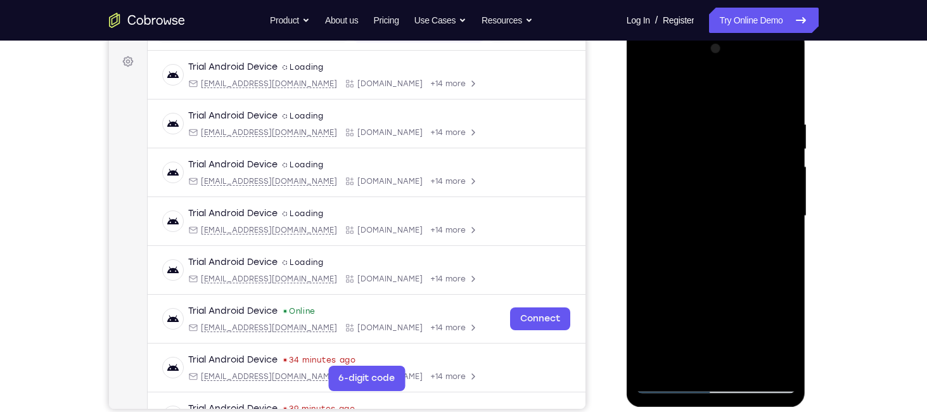
drag, startPoint x: 739, startPoint y: 274, endPoint x: 726, endPoint y: 27, distance: 247.0
click at [726, 29] on html "Online web based iOS Simulators and Android Emulators. Run iPhone, iPad, Mobile…" at bounding box center [717, 219] width 181 height 380
drag, startPoint x: 711, startPoint y: 308, endPoint x: 710, endPoint y: 129, distance: 178.8
click at [710, 129] on div at bounding box center [716, 216] width 160 height 355
drag, startPoint x: 725, startPoint y: 315, endPoint x: 726, endPoint y: 41, distance: 274.5
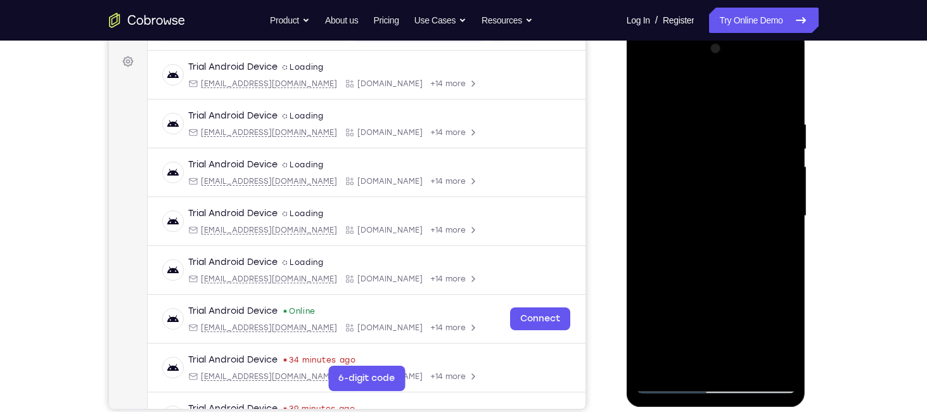
click at [726, 41] on div at bounding box center [716, 216] width 160 height 355
drag, startPoint x: 744, startPoint y: 270, endPoint x: 741, endPoint y: 77, distance: 193.4
click at [741, 77] on div at bounding box center [716, 216] width 160 height 355
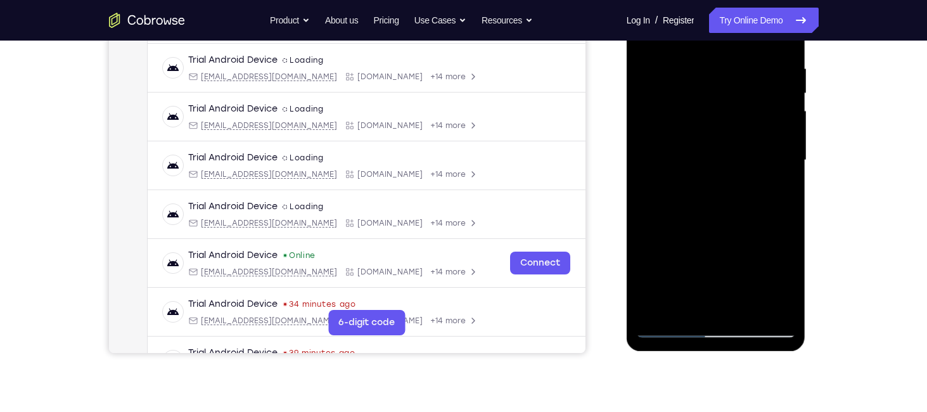
scroll to position [240, 0]
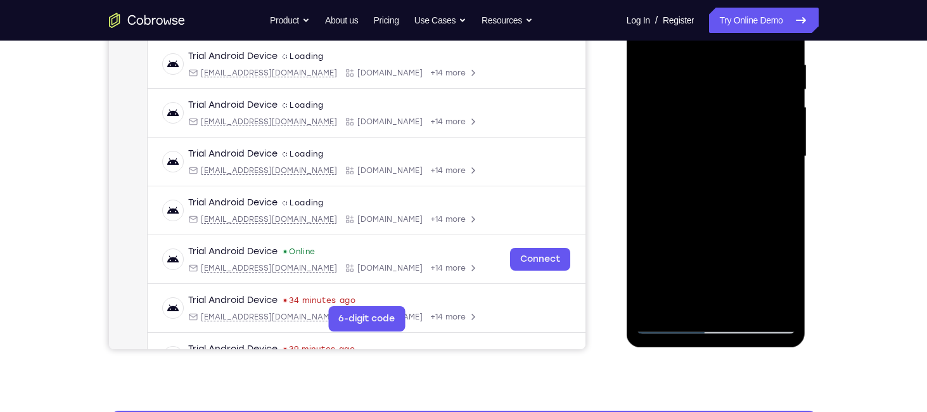
drag, startPoint x: 749, startPoint y: 158, endPoint x: 743, endPoint y: 78, distance: 80.7
click at [743, 78] on div at bounding box center [716, 156] width 160 height 355
drag, startPoint x: 748, startPoint y: 260, endPoint x: 744, endPoint y: 158, distance: 101.5
click at [744, 158] on div at bounding box center [716, 156] width 160 height 355
drag, startPoint x: 736, startPoint y: 268, endPoint x: 730, endPoint y: 114, distance: 154.2
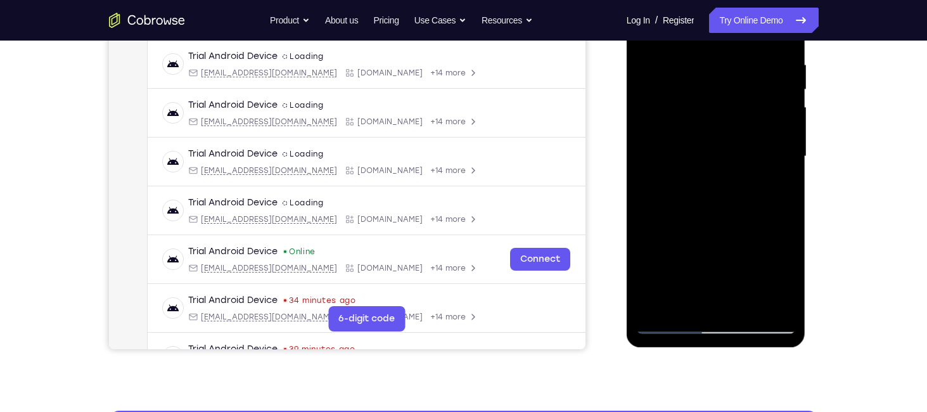
click at [730, 114] on div at bounding box center [716, 156] width 160 height 355
drag, startPoint x: 743, startPoint y: 212, endPoint x: 748, endPoint y: 95, distance: 116.8
click at [748, 95] on div at bounding box center [716, 156] width 160 height 355
drag, startPoint x: 726, startPoint y: 240, endPoint x: 724, endPoint y: 117, distance: 122.4
click at [724, 117] on div at bounding box center [716, 156] width 160 height 355
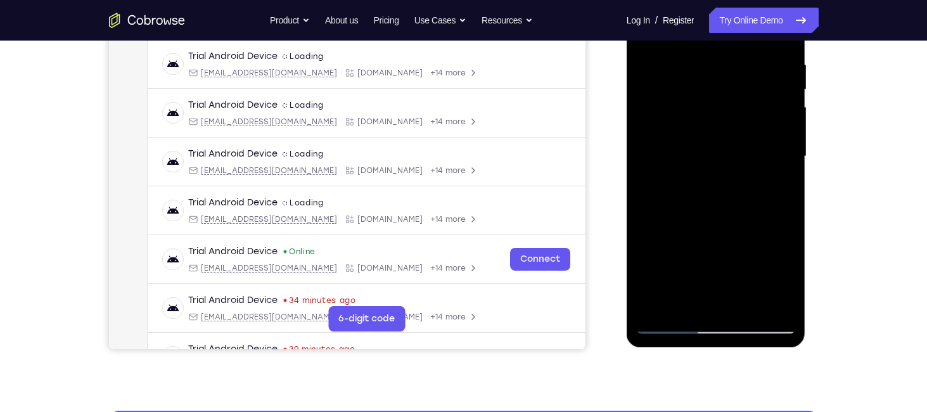
drag, startPoint x: 731, startPoint y: 224, endPoint x: 737, endPoint y: 128, distance: 95.9
click at [737, 128] on div at bounding box center [716, 156] width 160 height 355
click at [787, 192] on div at bounding box center [716, 156] width 160 height 355
click at [786, 99] on div at bounding box center [716, 156] width 160 height 355
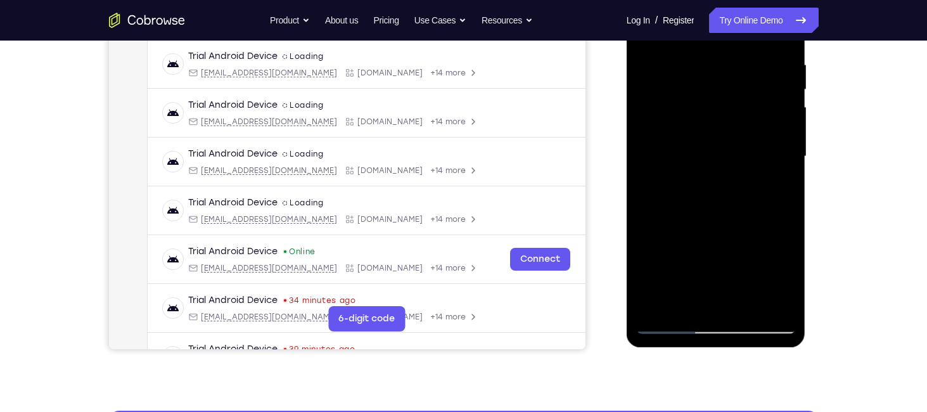
click at [786, 99] on div at bounding box center [716, 156] width 160 height 355
drag, startPoint x: 742, startPoint y: 268, endPoint x: 732, endPoint y: 59, distance: 208.8
click at [732, 59] on div at bounding box center [716, 156] width 160 height 355
drag, startPoint x: 714, startPoint y: 225, endPoint x: 712, endPoint y: 23, distance: 201.6
click at [712, 23] on div at bounding box center [716, 156] width 160 height 355
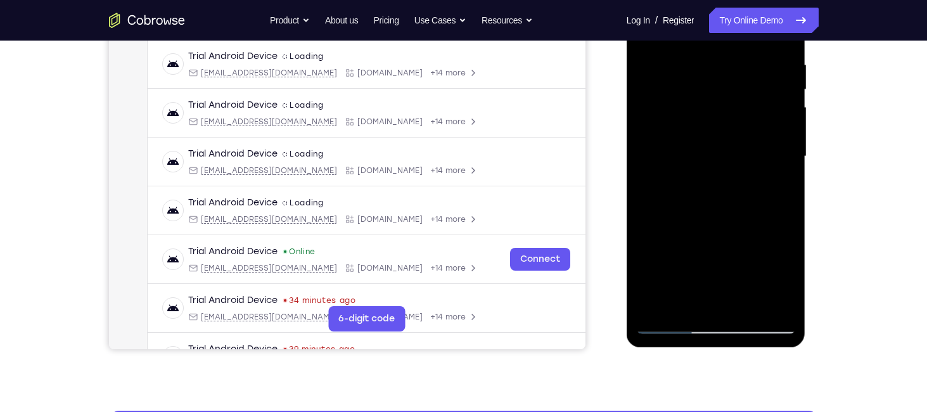
drag, startPoint x: 730, startPoint y: 239, endPoint x: 725, endPoint y: 73, distance: 166.2
click at [725, 73] on div at bounding box center [716, 156] width 160 height 355
drag, startPoint x: 718, startPoint y: 261, endPoint x: 728, endPoint y: 72, distance: 189.2
click at [728, 72] on div at bounding box center [716, 156] width 160 height 355
drag, startPoint x: 730, startPoint y: 214, endPoint x: 735, endPoint y: 122, distance: 91.4
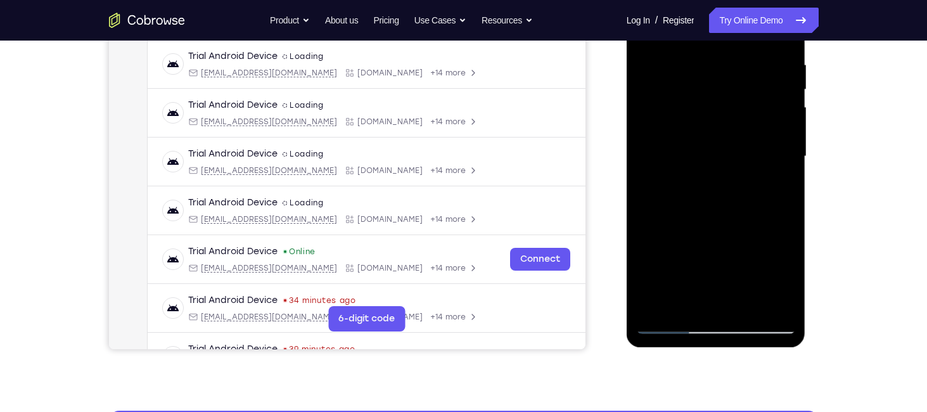
click at [735, 122] on div at bounding box center [716, 156] width 160 height 355
click at [692, 304] on div at bounding box center [716, 156] width 160 height 355
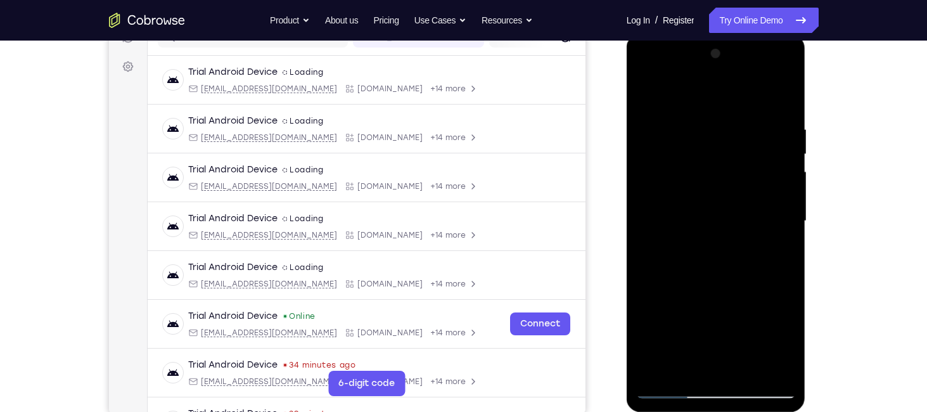
scroll to position [167, 0]
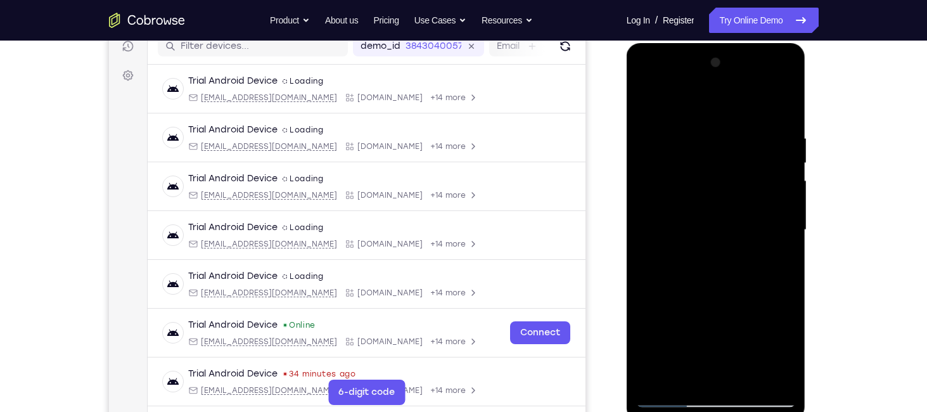
click at [711, 102] on div at bounding box center [716, 230] width 160 height 355
click at [703, 124] on div at bounding box center [716, 230] width 160 height 355
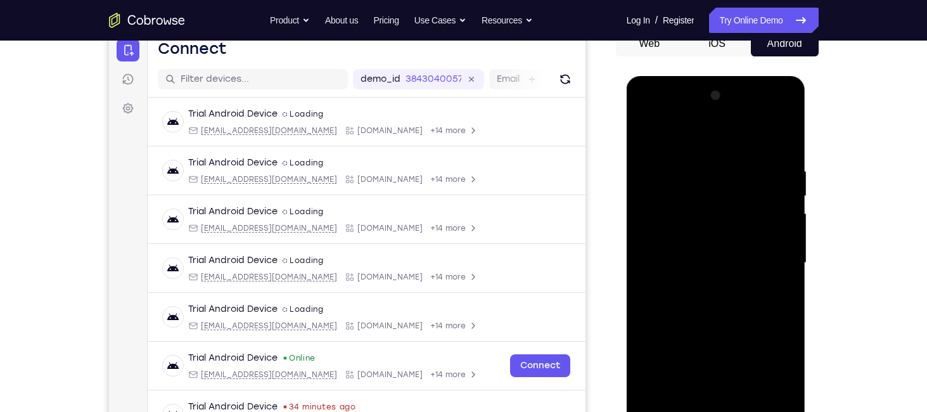
scroll to position [132, 0]
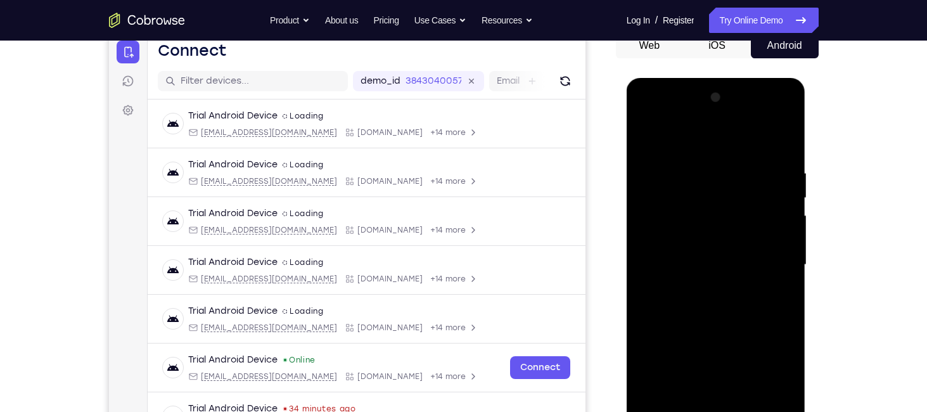
drag, startPoint x: 721, startPoint y: 171, endPoint x: 714, endPoint y: 245, distance: 75.1
click at [714, 245] on div at bounding box center [716, 264] width 160 height 355
click at [656, 171] on div at bounding box center [716, 264] width 160 height 355
click at [661, 172] on div at bounding box center [716, 264] width 160 height 355
click at [667, 176] on div at bounding box center [716, 264] width 160 height 355
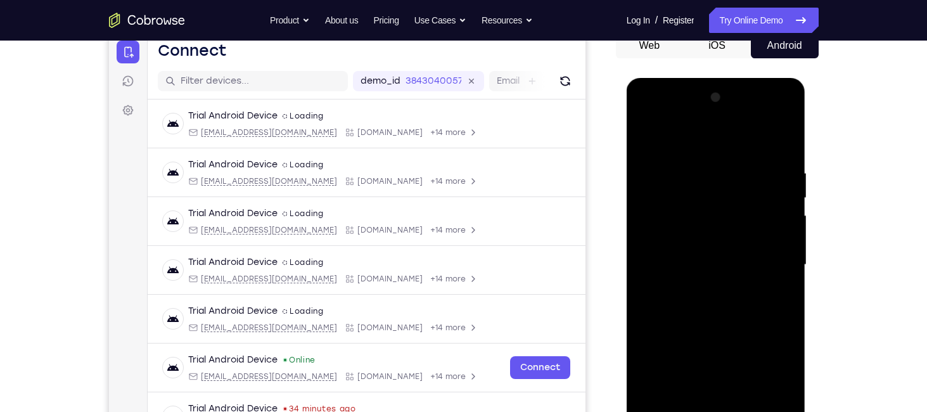
click at [649, 134] on div at bounding box center [716, 264] width 160 height 355
click at [656, 174] on div at bounding box center [716, 264] width 160 height 355
click at [691, 176] on div at bounding box center [716, 264] width 160 height 355
click at [666, 166] on div at bounding box center [716, 264] width 160 height 355
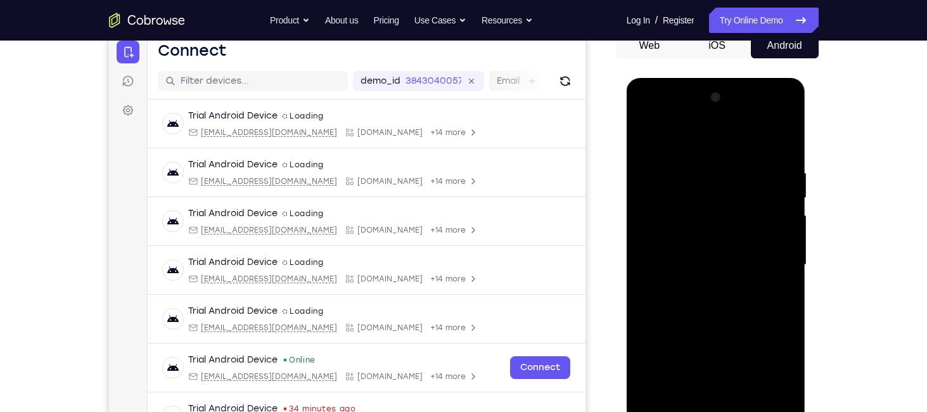
click at [648, 133] on div at bounding box center [716, 264] width 160 height 355
click at [736, 132] on div at bounding box center [716, 264] width 160 height 355
click at [694, 254] on div at bounding box center [716, 264] width 160 height 355
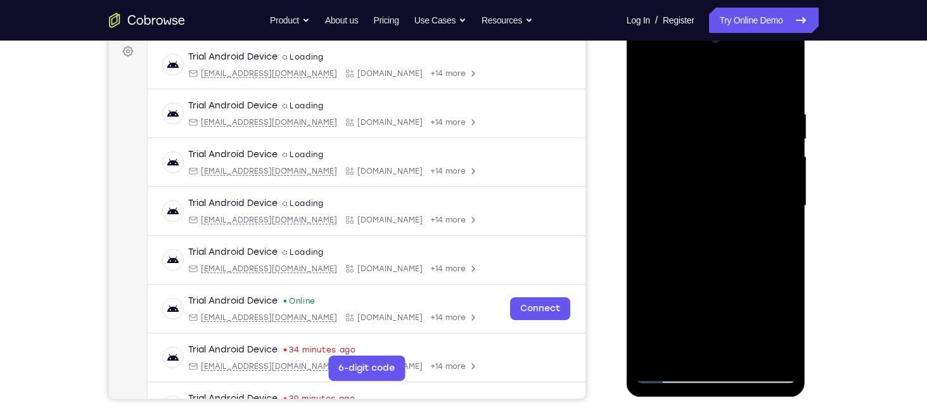
scroll to position [193, 0]
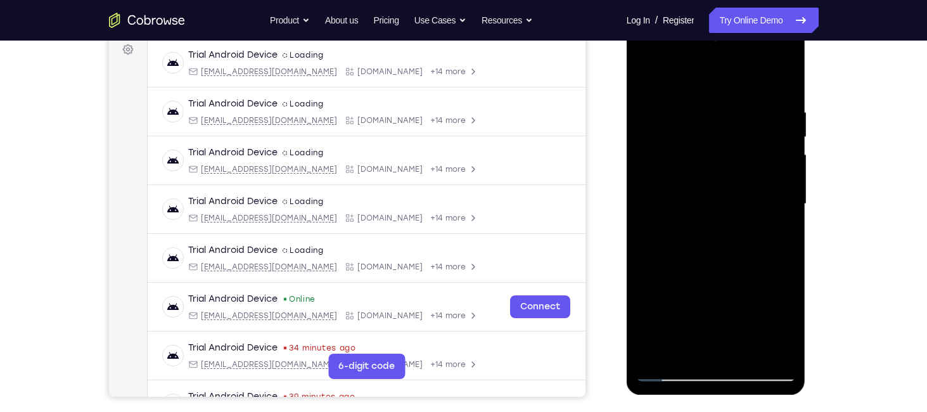
click at [649, 71] on div at bounding box center [716, 204] width 160 height 355
click at [760, 72] on div at bounding box center [716, 204] width 160 height 355
click at [739, 75] on div at bounding box center [716, 204] width 160 height 355
click at [763, 75] on div at bounding box center [716, 204] width 160 height 355
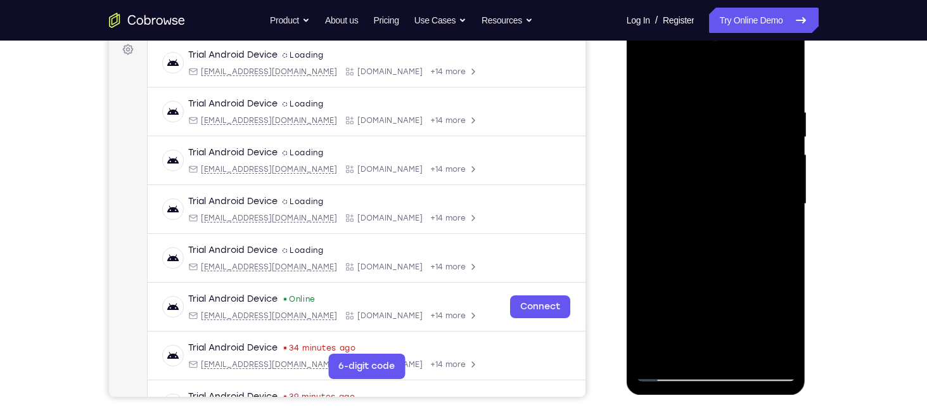
click at [737, 77] on div at bounding box center [716, 204] width 160 height 355
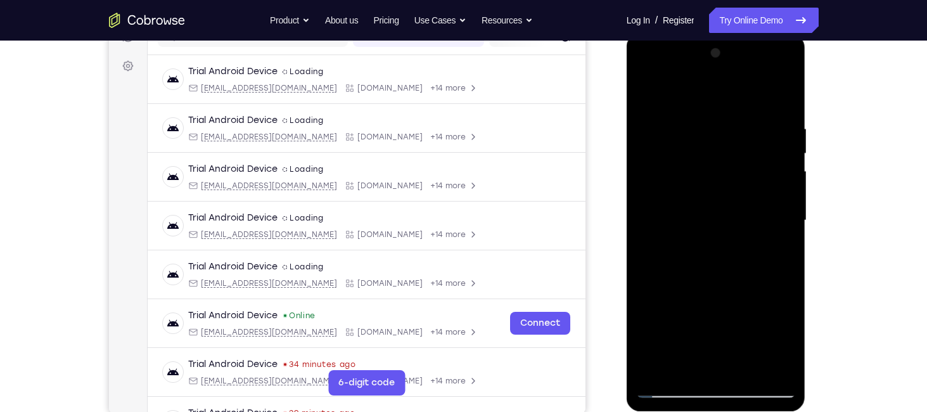
click at [762, 94] on div at bounding box center [716, 220] width 160 height 355
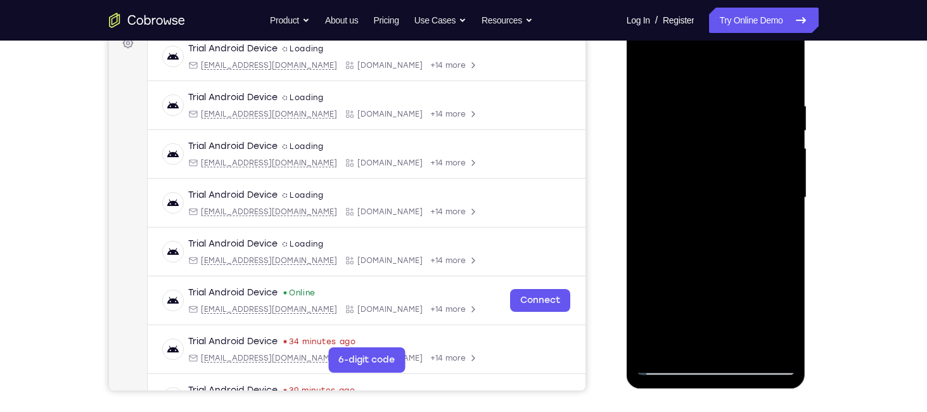
scroll to position [200, 0]
click at [783, 320] on div at bounding box center [716, 197] width 160 height 355
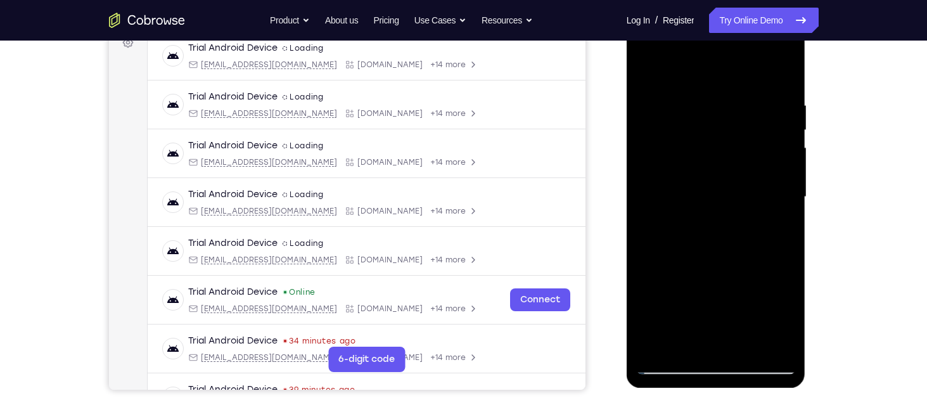
click at [783, 320] on div at bounding box center [716, 197] width 160 height 355
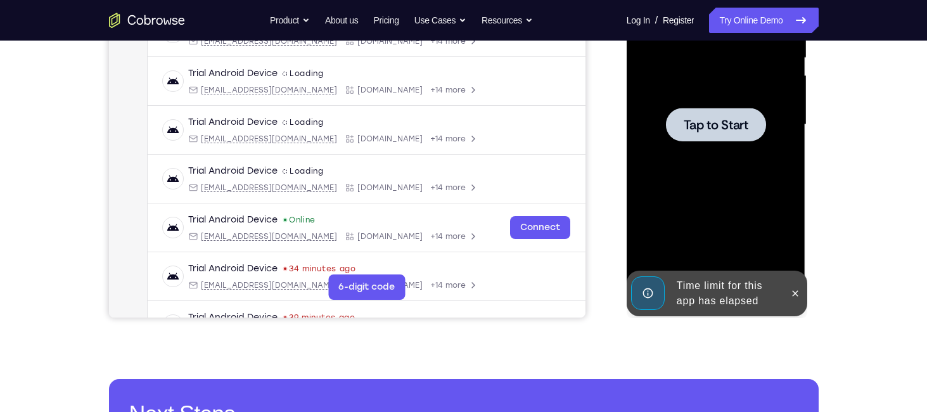
scroll to position [278, 0]
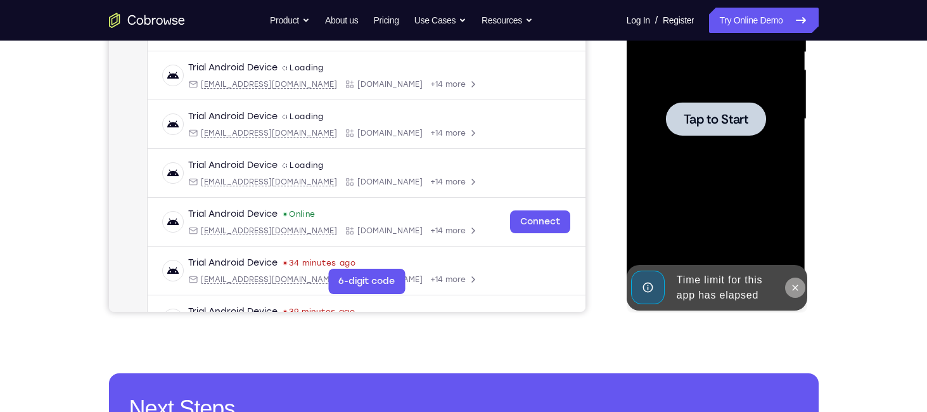
click at [793, 288] on icon at bounding box center [796, 288] width 10 height 10
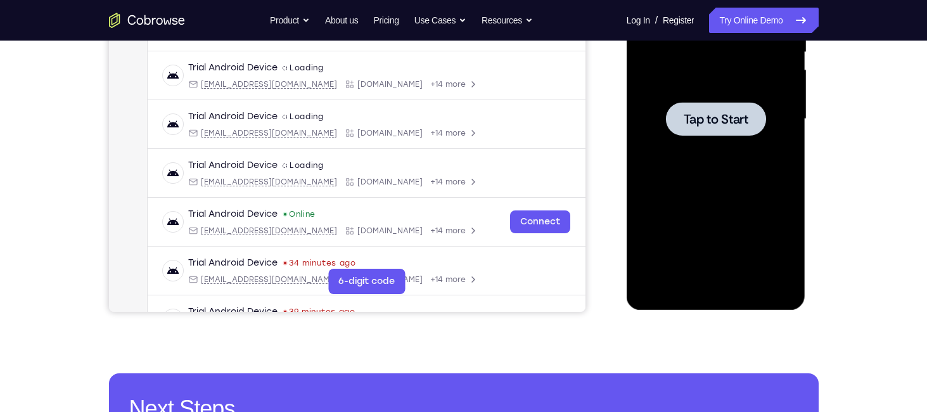
click at [718, 120] on span "Tap to Start" at bounding box center [716, 119] width 65 height 13
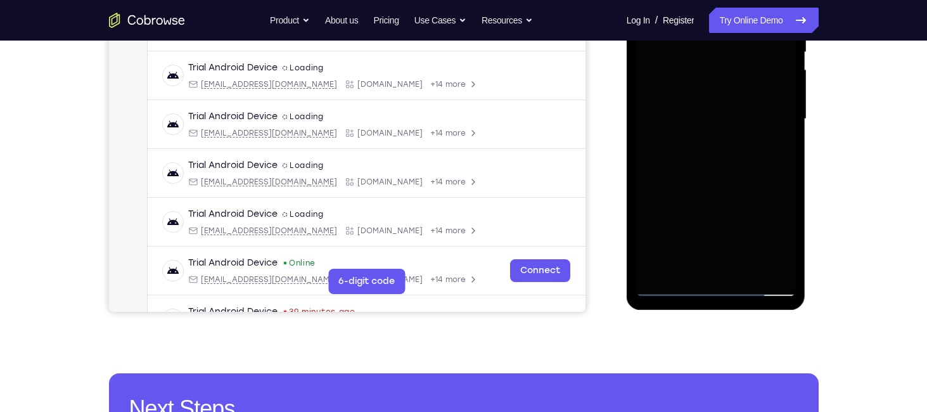
click at [708, 286] on div at bounding box center [716, 119] width 160 height 355
click at [774, 229] on div at bounding box center [716, 119] width 160 height 355
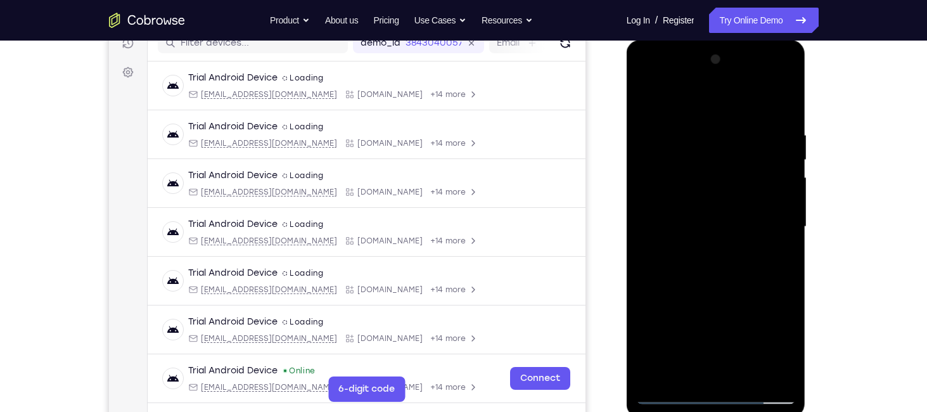
scroll to position [169, 0]
click at [669, 105] on div at bounding box center [716, 227] width 160 height 355
click at [768, 220] on div at bounding box center [716, 227] width 160 height 355
click at [701, 247] on div at bounding box center [716, 227] width 160 height 355
click at [720, 217] on div at bounding box center [716, 227] width 160 height 355
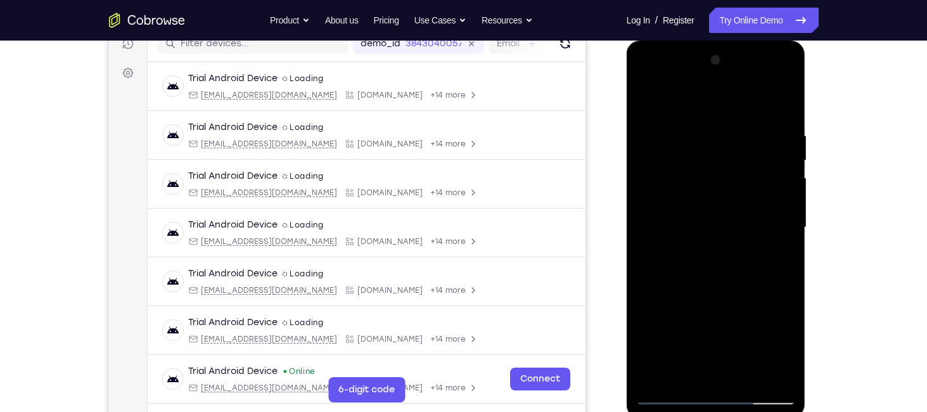
click at [680, 233] on div at bounding box center [716, 227] width 160 height 355
click at [721, 288] on div at bounding box center [716, 227] width 160 height 355
drag, startPoint x: 756, startPoint y: 308, endPoint x: 754, endPoint y: 86, distance: 221.9
click at [754, 86] on div at bounding box center [716, 227] width 160 height 355
drag, startPoint x: 754, startPoint y: 316, endPoint x: 757, endPoint y: 136, distance: 180.7
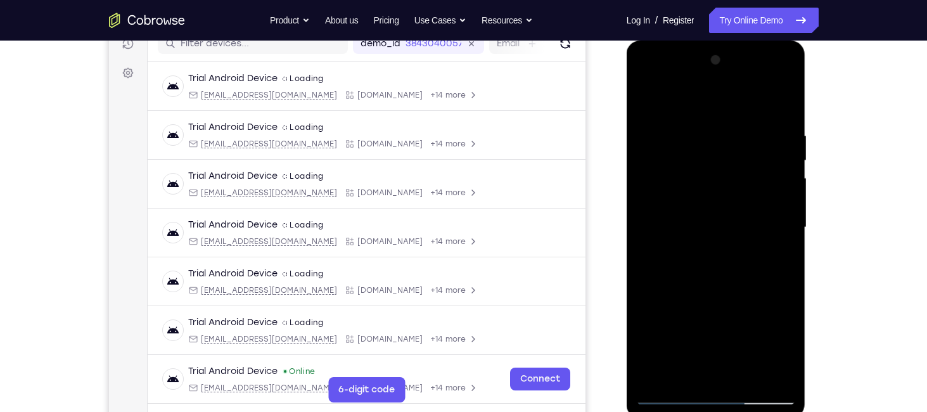
click at [757, 136] on div at bounding box center [716, 227] width 160 height 355
drag, startPoint x: 725, startPoint y: 328, endPoint x: 726, endPoint y: 131, distance: 197.8
click at [726, 131] on div at bounding box center [716, 227] width 160 height 355
drag, startPoint x: 718, startPoint y: 323, endPoint x: 709, endPoint y: 164, distance: 160.0
click at [709, 164] on div at bounding box center [716, 227] width 160 height 355
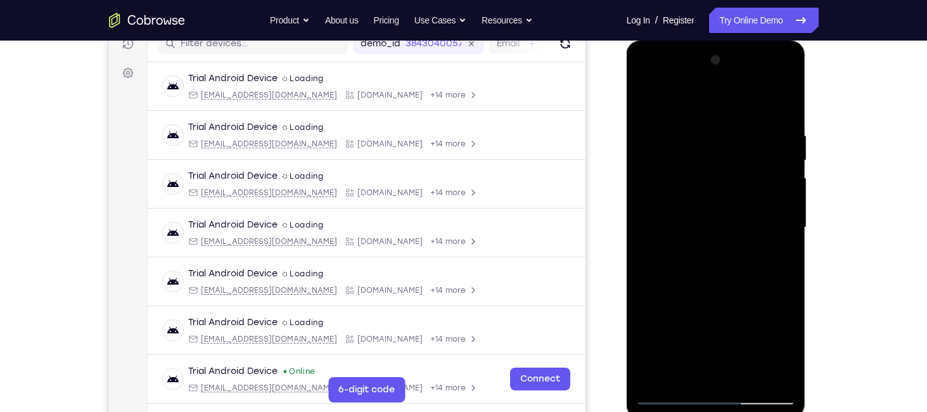
click at [749, 378] on div at bounding box center [716, 227] width 160 height 355
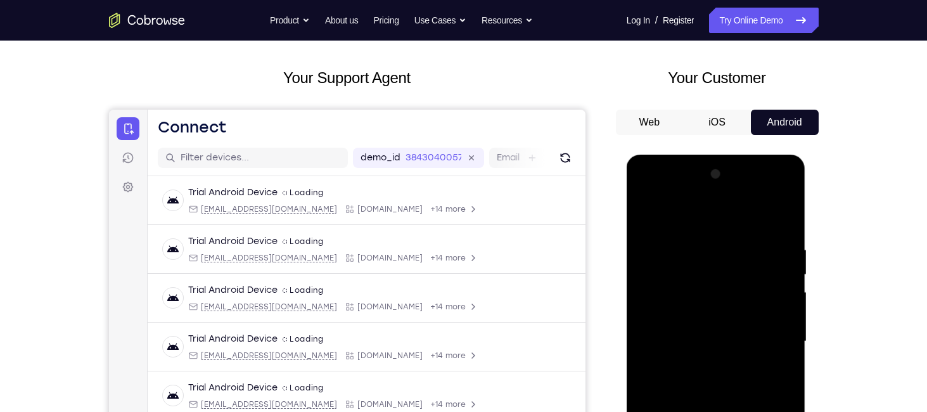
scroll to position [55, 0]
click at [708, 406] on div at bounding box center [716, 342] width 160 height 355
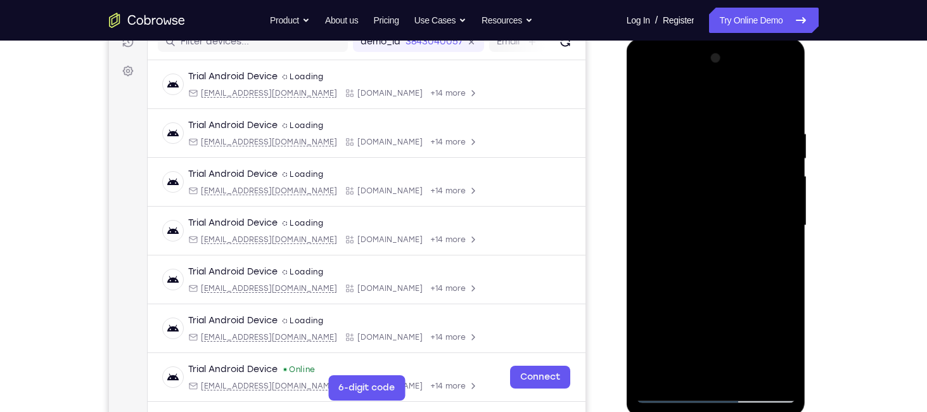
scroll to position [172, 0]
click at [670, 394] on div at bounding box center [716, 224] width 160 height 355
click at [669, 391] on div at bounding box center [716, 224] width 160 height 355
drag, startPoint x: 739, startPoint y: 258, endPoint x: 736, endPoint y: 117, distance: 141.4
click at [736, 117] on div at bounding box center [716, 224] width 160 height 355
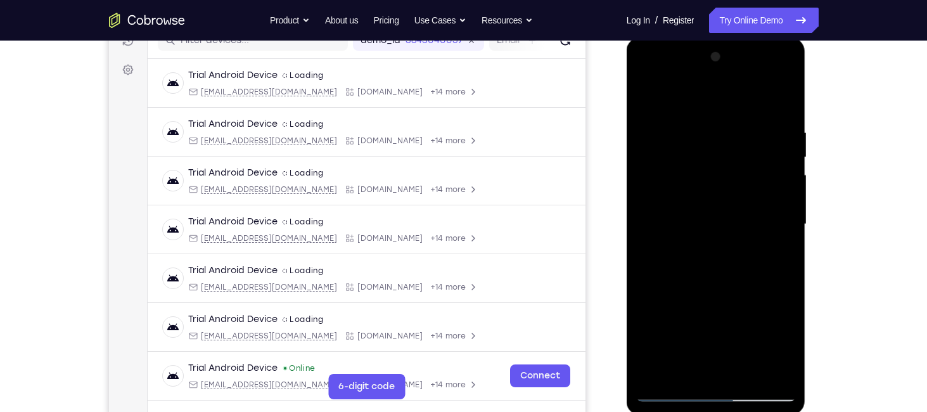
drag, startPoint x: 727, startPoint y: 295, endPoint x: 726, endPoint y: 236, distance: 59.0
click at [726, 236] on div at bounding box center [716, 224] width 160 height 355
click at [786, 199] on div at bounding box center [716, 224] width 160 height 355
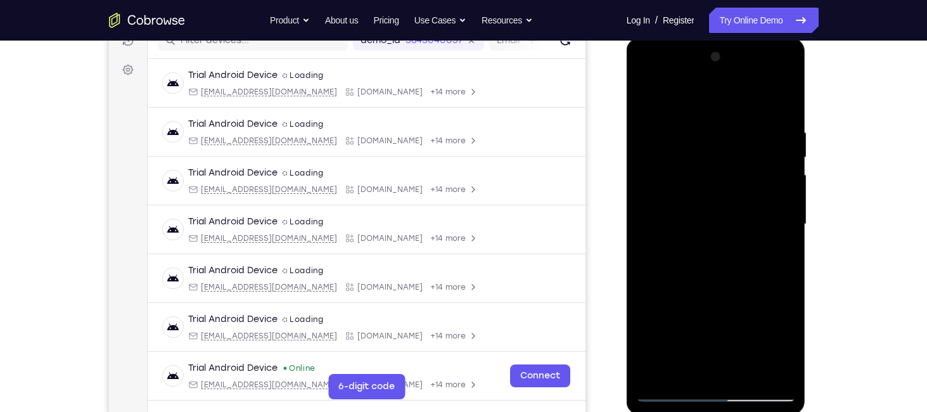
click at [650, 314] on div at bounding box center [716, 224] width 160 height 355
drag, startPoint x: 718, startPoint y: 305, endPoint x: 716, endPoint y: 158, distance: 147.1
click at [716, 158] on div at bounding box center [716, 224] width 160 height 355
drag, startPoint x: 706, startPoint y: 293, endPoint x: 708, endPoint y: 181, distance: 112.2
click at [708, 181] on div at bounding box center [716, 224] width 160 height 355
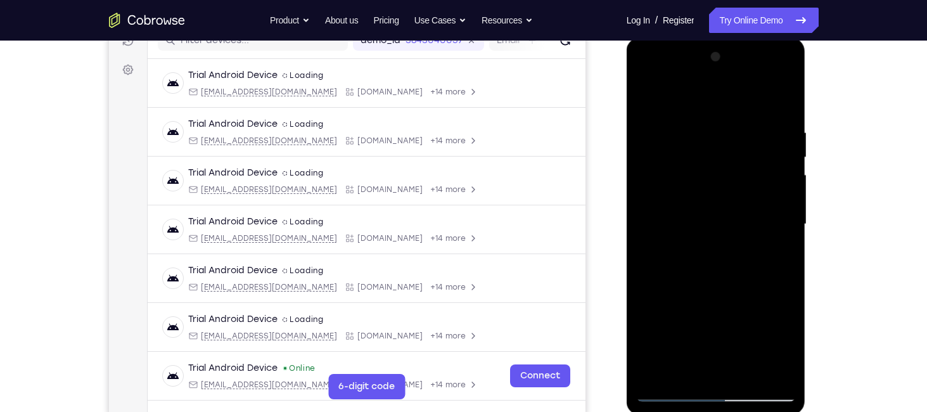
drag, startPoint x: 740, startPoint y: 306, endPoint x: 733, endPoint y: 148, distance: 158.0
click at [733, 148] on div at bounding box center [716, 224] width 160 height 355
drag, startPoint x: 739, startPoint y: 306, endPoint x: 727, endPoint y: 152, distance: 154.5
click at [727, 152] on div at bounding box center [716, 224] width 160 height 355
drag, startPoint x: 732, startPoint y: 259, endPoint x: 727, endPoint y: 130, distance: 128.8
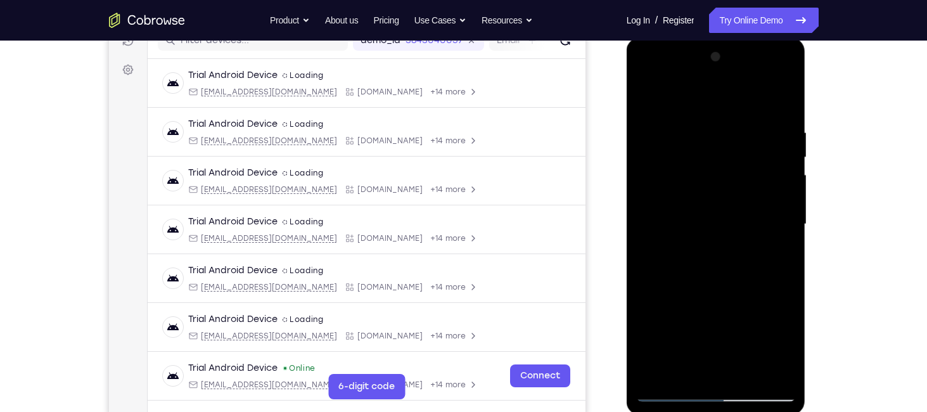
click at [727, 130] on div at bounding box center [716, 224] width 160 height 355
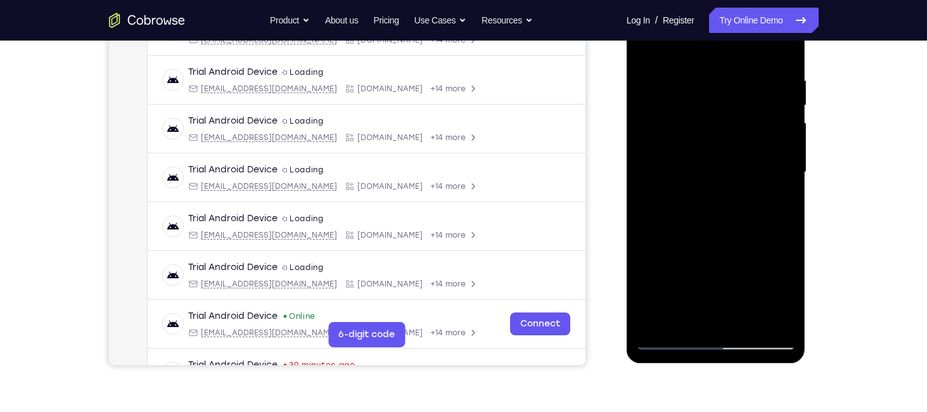
scroll to position [226, 0]
drag, startPoint x: 740, startPoint y: 223, endPoint x: 735, endPoint y: 110, distance: 112.3
click at [735, 110] on div at bounding box center [716, 171] width 160 height 355
drag, startPoint x: 737, startPoint y: 247, endPoint x: 736, endPoint y: 164, distance: 82.4
click at [736, 164] on div at bounding box center [716, 171] width 160 height 355
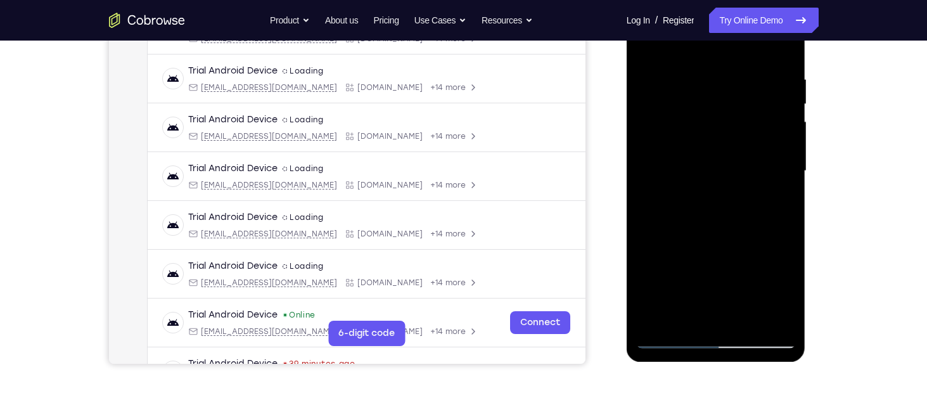
click at [783, 250] on div at bounding box center [716, 171] width 160 height 355
drag, startPoint x: 749, startPoint y: 278, endPoint x: 736, endPoint y: 163, distance: 116.1
click at [736, 163] on div at bounding box center [716, 171] width 160 height 355
drag, startPoint x: 730, startPoint y: 280, endPoint x: 720, endPoint y: 150, distance: 131.0
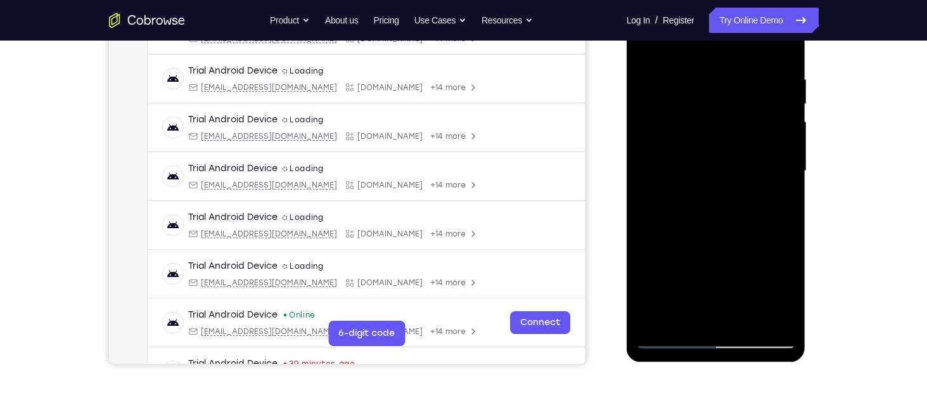
click at [720, 150] on div at bounding box center [716, 171] width 160 height 355
drag, startPoint x: 723, startPoint y: 247, endPoint x: 723, endPoint y: 183, distance: 64.0
click at [723, 183] on div at bounding box center [716, 171] width 160 height 355
click at [786, 249] on div at bounding box center [716, 171] width 160 height 355
click at [789, 188] on div at bounding box center [716, 171] width 160 height 355
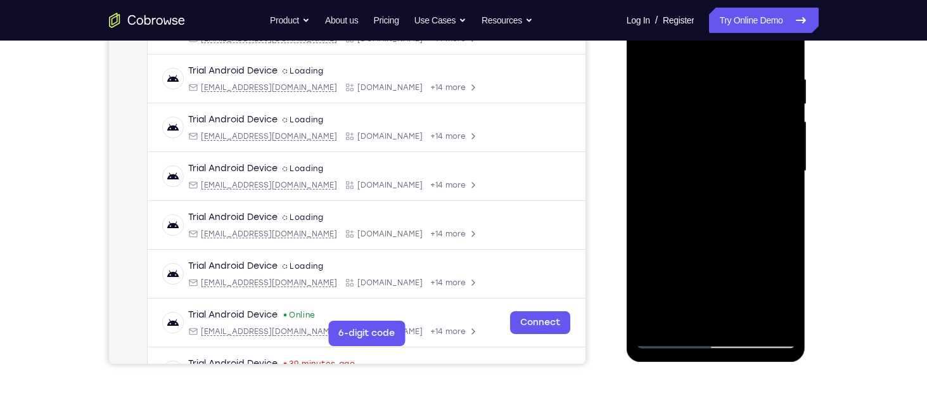
click at [789, 193] on div at bounding box center [716, 171] width 160 height 355
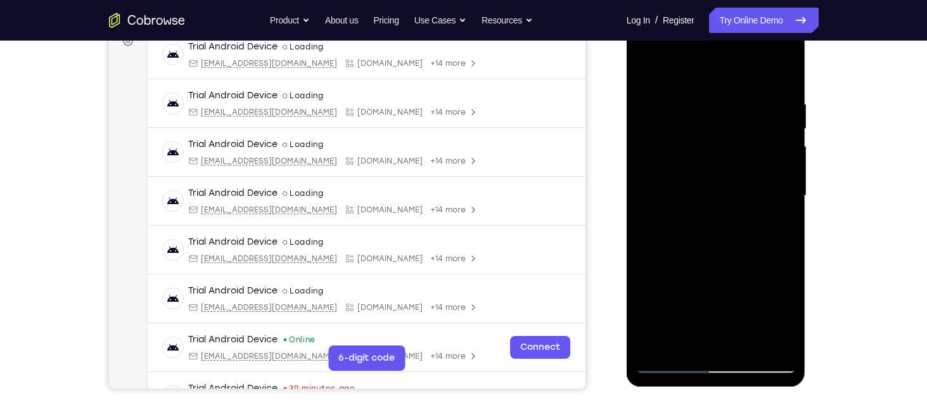
click at [669, 96] on div at bounding box center [716, 195] width 160 height 355
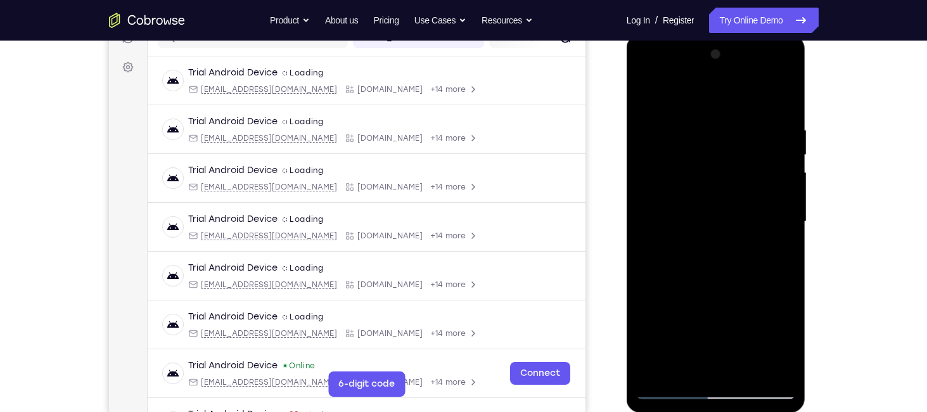
scroll to position [179, 0]
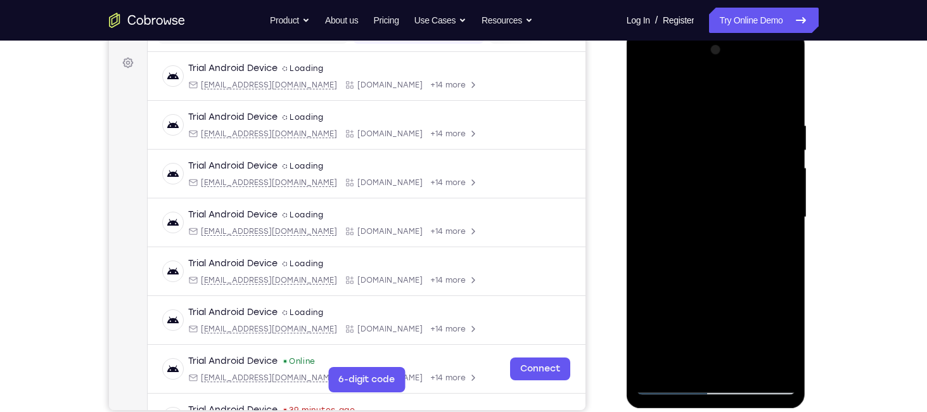
drag, startPoint x: 787, startPoint y: 152, endPoint x: 771, endPoint y: 97, distance: 57.4
click at [771, 97] on div at bounding box center [716, 217] width 160 height 355
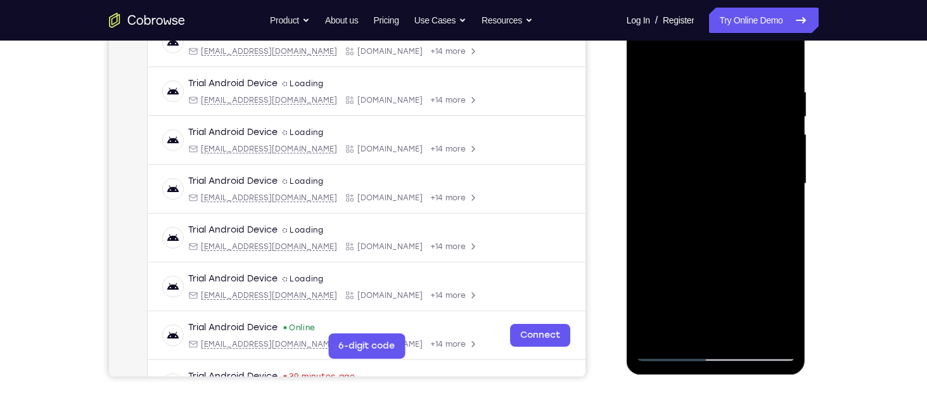
scroll to position [214, 0]
drag, startPoint x: 724, startPoint y: 280, endPoint x: 723, endPoint y: 196, distance: 84.3
click at [723, 196] on div at bounding box center [716, 183] width 160 height 355
click at [756, 197] on div at bounding box center [716, 183] width 160 height 355
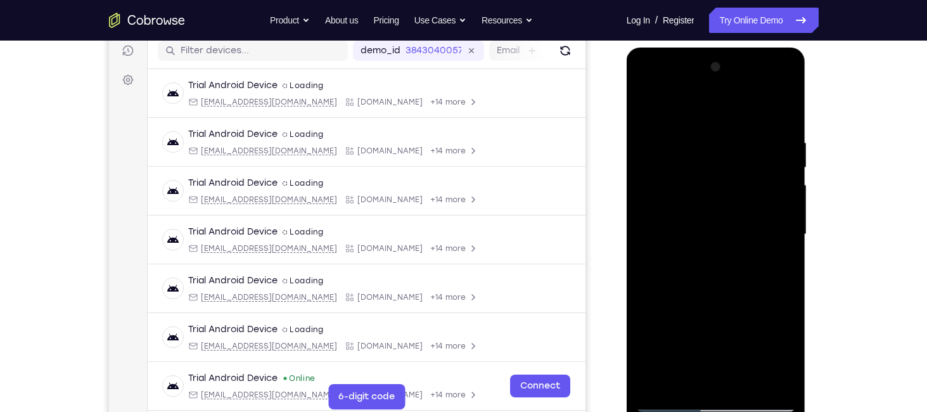
scroll to position [155, 0]
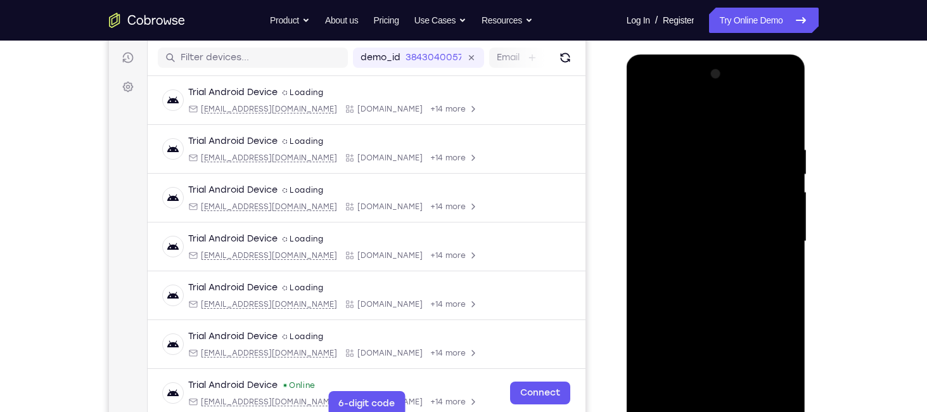
drag, startPoint x: 714, startPoint y: 184, endPoint x: 719, endPoint y: 276, distance: 92.7
click at [719, 276] on div at bounding box center [716, 241] width 160 height 355
click at [653, 118] on div at bounding box center [716, 241] width 160 height 355
drag, startPoint x: 735, startPoint y: 287, endPoint x: 735, endPoint y: 169, distance: 117.9
click at [735, 169] on div at bounding box center [716, 241] width 160 height 355
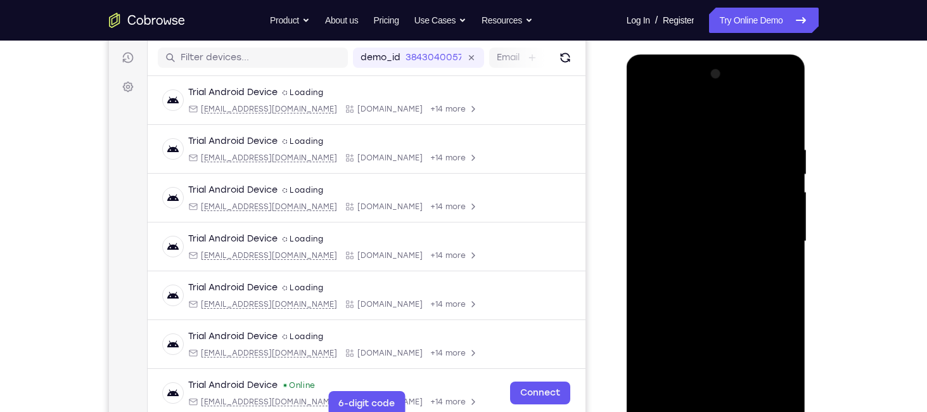
drag, startPoint x: 720, startPoint y: 304, endPoint x: 739, endPoint y: 128, distance: 177.2
click at [739, 128] on div at bounding box center [716, 241] width 160 height 355
drag, startPoint x: 727, startPoint y: 284, endPoint x: 728, endPoint y: 169, distance: 115.4
click at [728, 169] on div at bounding box center [716, 241] width 160 height 355
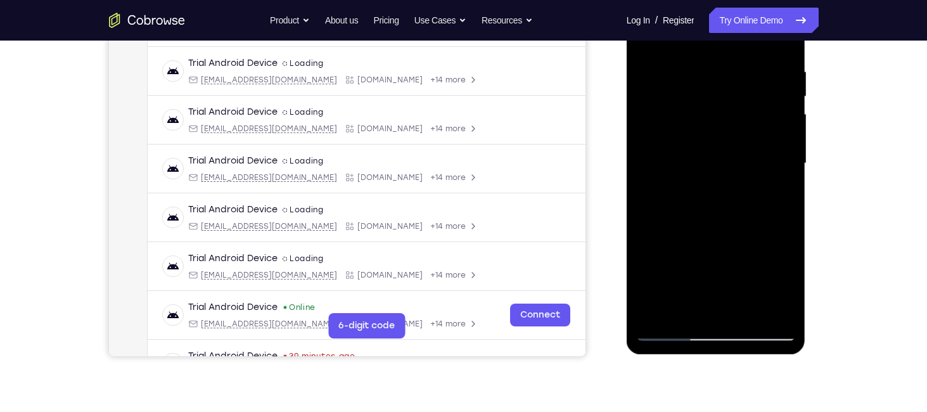
drag, startPoint x: 725, startPoint y: 207, endPoint x: 729, endPoint y: 108, distance: 98.3
click at [729, 108] on div at bounding box center [716, 163] width 160 height 355
drag, startPoint x: 742, startPoint y: 262, endPoint x: 740, endPoint y: 86, distance: 176.9
click at [740, 86] on div at bounding box center [716, 163] width 160 height 355
drag, startPoint x: 733, startPoint y: 266, endPoint x: 730, endPoint y: 116, distance: 149.6
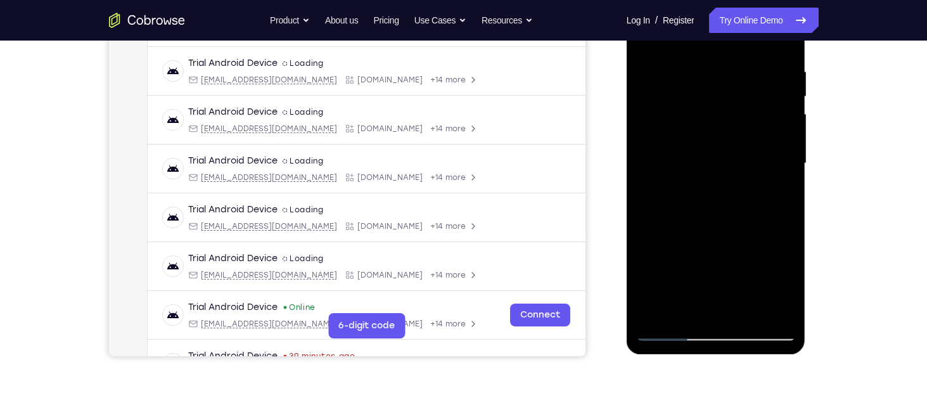
click at [730, 116] on div at bounding box center [716, 163] width 160 height 355
click at [747, 284] on div at bounding box center [716, 163] width 160 height 355
click at [744, 285] on div at bounding box center [716, 163] width 160 height 355
drag, startPoint x: 732, startPoint y: 265, endPoint x: 701, endPoint y: 68, distance: 198.9
click at [701, 68] on div at bounding box center [716, 163] width 160 height 355
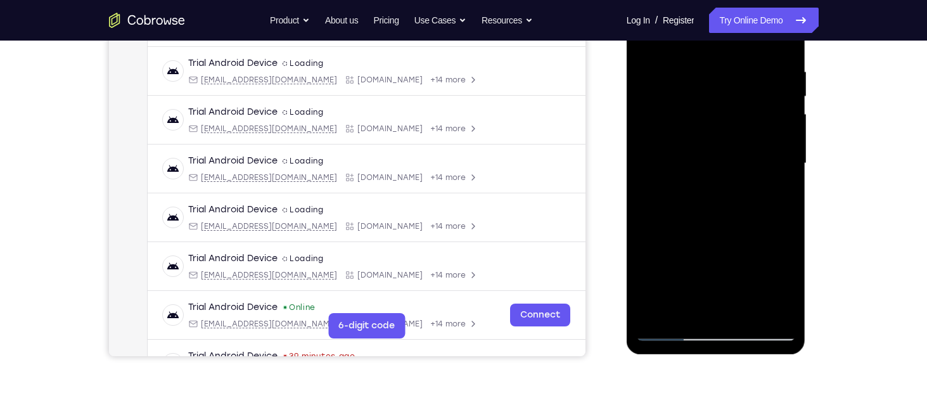
drag, startPoint x: 726, startPoint y: 230, endPoint x: 710, endPoint y: 122, distance: 109.6
click at [710, 122] on div at bounding box center [716, 163] width 160 height 355
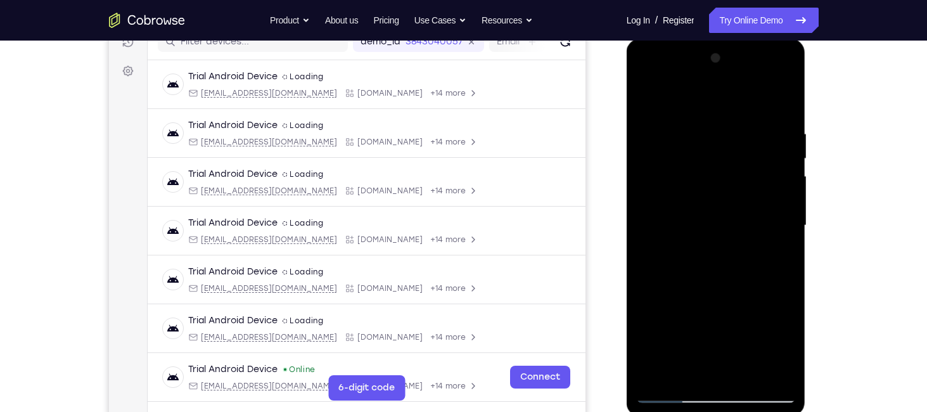
scroll to position [169, 0]
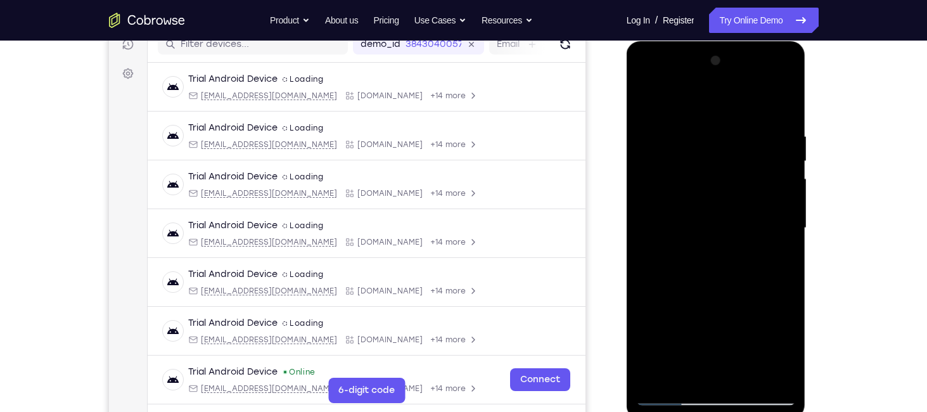
click at [651, 93] on div at bounding box center [716, 228] width 160 height 355
click at [652, 100] on div at bounding box center [716, 228] width 160 height 355
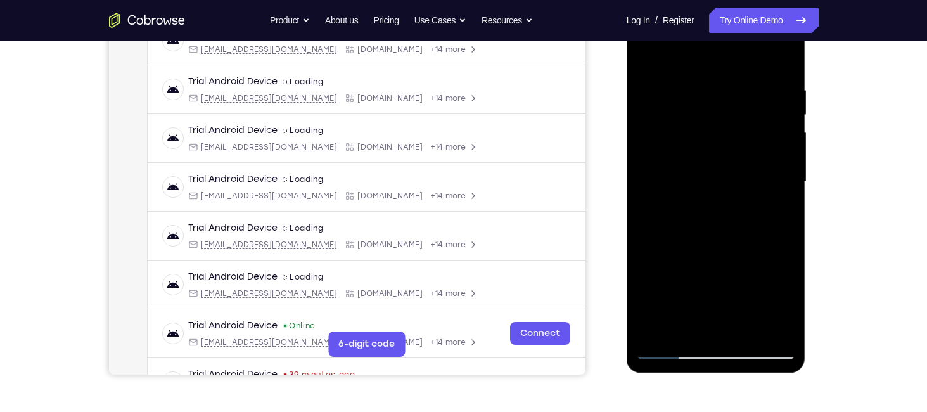
click at [657, 330] on div at bounding box center [716, 181] width 160 height 355
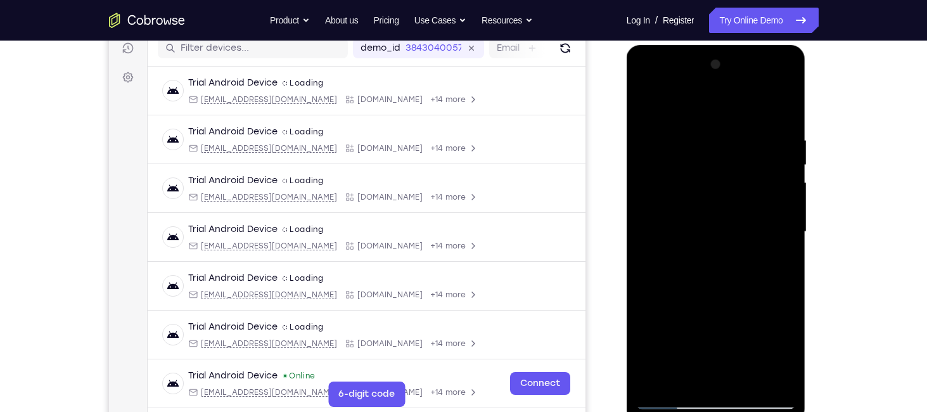
scroll to position [163, 0]
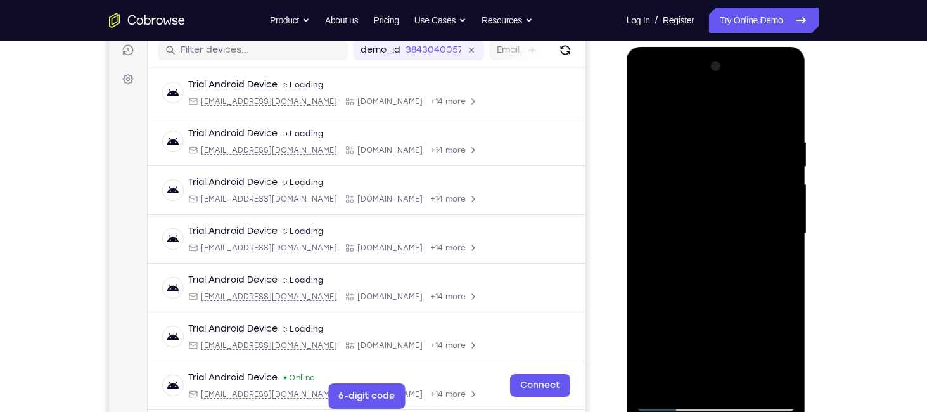
click at [652, 103] on div at bounding box center [716, 233] width 160 height 355
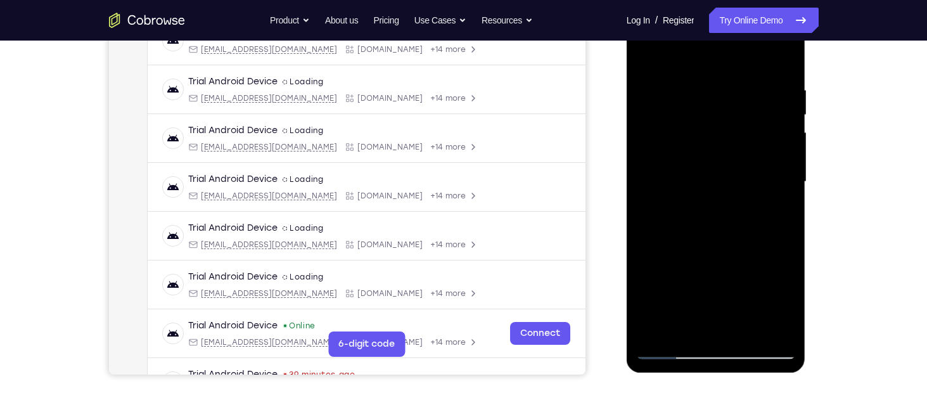
scroll to position [216, 0]
click at [657, 328] on div at bounding box center [716, 180] width 160 height 355
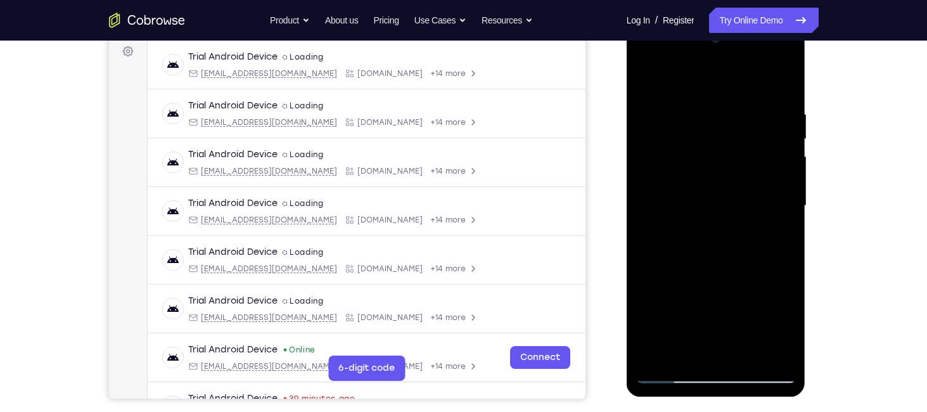
scroll to position [190, 0]
drag, startPoint x: 736, startPoint y: 286, endPoint x: 711, endPoint y: 90, distance: 197.5
click at [711, 90] on div at bounding box center [716, 206] width 160 height 355
click at [746, 356] on div at bounding box center [716, 206] width 160 height 355
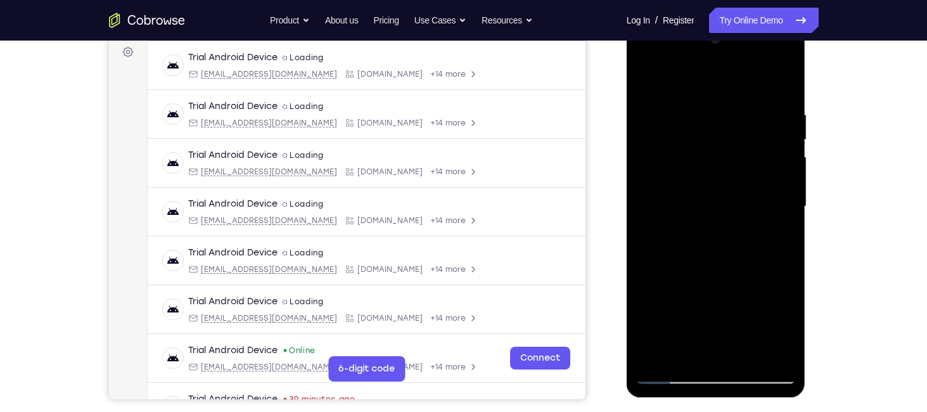
click at [646, 82] on div at bounding box center [716, 206] width 160 height 355
click at [708, 200] on div at bounding box center [716, 206] width 160 height 355
click at [650, 80] on div at bounding box center [716, 206] width 160 height 355
click at [742, 166] on div at bounding box center [716, 206] width 160 height 355
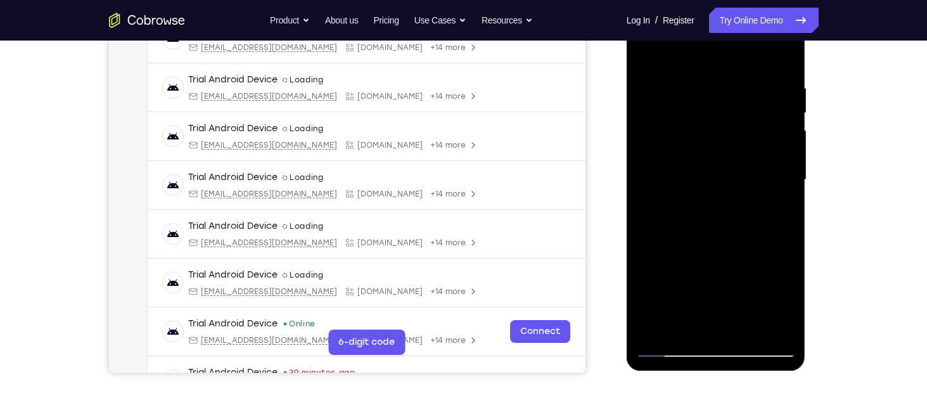
click at [699, 323] on div at bounding box center [716, 180] width 160 height 355
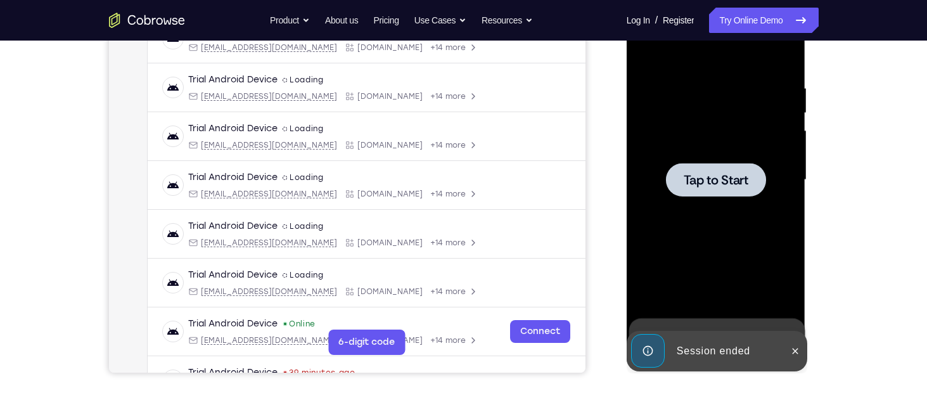
click at [723, 189] on div at bounding box center [716, 180] width 100 height 34
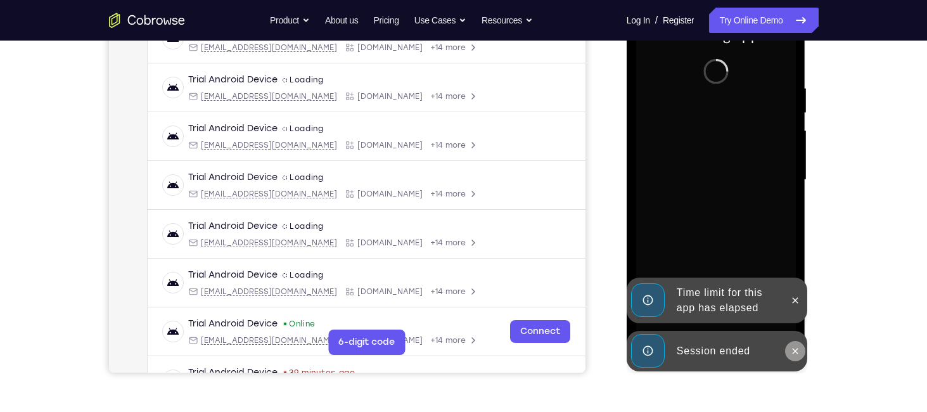
click at [796, 351] on icon at bounding box center [796, 351] width 6 height 6
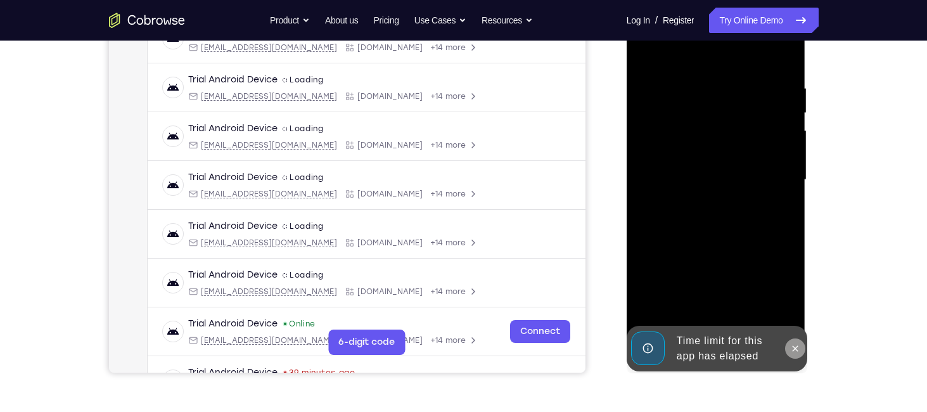
click at [792, 339] on button at bounding box center [795, 349] width 20 height 20
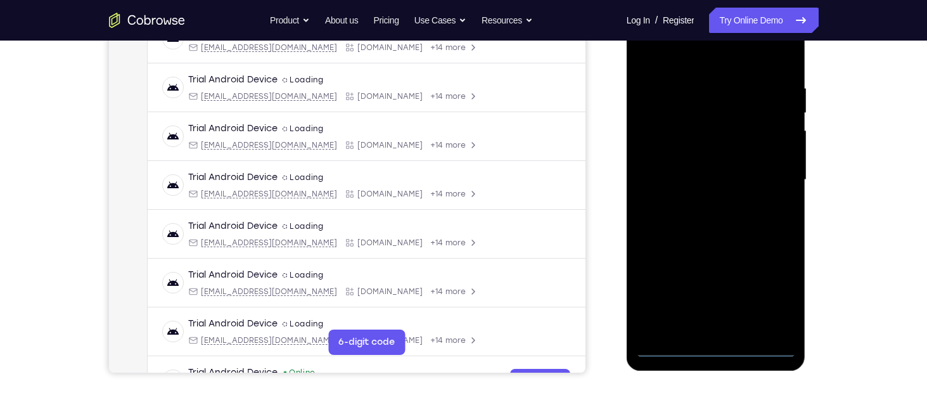
click at [728, 353] on div at bounding box center [716, 180] width 160 height 355
click at [719, 341] on div at bounding box center [716, 180] width 160 height 355
click at [716, 348] on div at bounding box center [716, 180] width 160 height 355
click at [671, 345] on div at bounding box center [716, 180] width 160 height 355
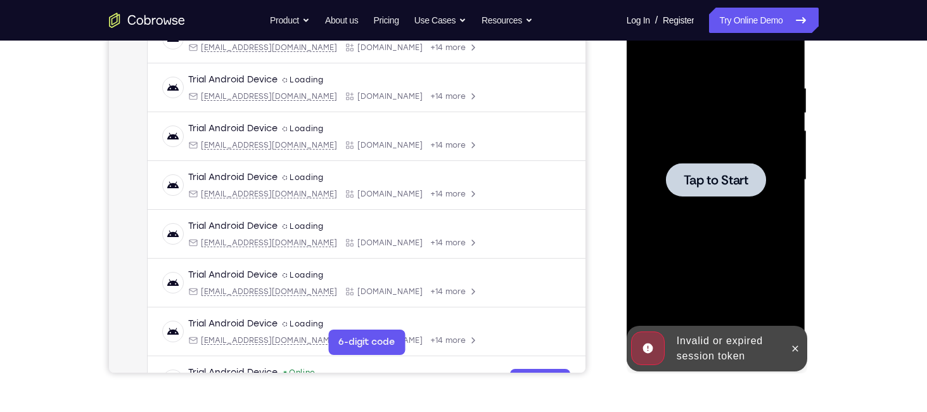
click at [806, 352] on div "Invalid or expired session token" at bounding box center [717, 349] width 181 height 46
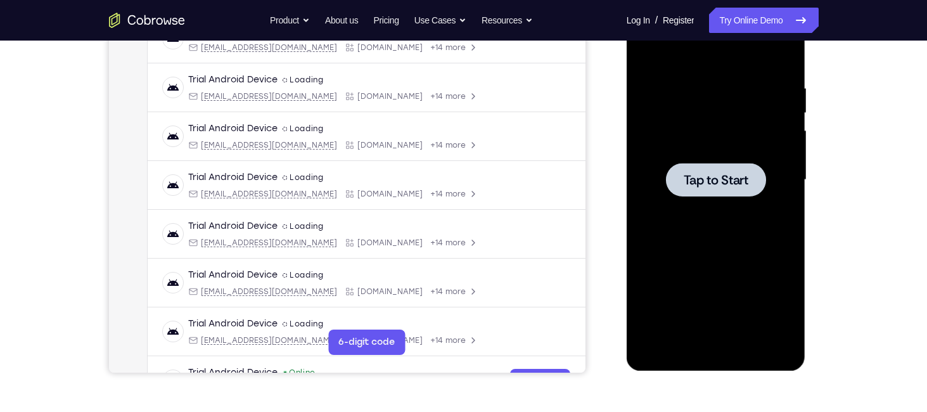
click at [726, 198] on div at bounding box center [716, 180] width 160 height 355
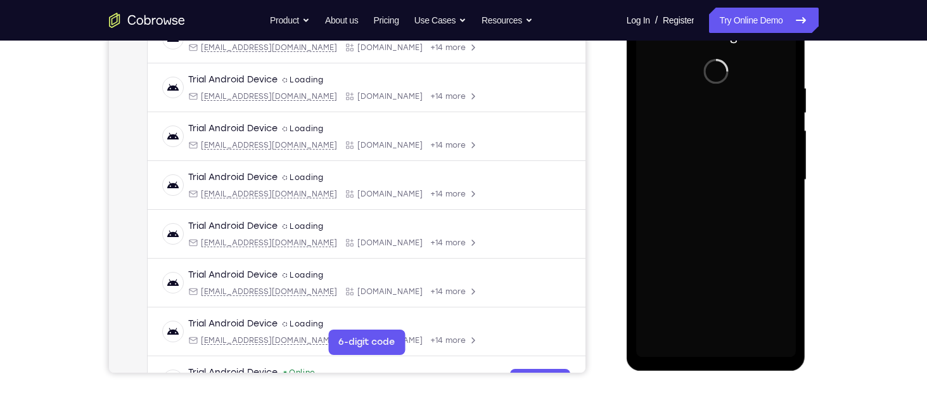
click at [726, 198] on div at bounding box center [716, 180] width 160 height 355
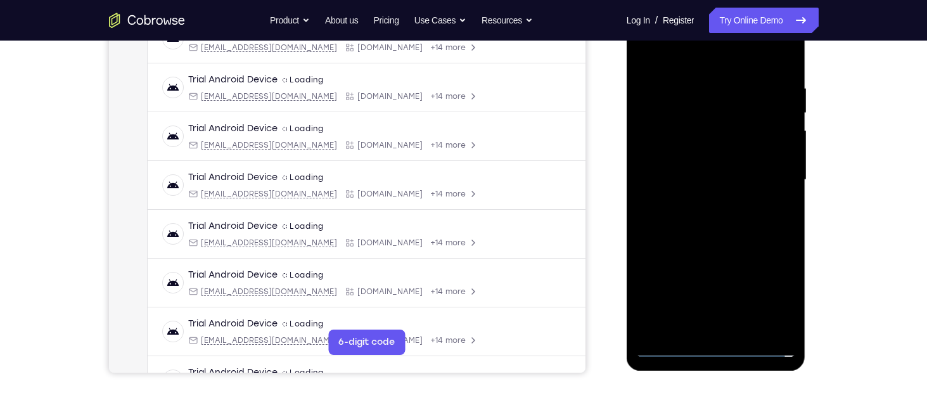
click at [713, 347] on div at bounding box center [716, 180] width 160 height 355
click at [774, 290] on div at bounding box center [716, 180] width 160 height 355
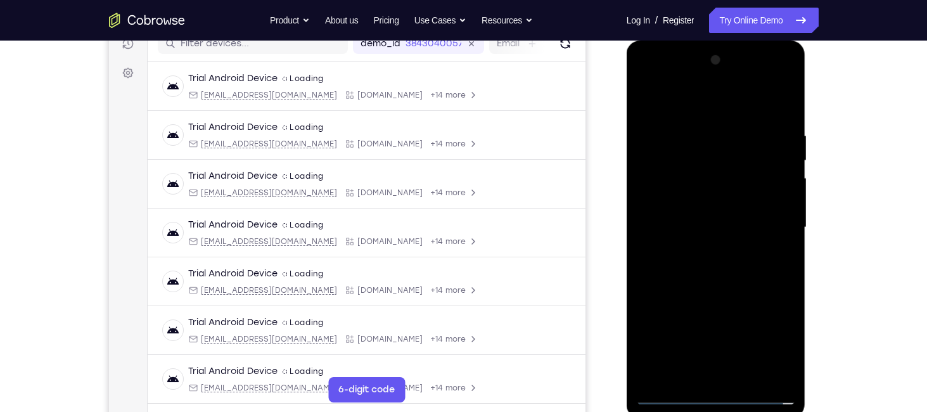
scroll to position [162, 0]
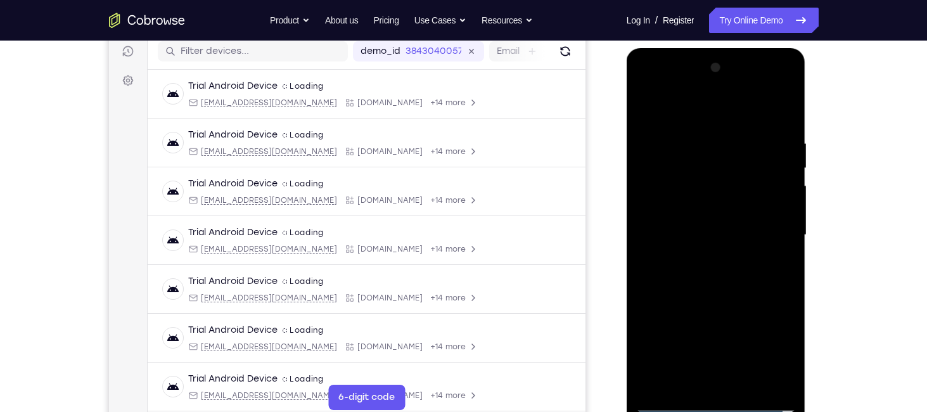
click at [677, 119] on div at bounding box center [716, 235] width 160 height 355
click at [775, 229] on div at bounding box center [716, 235] width 160 height 355
click at [704, 261] on div at bounding box center [716, 235] width 160 height 355
click at [709, 226] on div at bounding box center [716, 235] width 160 height 355
click at [683, 239] on div at bounding box center [716, 235] width 160 height 355
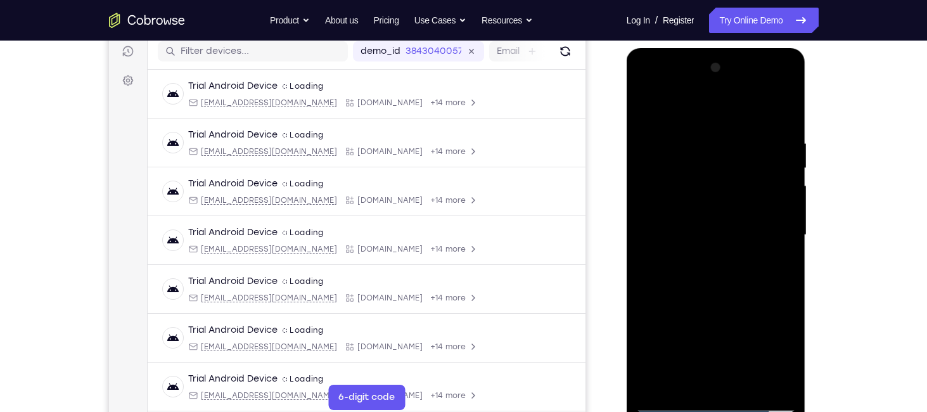
click at [688, 275] on div at bounding box center [716, 235] width 160 height 355
click at [704, 266] on div at bounding box center [716, 235] width 160 height 355
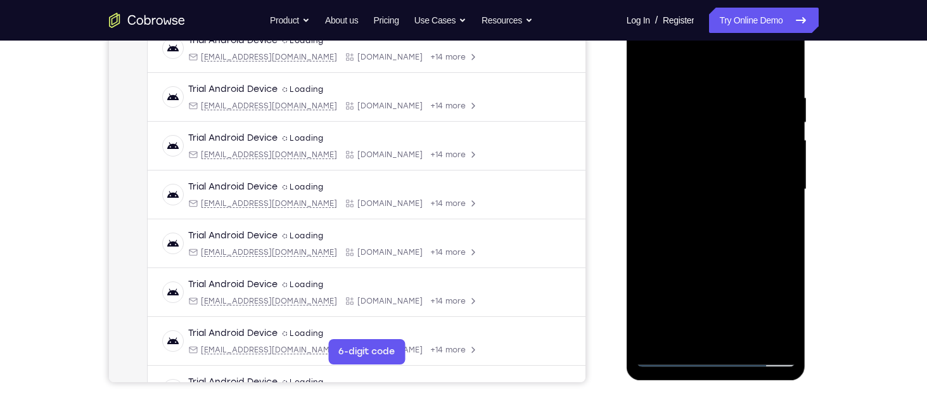
scroll to position [208, 0]
click at [748, 334] on div at bounding box center [716, 188] width 160 height 355
click at [688, 252] on div at bounding box center [716, 188] width 160 height 355
click at [714, 162] on div at bounding box center [716, 188] width 160 height 355
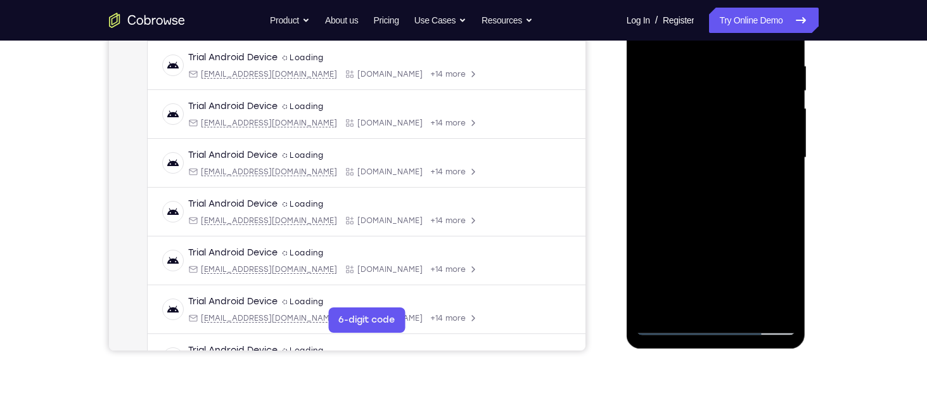
scroll to position [251, 0]
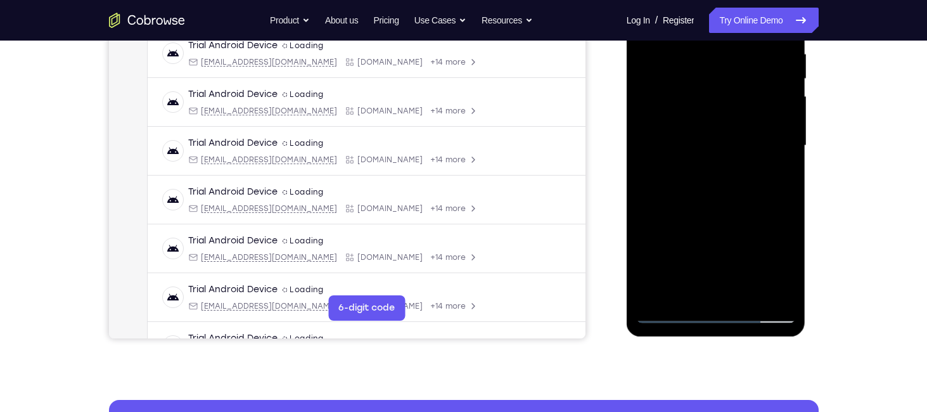
click at [677, 285] on div at bounding box center [716, 145] width 160 height 355
click at [681, 295] on div at bounding box center [716, 145] width 160 height 355
click at [700, 217] on div at bounding box center [716, 145] width 160 height 355
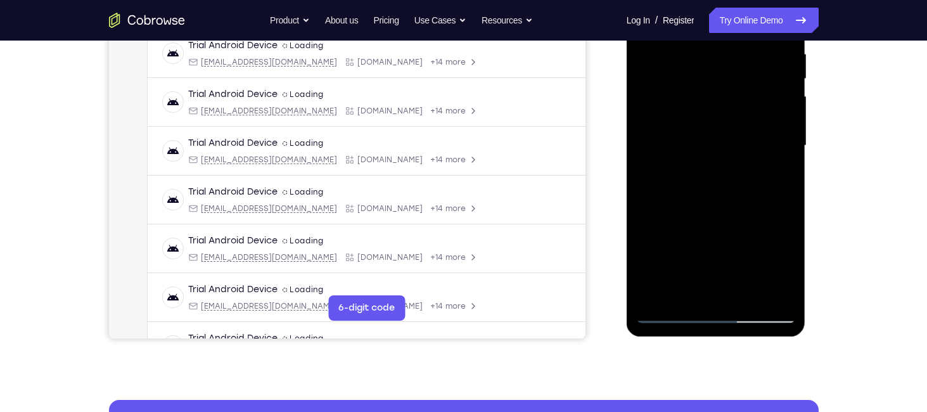
click at [700, 217] on div at bounding box center [716, 145] width 160 height 355
click at [779, 162] on div at bounding box center [716, 145] width 160 height 355
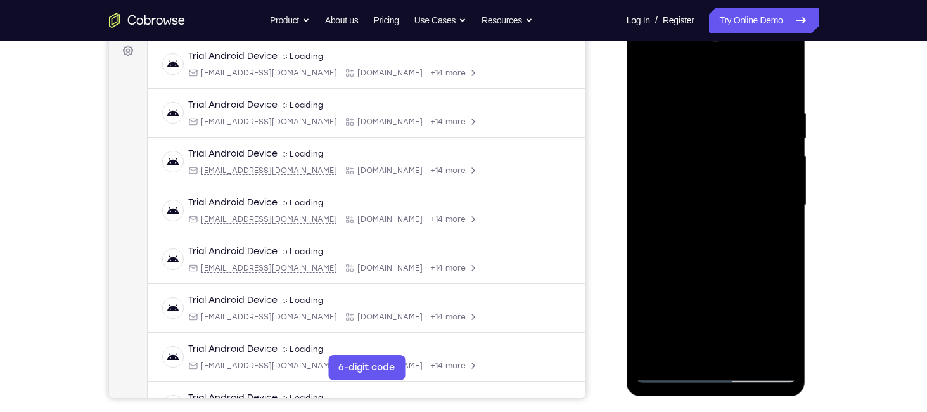
scroll to position [192, 0]
click at [648, 83] on div at bounding box center [716, 204] width 160 height 355
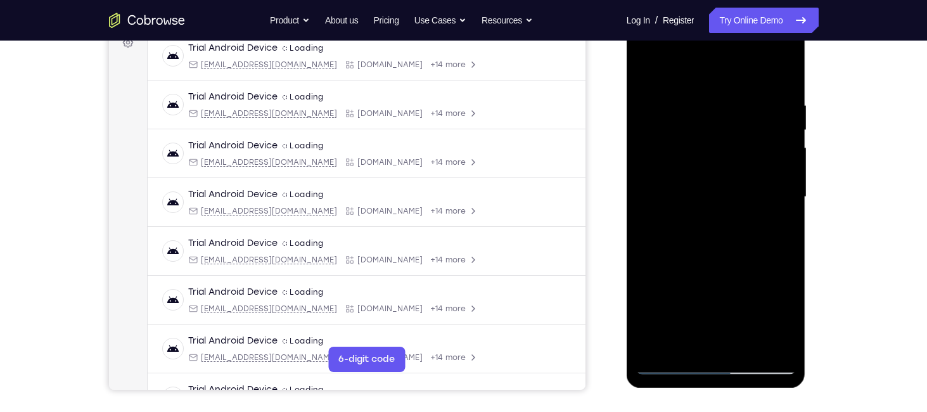
scroll to position [200, 0]
click at [653, 73] on div at bounding box center [716, 196] width 160 height 355
click at [721, 259] on div at bounding box center [716, 196] width 160 height 355
drag, startPoint x: 745, startPoint y: 261, endPoint x: 744, endPoint y: 82, distance: 179.4
click at [744, 82] on div at bounding box center [716, 196] width 160 height 355
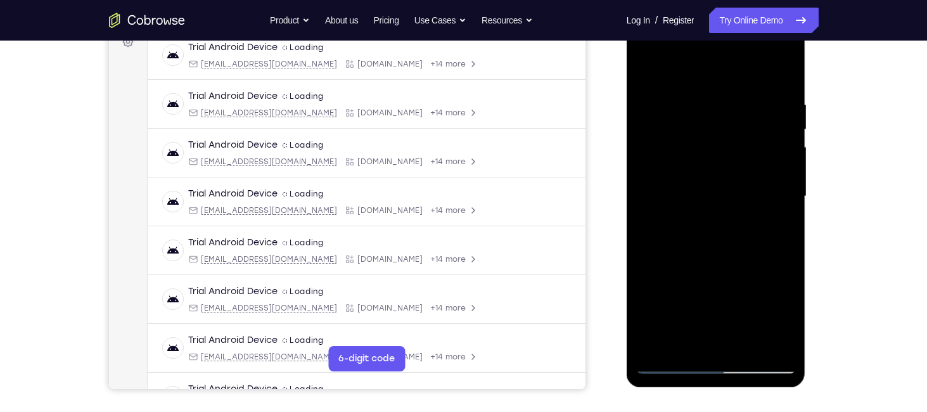
drag, startPoint x: 705, startPoint y: 300, endPoint x: 734, endPoint y: 133, distance: 169.3
click at [734, 133] on div at bounding box center [716, 196] width 160 height 355
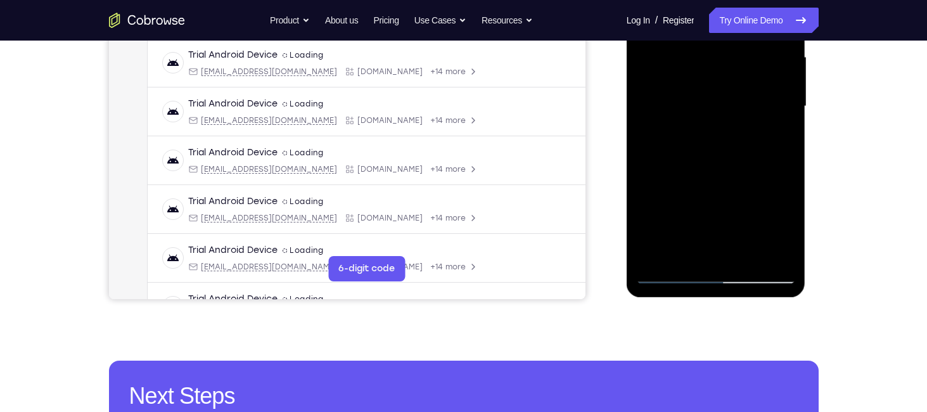
scroll to position [291, 0]
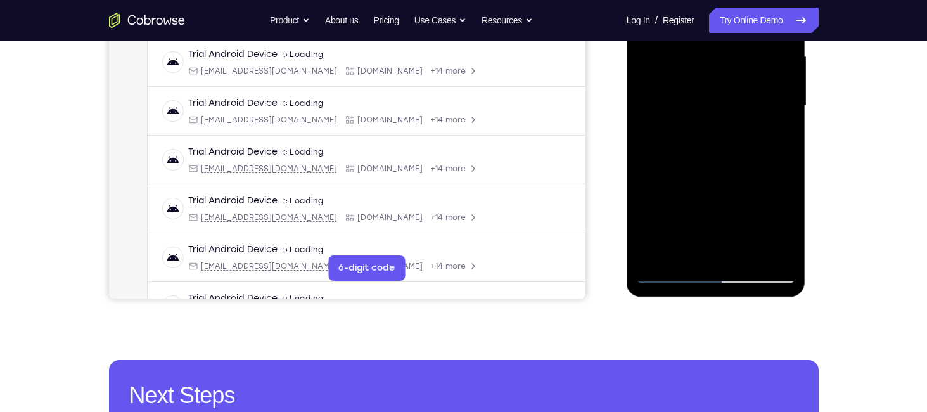
drag, startPoint x: 737, startPoint y: 199, endPoint x: 758, endPoint y: 41, distance: 159.9
click at [758, 41] on div at bounding box center [716, 105] width 160 height 355
drag, startPoint x: 730, startPoint y: 217, endPoint x: 735, endPoint y: 91, distance: 126.9
click at [735, 91] on div at bounding box center [716, 105] width 160 height 355
drag, startPoint x: 718, startPoint y: 172, endPoint x: 733, endPoint y: 29, distance: 143.5
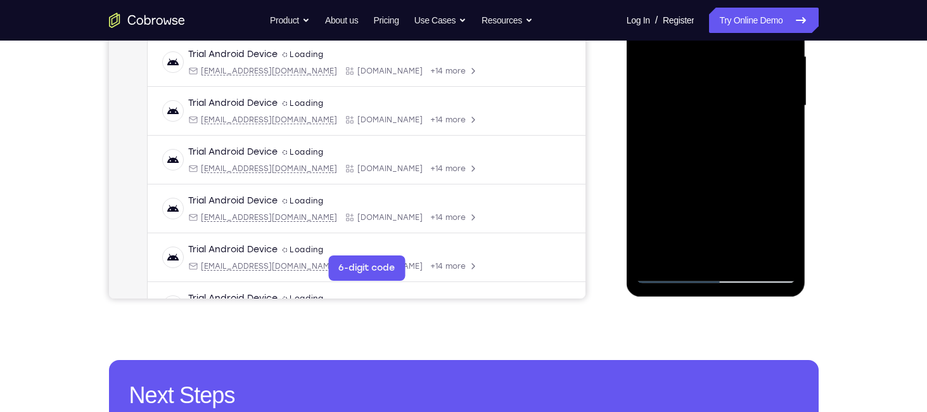
click at [733, 29] on div at bounding box center [716, 105] width 160 height 355
click at [750, 254] on div at bounding box center [716, 105] width 160 height 355
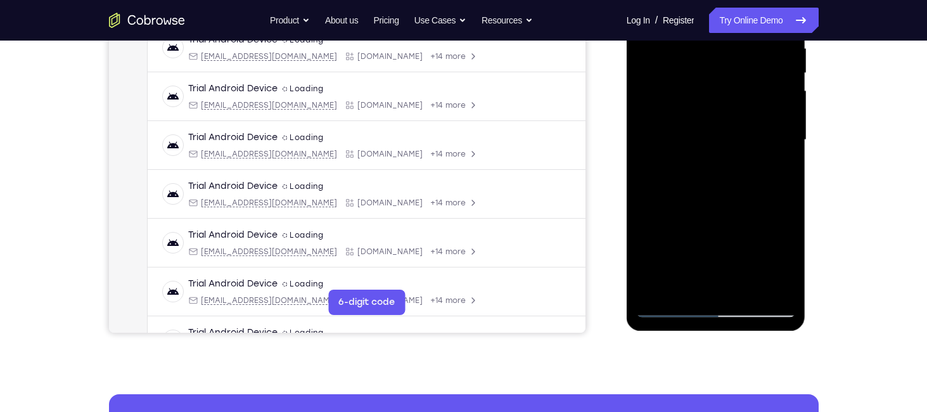
scroll to position [252, 0]
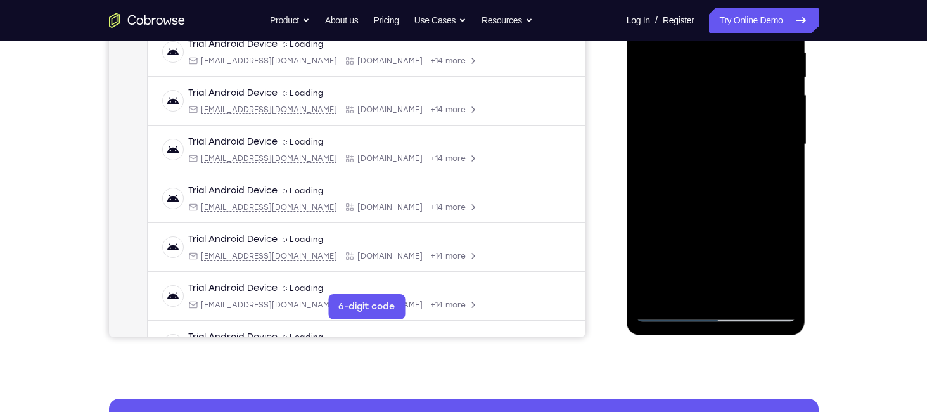
click at [708, 115] on div at bounding box center [716, 144] width 160 height 355
click at [680, 285] on div at bounding box center [716, 144] width 160 height 355
click at [790, 269] on div at bounding box center [716, 144] width 160 height 355
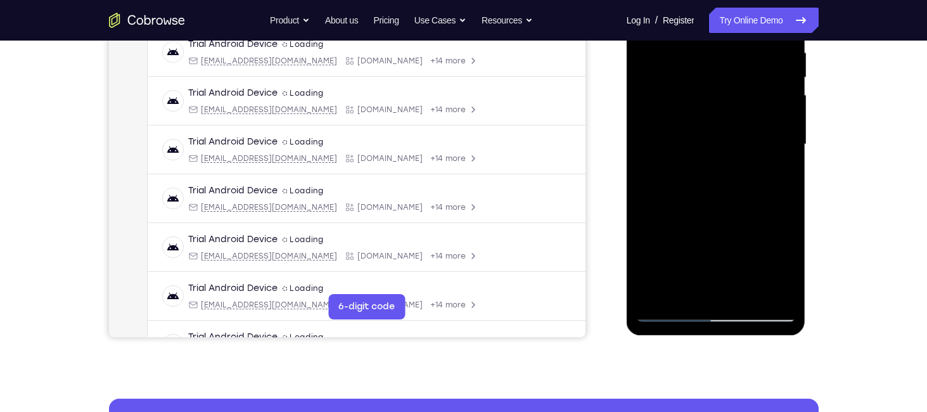
click at [790, 269] on div at bounding box center [716, 144] width 160 height 355
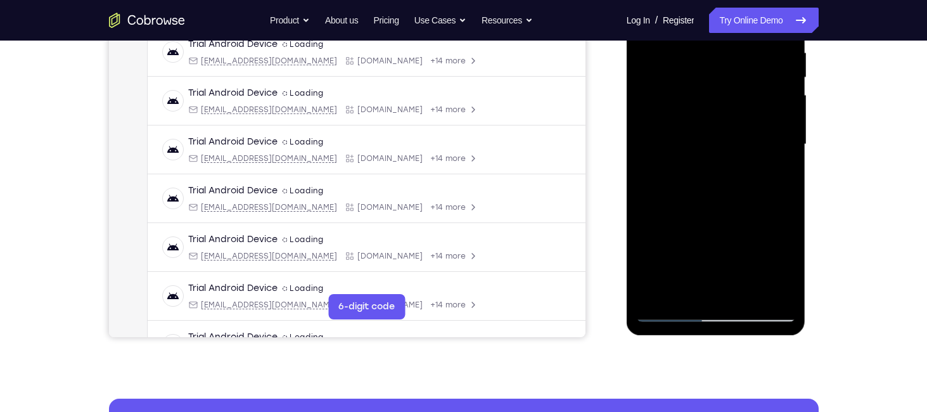
click at [790, 269] on div at bounding box center [716, 144] width 160 height 355
click at [776, 174] on div at bounding box center [716, 144] width 160 height 355
click at [776, 176] on div at bounding box center [716, 144] width 160 height 355
drag, startPoint x: 666, startPoint y: 141, endPoint x: 706, endPoint y: 44, distance: 105.2
click at [706, 44] on div at bounding box center [716, 144] width 160 height 355
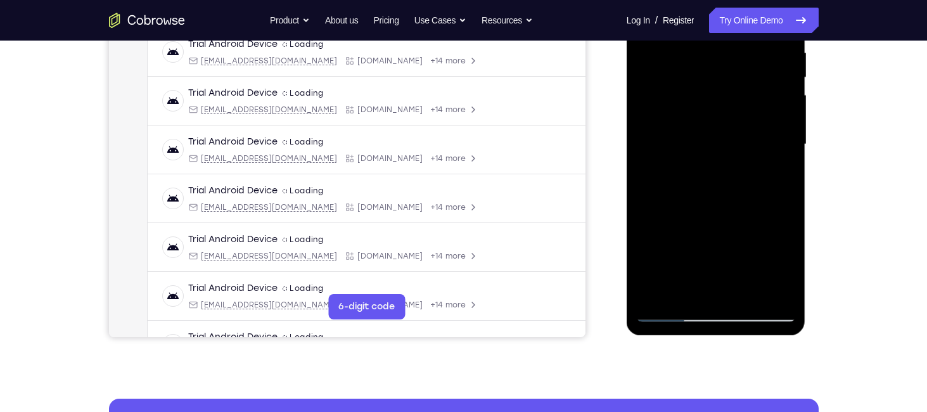
drag, startPoint x: 726, startPoint y: 127, endPoint x: 721, endPoint y: 184, distance: 57.3
click at [721, 184] on div at bounding box center [716, 144] width 160 height 355
click at [785, 266] on div at bounding box center [716, 144] width 160 height 355
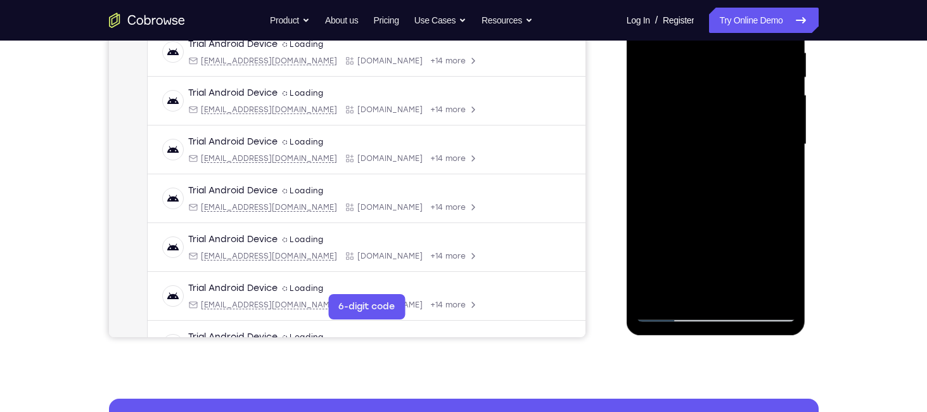
click at [785, 266] on div at bounding box center [716, 144] width 160 height 355
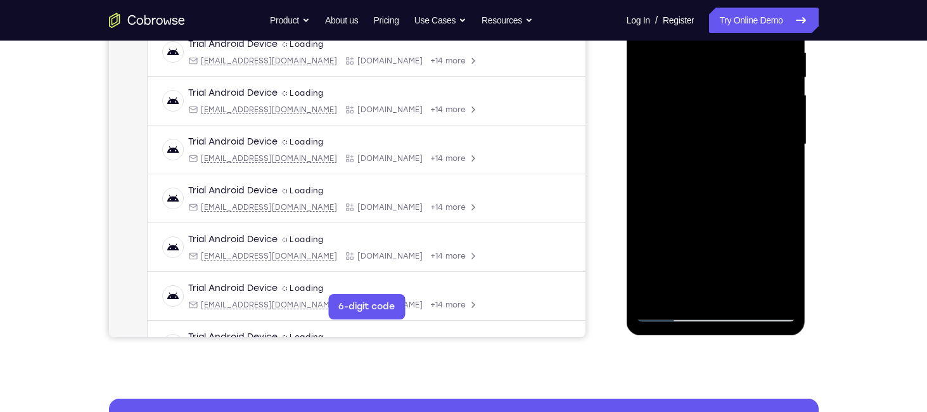
click at [785, 266] on div at bounding box center [716, 144] width 160 height 355
drag, startPoint x: 691, startPoint y: 100, endPoint x: 718, endPoint y: -9, distance: 112.2
click at [718, 0] on div at bounding box center [716, 144] width 160 height 355
drag, startPoint x: 720, startPoint y: 131, endPoint x: 725, endPoint y: 81, distance: 51.0
click at [725, 81] on div at bounding box center [716, 144] width 160 height 355
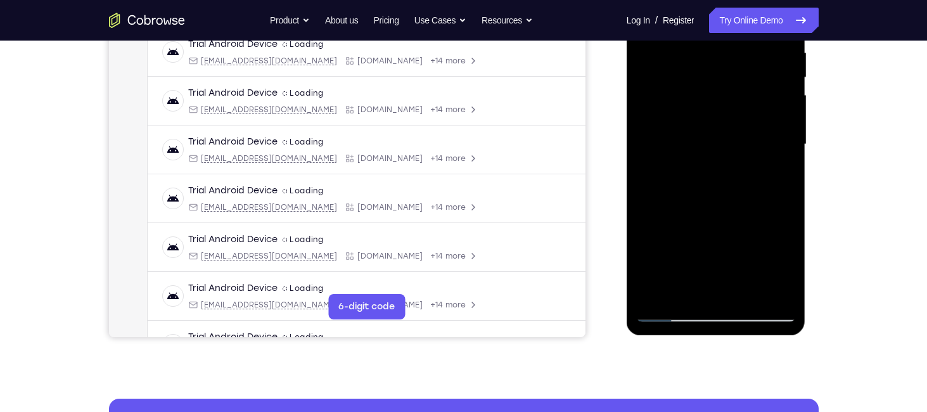
click at [676, 183] on div at bounding box center [716, 144] width 160 height 355
click at [787, 268] on div at bounding box center [716, 144] width 160 height 355
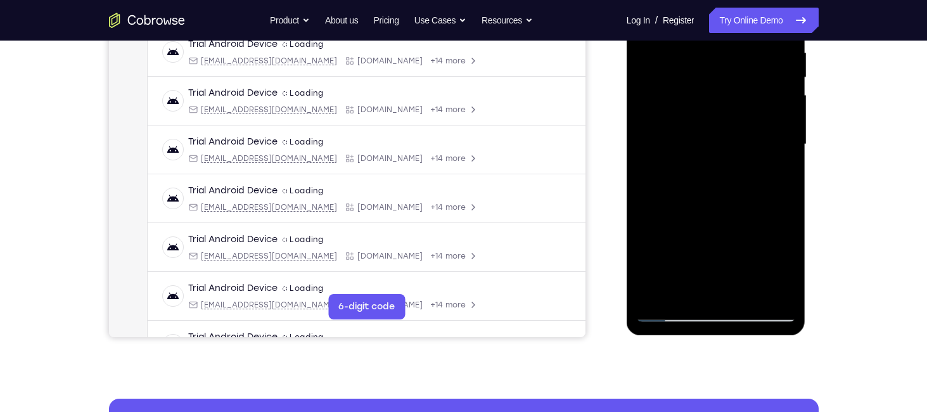
click at [787, 268] on div at bounding box center [716, 144] width 160 height 355
click at [701, 174] on div at bounding box center [716, 144] width 160 height 355
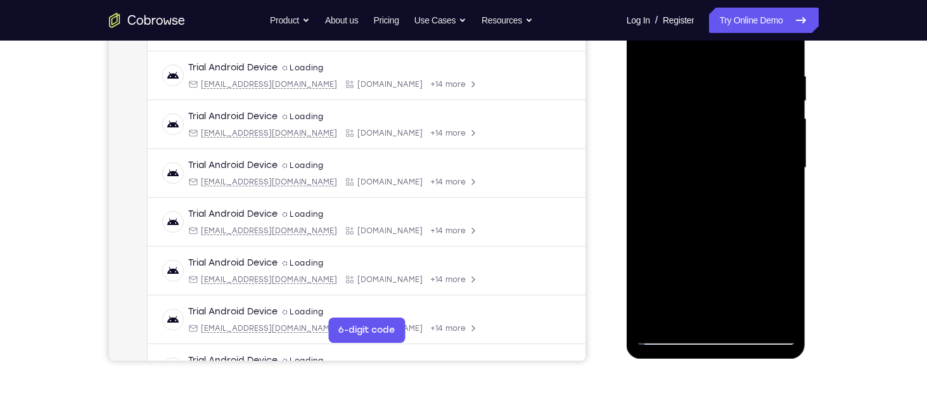
scroll to position [223, 0]
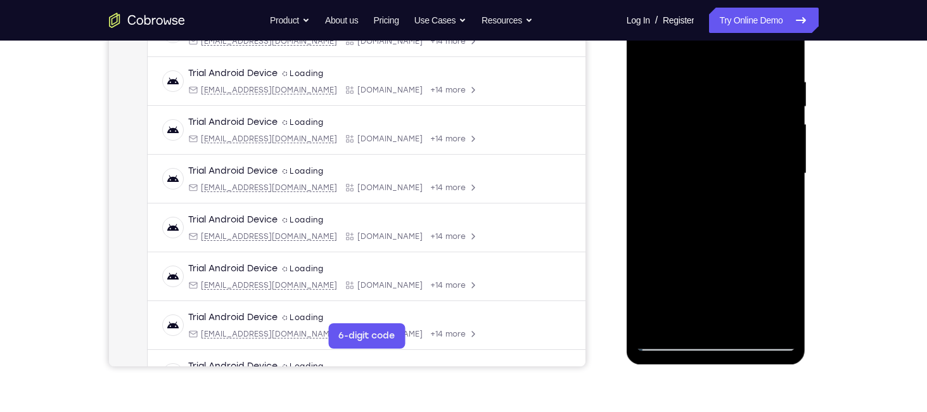
drag, startPoint x: 711, startPoint y: 153, endPoint x: 716, endPoint y: 98, distance: 56.0
click at [716, 98] on div at bounding box center [716, 173] width 160 height 355
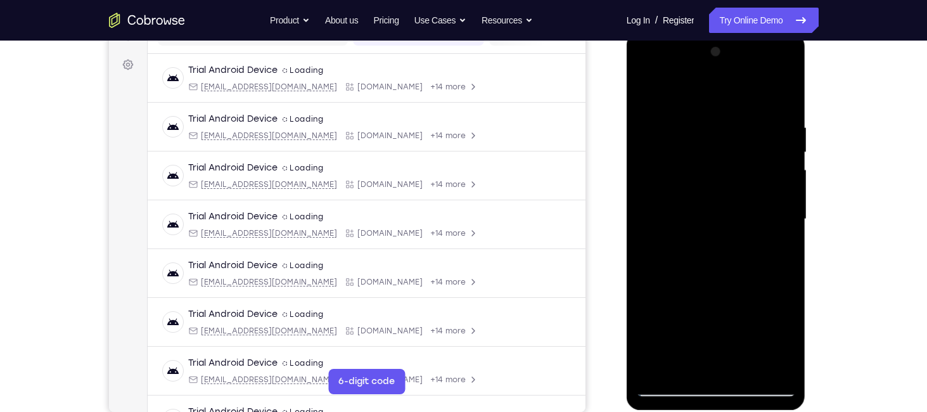
scroll to position [175, 0]
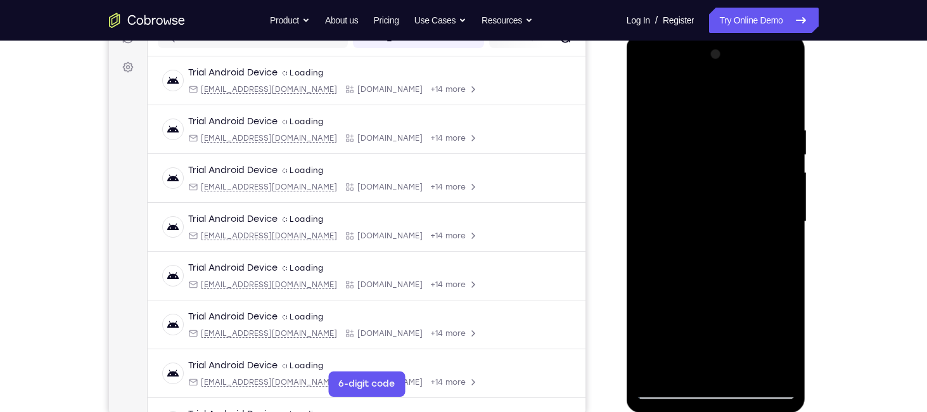
click at [650, 98] on div at bounding box center [716, 221] width 160 height 355
drag, startPoint x: 650, startPoint y: 100, endPoint x: 654, endPoint y: 93, distance: 8.8
click at [654, 93] on div at bounding box center [716, 221] width 160 height 355
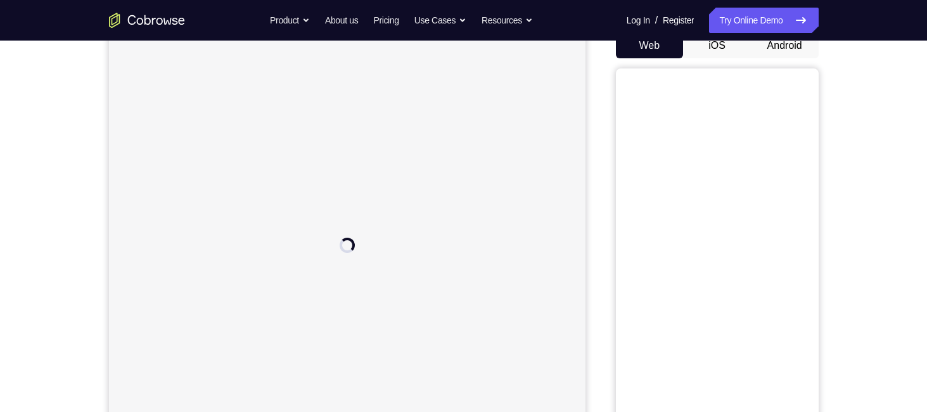
scroll to position [138, 0]
click at [790, 45] on button "Android" at bounding box center [785, 39] width 68 height 25
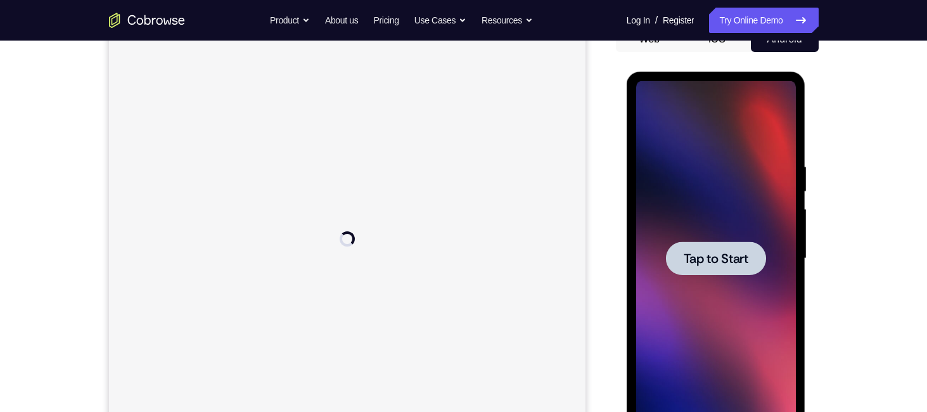
click at [651, 243] on div at bounding box center [716, 258] width 160 height 355
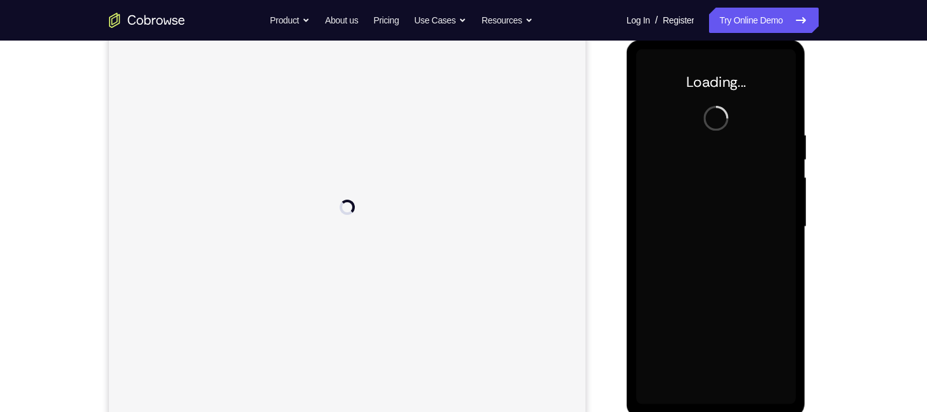
scroll to position [173, 0]
